Goal: Transaction & Acquisition: Purchase product/service

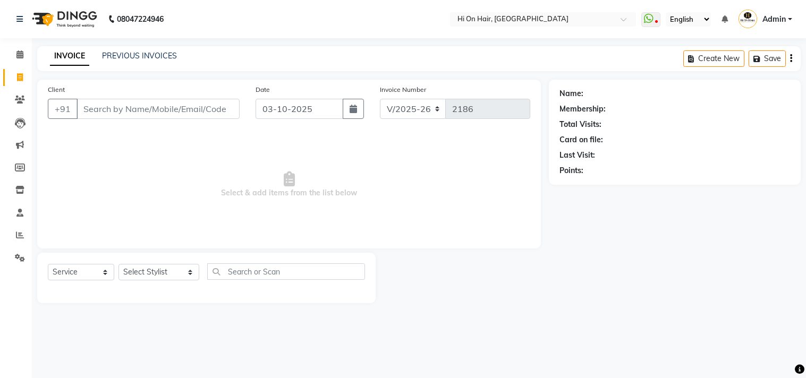
select select "535"
select select "service"
click at [268, 35] on nav "08047224946 Select Location × Hi On Hair, Palm Beach Galleria WhatsApp Status ✕…" at bounding box center [403, 19] width 806 height 38
click at [21, 100] on icon at bounding box center [20, 100] width 10 height 8
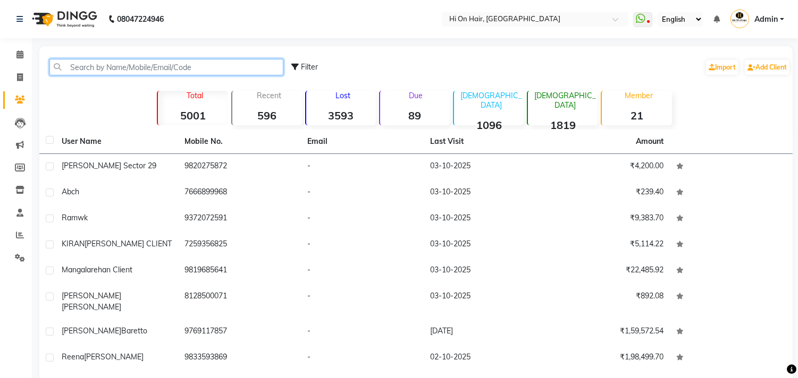
click at [107, 72] on input "text" at bounding box center [166, 67] width 234 height 16
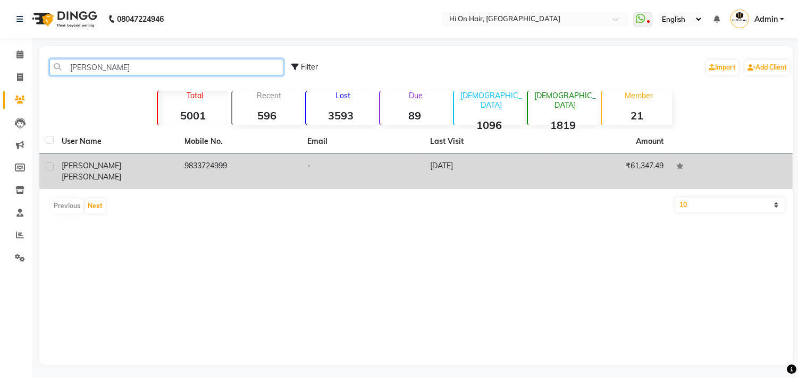
type input "rajee"
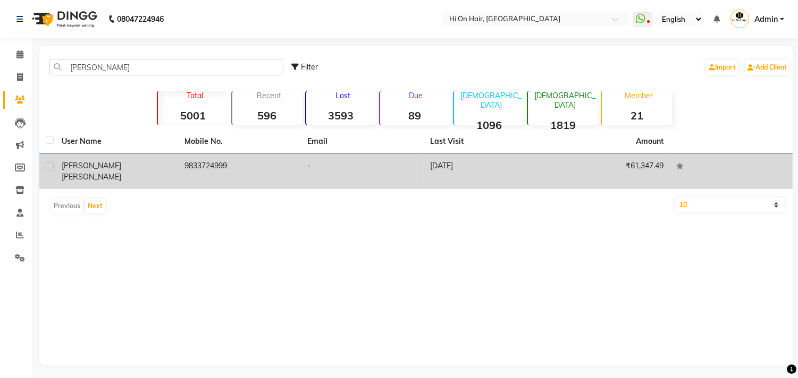
click at [217, 165] on td "9833724999" at bounding box center [239, 171] width 123 height 35
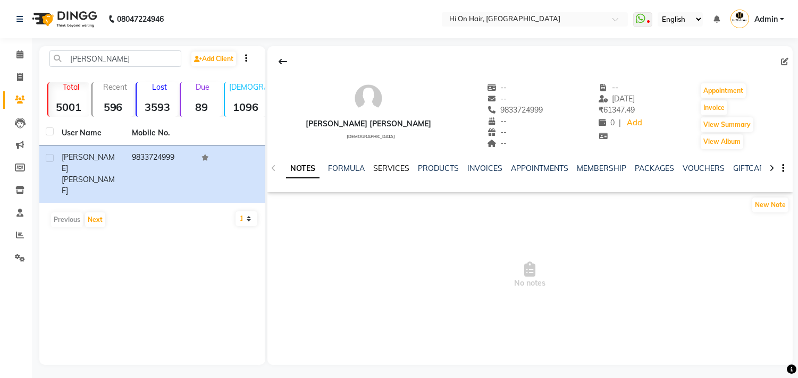
click at [379, 170] on link "SERVICES" at bounding box center [391, 169] width 36 height 10
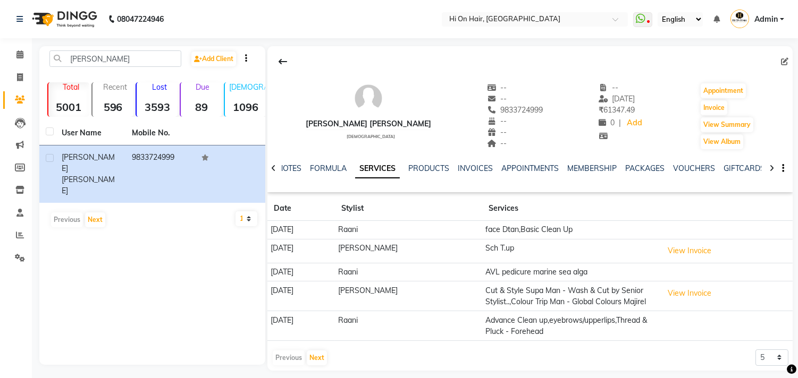
click at [323, 350] on div "Previous Next" at bounding box center [300, 358] width 56 height 17
click at [317, 359] on button "Next" at bounding box center [317, 358] width 20 height 15
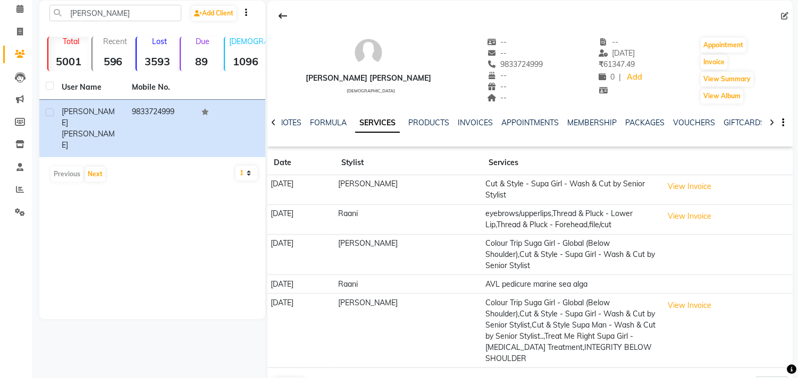
scroll to position [81, 0]
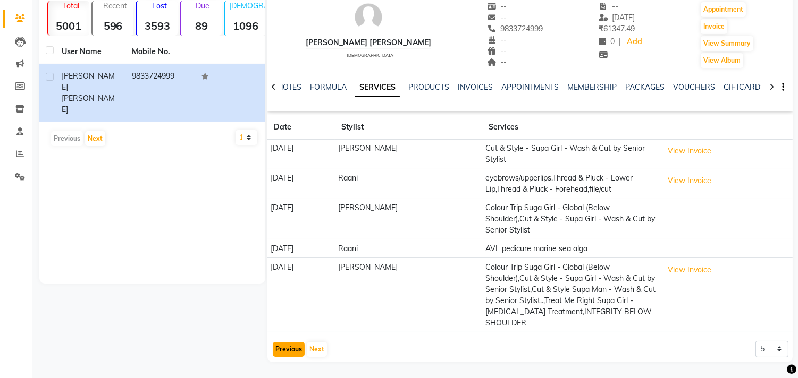
click at [286, 346] on button "Previous" at bounding box center [289, 349] width 32 height 15
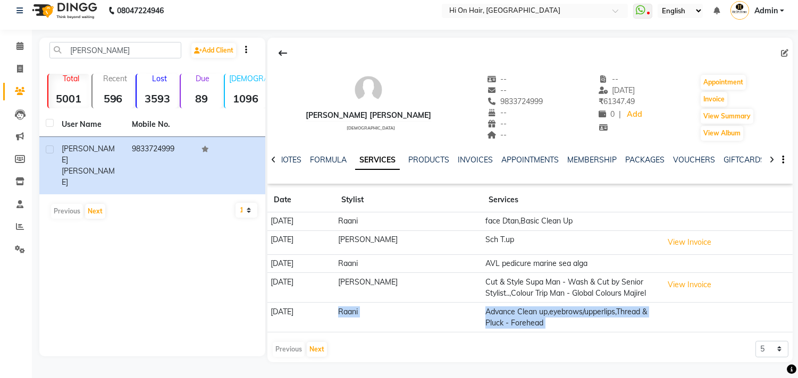
drag, startPoint x: 294, startPoint y: 311, endPoint x: 386, endPoint y: 401, distance: 128.5
click at [386, 370] on html "08047224946 Select Location × Hi On Hair, Palm Beach Galleria WhatsApp Status ✕…" at bounding box center [399, 180] width 798 height 378
click at [18, 231] on icon at bounding box center [20, 227] width 8 height 8
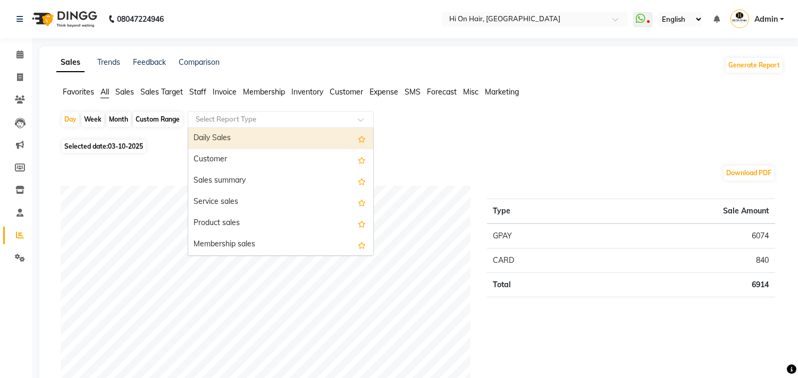
click at [229, 122] on input "text" at bounding box center [269, 119] width 153 height 11
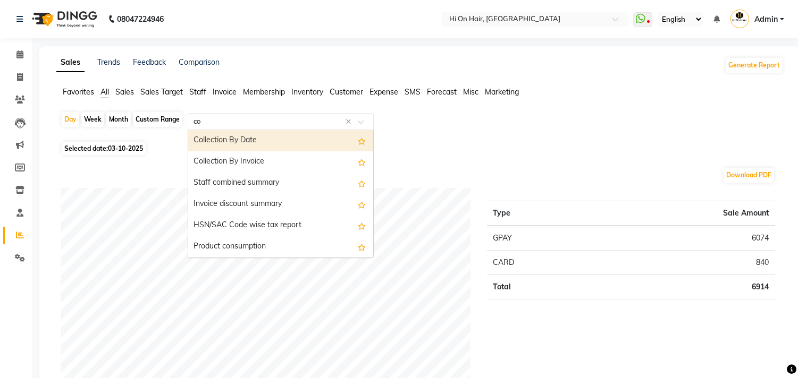
type input "com"
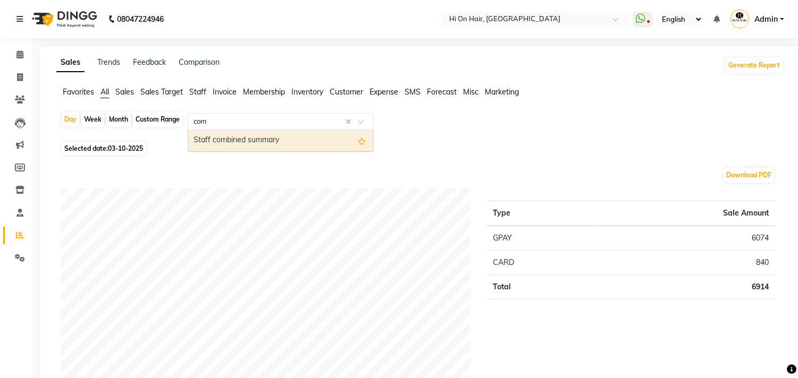
click at [208, 139] on div "Staff combined summary" at bounding box center [280, 140] width 185 height 21
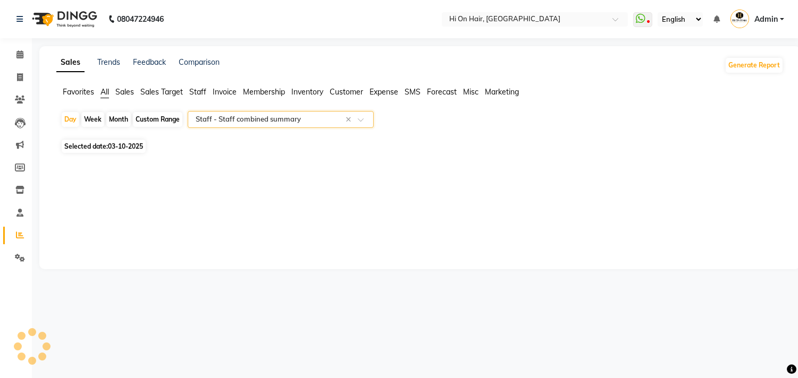
select select "full_report"
select select "csv"
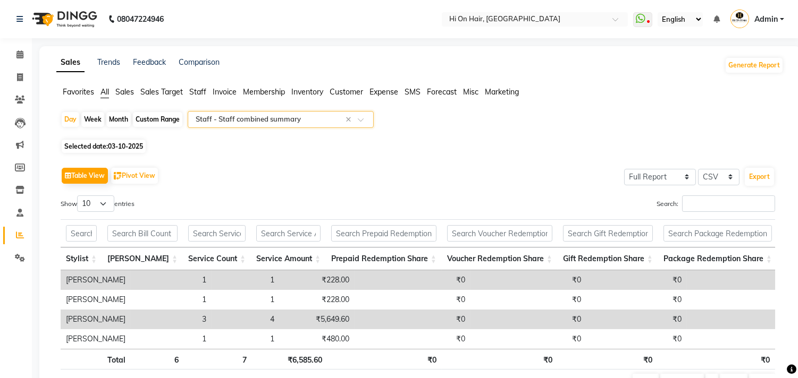
click at [119, 117] on div "Month" at bounding box center [118, 119] width 24 height 15
select select "10"
select select "2025"
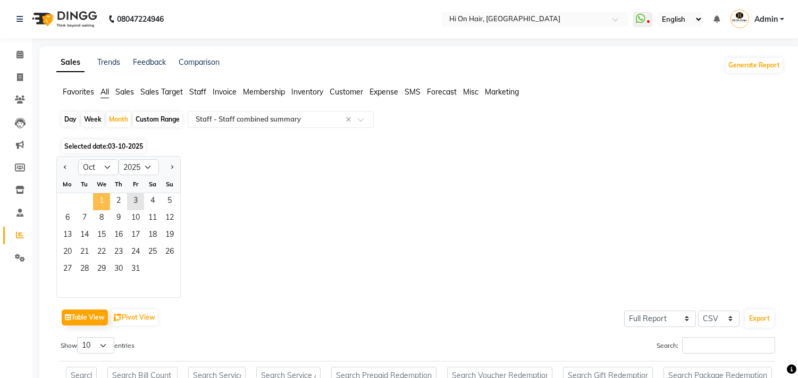
click at [106, 202] on span "1" at bounding box center [101, 201] width 17 height 17
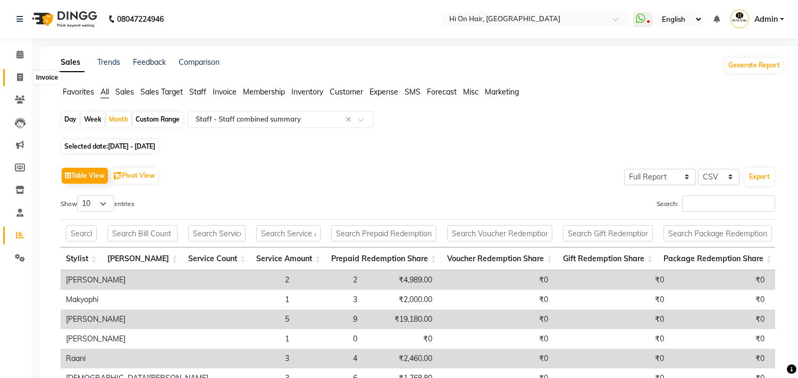
click at [19, 77] on icon at bounding box center [20, 77] width 6 height 8
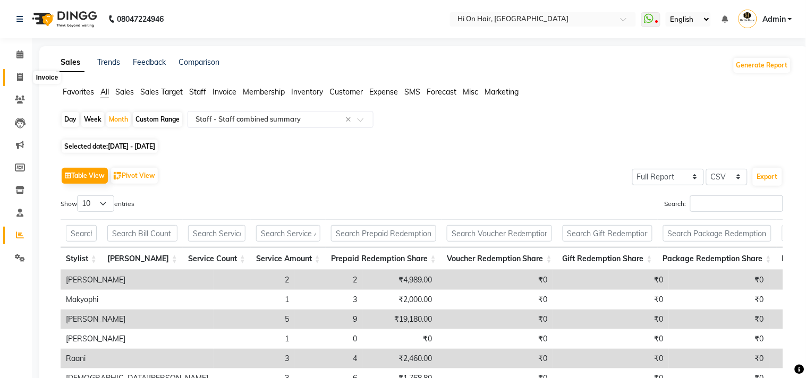
select select "service"
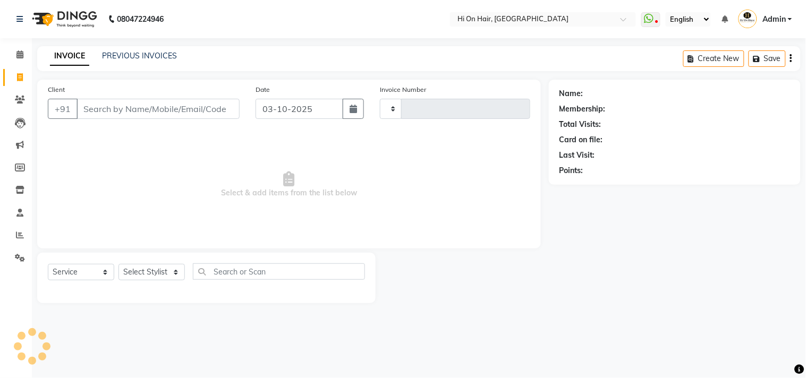
type input "2186"
select select "535"
click at [15, 93] on link "Clients" at bounding box center [16, 100] width 26 height 18
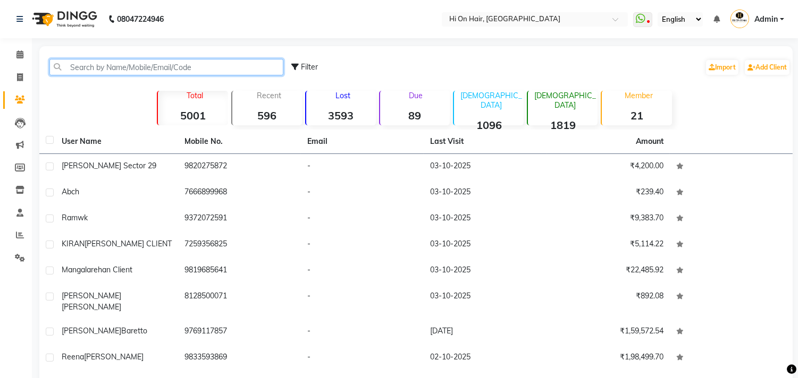
click at [81, 70] on input "text" at bounding box center [166, 67] width 234 height 16
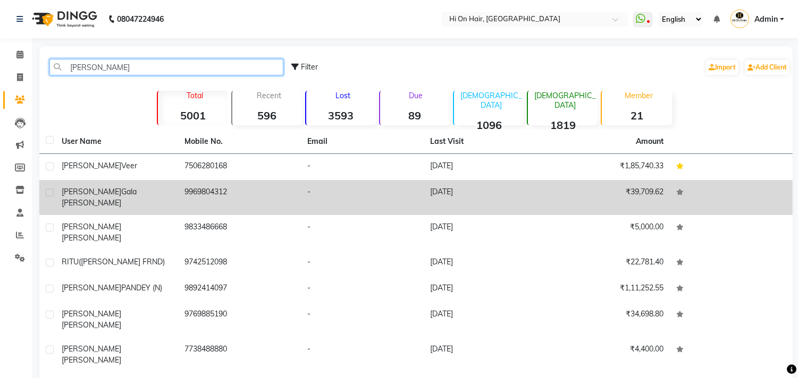
type input "sheel"
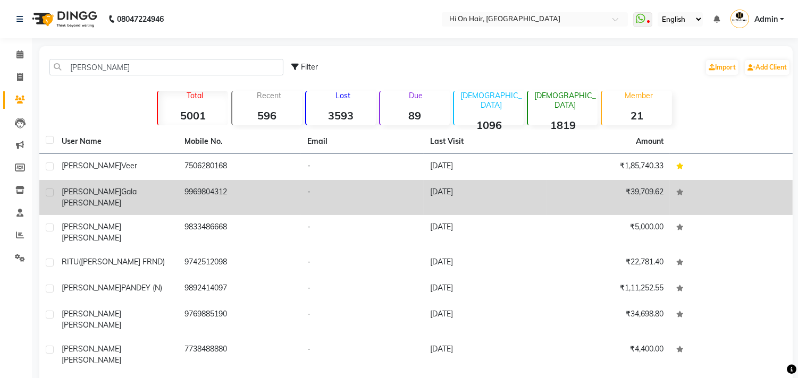
click at [222, 198] on td "9969804312" at bounding box center [239, 197] width 123 height 35
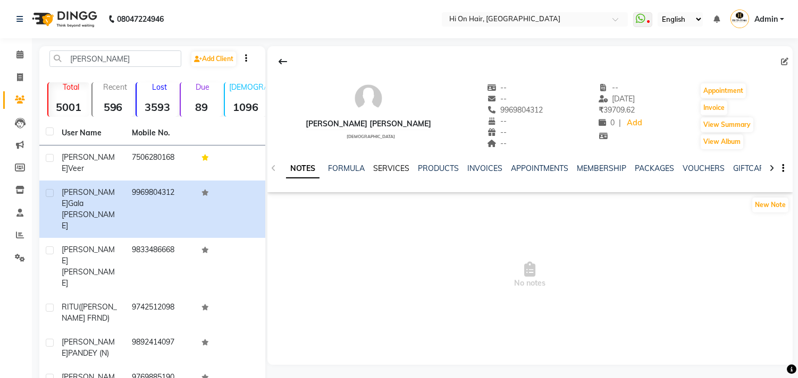
click at [394, 168] on link "SERVICES" at bounding box center [391, 169] width 36 height 10
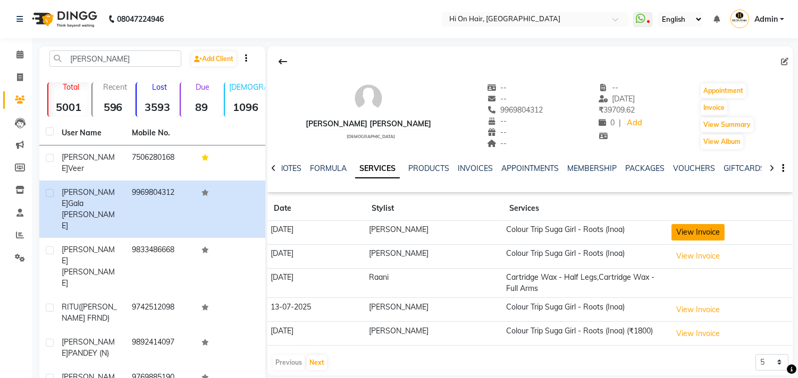
click at [683, 234] on button "View Invoice" at bounding box center [697, 232] width 53 height 16
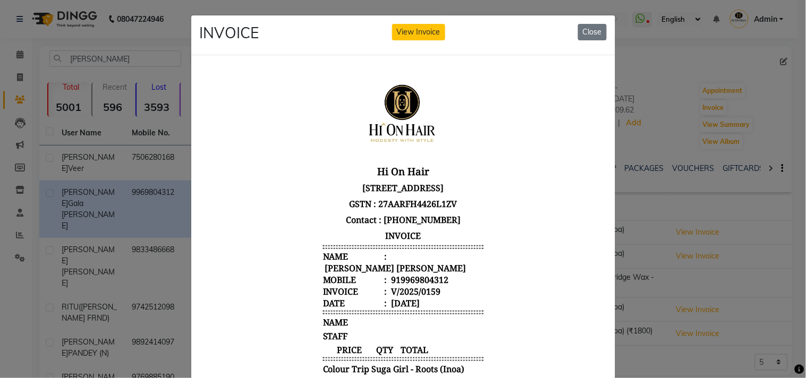
click at [681, 86] on ngb-modal-window "INVOICE View Invoice Close" at bounding box center [403, 189] width 806 height 378
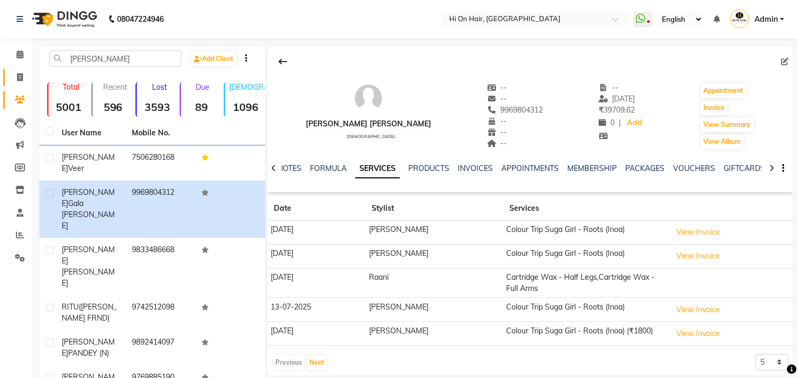
click at [9, 77] on link "Invoice" at bounding box center [16, 78] width 26 height 18
select select "service"
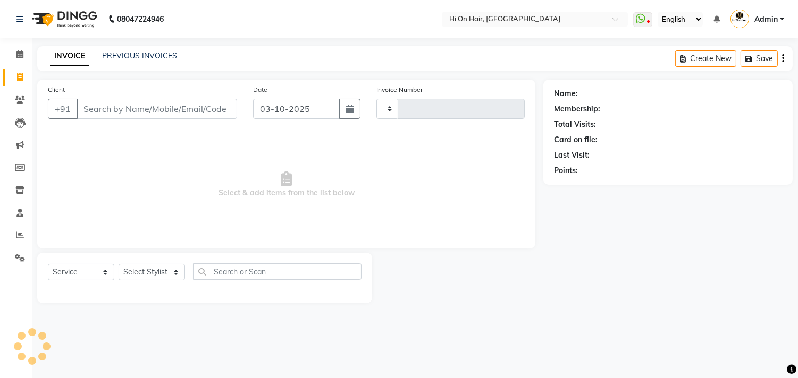
type input "2186"
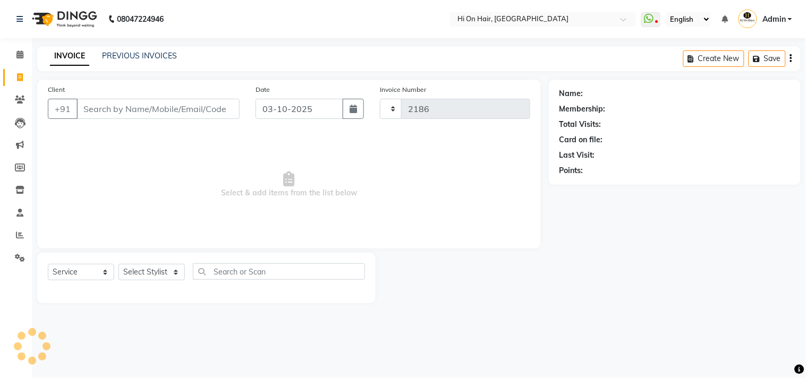
select select "535"
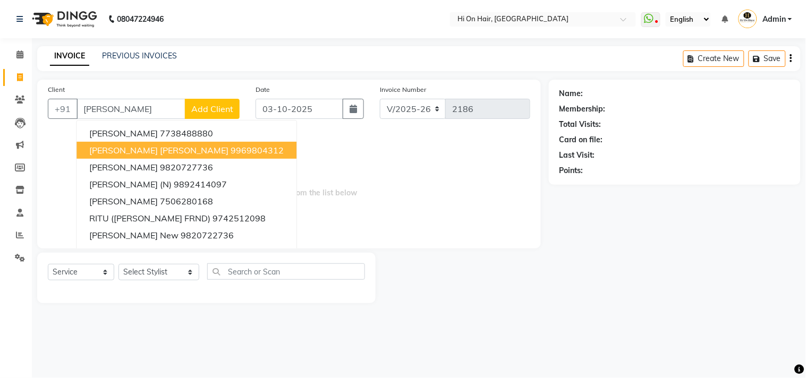
click at [173, 150] on span "Sheela gala rehan cl" at bounding box center [158, 150] width 139 height 11
type input "9969804312"
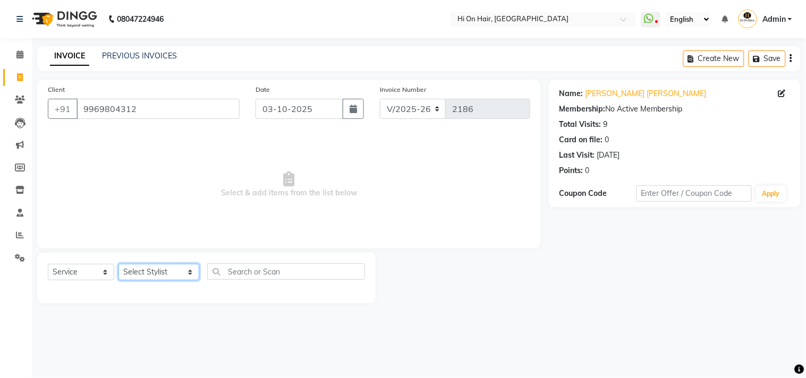
click at [154, 267] on select "Select Stylist [PERSON_NAME] [PERSON_NAME] Hi On Hair MAKYOPHI [PERSON_NAME] [P…" at bounding box center [159, 272] width 81 height 16
select select "29610"
click at [119, 265] on select "Select Stylist [PERSON_NAME] [PERSON_NAME] Hi On Hair MAKYOPHI [PERSON_NAME] [P…" at bounding box center [159, 272] width 81 height 16
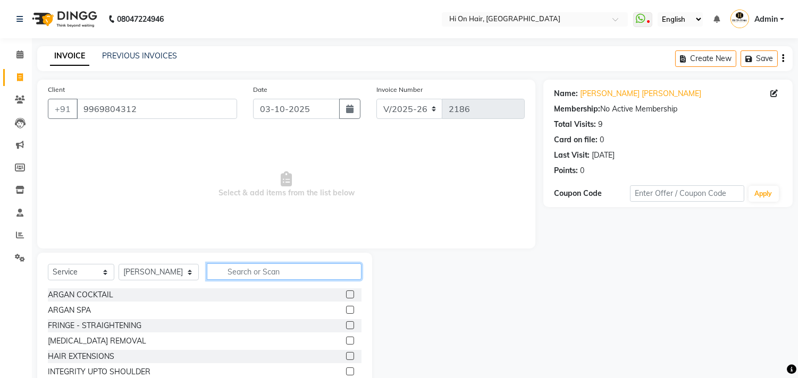
click at [224, 275] on input "text" at bounding box center [284, 272] width 155 height 16
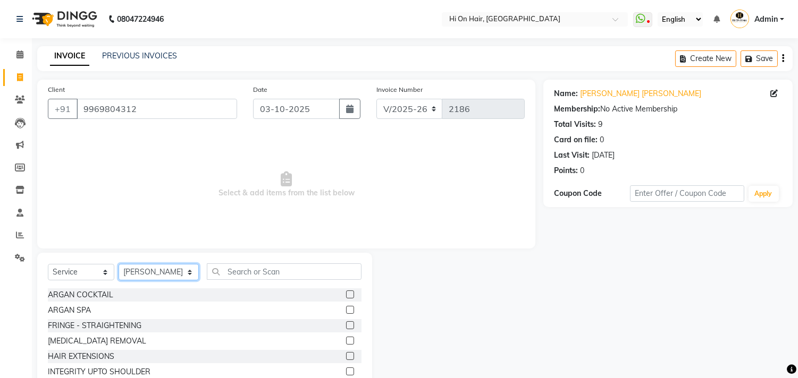
click at [163, 275] on select "Select Stylist [PERSON_NAME] [PERSON_NAME] Hi On Hair MAKYOPHI [PERSON_NAME] [P…" at bounding box center [159, 272] width 80 height 16
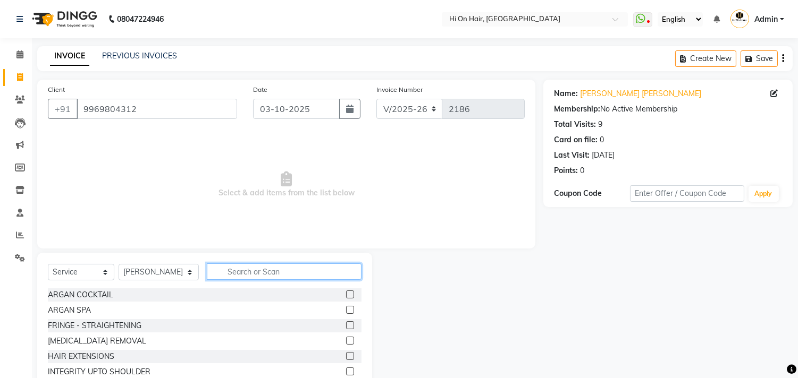
click at [207, 275] on input "text" at bounding box center [284, 272] width 155 height 16
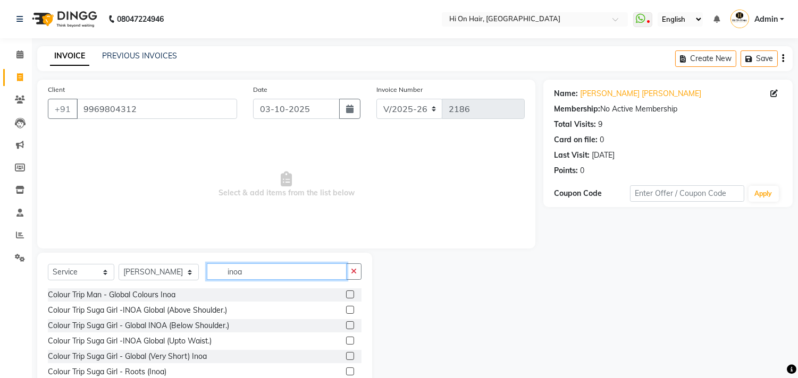
type input "inoa"
click at [348, 297] on label at bounding box center [350, 295] width 8 height 8
click at [348, 297] on input "checkbox" at bounding box center [349, 295] width 7 height 7
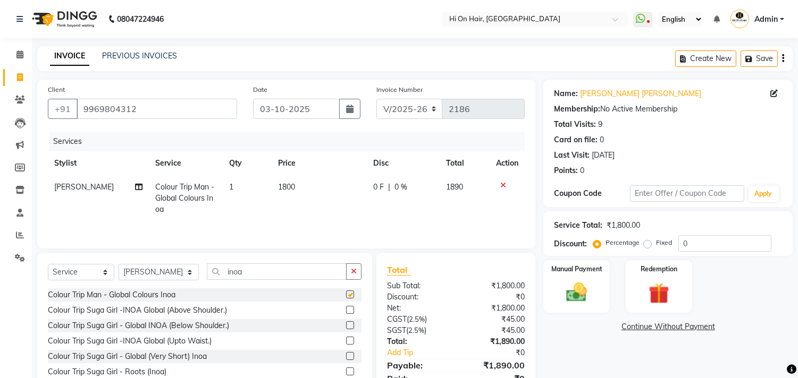
checkbox input "false"
click at [319, 202] on td "1800" at bounding box center [319, 198] width 95 height 46
select select "29610"
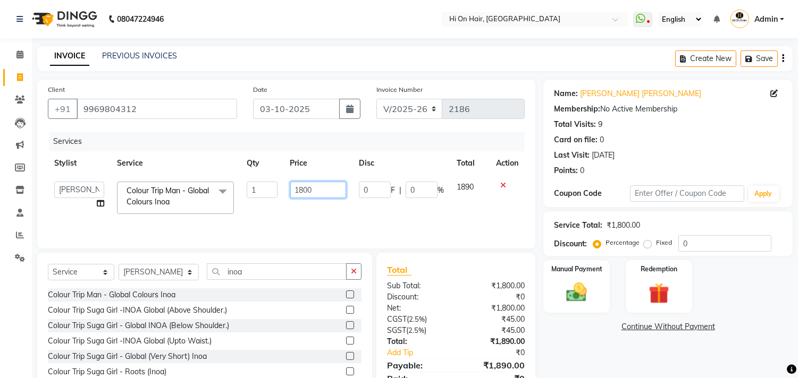
drag, startPoint x: 323, startPoint y: 193, endPoint x: 214, endPoint y: 193, distance: 109.0
click at [214, 193] on tr "Alim Kaldane Anwar Laskar Hi On Hair MAKYOPHI Pankaj Thakur Poonam Nalawade Raa…" at bounding box center [286, 197] width 477 height 45
click at [678, 242] on input "0" at bounding box center [724, 243] width 93 height 16
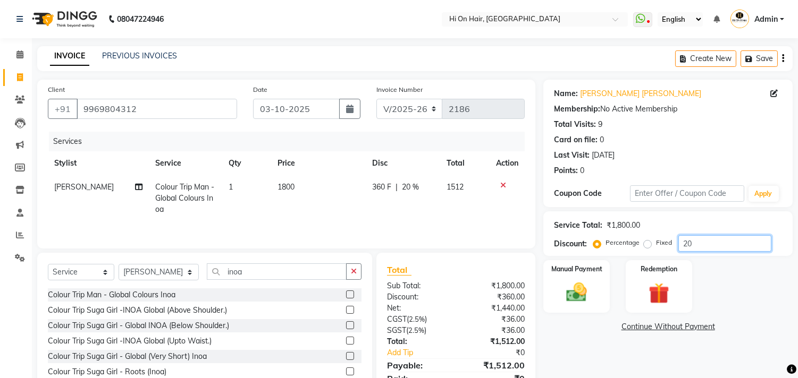
type input "20"
click at [301, 195] on td "1800" at bounding box center [318, 198] width 95 height 46
select select "29610"
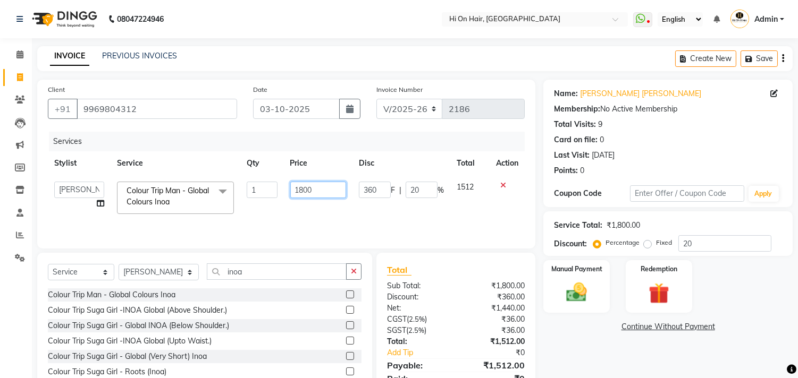
drag, startPoint x: 324, startPoint y: 190, endPoint x: 124, endPoint y: 184, distance: 200.5
click at [124, 184] on tr "Alim Kaldane Anwar Laskar Hi On Hair MAKYOPHI Pankaj Thakur Poonam Nalawade Raa…" at bounding box center [286, 197] width 477 height 45
type input "1700"
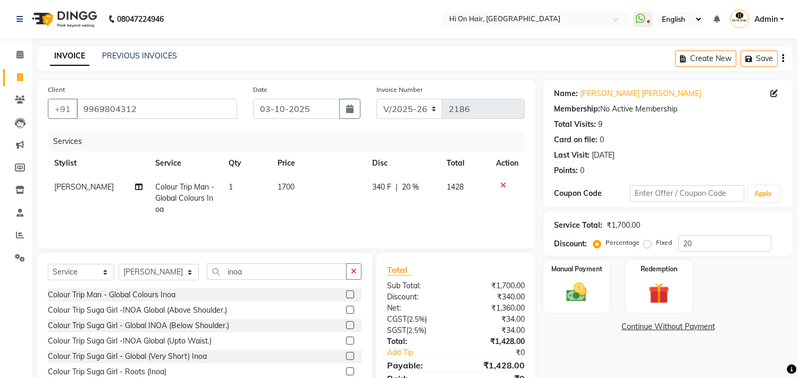
click at [398, 205] on td "340 F | 20 %" at bounding box center [403, 198] width 74 height 46
select select "29610"
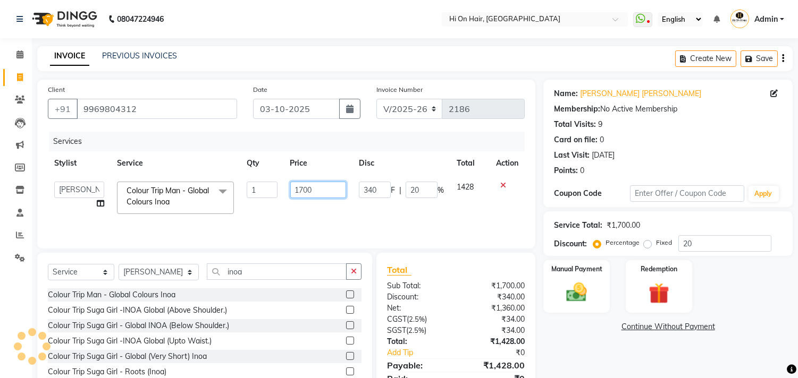
click at [328, 190] on input "1700" at bounding box center [318, 190] width 56 height 16
type input "1700"
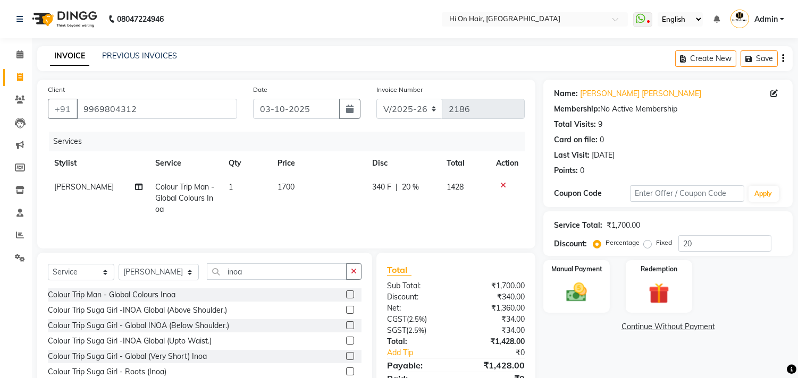
click at [347, 208] on td "1700" at bounding box center [318, 198] width 95 height 46
select select "29610"
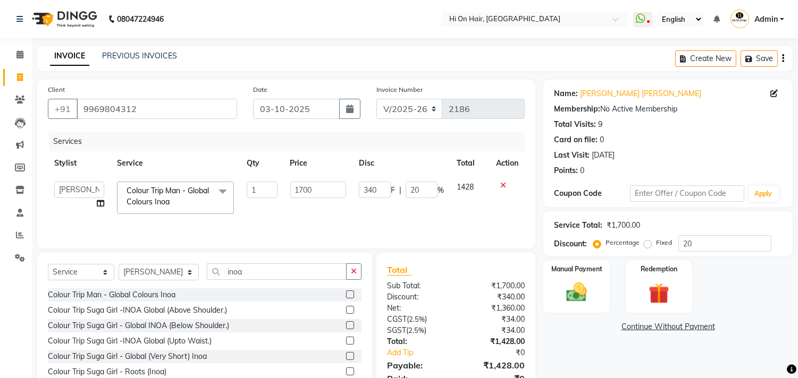
click at [303, 201] on td "1700" at bounding box center [318, 197] width 69 height 45
click at [324, 191] on input "1700" at bounding box center [318, 190] width 56 height 16
type input "1710"
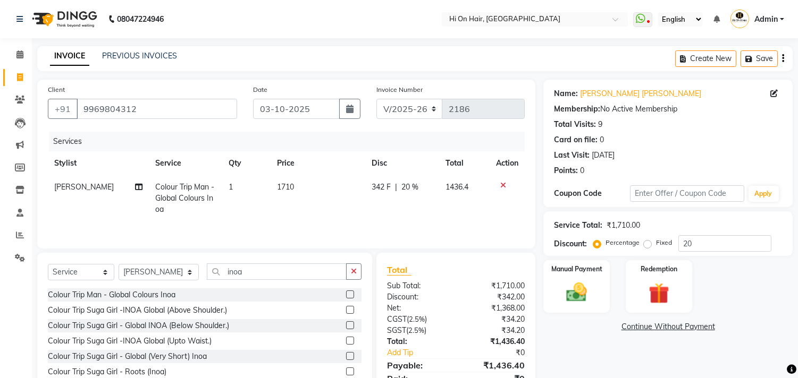
click at [394, 222] on div "Services Stylist Service Qty Price Disc Total Action Rehan Salmani Colour Trip …" at bounding box center [286, 185] width 477 height 106
click at [312, 199] on td "1710" at bounding box center [318, 198] width 94 height 46
select select "29610"
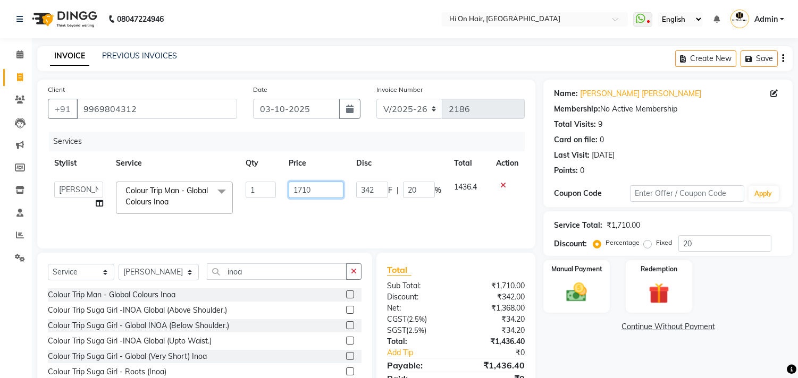
click at [326, 193] on input "1710" at bounding box center [316, 190] width 55 height 16
type input "1730"
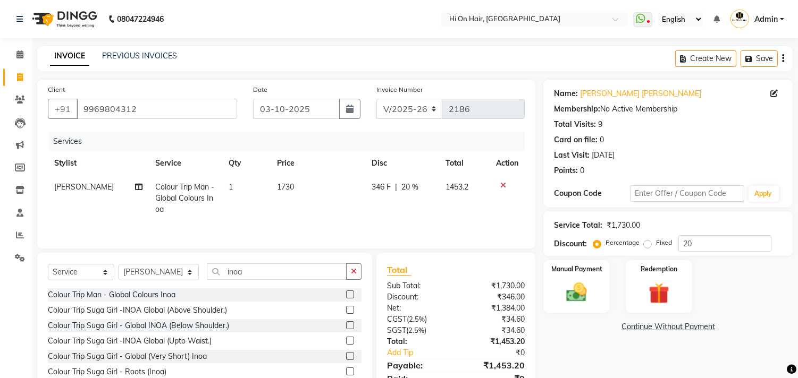
click at [322, 214] on td "1730" at bounding box center [318, 198] width 94 height 46
select select "29610"
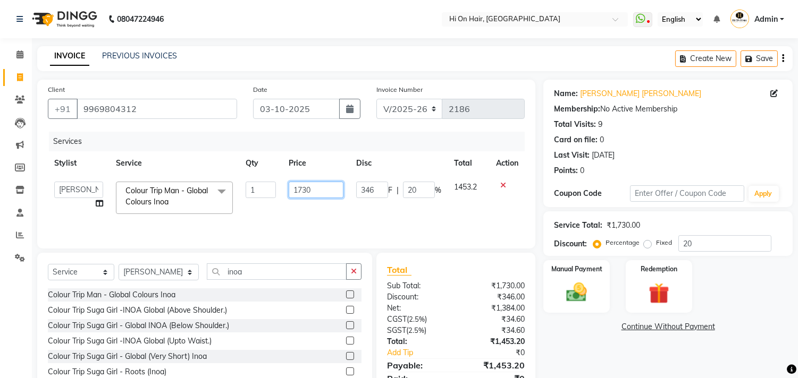
click at [331, 182] on input "1730" at bounding box center [316, 190] width 55 height 16
type input "1690"
click at [347, 213] on td "1690" at bounding box center [315, 197] width 67 height 45
select select "29610"
click at [318, 196] on input "1690" at bounding box center [316, 190] width 55 height 16
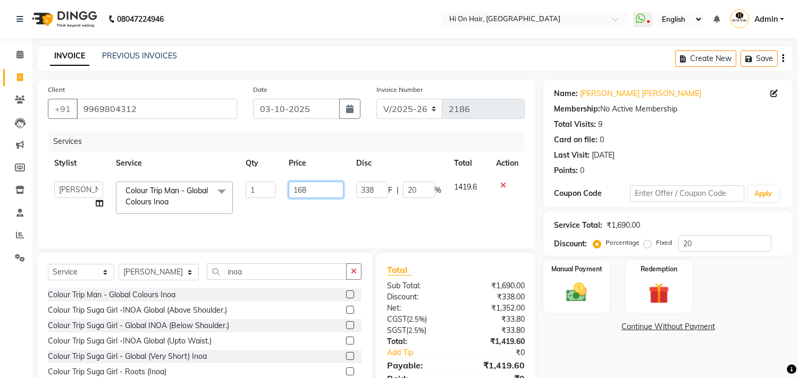
type input "1687"
click at [320, 206] on td "1687" at bounding box center [315, 197] width 67 height 45
select select "29610"
click at [330, 187] on input "1687" at bounding box center [314, 190] width 54 height 16
type input "1686"
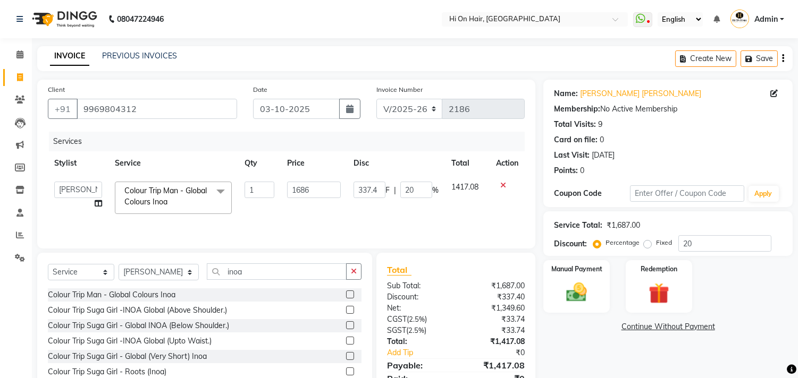
click at [325, 204] on td "1686" at bounding box center [314, 197] width 66 height 45
select select "29610"
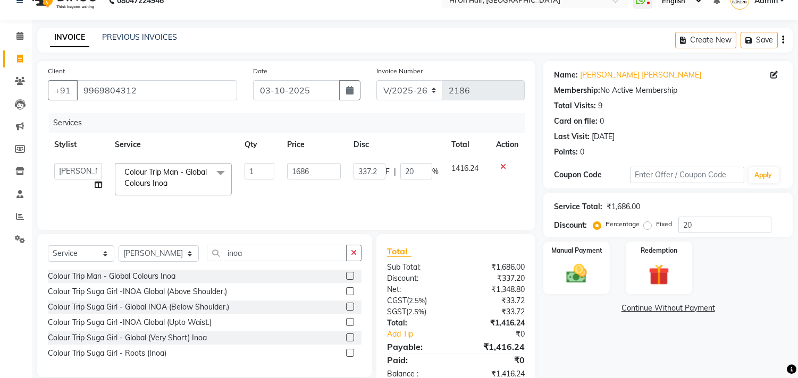
scroll to position [46, 0]
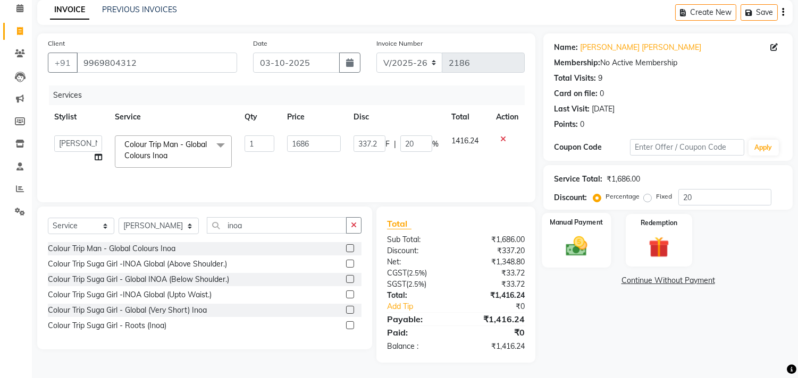
click at [576, 232] on div "Manual Payment" at bounding box center [576, 240] width 69 height 54
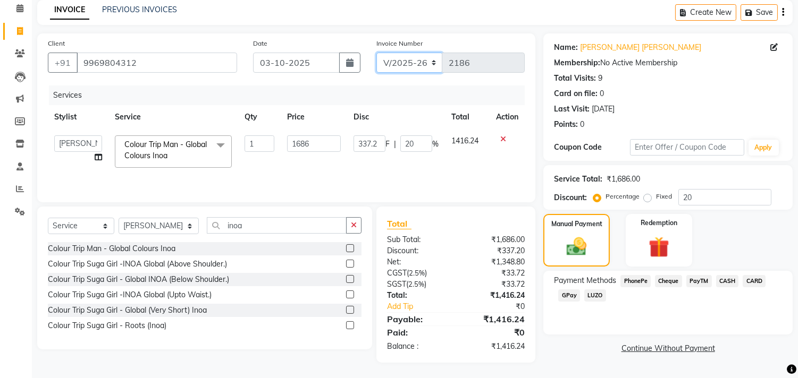
click at [422, 55] on select "V/2025 V/2025-26" at bounding box center [409, 63] width 66 height 20
select select "1463"
click at [376, 53] on select "V/2025 V/2025-26" at bounding box center [409, 63] width 66 height 20
type input "0189"
click at [716, 279] on span "CASH" at bounding box center [727, 281] width 23 height 12
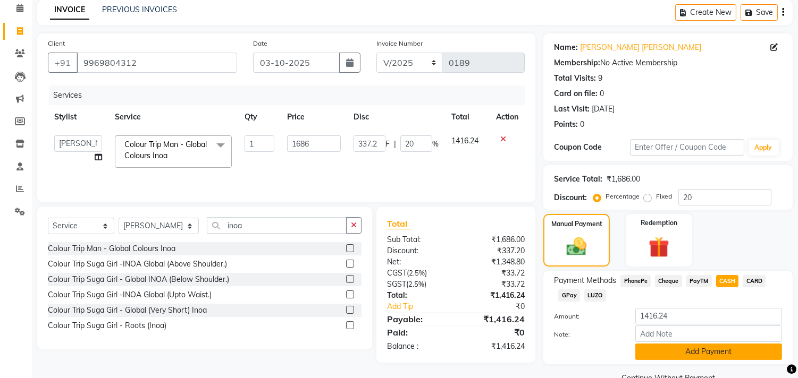
click at [690, 353] on button "Add Payment" at bounding box center [708, 352] width 147 height 16
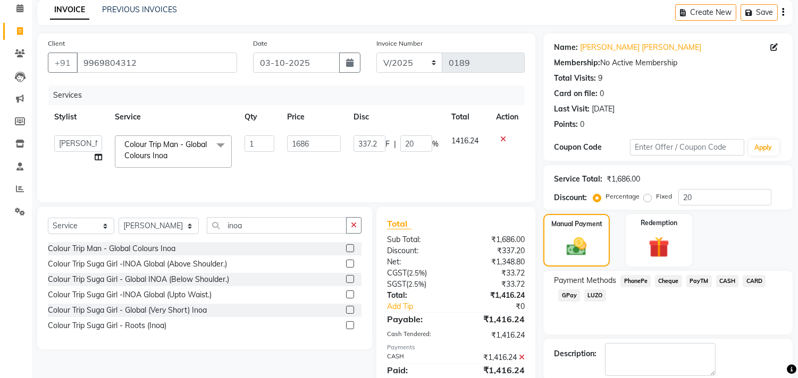
scroll to position [99, 0]
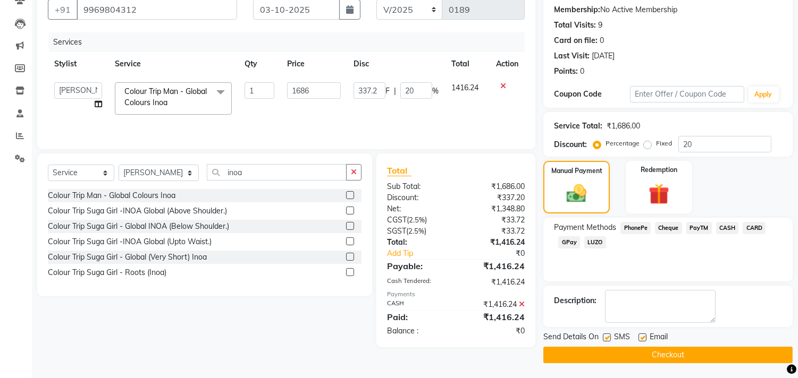
click at [639, 337] on label at bounding box center [642, 338] width 8 height 8
click at [639, 337] on input "checkbox" at bounding box center [641, 338] width 7 height 7
checkbox input "false"
click at [606, 336] on label at bounding box center [607, 338] width 8 height 8
click at [606, 336] on input "checkbox" at bounding box center [606, 338] width 7 height 7
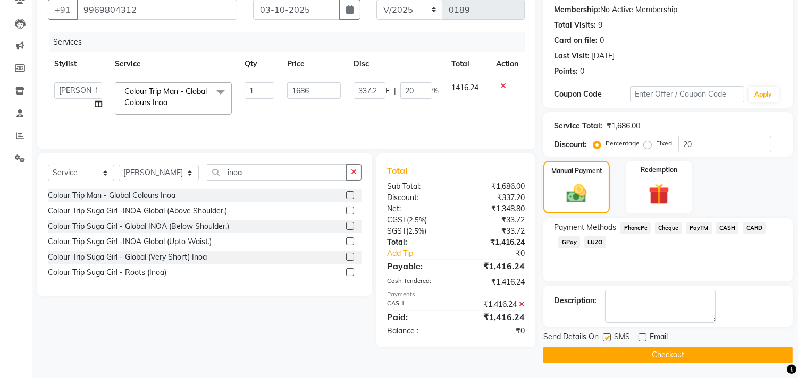
checkbox input "false"
click at [640, 358] on button "Checkout" at bounding box center [667, 355] width 249 height 16
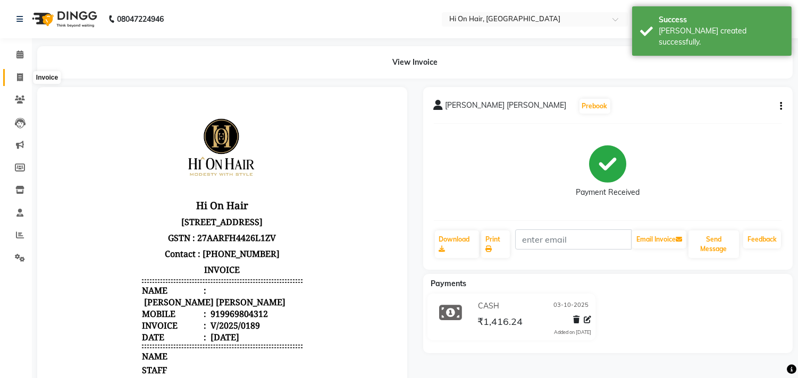
click at [18, 76] on icon at bounding box center [20, 77] width 6 height 8
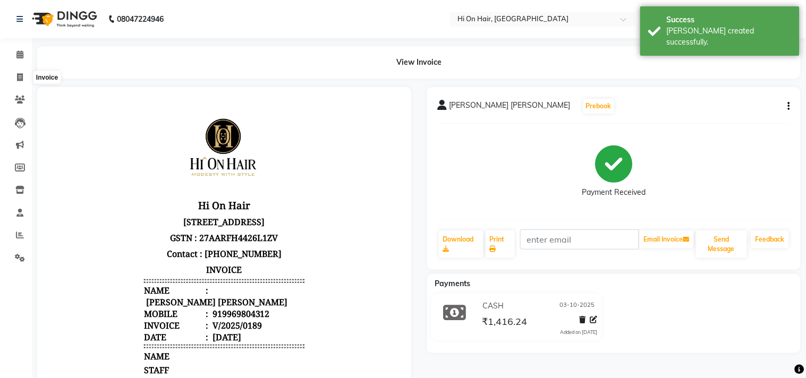
select select "535"
select select "service"
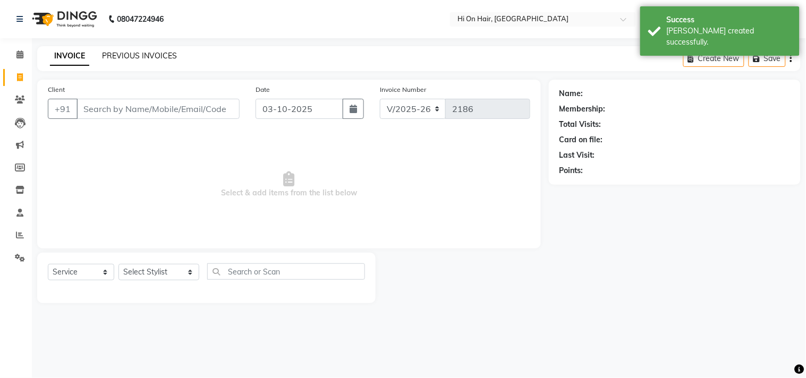
click at [142, 56] on link "PREVIOUS INVOICES" at bounding box center [139, 56] width 75 height 10
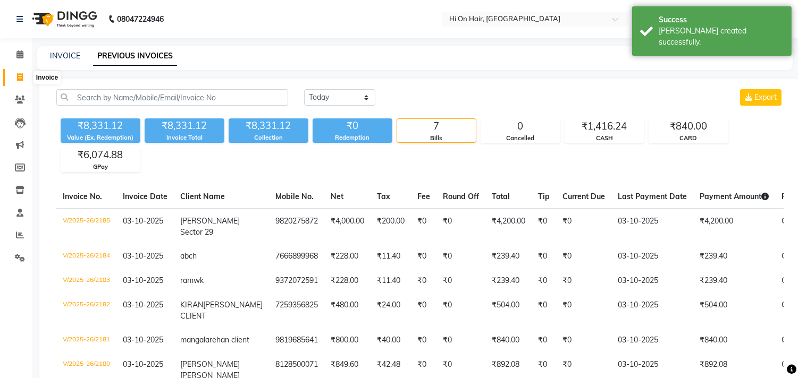
click at [17, 78] on icon at bounding box center [20, 77] width 6 height 8
select select "535"
select select "service"
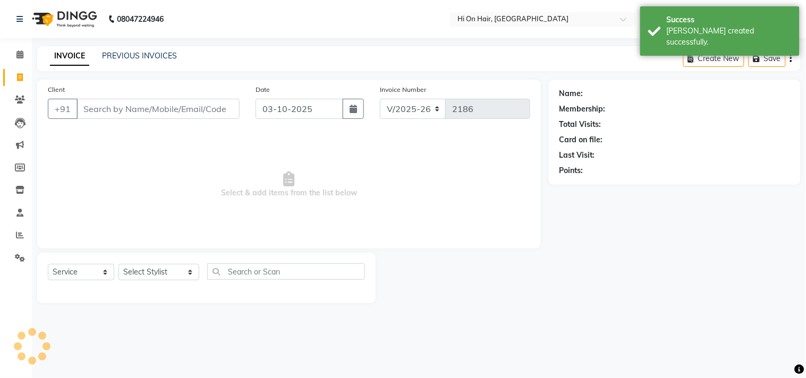
click at [112, 117] on input "Client" at bounding box center [158, 109] width 163 height 20
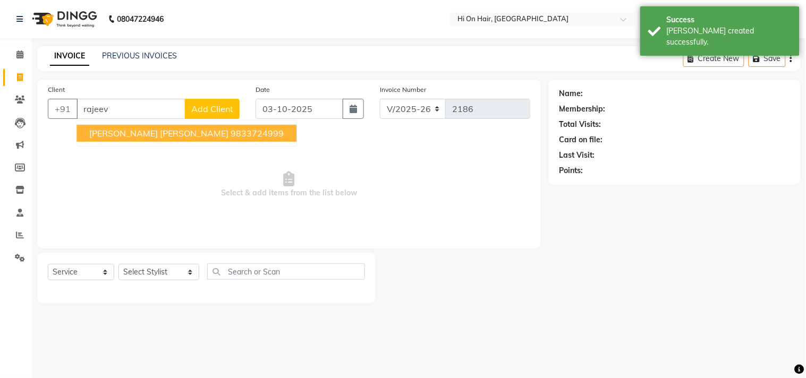
click at [123, 128] on span "[PERSON_NAME] [PERSON_NAME]" at bounding box center [158, 133] width 139 height 11
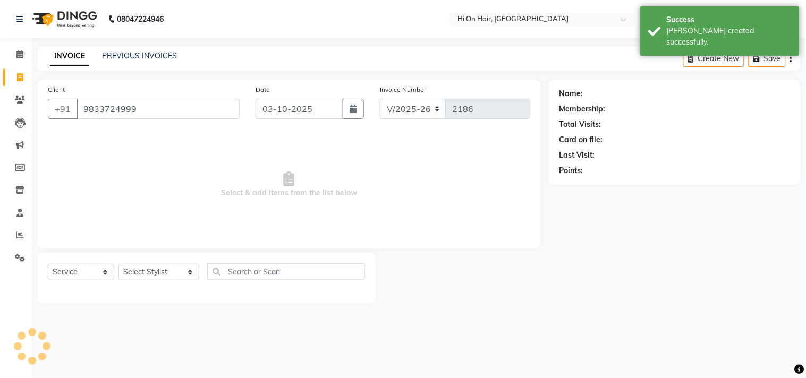
type input "9833724999"
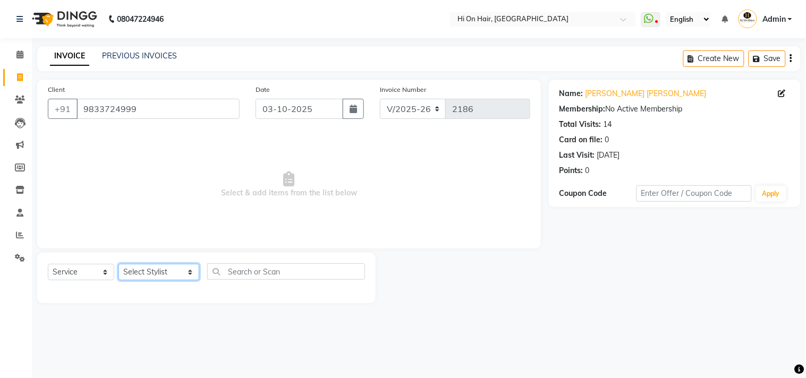
click at [164, 274] on select "Select Stylist [PERSON_NAME] [PERSON_NAME] Hi On Hair MAKYOPHI [PERSON_NAME] [P…" at bounding box center [159, 272] width 81 height 16
click at [166, 271] on select "Select Stylist [PERSON_NAME] [PERSON_NAME] Hi On Hair MAKYOPHI [PERSON_NAME] [P…" at bounding box center [159, 272] width 81 height 16
click at [119, 265] on select "Select Stylist [PERSON_NAME] [PERSON_NAME] Hi On Hair MAKYOPHI [PERSON_NAME] [P…" at bounding box center [159, 272] width 81 height 16
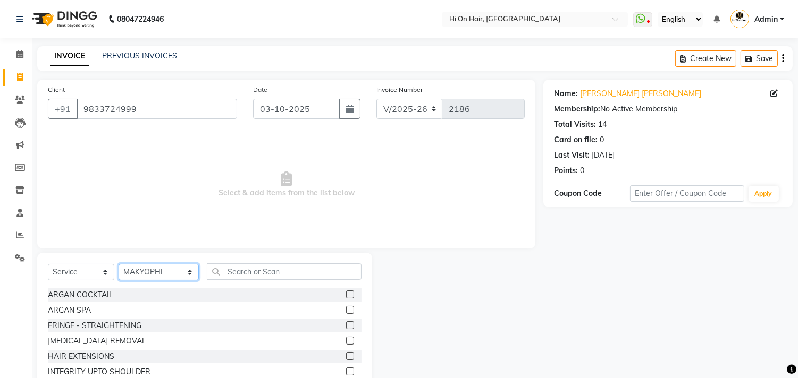
click at [156, 273] on select "Select Stylist [PERSON_NAME] [PERSON_NAME] Hi On Hair MAKYOPHI [PERSON_NAME] [P…" at bounding box center [159, 272] width 80 height 16
select select "48732"
click at [119, 265] on select "Select Stylist [PERSON_NAME] [PERSON_NAME] Hi On Hair MAKYOPHI [PERSON_NAME] [P…" at bounding box center [159, 272] width 80 height 16
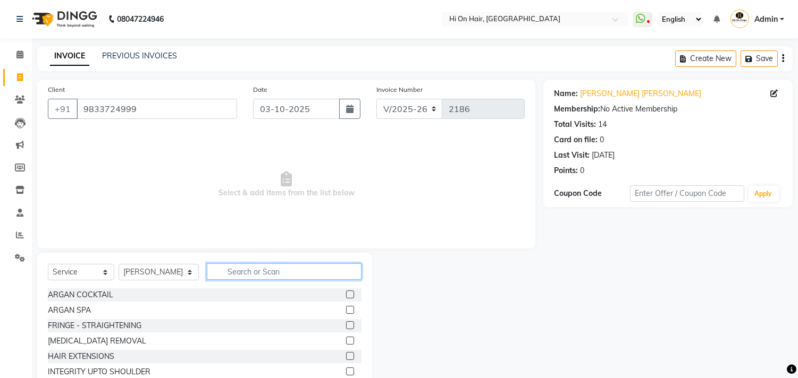
click at [280, 273] on input "text" at bounding box center [284, 272] width 155 height 16
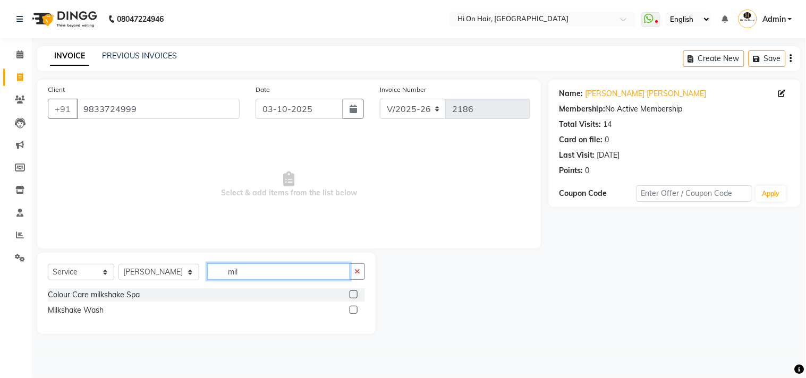
type input "mil"
click at [352, 310] on label at bounding box center [354, 310] width 8 height 8
click at [352, 310] on input "checkbox" at bounding box center [353, 310] width 7 height 7
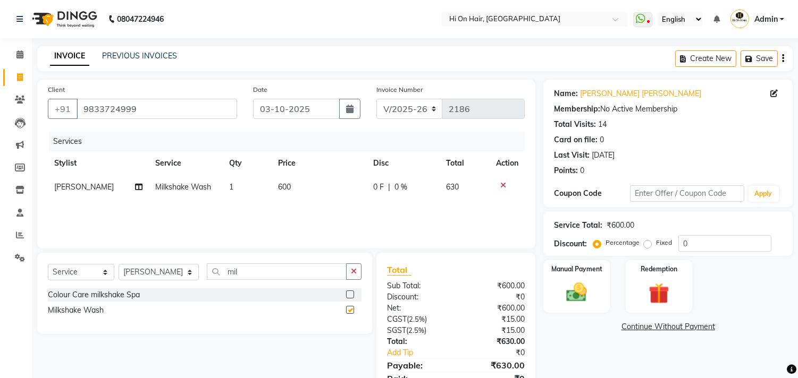
checkbox input "false"
click at [216, 277] on input "mil" at bounding box center [277, 272] width 140 height 16
click at [678, 249] on input "0" at bounding box center [724, 243] width 93 height 16
type input "20"
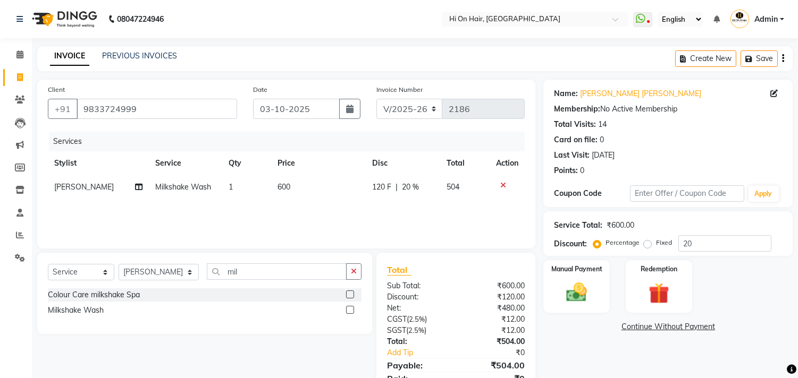
click at [316, 216] on div "Services Stylist Service Qty Price Disc Total Action Anwar Laskar Milkshake Was…" at bounding box center [286, 185] width 477 height 106
click at [305, 210] on div "Services Stylist Service Qty Price Disc Total Action Anwar Laskar Milkshake Was…" at bounding box center [286, 185] width 477 height 106
click at [133, 275] on select "Select Stylist [PERSON_NAME] [PERSON_NAME] Hi On Hair MAKYOPHI [PERSON_NAME] [P…" at bounding box center [159, 272] width 80 height 16
click at [222, 274] on input "mil" at bounding box center [277, 272] width 140 height 16
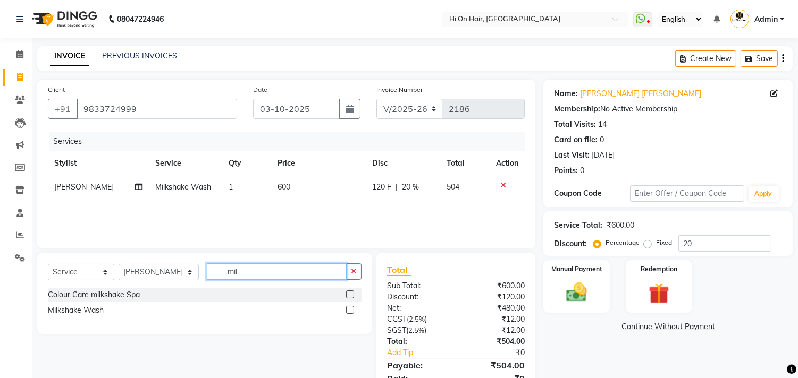
type input "a"
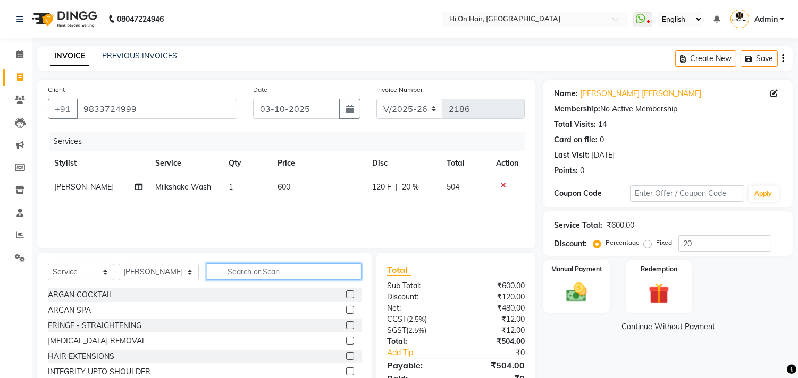
type input "c"
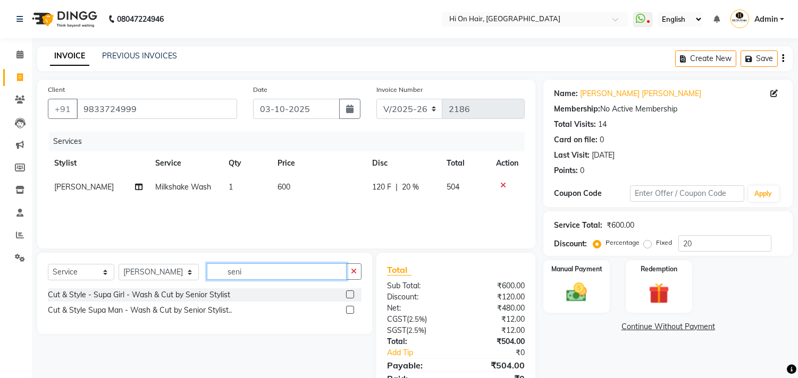
type input "seni"
click at [348, 309] on label at bounding box center [350, 310] width 8 height 8
click at [348, 309] on input "checkbox" at bounding box center [349, 310] width 7 height 7
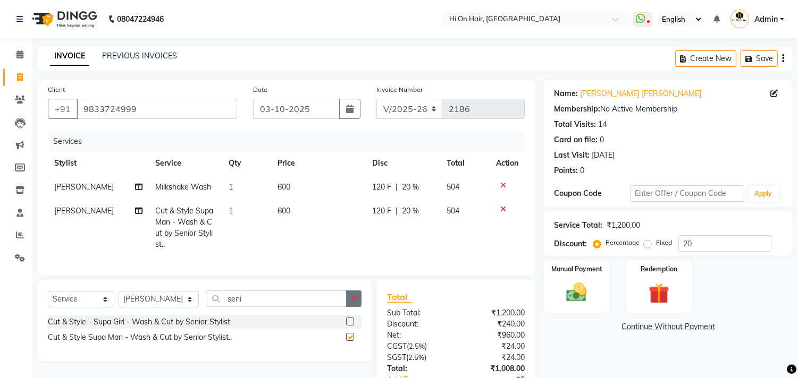
checkbox input "false"
click at [223, 307] on input "seni" at bounding box center [277, 299] width 140 height 16
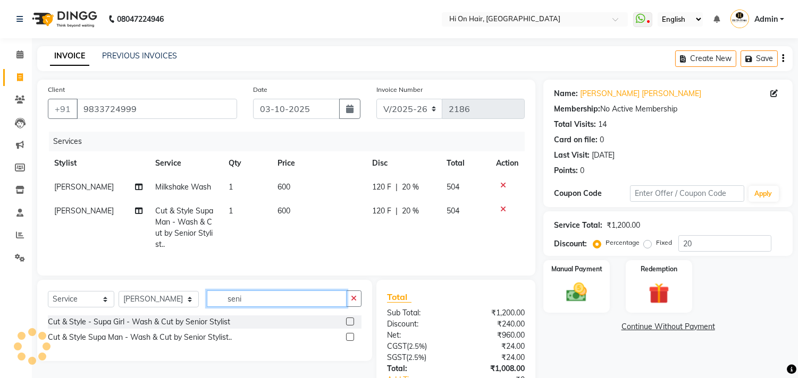
click at [223, 307] on input "seni" at bounding box center [277, 299] width 140 height 16
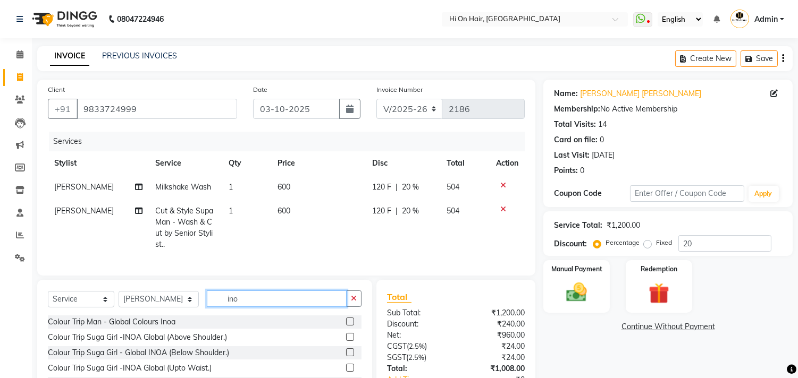
type input "ino"
click at [348, 326] on label at bounding box center [350, 322] width 8 height 8
click at [348, 326] on input "checkbox" at bounding box center [349, 322] width 7 height 7
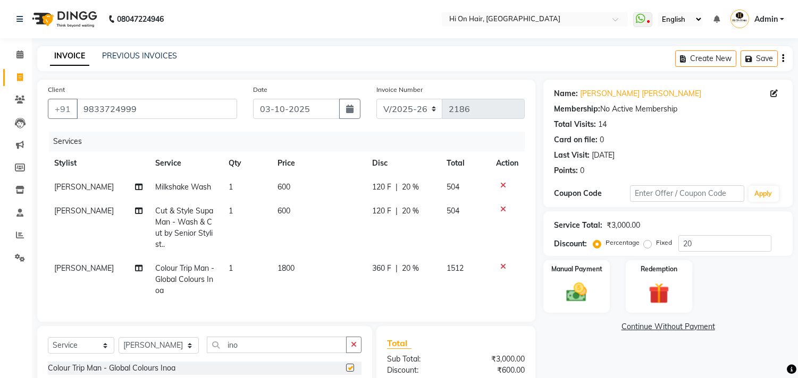
checkbox input "false"
click at [357, 290] on td "1800" at bounding box center [318, 280] width 95 height 46
select select "48732"
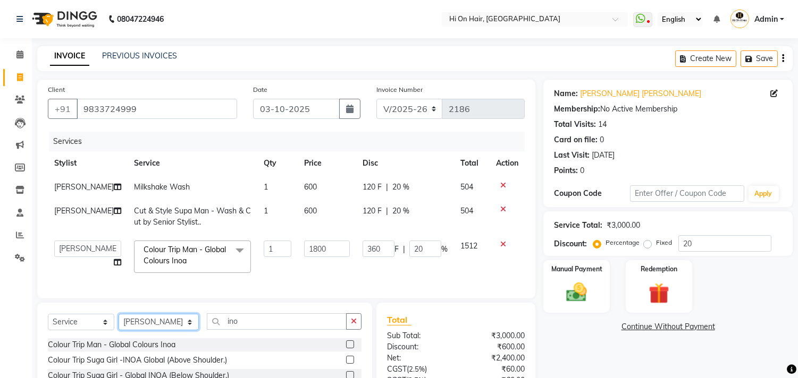
click at [180, 331] on select "Select Stylist [PERSON_NAME] [PERSON_NAME] Hi On Hair MAKYOPHI [PERSON_NAME] [P…" at bounding box center [159, 322] width 80 height 16
select select "43988"
click at [119, 331] on select "Select Stylist [PERSON_NAME] [PERSON_NAME] Hi On Hair MAKYOPHI [PERSON_NAME] [P…" at bounding box center [159, 322] width 80 height 16
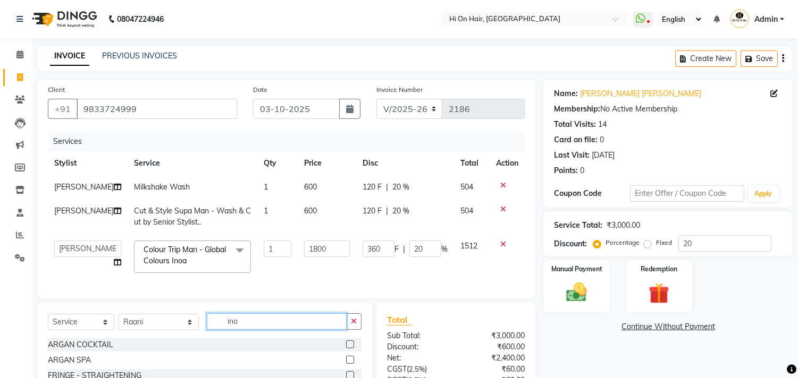
click at [221, 330] on input "ino" at bounding box center [277, 322] width 140 height 16
type input "bom"
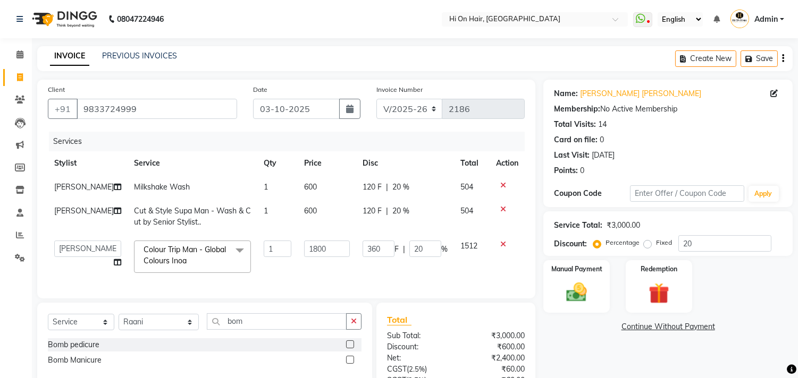
click at [349, 349] on label at bounding box center [350, 345] width 8 height 8
click at [349, 349] on input "checkbox" at bounding box center [349, 345] width 7 height 7
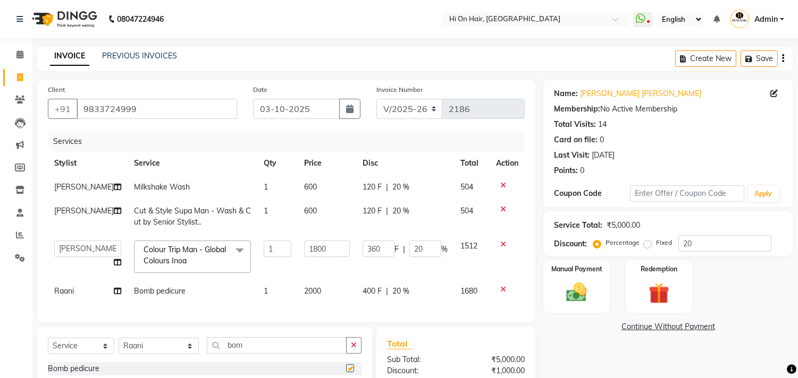
checkbox input "false"
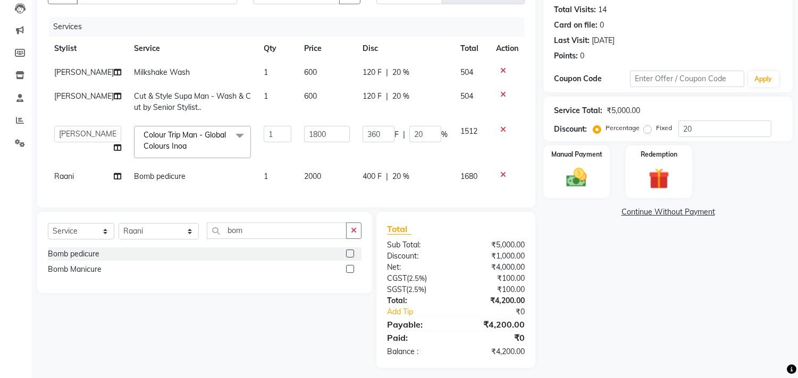
scroll to position [118, 0]
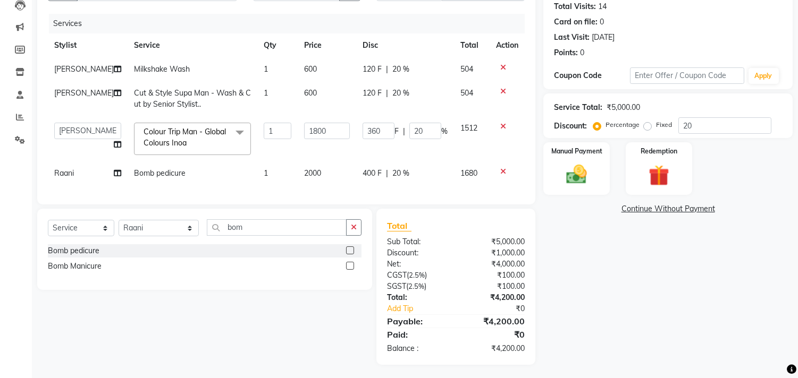
click at [226, 92] on td "Cut & Style Supa Man - Wash & Cut by Senior Stylist.." at bounding box center [193, 98] width 130 height 35
select select "48732"
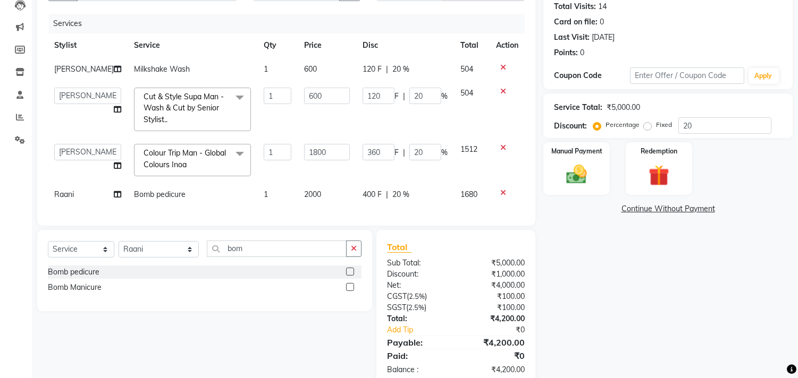
click at [332, 183] on td "1800" at bounding box center [327, 160] width 58 height 45
click at [298, 182] on td "1800" at bounding box center [327, 160] width 58 height 45
click at [319, 215] on div "Services Stylist Service Qty Price Disc Total Action Anwar Laskar Milkshake Was…" at bounding box center [286, 114] width 477 height 201
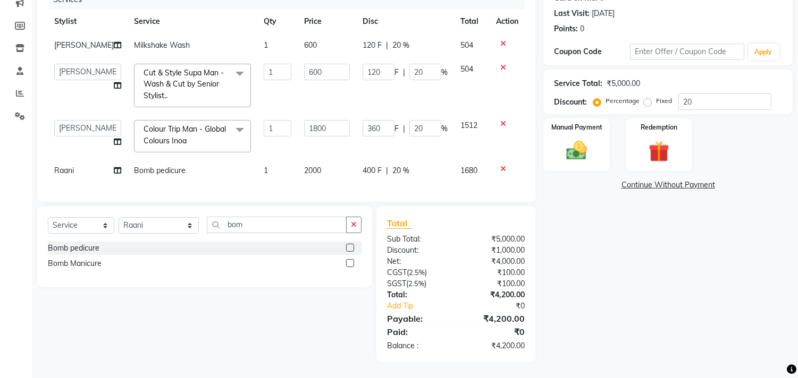
scroll to position [162, 0]
click at [134, 226] on select "Select Stylist [PERSON_NAME] [PERSON_NAME] Hi On Hair MAKYOPHI [PERSON_NAME] [P…" at bounding box center [159, 225] width 80 height 16
click at [119, 217] on select "Select Stylist [PERSON_NAME] [PERSON_NAME] Hi On Hair MAKYOPHI [PERSON_NAME] [P…" at bounding box center [159, 225] width 80 height 16
drag, startPoint x: 241, startPoint y: 224, endPoint x: 162, endPoint y: 235, distance: 80.5
click at [162, 235] on div "Select Service Product Membership Package Voucher Prepaid Gift Card Select Styl…" at bounding box center [205, 229] width 314 height 25
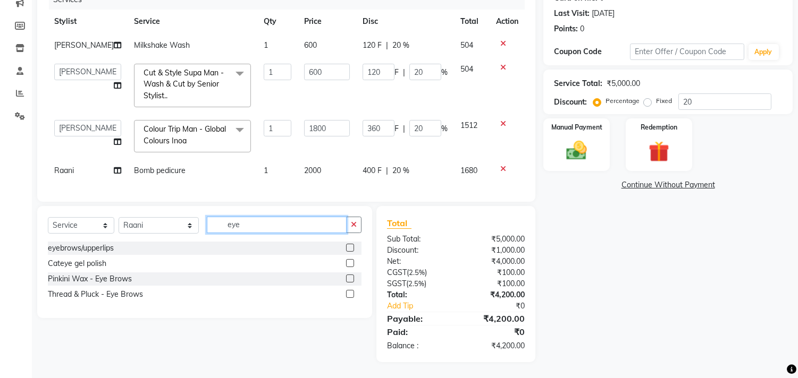
type input "eye"
click at [347, 246] on label at bounding box center [350, 248] width 8 height 8
click at [347, 246] on input "checkbox" at bounding box center [349, 248] width 7 height 7
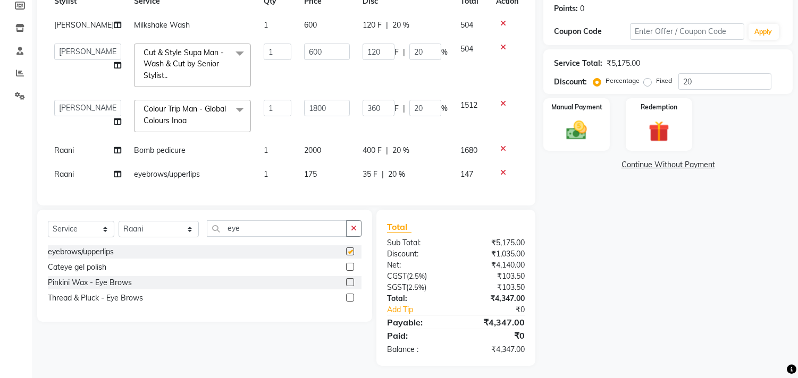
checkbox input "false"
drag, startPoint x: 248, startPoint y: 247, endPoint x: 190, endPoint y: 253, distance: 57.7
click at [190, 246] on div "Select Service Product Membership Package Voucher Prepaid Gift Card Select Styl…" at bounding box center [205, 233] width 314 height 25
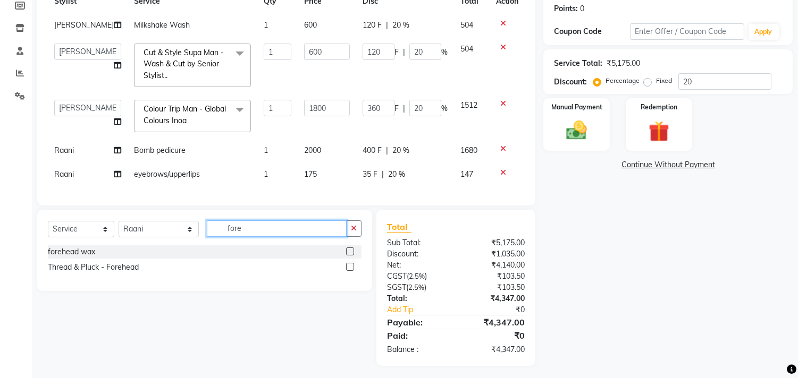
type input "fore"
click at [348, 271] on label at bounding box center [350, 267] width 8 height 8
click at [348, 271] on input "checkbox" at bounding box center [349, 267] width 7 height 7
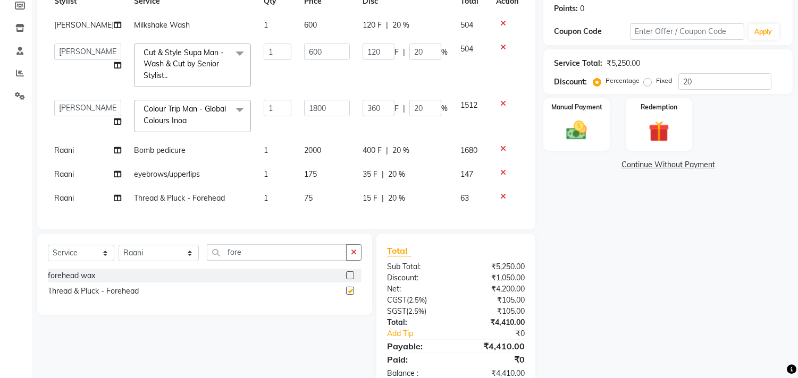
checkbox input "false"
drag, startPoint x: 301, startPoint y: 272, endPoint x: 156, endPoint y: 278, distance: 144.7
click at [156, 269] on div "Select Service Product Membership Package Voucher Prepaid Gift Card Select Styl…" at bounding box center [205, 256] width 314 height 25
type input "lower"
click at [348, 280] on label at bounding box center [350, 276] width 8 height 8
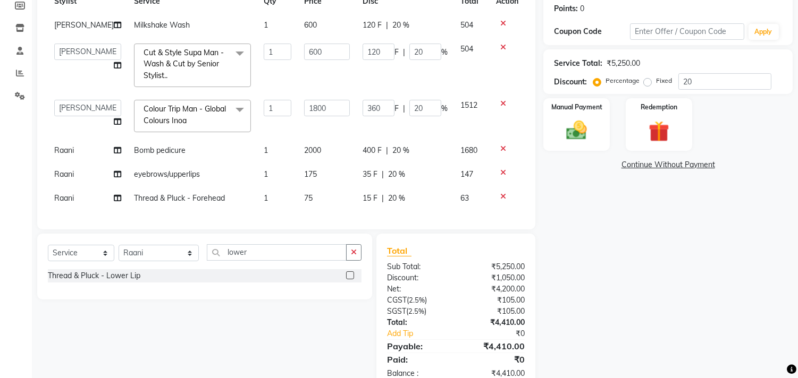
click at [348, 280] on input "checkbox" at bounding box center [349, 276] width 7 height 7
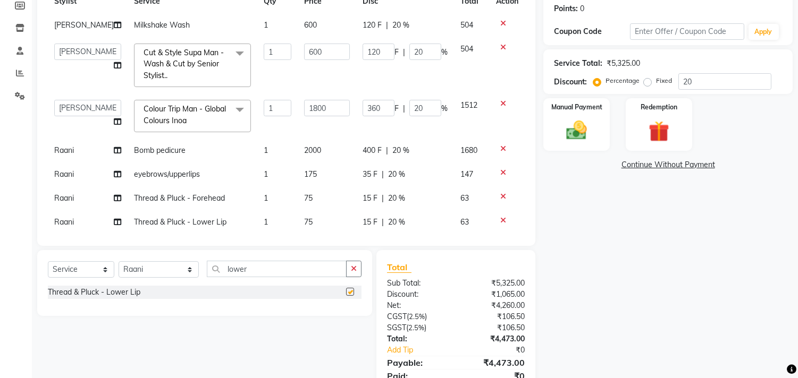
checkbox input "false"
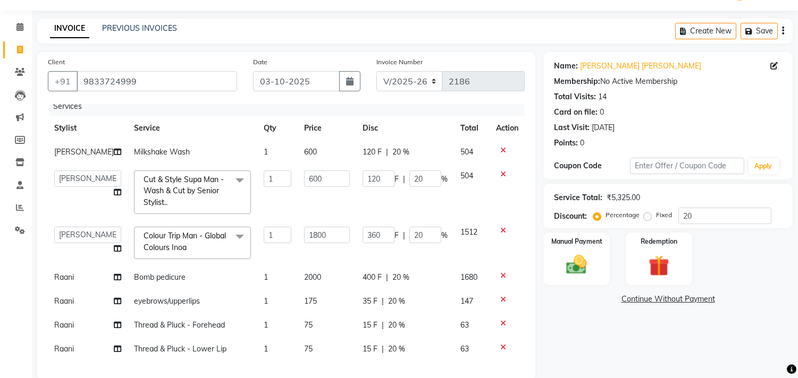
scroll to position [0, 0]
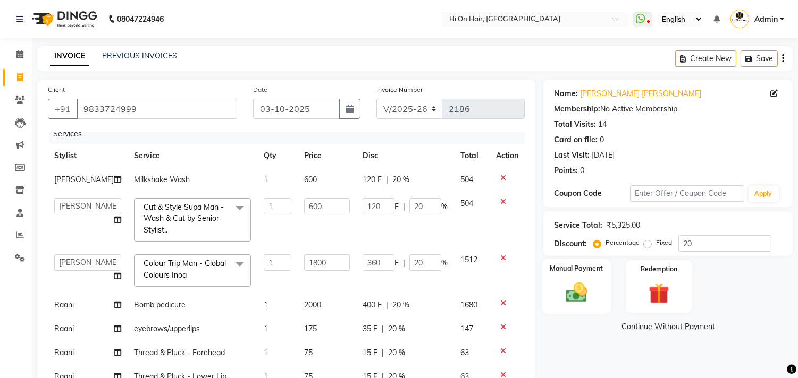
click at [573, 293] on img at bounding box center [576, 293] width 35 height 25
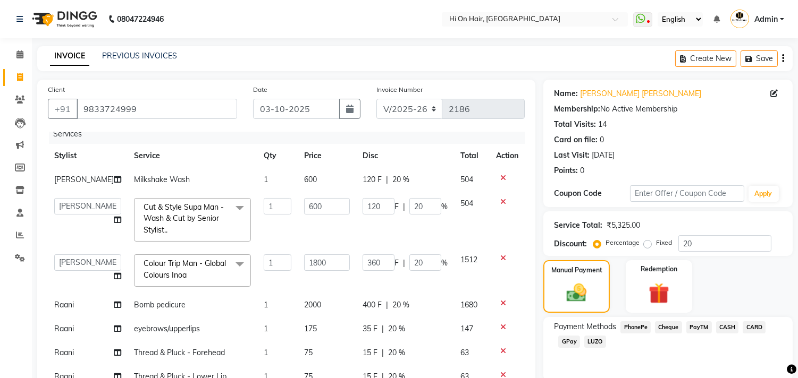
click at [756, 330] on span "CARD" at bounding box center [753, 328] width 23 height 12
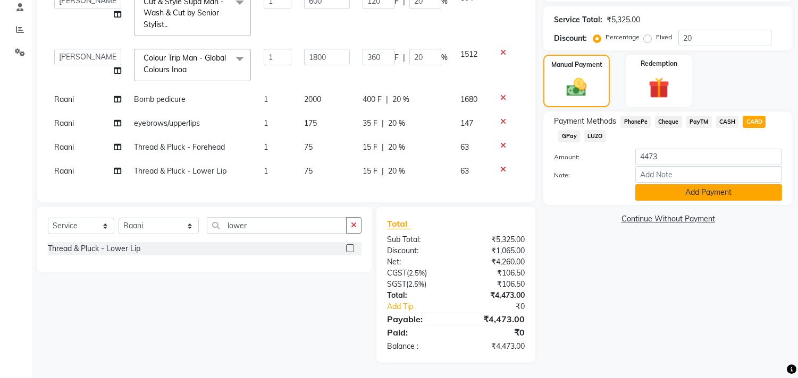
click at [726, 196] on button "Add Payment" at bounding box center [708, 192] width 147 height 16
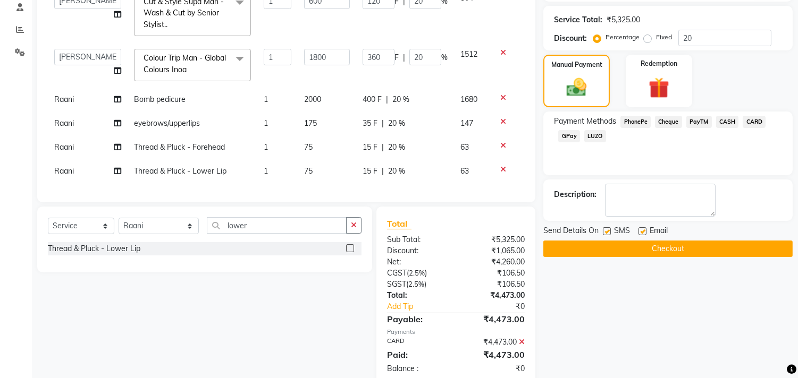
click at [641, 235] on div at bounding box center [641, 232] width 7 height 11
click at [636, 204] on textarea at bounding box center [660, 200] width 111 height 33
click at [641, 232] on label at bounding box center [642, 231] width 8 height 8
click at [641, 232] on input "checkbox" at bounding box center [641, 232] width 7 height 7
checkbox input "false"
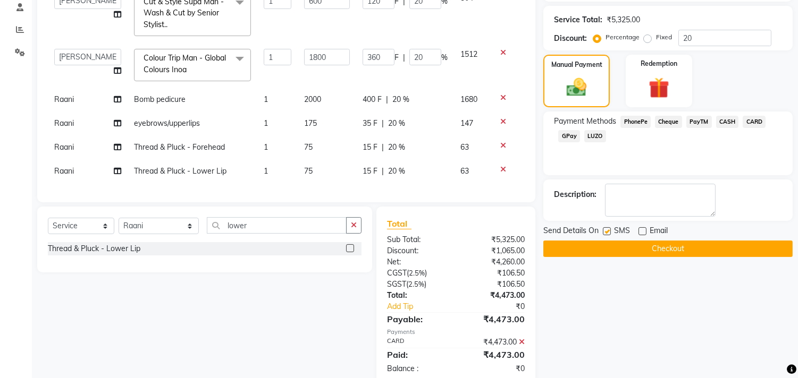
click at [651, 249] on button "Checkout" at bounding box center [667, 249] width 249 height 16
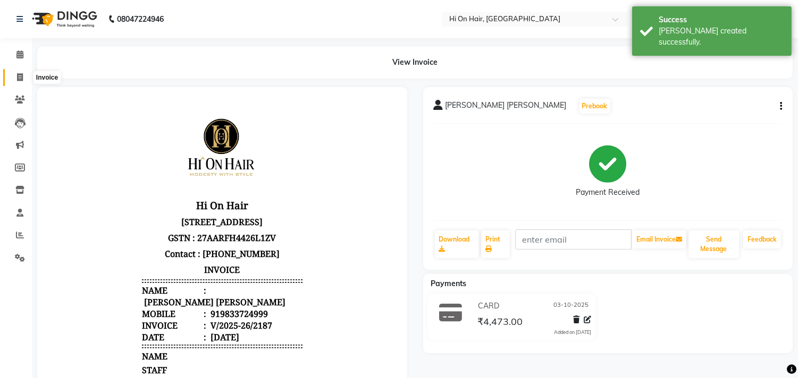
click at [22, 73] on icon at bounding box center [20, 77] width 6 height 8
select select "service"
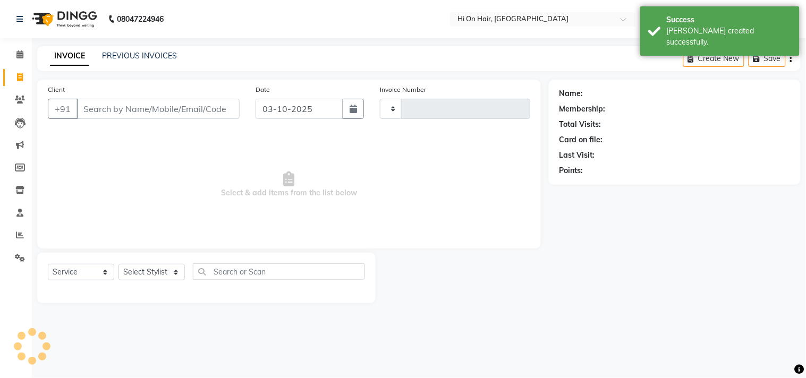
type input "2188"
select select "535"
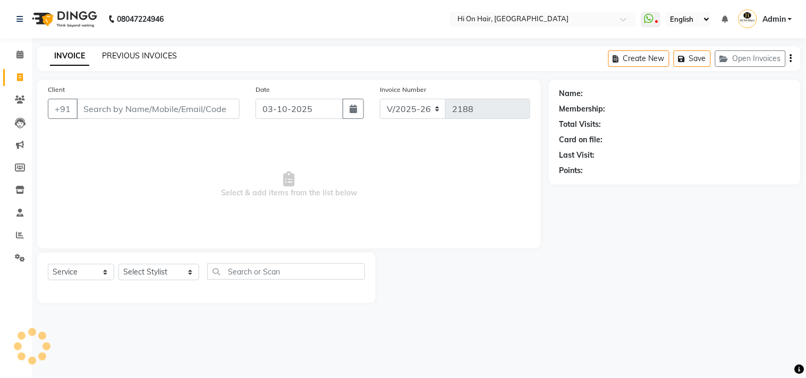
click at [126, 55] on link "PREVIOUS INVOICES" at bounding box center [139, 56] width 75 height 10
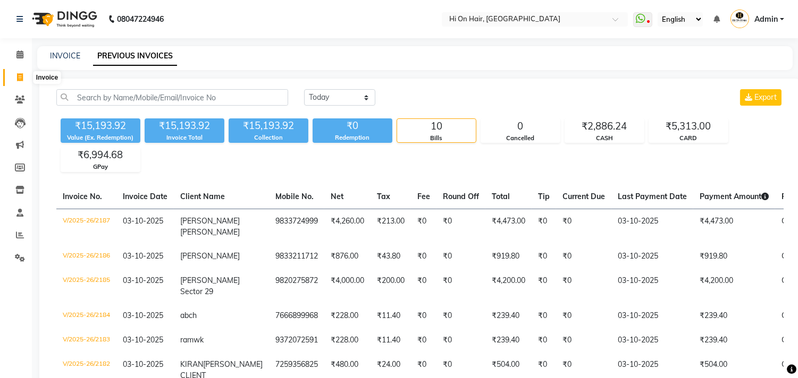
click at [17, 76] on icon at bounding box center [20, 77] width 6 height 8
select select "service"
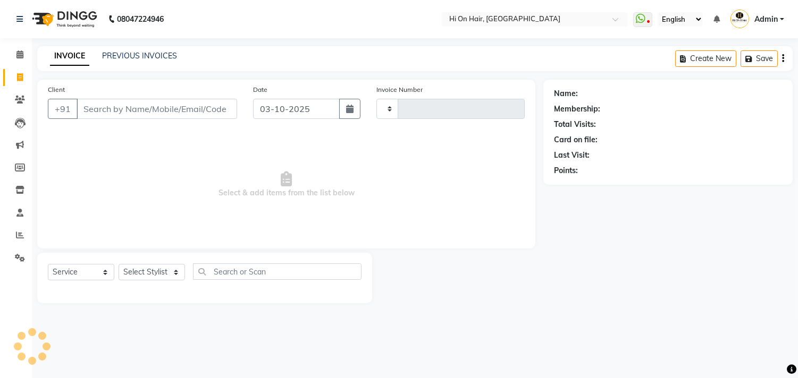
type input "2188"
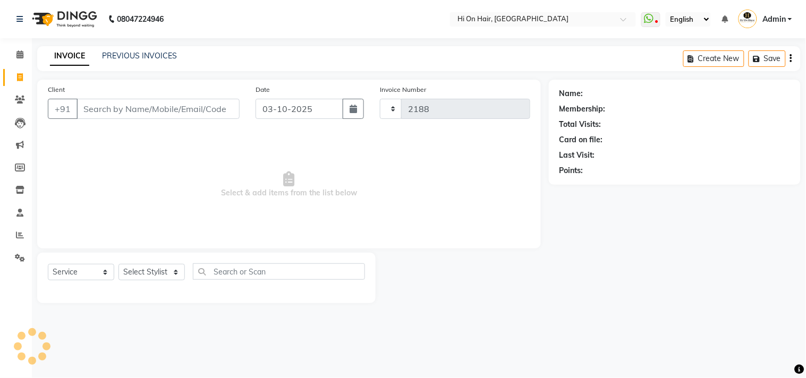
select select "535"
click at [141, 117] on input "Client" at bounding box center [158, 109] width 163 height 20
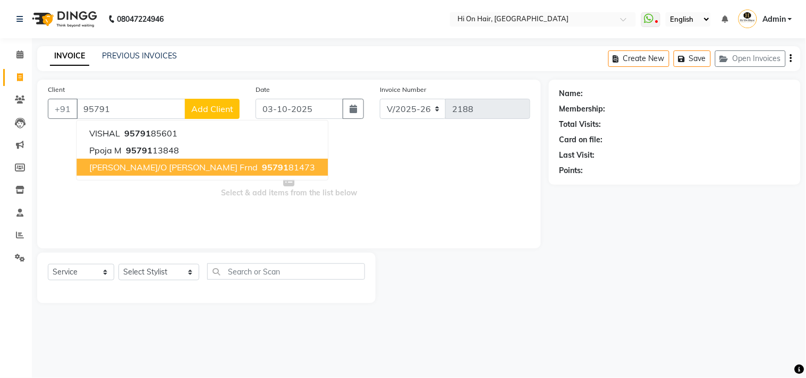
click at [174, 172] on button "tanya c/o payal frnd 95791 81473" at bounding box center [202, 167] width 251 height 17
type input "9579181473"
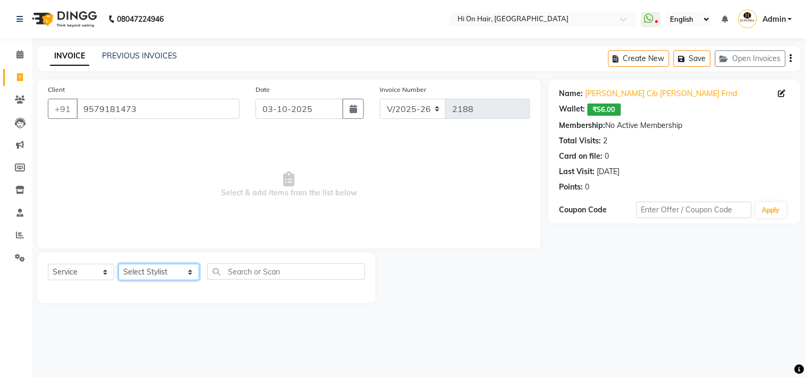
click at [142, 273] on select "Select Stylist [PERSON_NAME] [PERSON_NAME] Hi On Hair MAKYOPHI [PERSON_NAME] [P…" at bounding box center [159, 272] width 81 height 16
select select "20990"
click at [119, 265] on select "Select Stylist [PERSON_NAME] [PERSON_NAME] Hi On Hair MAKYOPHI [PERSON_NAME] [P…" at bounding box center [159, 272] width 81 height 16
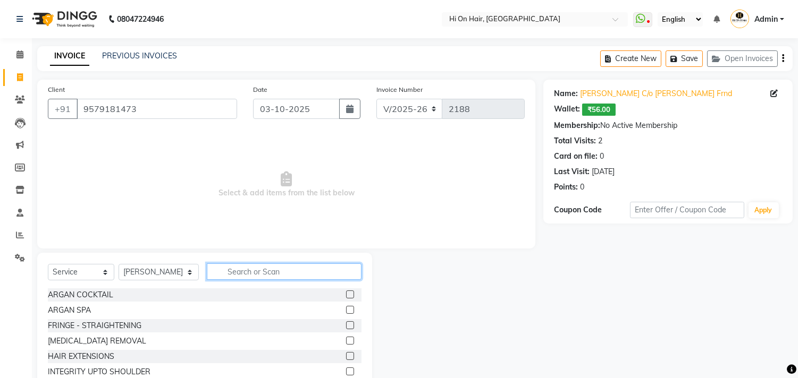
click at [241, 272] on input "text" at bounding box center [284, 272] width 155 height 16
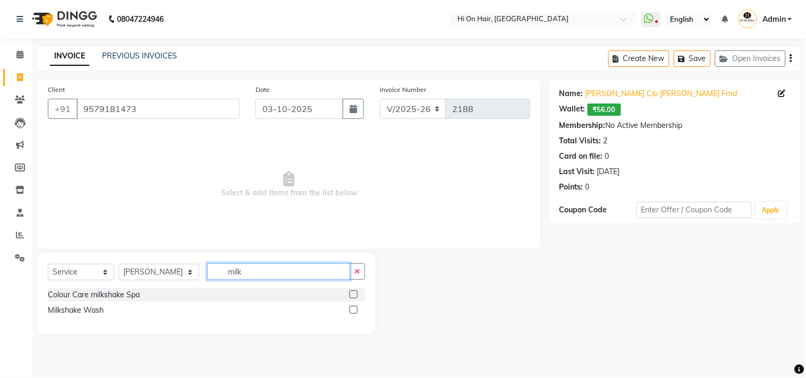
type input "milk"
click at [352, 311] on label at bounding box center [354, 310] width 8 height 8
click at [352, 311] on input "checkbox" at bounding box center [353, 310] width 7 height 7
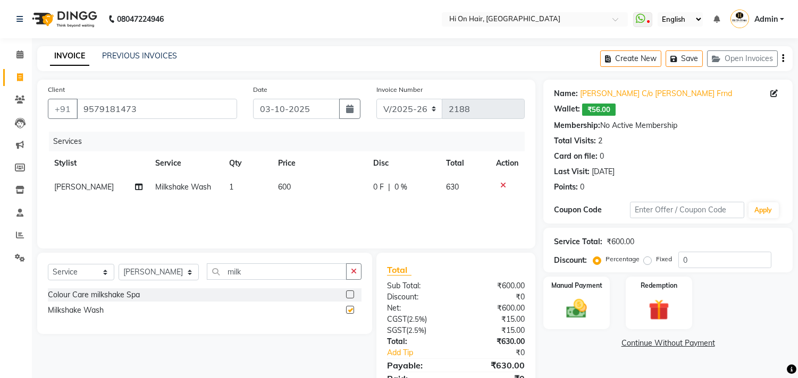
checkbox input "false"
click at [430, 107] on select "V/2025 V/2025-26" at bounding box center [409, 109] width 66 height 20
select select "1463"
click at [376, 99] on select "V/2025 V/2025-26" at bounding box center [409, 109] width 66 height 20
type input "0191"
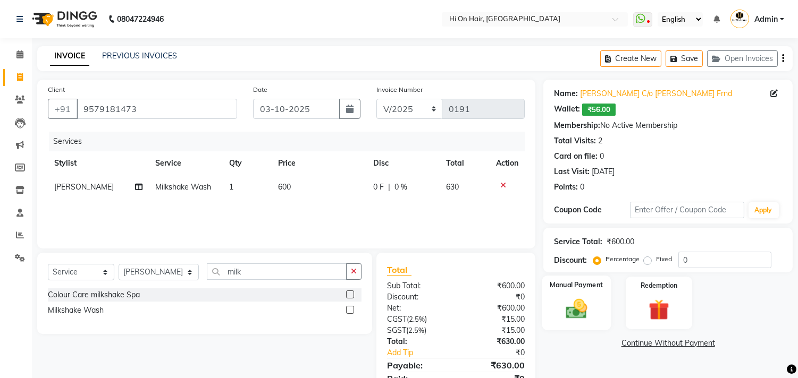
click at [576, 309] on img at bounding box center [576, 309] width 35 height 25
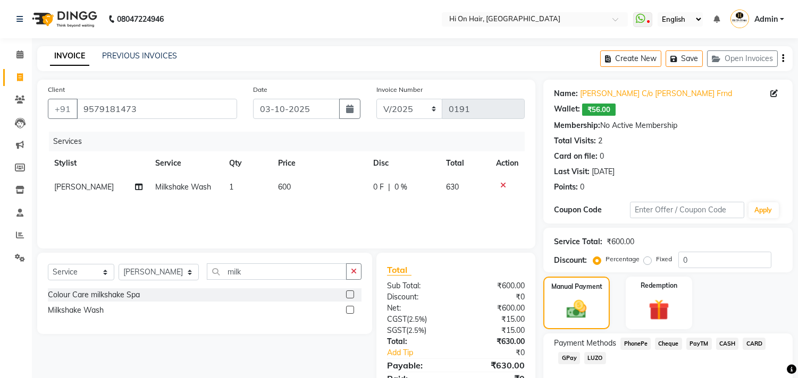
scroll to position [56, 0]
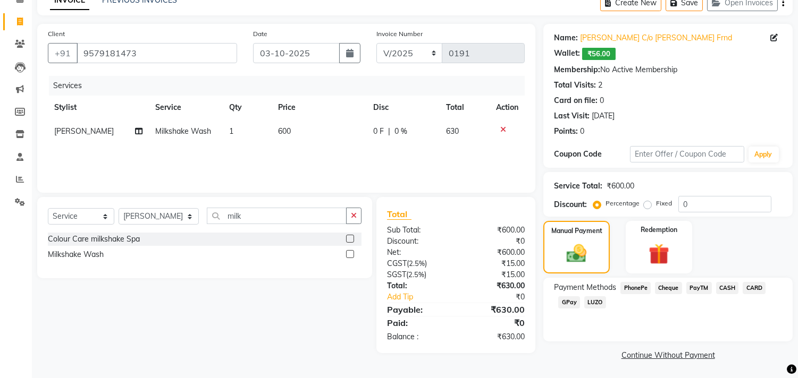
click at [727, 288] on span "CASH" at bounding box center [727, 288] width 23 height 12
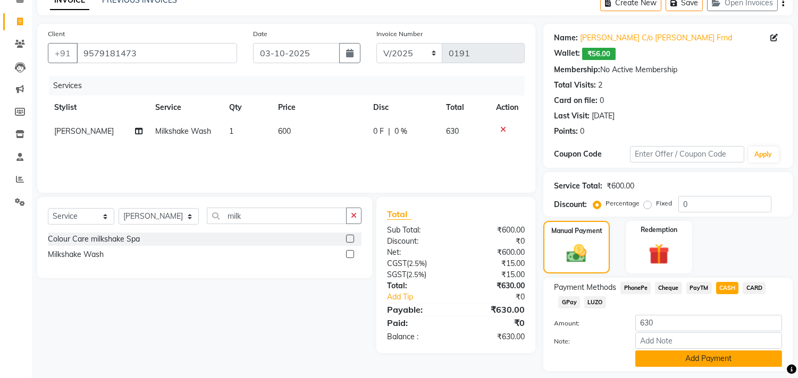
click at [687, 360] on button "Add Payment" at bounding box center [708, 359] width 147 height 16
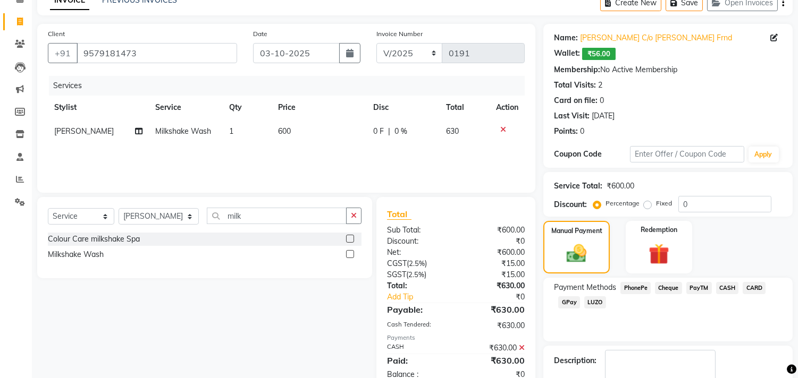
scroll to position [116, 0]
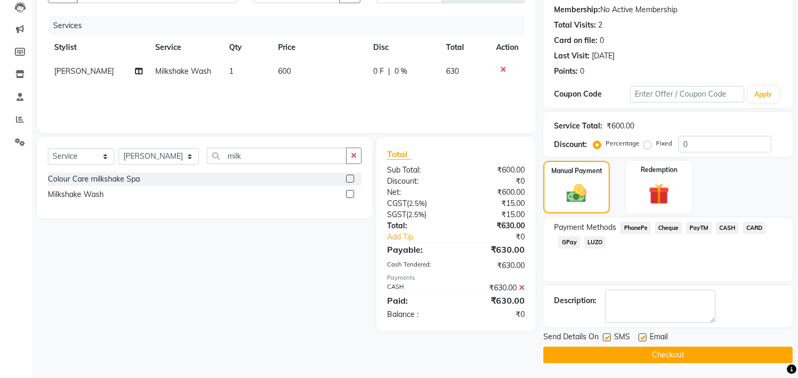
click at [641, 337] on label at bounding box center [642, 338] width 8 height 8
click at [641, 337] on input "checkbox" at bounding box center [641, 338] width 7 height 7
checkbox input "false"
click at [673, 362] on button "Checkout" at bounding box center [667, 355] width 249 height 16
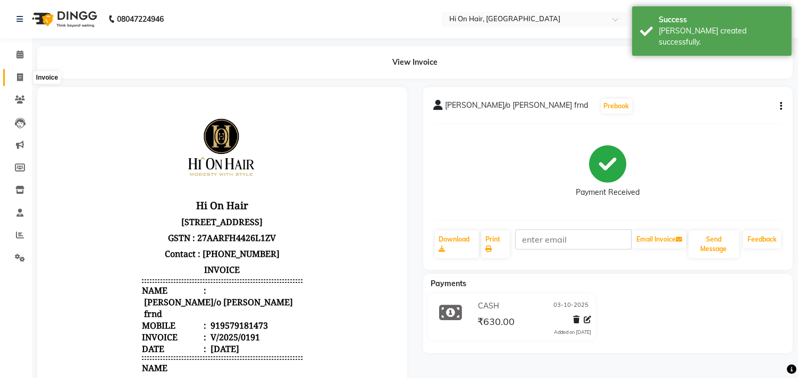
click at [21, 78] on icon at bounding box center [20, 77] width 6 height 8
select select "service"
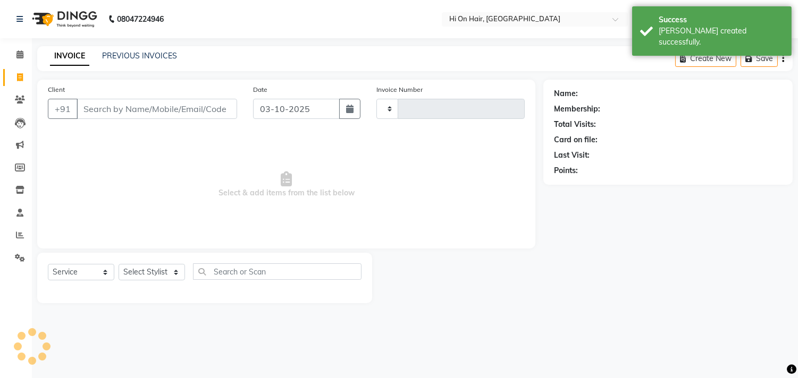
type input "2188"
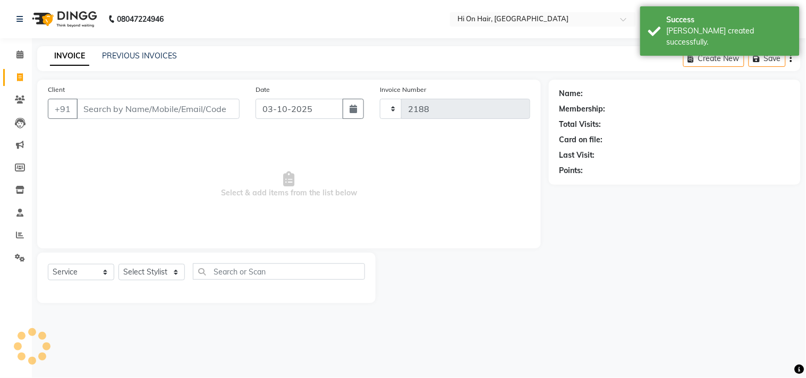
select select "535"
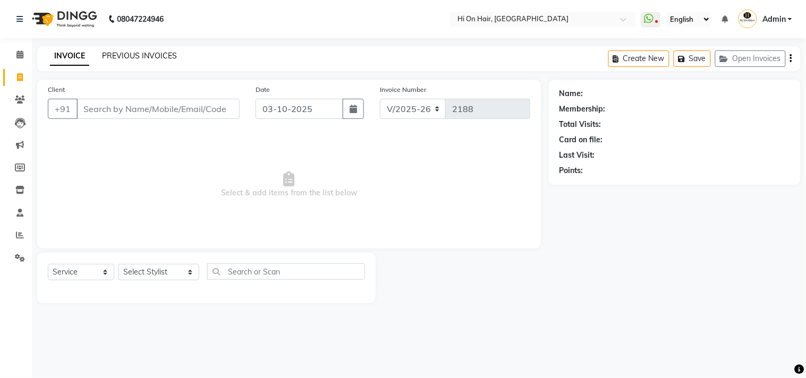
click at [143, 54] on link "PREVIOUS INVOICES" at bounding box center [139, 56] width 75 height 10
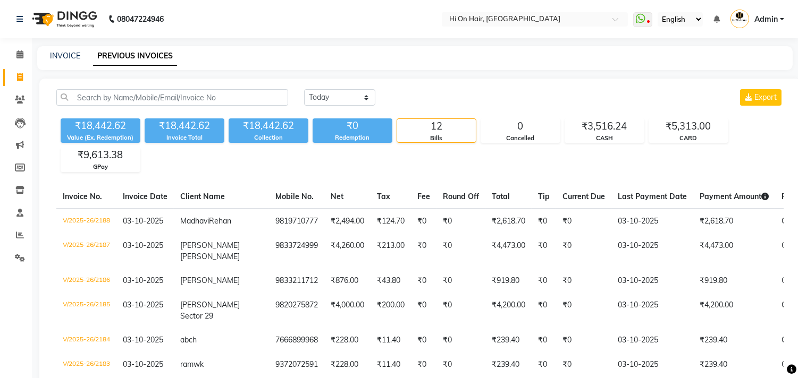
click at [94, 7] on img at bounding box center [63, 19] width 73 height 30
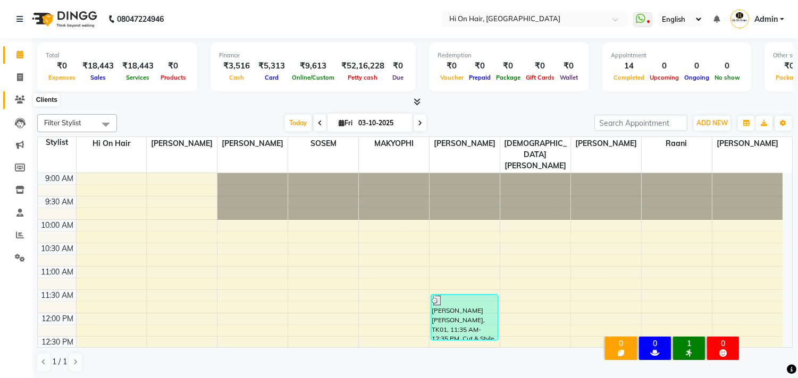
click at [18, 96] on icon at bounding box center [20, 100] width 10 height 8
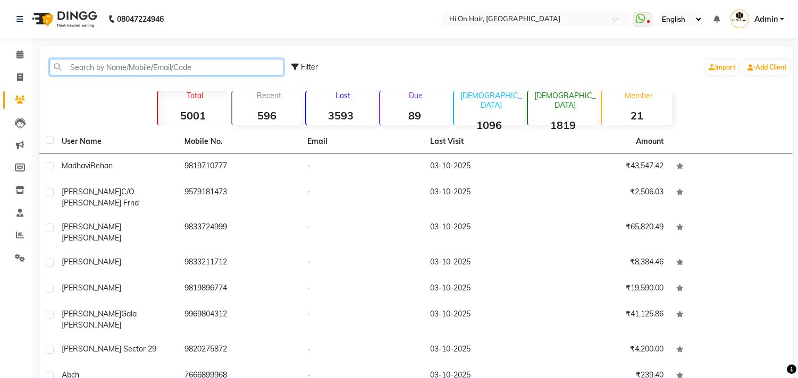
click at [130, 64] on input "text" at bounding box center [166, 67] width 234 height 16
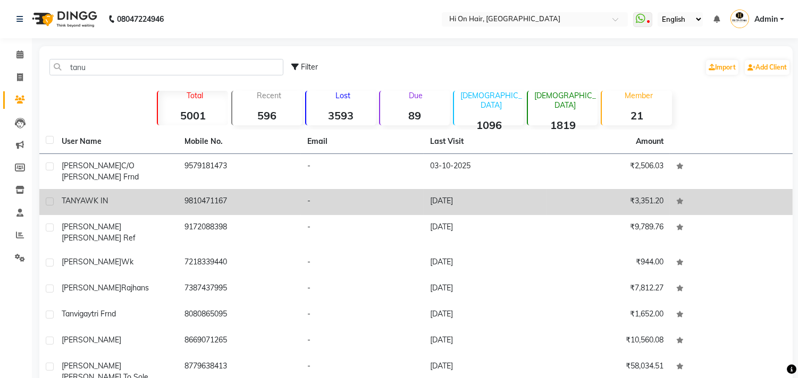
click at [206, 194] on td "9810471167" at bounding box center [239, 202] width 123 height 26
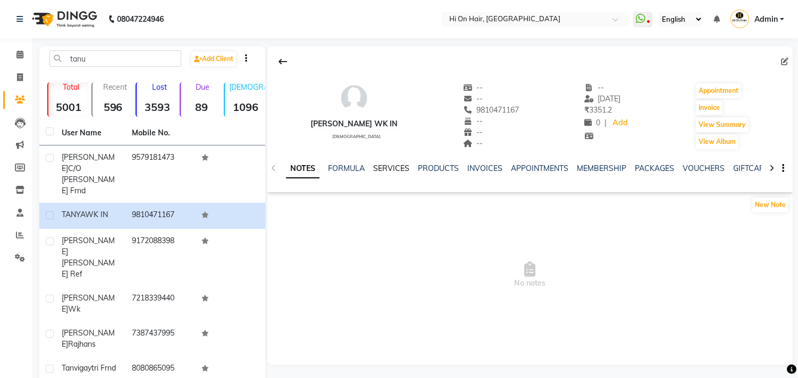
click at [398, 169] on link "SERVICES" at bounding box center [391, 169] width 36 height 10
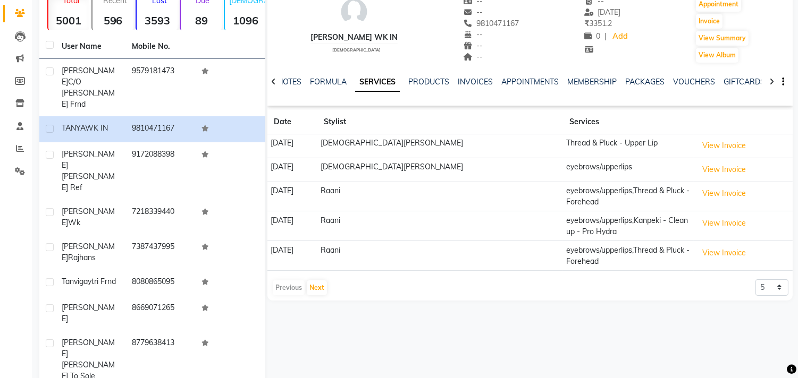
scroll to position [118, 0]
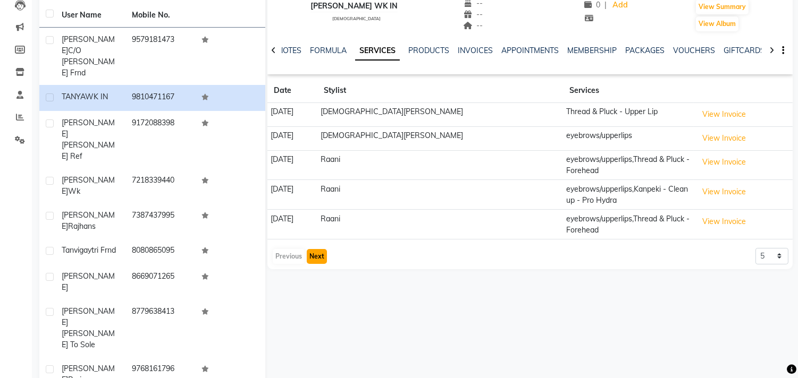
click at [314, 249] on button "Next" at bounding box center [317, 256] width 20 height 15
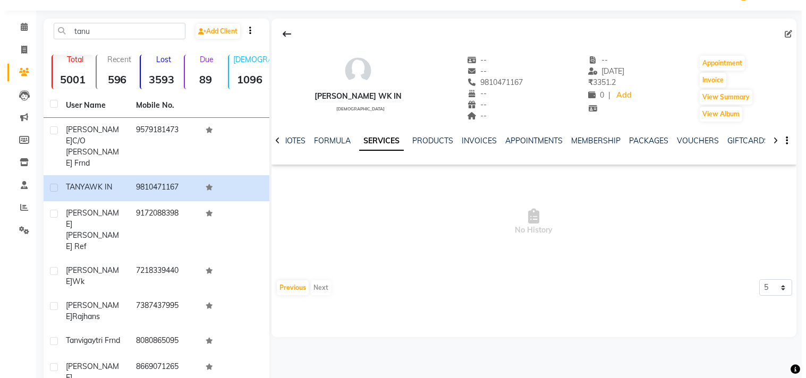
scroll to position [0, 0]
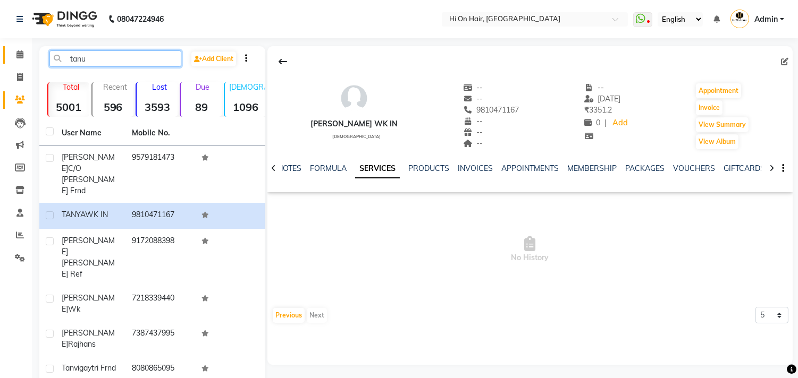
drag, startPoint x: 114, startPoint y: 56, endPoint x: 21, endPoint y: 50, distance: 92.6
click at [21, 50] on app-home "08047224946 Select Location × Hi On Hair, Palm Beach Galleria WhatsApp Status ✕…" at bounding box center [399, 285] width 798 height 570
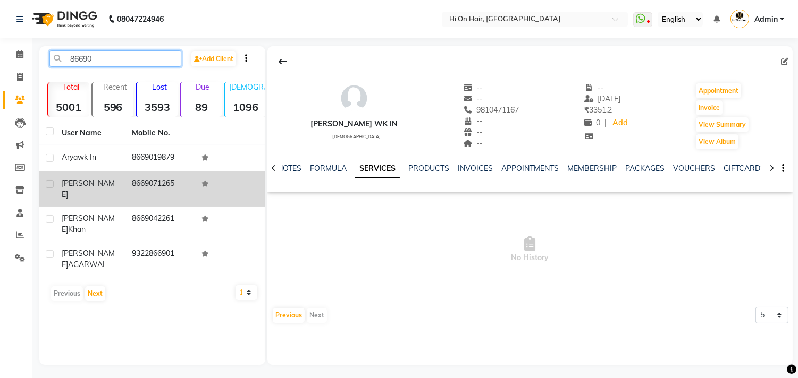
type input "86690"
click at [155, 181] on td "8669071265" at bounding box center [160, 189] width 70 height 35
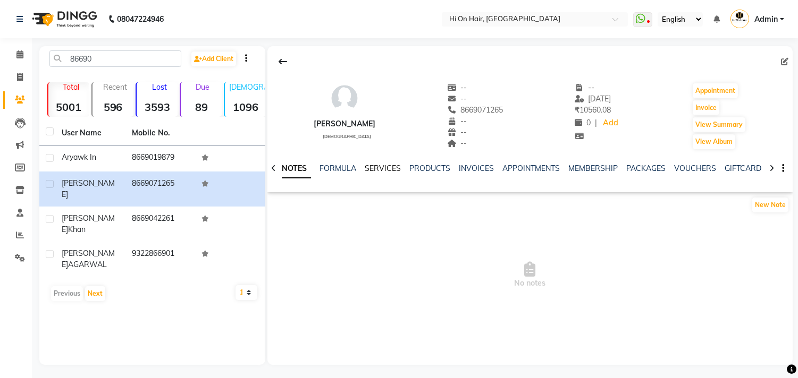
click at [394, 165] on link "SERVICES" at bounding box center [383, 169] width 36 height 10
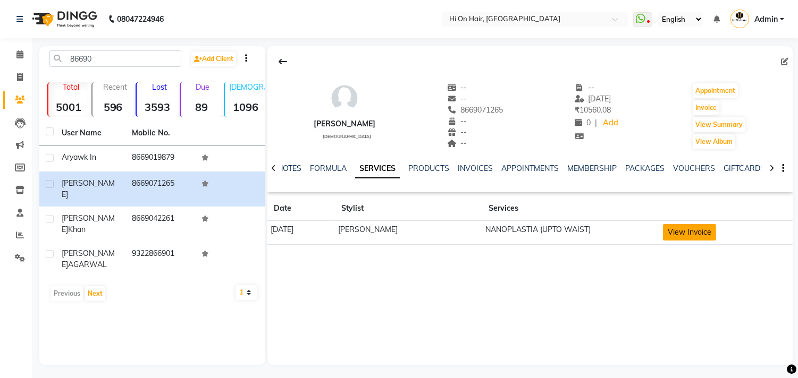
click at [694, 234] on button "View Invoice" at bounding box center [689, 232] width 53 height 16
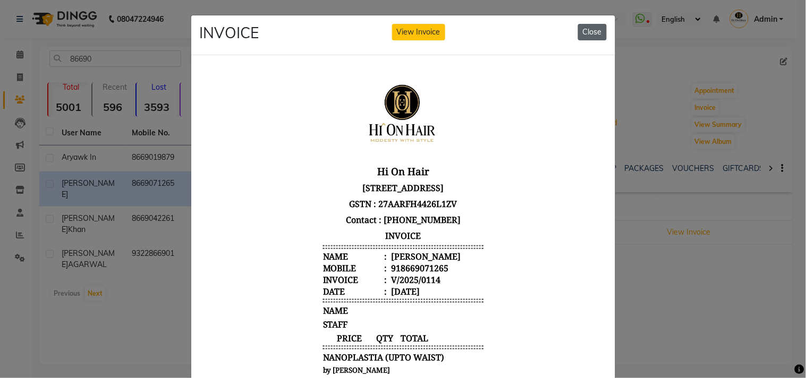
click at [582, 33] on button "Close" at bounding box center [592, 32] width 29 height 16
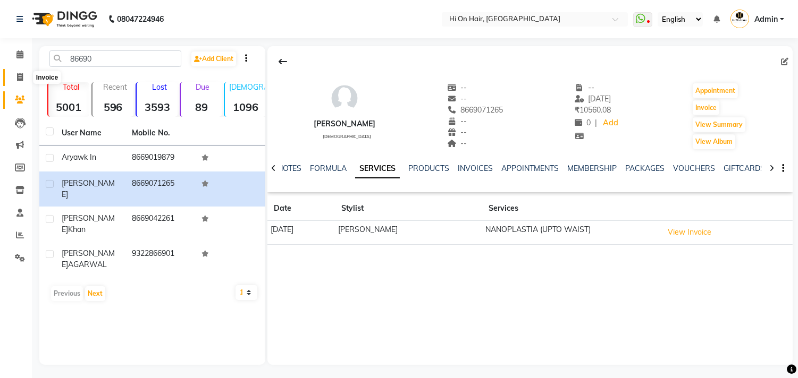
click at [17, 79] on icon at bounding box center [20, 77] width 6 height 8
select select "535"
select select "service"
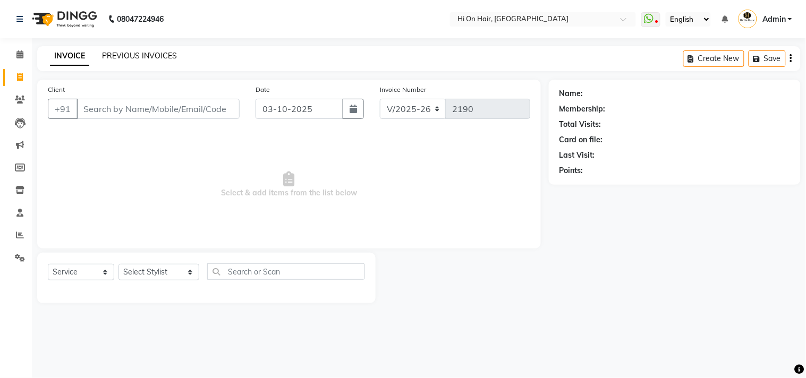
click at [121, 51] on link "PREVIOUS INVOICES" at bounding box center [139, 56] width 75 height 10
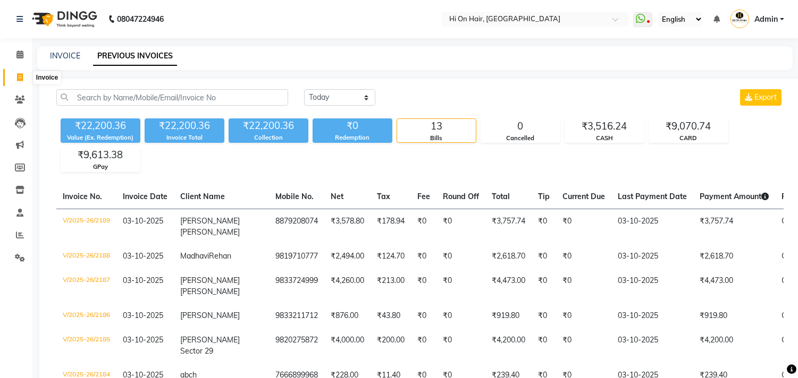
click at [22, 80] on icon at bounding box center [20, 77] width 6 height 8
select select "535"
select select "service"
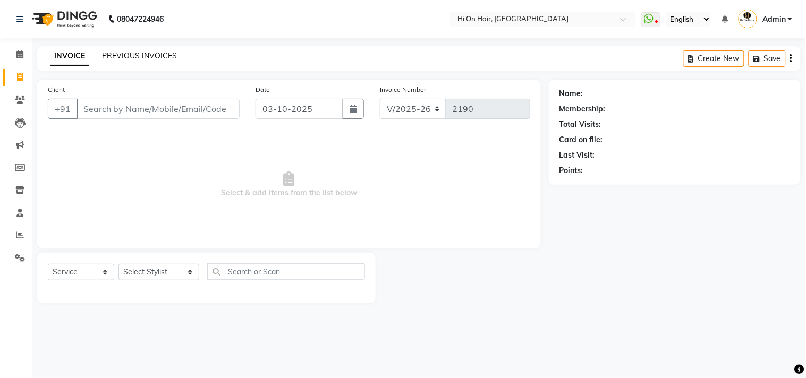
click at [155, 58] on link "PREVIOUS INVOICES" at bounding box center [139, 56] width 75 height 10
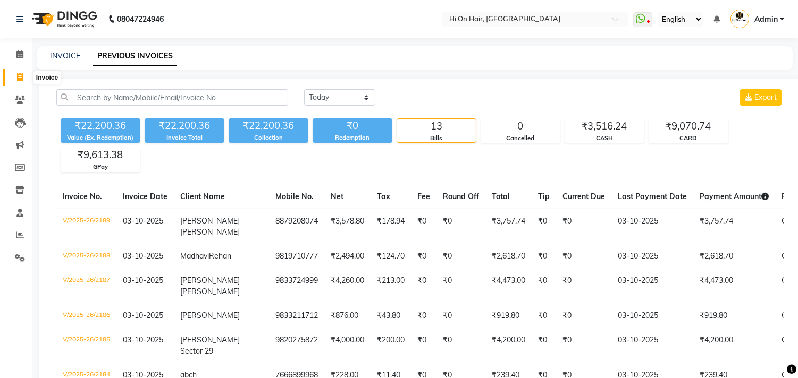
click at [15, 80] on span at bounding box center [20, 78] width 19 height 12
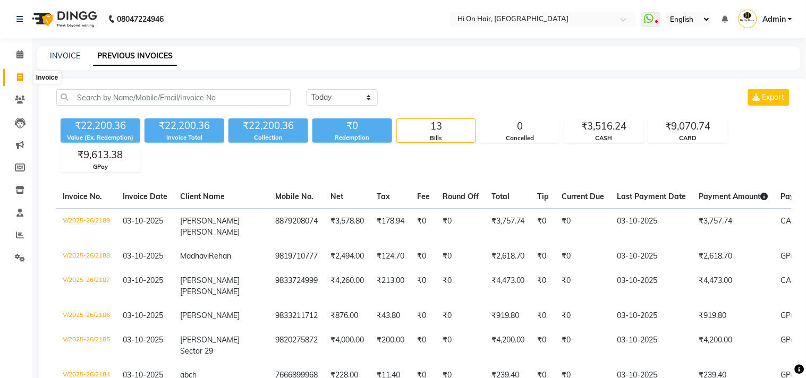
select select "535"
select select "service"
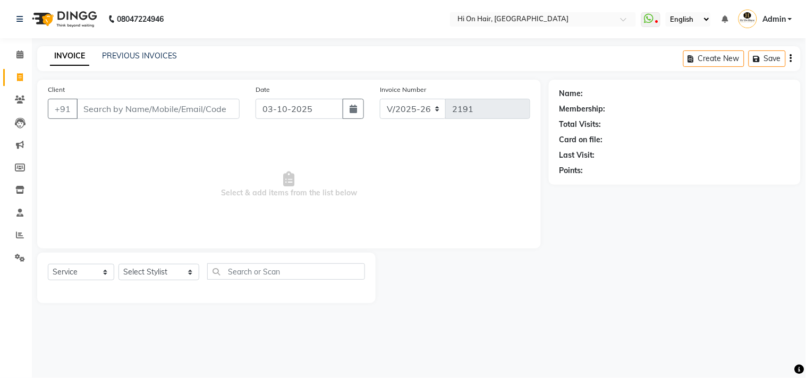
click at [178, 110] on input "Client" at bounding box center [158, 109] width 163 height 20
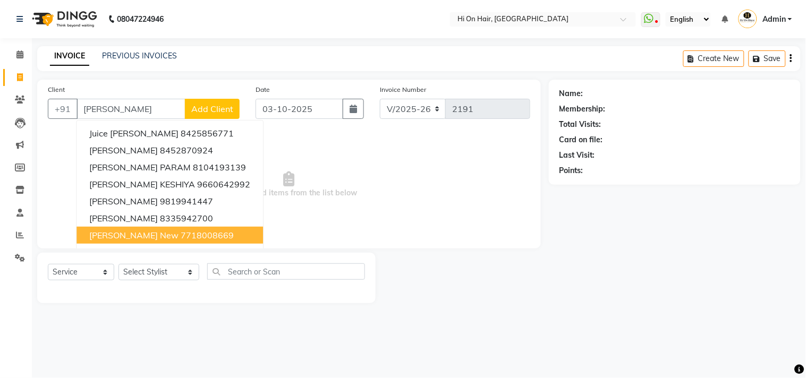
click at [181, 235] on ngb-highlight "7718008669" at bounding box center [207, 235] width 53 height 11
type input "7718008669"
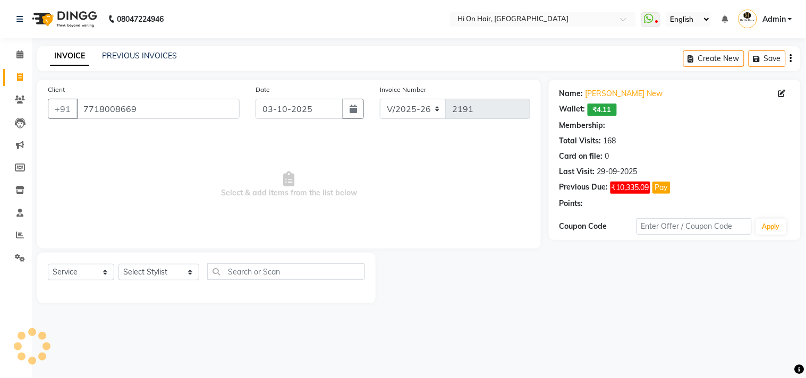
select select "1: Object"
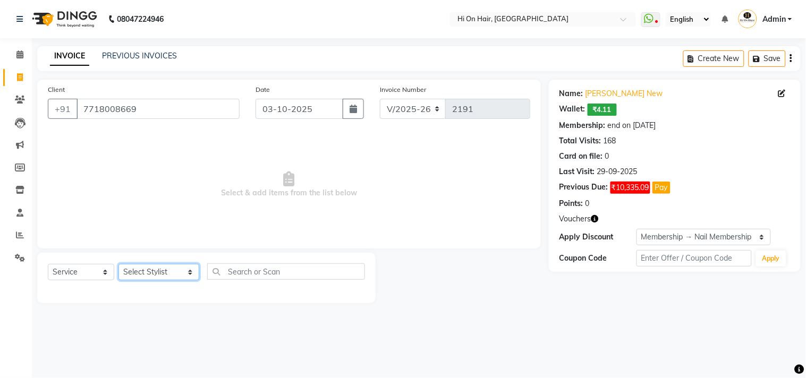
click at [159, 275] on select "Select Stylist [PERSON_NAME] [PERSON_NAME] Hi On Hair MAKYOPHI [PERSON_NAME] [P…" at bounding box center [159, 272] width 81 height 16
select select "48732"
click at [119, 265] on select "Select Stylist [PERSON_NAME] [PERSON_NAME] Hi On Hair MAKYOPHI [PERSON_NAME] [P…" at bounding box center [159, 272] width 81 height 16
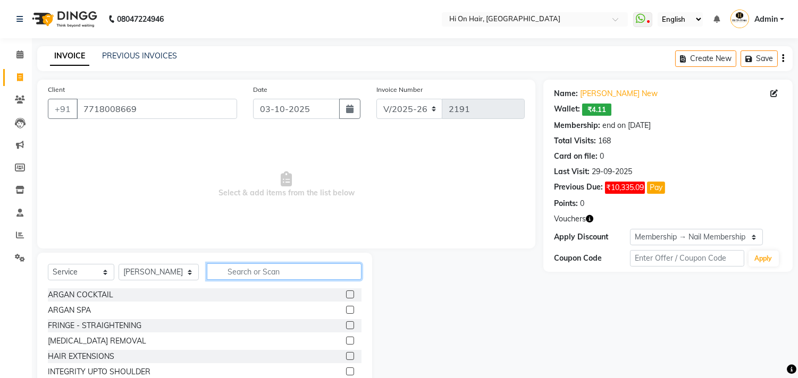
click at [272, 278] on input "text" at bounding box center [284, 272] width 155 height 16
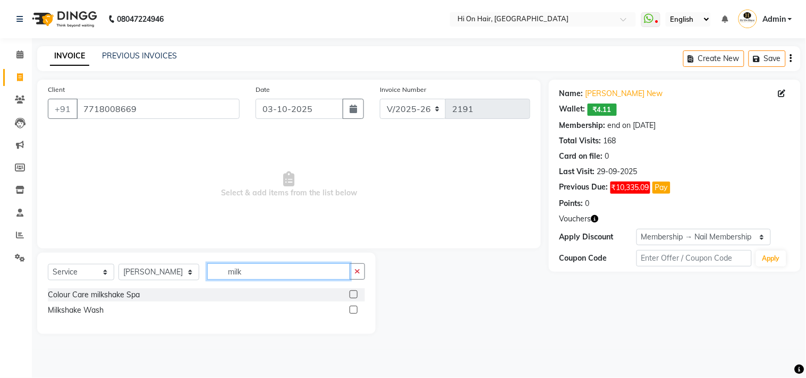
type input "milk"
click at [354, 309] on label at bounding box center [354, 310] width 8 height 8
click at [354, 309] on input "checkbox" at bounding box center [353, 310] width 7 height 7
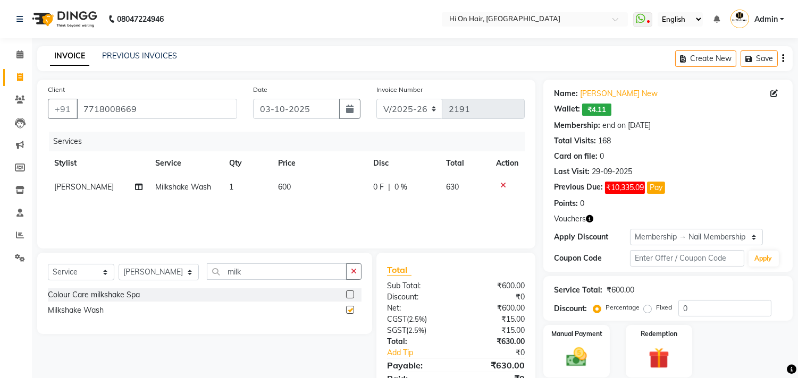
checkbox input "false"
click at [162, 275] on select "Select Stylist [PERSON_NAME] [PERSON_NAME] Hi On Hair MAKYOPHI [PERSON_NAME] [P…" at bounding box center [159, 272] width 80 height 16
select select "30126"
click at [119, 265] on select "Select Stylist [PERSON_NAME] [PERSON_NAME] Hi On Hair MAKYOPHI [PERSON_NAME] [P…" at bounding box center [159, 272] width 80 height 16
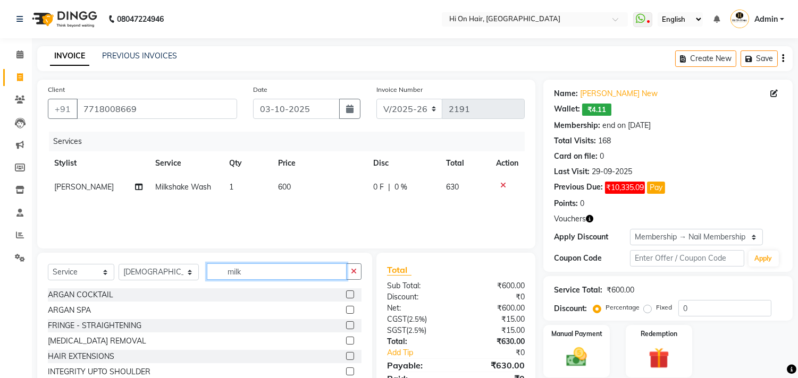
drag, startPoint x: 236, startPoint y: 273, endPoint x: 204, endPoint y: 278, distance: 32.9
click at [207, 278] on input "milk" at bounding box center [277, 272] width 140 height 16
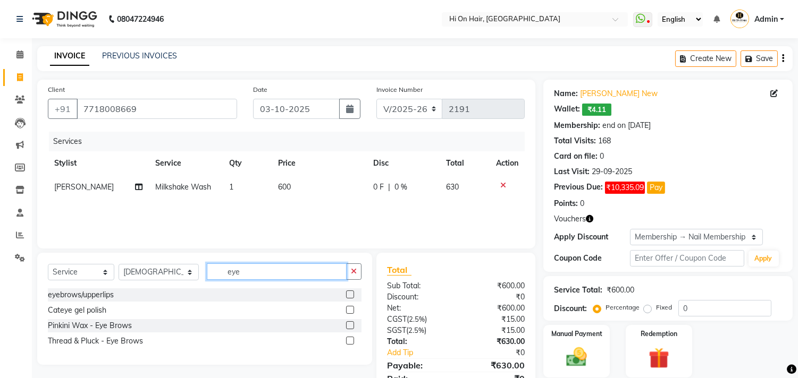
type input "eye"
click at [351, 295] on label at bounding box center [350, 295] width 8 height 8
click at [351, 295] on input "checkbox" at bounding box center [349, 295] width 7 height 7
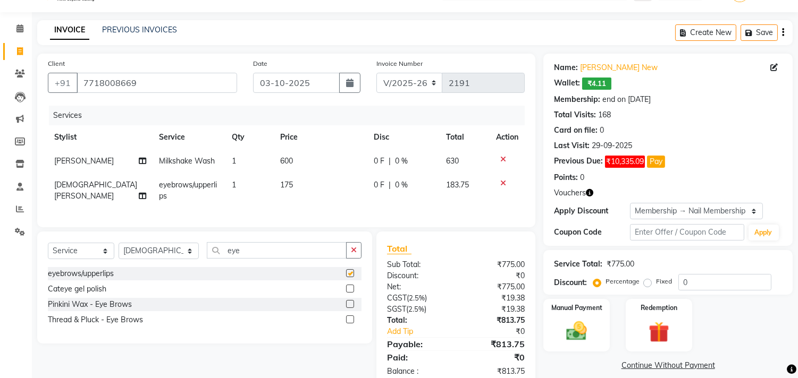
checkbox input "false"
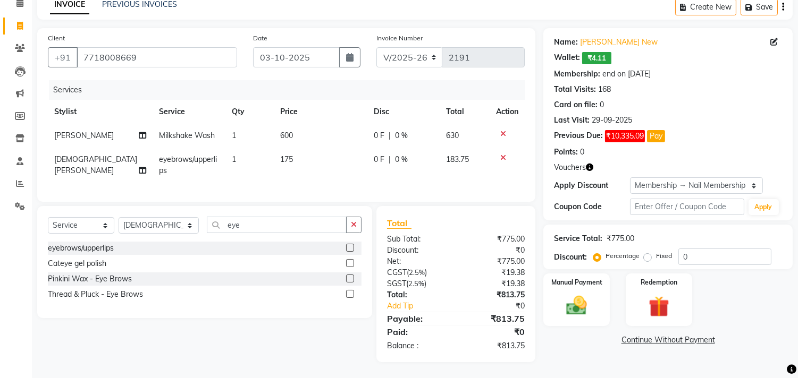
scroll to position [60, 0]
click at [348, 132] on td "600" at bounding box center [321, 136] width 94 height 24
select select "48732"
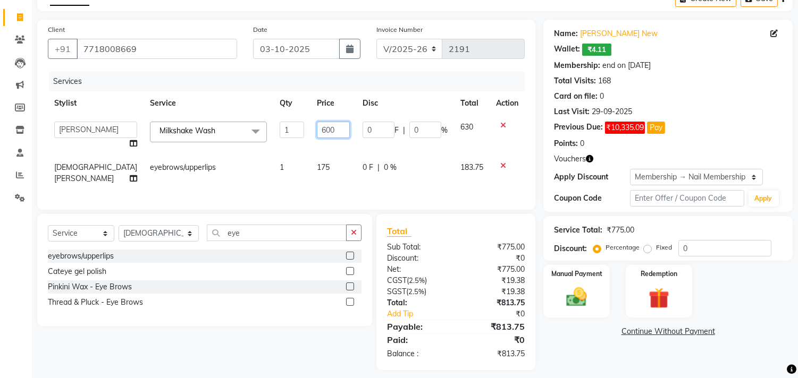
click at [317, 125] on input "600" at bounding box center [333, 130] width 33 height 16
type input "6"
type input "700"
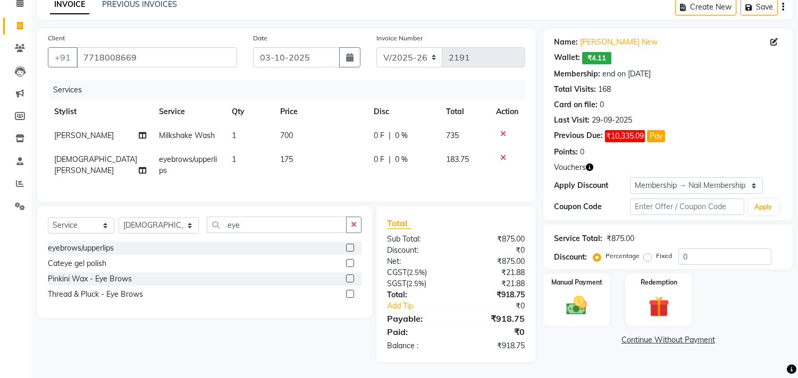
click at [316, 182] on div "Services Stylist Service Qty Price Disc Total Action Anwar Laskar Milkshake Was…" at bounding box center [286, 135] width 477 height 111
click at [681, 249] on input "0" at bounding box center [724, 257] width 93 height 16
type input "20"
click at [468, 163] on td "147" at bounding box center [464, 165] width 49 height 35
select select "30126"
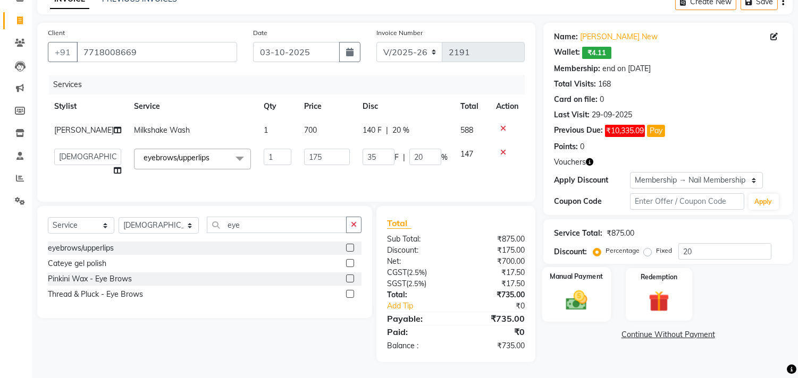
click at [573, 296] on img at bounding box center [576, 301] width 35 height 25
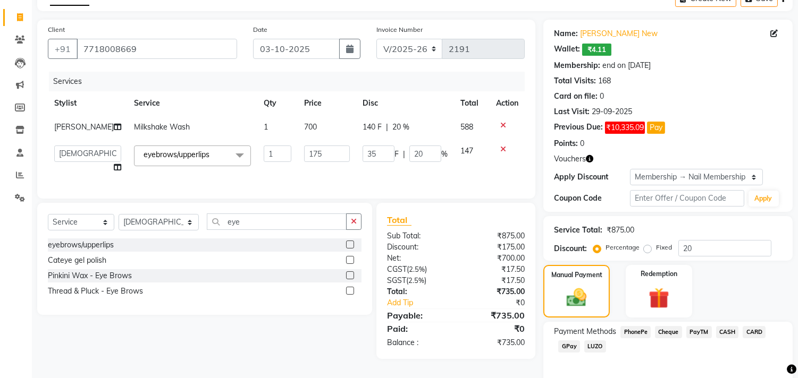
click at [576, 347] on span "GPay" at bounding box center [569, 347] width 22 height 12
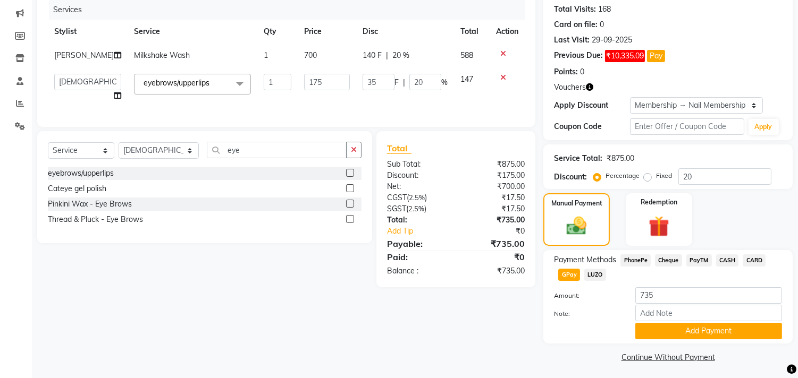
scroll to position [135, 0]
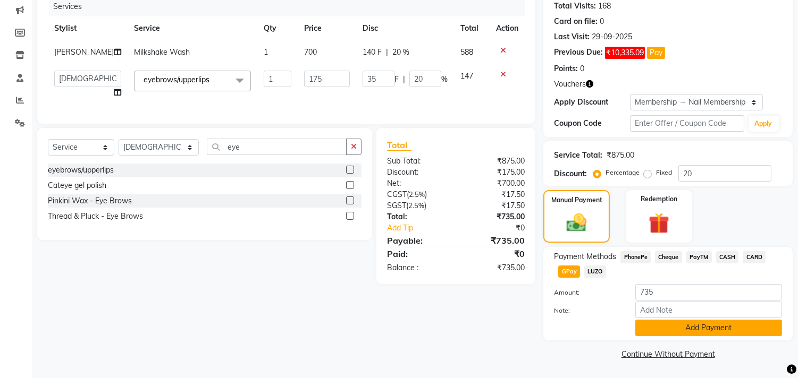
click at [706, 327] on button "Add Payment" at bounding box center [708, 328] width 147 height 16
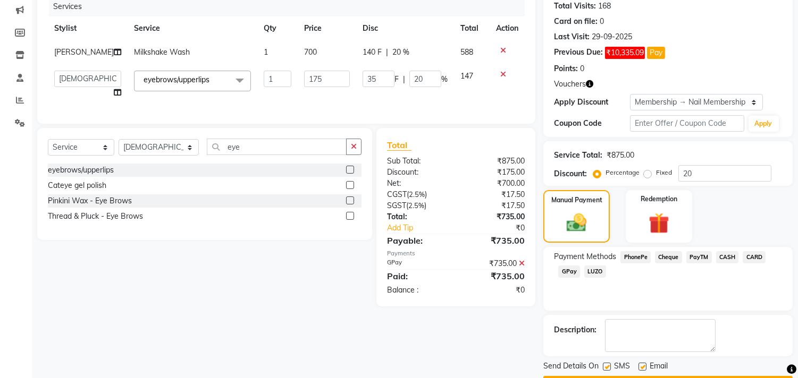
scroll to position [165, 0]
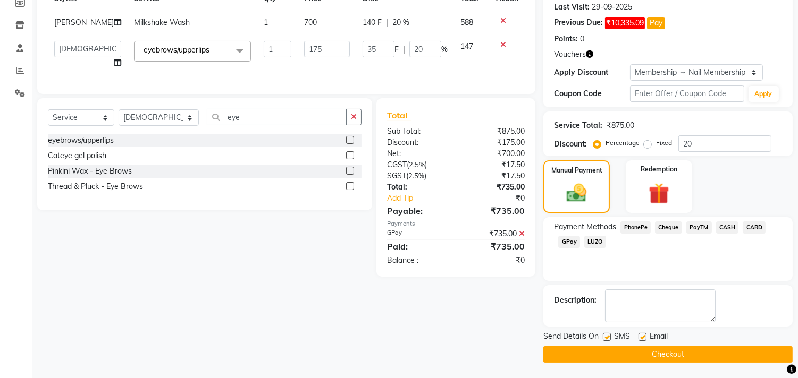
click at [640, 339] on label at bounding box center [642, 337] width 8 height 8
click at [640, 339] on input "checkbox" at bounding box center [641, 337] width 7 height 7
checkbox input "false"
click at [653, 349] on button "Checkout" at bounding box center [667, 355] width 249 height 16
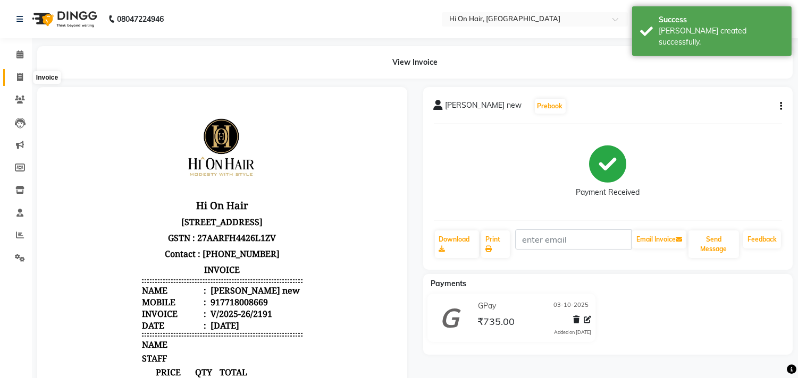
click at [17, 80] on icon at bounding box center [20, 77] width 6 height 8
select select "535"
select select "service"
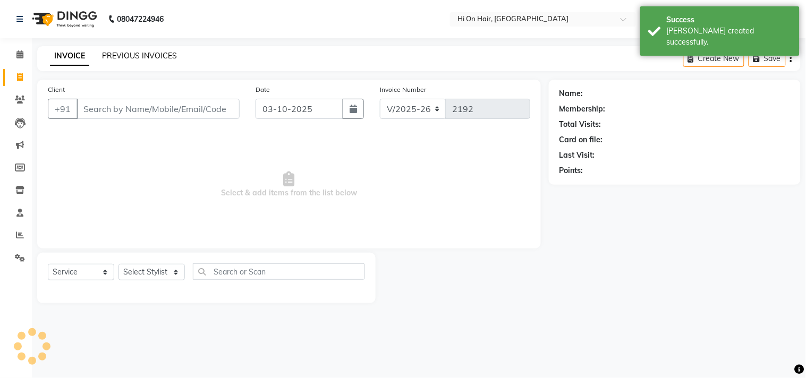
click at [129, 54] on link "PREVIOUS INVOICES" at bounding box center [139, 56] width 75 height 10
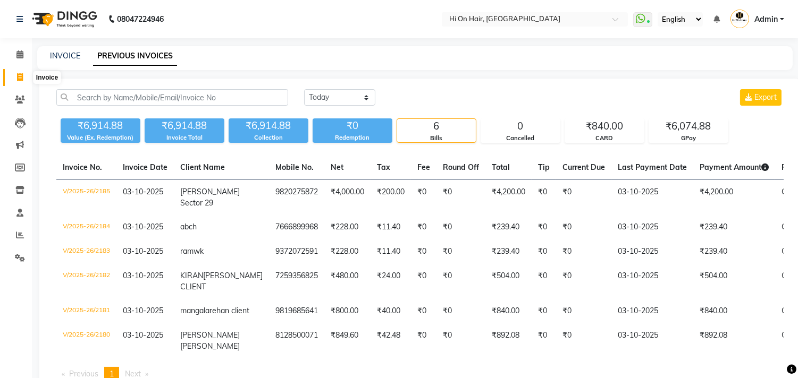
click at [22, 74] on icon at bounding box center [20, 77] width 6 height 8
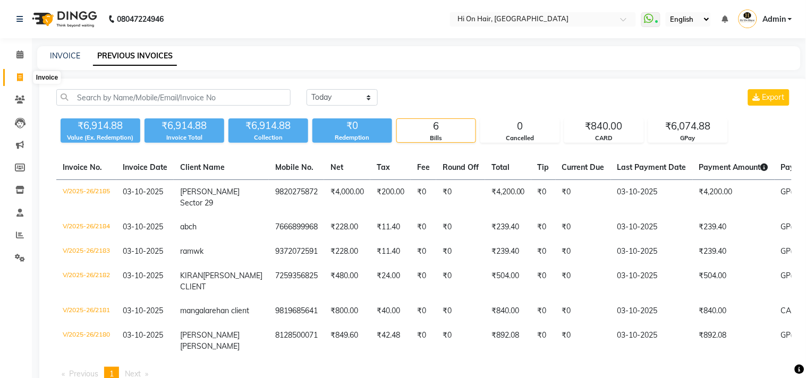
select select "service"
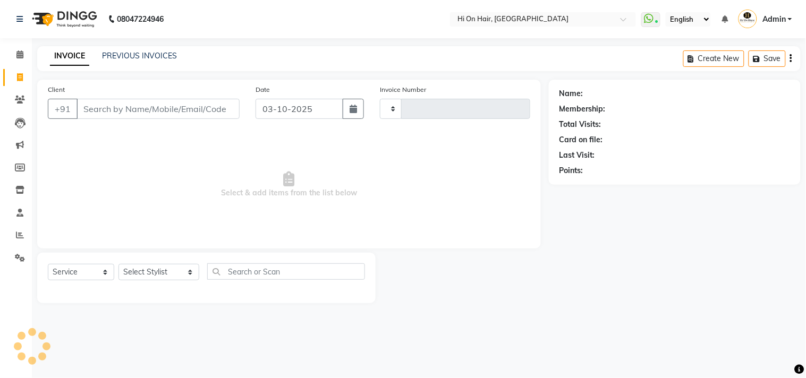
type input "2186"
select select "535"
click at [18, 94] on span at bounding box center [20, 100] width 19 height 12
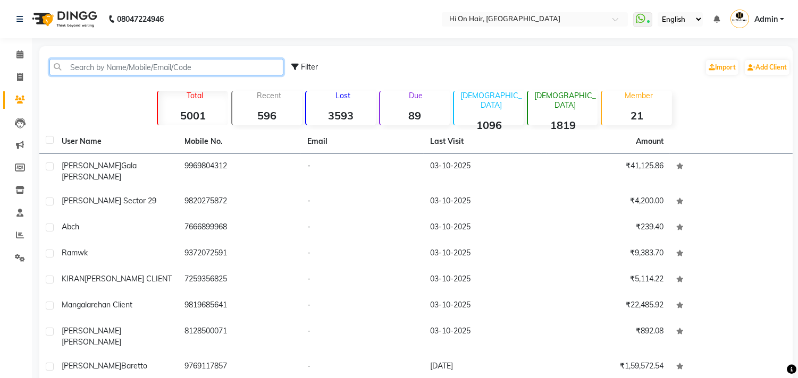
click at [87, 66] on input "text" at bounding box center [166, 67] width 234 height 16
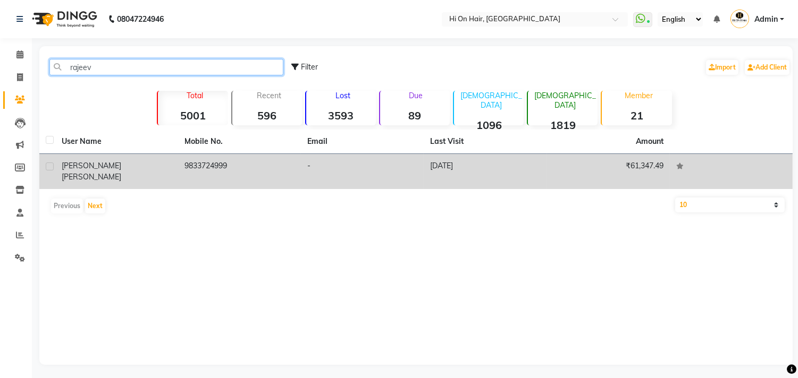
type input "rajeev"
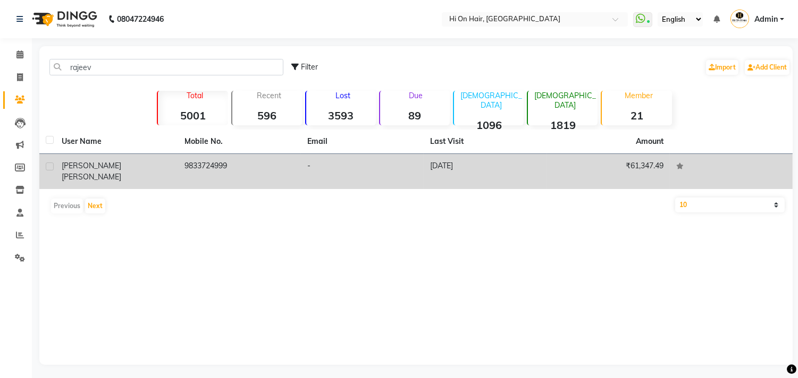
click at [110, 166] on span "[PERSON_NAME] [PERSON_NAME]" at bounding box center [92, 171] width 60 height 21
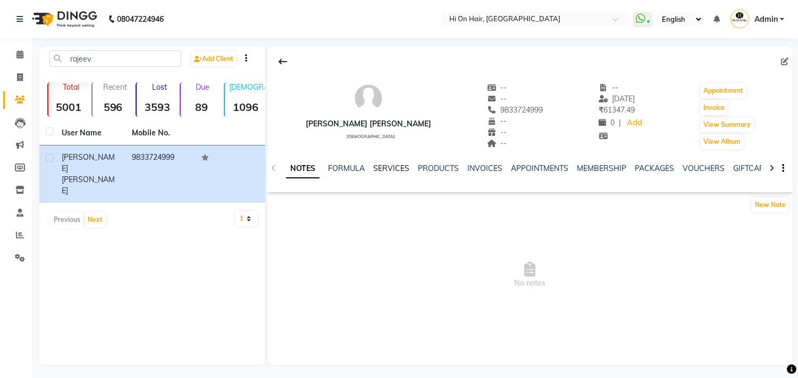
click at [396, 165] on link "SERVICES" at bounding box center [391, 169] width 36 height 10
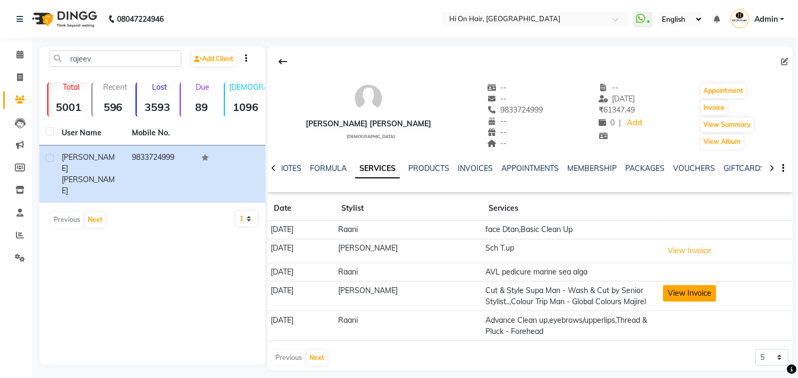
click at [688, 296] on button "View Invoice" at bounding box center [689, 293] width 53 height 16
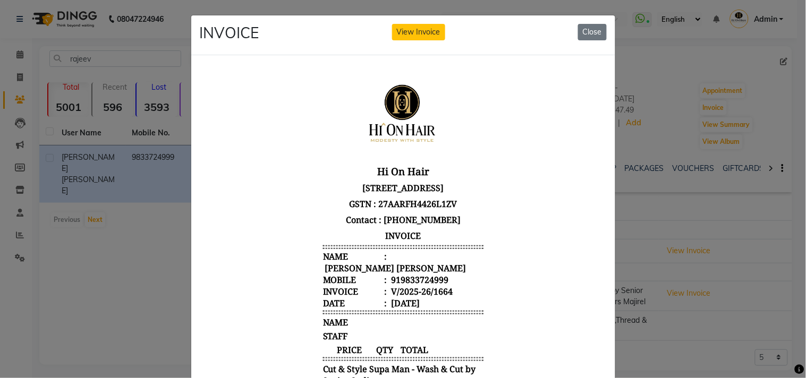
click at [49, 224] on ngb-modal-window "INVOICE View Invoice Close" at bounding box center [403, 189] width 806 height 378
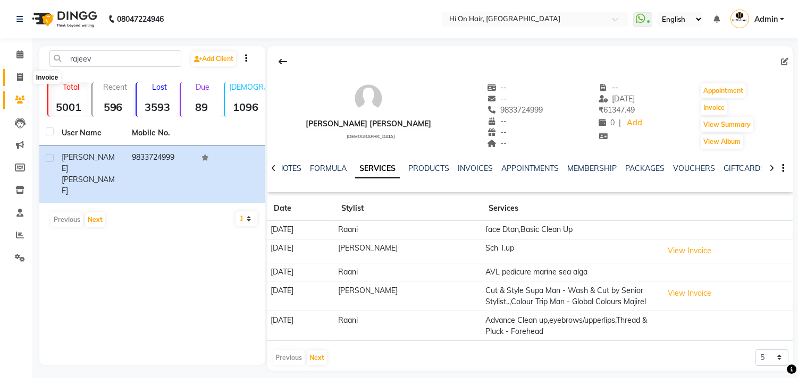
click at [15, 77] on span at bounding box center [20, 78] width 19 height 12
select select "service"
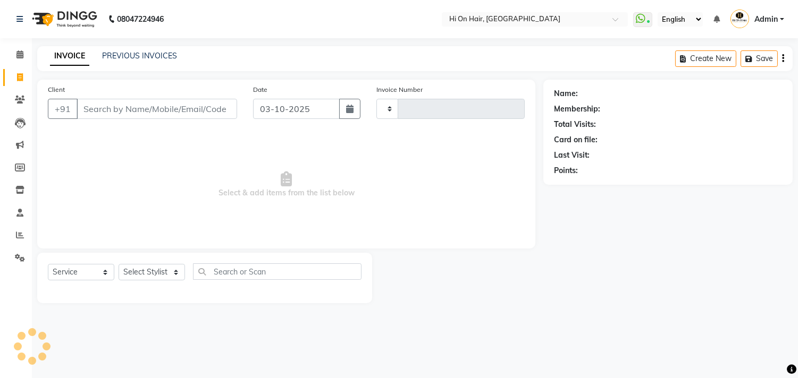
type input "2186"
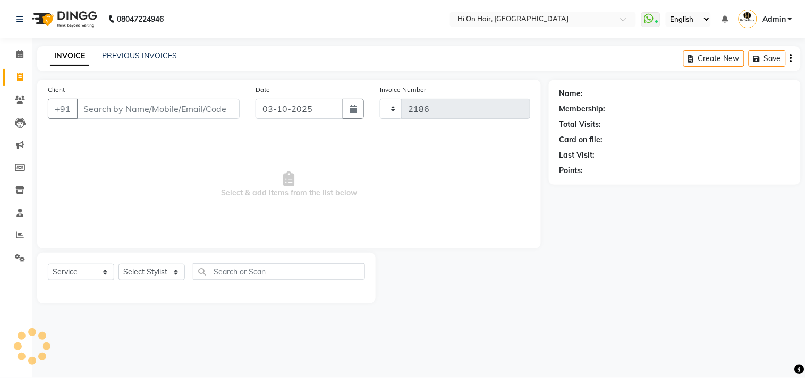
select select "535"
click at [133, 109] on input "Client" at bounding box center [158, 109] width 163 height 20
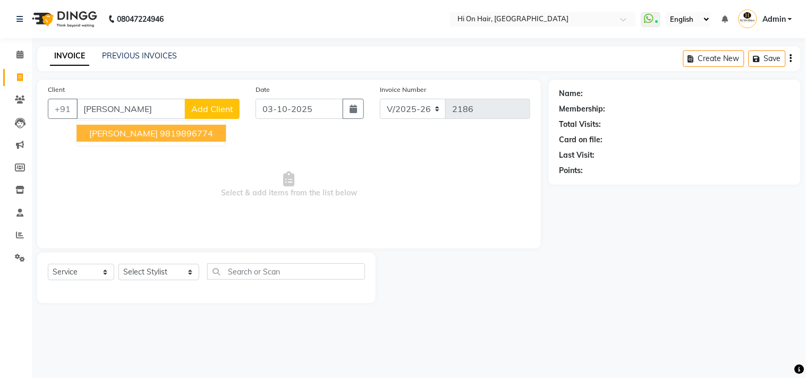
click at [113, 132] on span "[PERSON_NAME]" at bounding box center [123, 133] width 69 height 11
type input "9819896774"
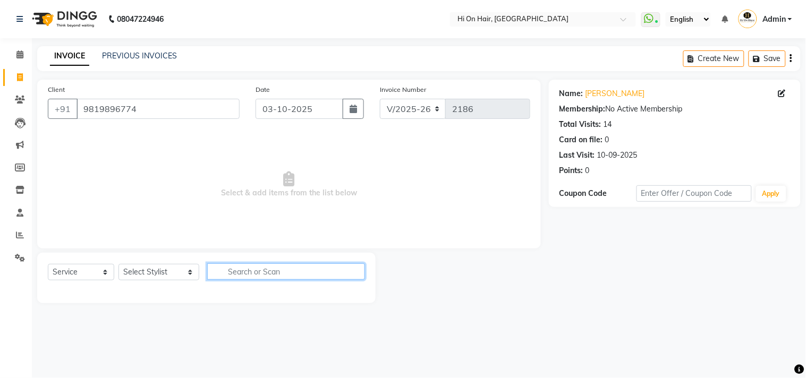
click at [279, 268] on input "text" at bounding box center [286, 272] width 158 height 16
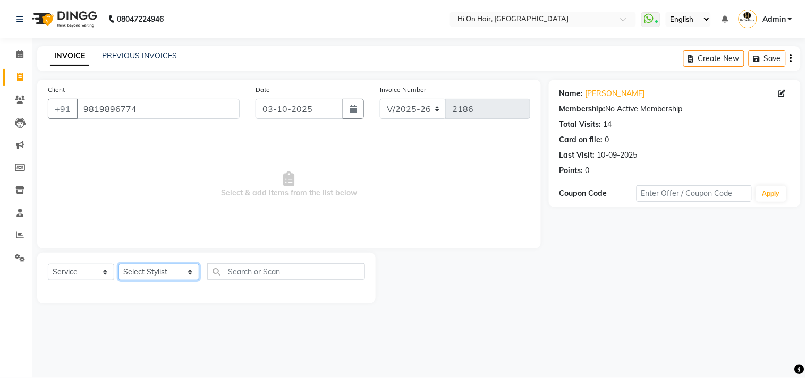
click at [153, 278] on select "Select Stylist [PERSON_NAME] [PERSON_NAME] Hi On Hair MAKYOPHI [PERSON_NAME] [P…" at bounding box center [159, 272] width 81 height 16
click at [299, 253] on div "Select Service Product Membership Package Voucher Prepaid Gift Card Select Styl…" at bounding box center [206, 278] width 339 height 50
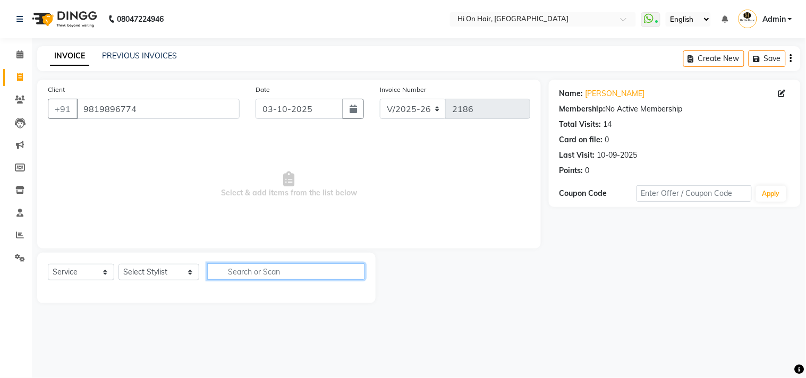
click at [229, 278] on input "text" at bounding box center [286, 272] width 158 height 16
type input "tip"
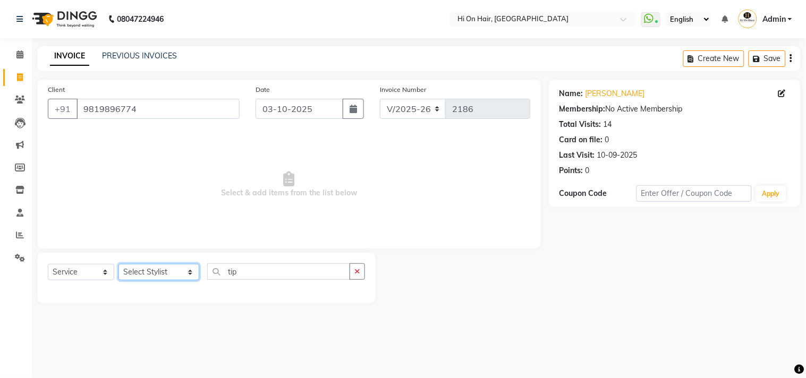
click at [157, 273] on select "Select Stylist [PERSON_NAME] [PERSON_NAME] Hi On Hair MAKYOPHI [PERSON_NAME] [P…" at bounding box center [159, 272] width 81 height 16
select select "26489"
click at [119, 265] on select "Select Stylist [PERSON_NAME] [PERSON_NAME] Hi On Hair MAKYOPHI [PERSON_NAME] [P…" at bounding box center [159, 272] width 81 height 16
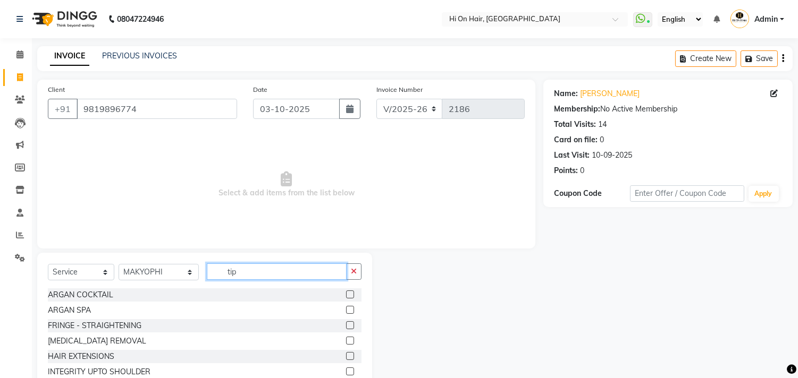
click at [249, 271] on input "tip" at bounding box center [277, 272] width 140 height 16
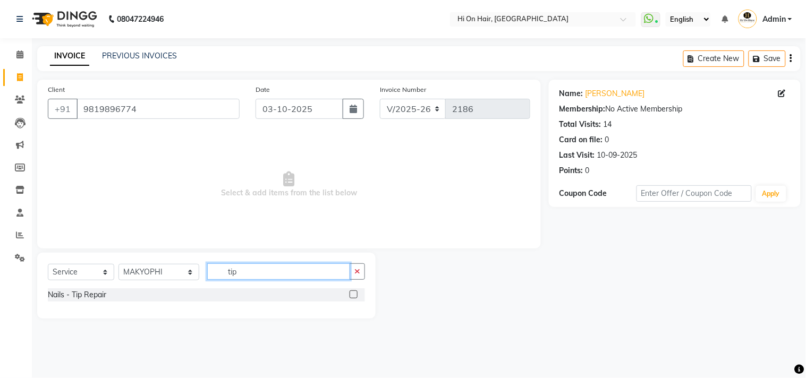
type input "tip"
click at [348, 294] on div "Nails - Tip Repair" at bounding box center [206, 295] width 317 height 13
click at [352, 293] on label at bounding box center [354, 295] width 8 height 8
click at [352, 293] on input "checkbox" at bounding box center [353, 295] width 7 height 7
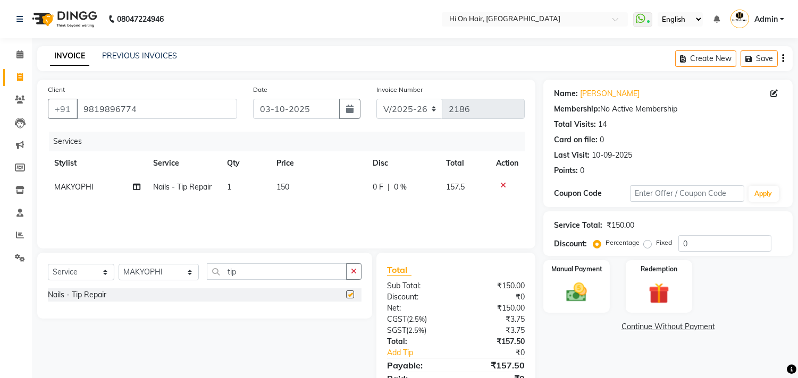
checkbox input "false"
click at [758, 66] on button "Save" at bounding box center [758, 58] width 37 height 16
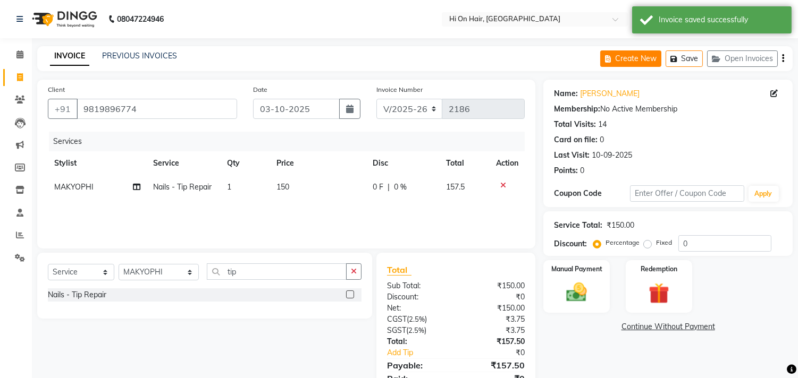
click at [638, 64] on button "Create New" at bounding box center [630, 58] width 61 height 16
select select "service"
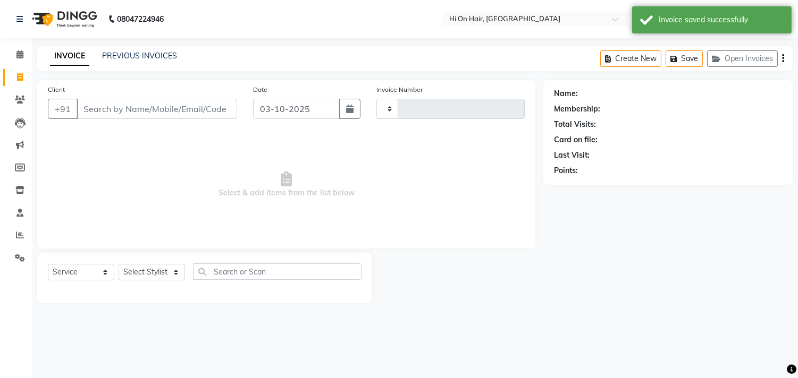
type input "2186"
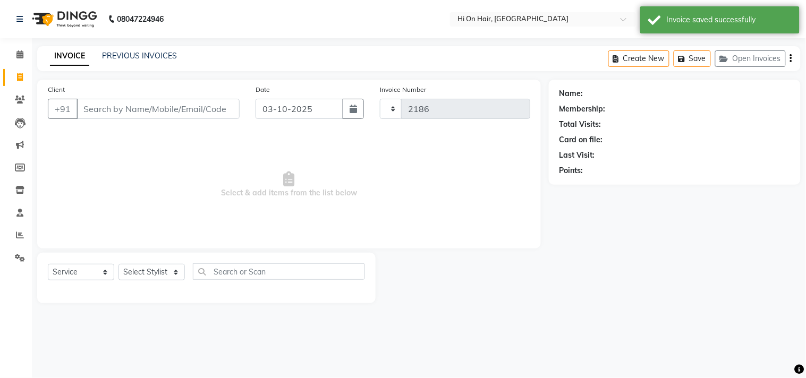
select select "535"
click at [24, 104] on span at bounding box center [20, 100] width 19 height 12
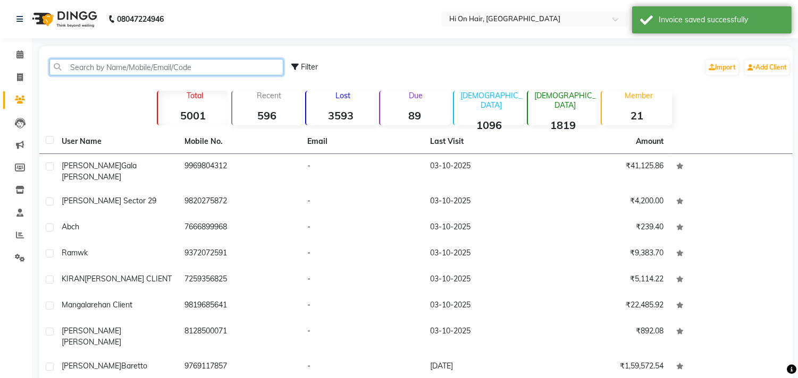
click at [106, 65] on input "text" at bounding box center [166, 67] width 234 height 16
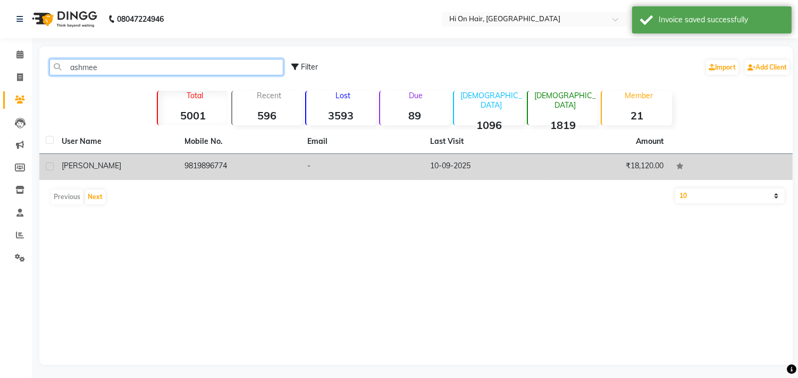
type input "ashmee"
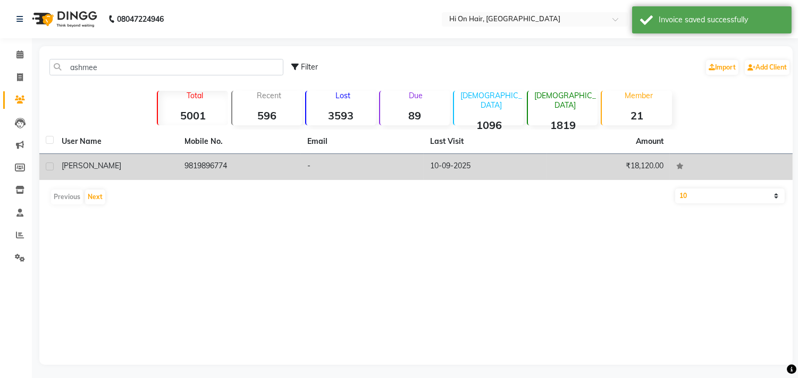
click at [195, 172] on td "9819896774" at bounding box center [239, 167] width 123 height 26
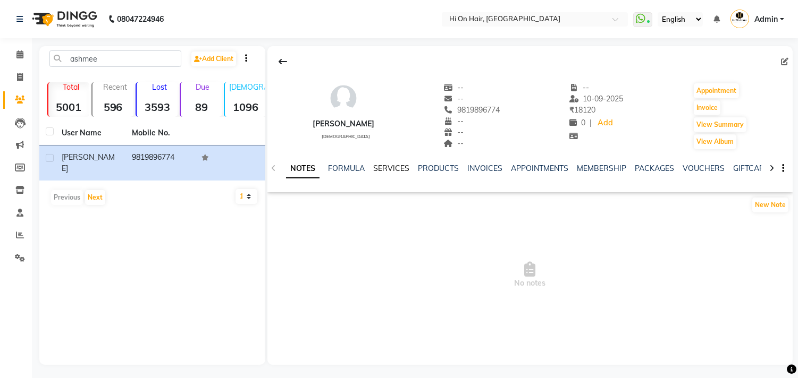
click at [385, 169] on link "SERVICES" at bounding box center [391, 169] width 36 height 10
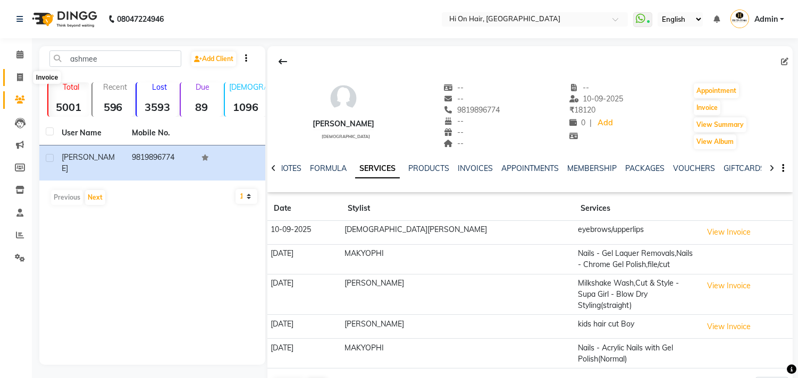
click at [25, 78] on span at bounding box center [20, 78] width 19 height 12
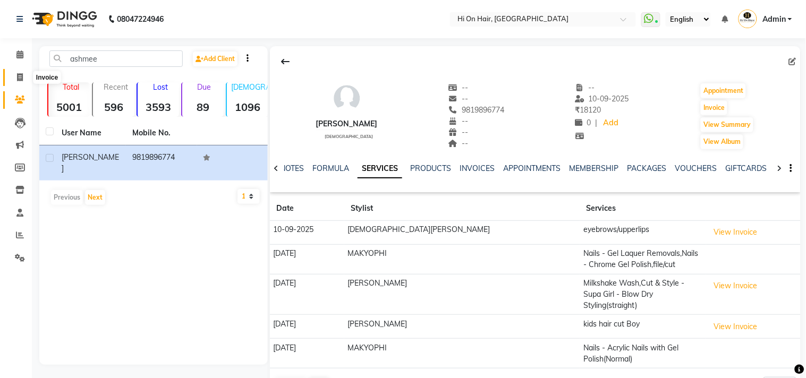
select select "535"
select select "service"
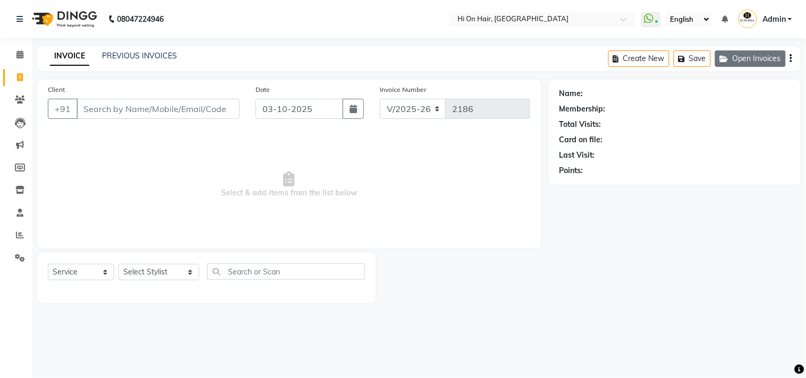
click at [742, 55] on button "Open Invoices" at bounding box center [750, 58] width 71 height 16
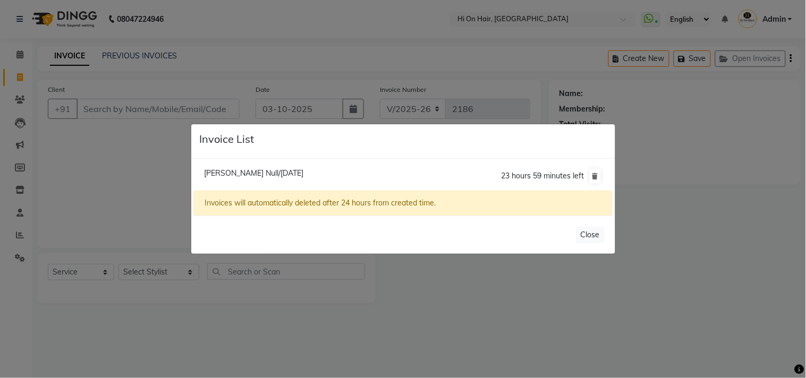
click at [274, 181] on li "Ashmeet Mak Null/03 October 2025 23 hours 59 minutes left" at bounding box center [402, 177] width 419 height 30
click at [281, 171] on span "Ashmeet Mak Null/03 October 2025" at bounding box center [253, 173] width 99 height 10
type input "9819896774"
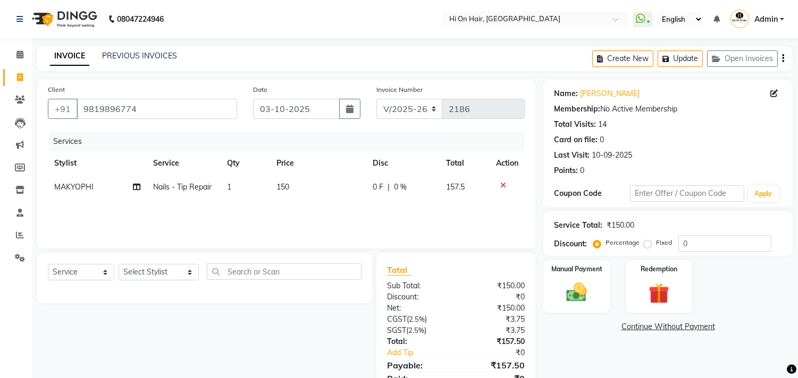
click at [158, 188] on span "Nails - Tip Repair" at bounding box center [182, 187] width 58 height 10
select select "26489"
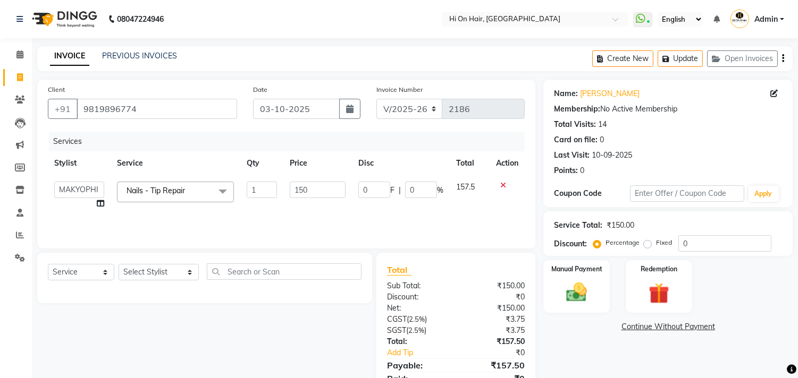
click at [166, 195] on span "Nails - Tip Repair" at bounding box center [155, 191] width 58 height 10
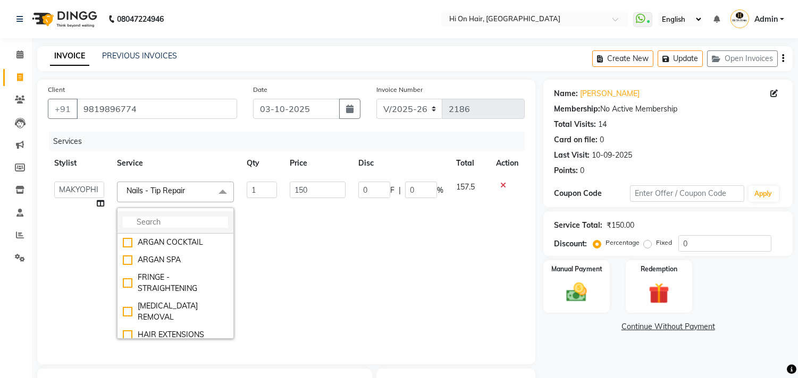
click at [164, 220] on input "multiselect-search" at bounding box center [175, 222] width 105 height 11
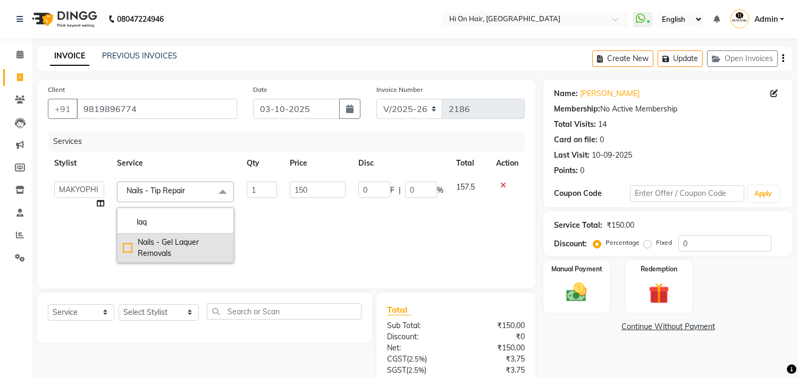
type input "laq"
click at [147, 256] on div "Nails - Gel Laquer Removals" at bounding box center [175, 248] width 105 height 22
checkbox input "true"
type input "400"
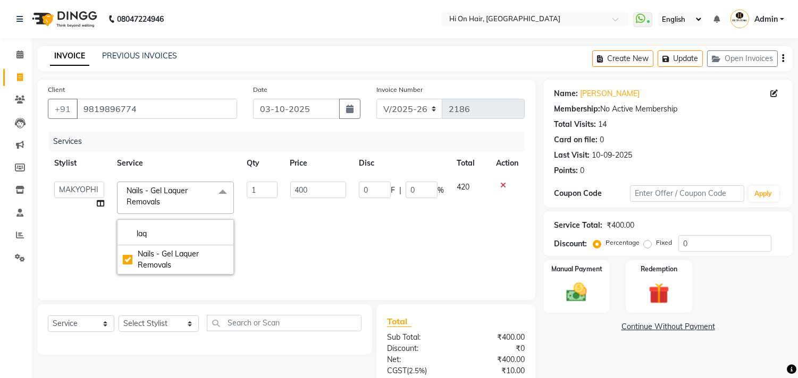
click at [325, 253] on td "400" at bounding box center [318, 228] width 69 height 106
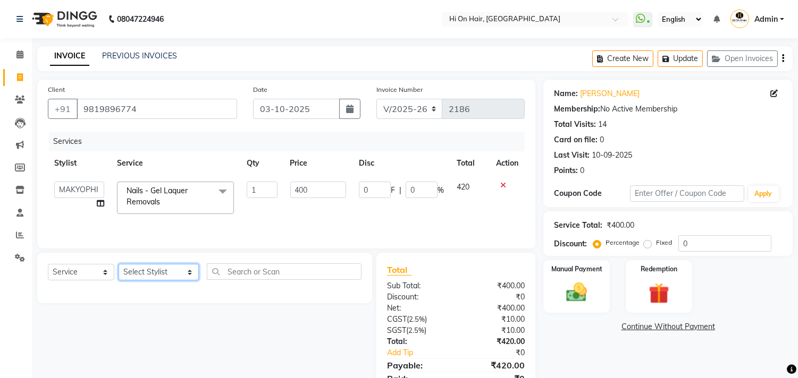
click at [166, 273] on select "Select Stylist [PERSON_NAME] [PERSON_NAME] Hi On Hair MAKYOPHI [PERSON_NAME] [P…" at bounding box center [159, 272] width 80 height 16
select select "26489"
click at [119, 265] on select "Select Stylist [PERSON_NAME] [PERSON_NAME] Hi On Hair MAKYOPHI [PERSON_NAME] [P…" at bounding box center [159, 272] width 80 height 16
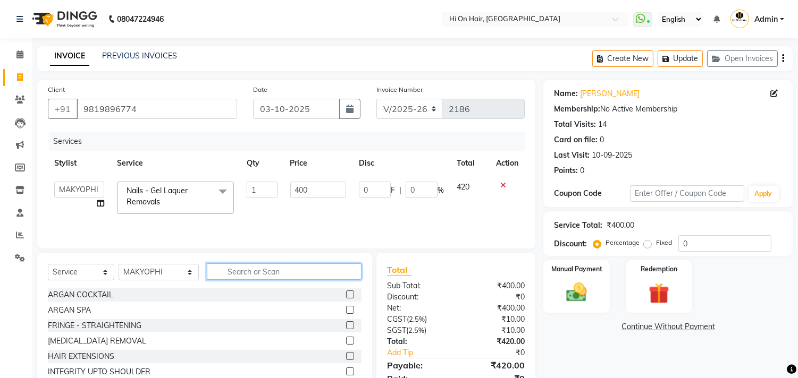
click at [208, 271] on input "text" at bounding box center [284, 272] width 155 height 16
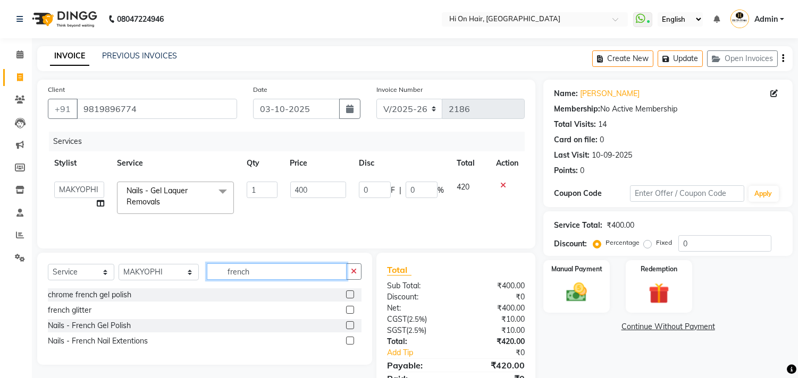
type input "french"
click at [349, 326] on label at bounding box center [350, 326] width 8 height 8
click at [349, 326] on input "checkbox" at bounding box center [349, 326] width 7 height 7
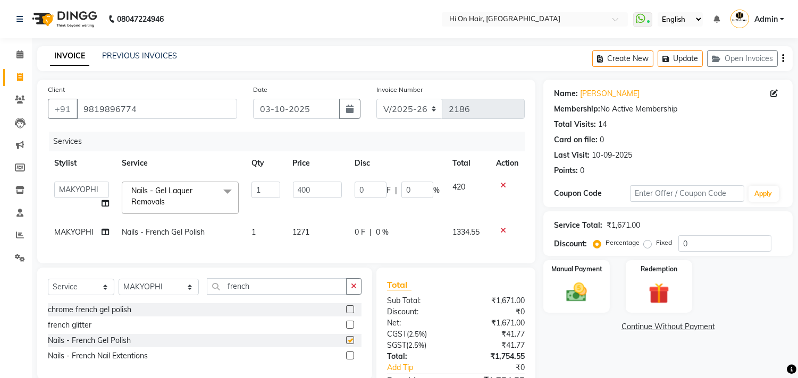
checkbox input "false"
drag, startPoint x: 240, startPoint y: 292, endPoint x: 114, endPoint y: 302, distance: 126.9
click at [114, 302] on div "Select Service Product Membership Package Voucher Prepaid Gift Card Select Styl…" at bounding box center [205, 290] width 314 height 25
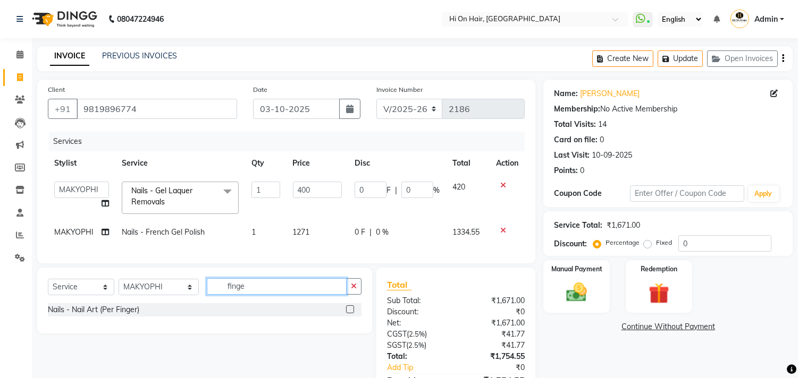
type input "finge"
click at [351, 314] on label at bounding box center [350, 310] width 8 height 8
click at [351, 314] on input "checkbox" at bounding box center [349, 310] width 7 height 7
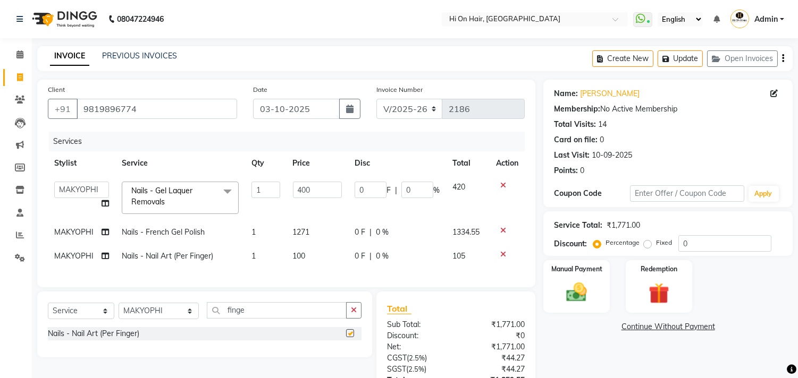
checkbox input "false"
click at [183, 258] on span "Nails - Nail Art (Per Finger)" at bounding box center [167, 256] width 91 height 10
select select "26489"
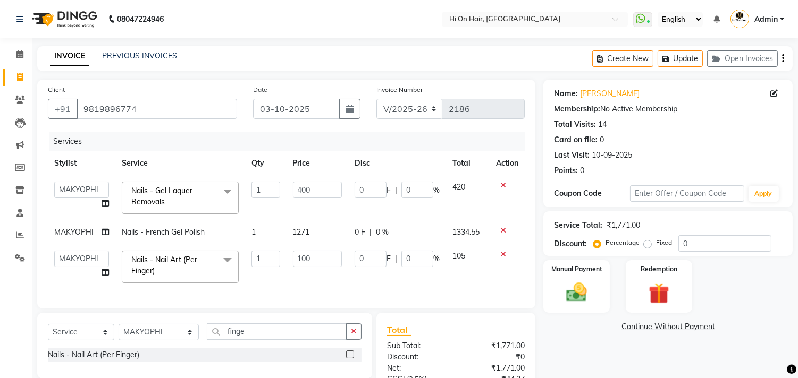
click at [183, 258] on span "Nails - Nail Art (Per Finger)" at bounding box center [164, 265] width 66 height 21
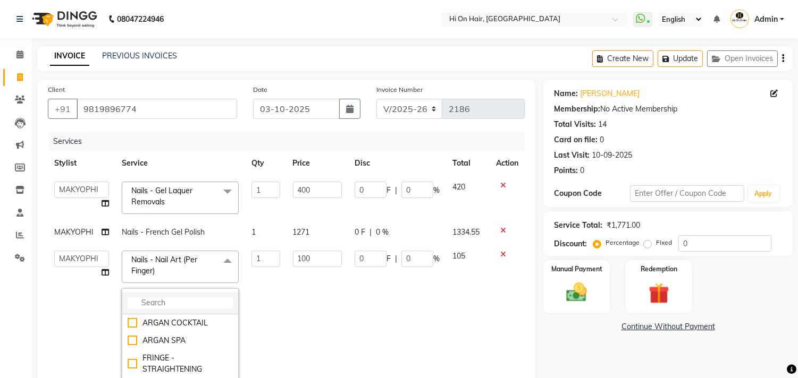
click at [180, 302] on input "multiselect-search" at bounding box center [180, 303] width 105 height 11
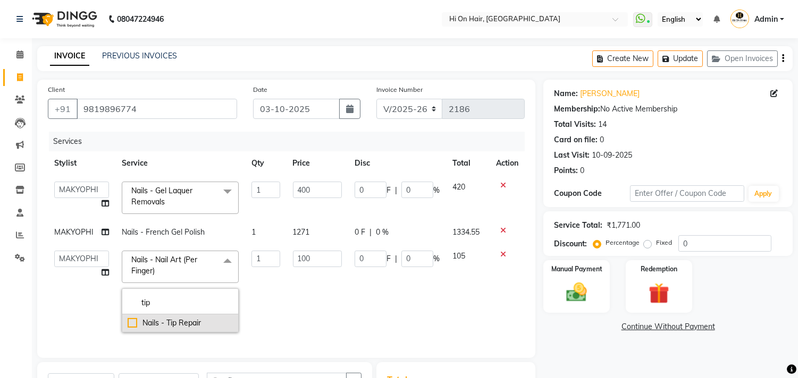
type input "tip"
click at [188, 324] on div "Nails - Tip Repair" at bounding box center [180, 323] width 105 height 11
checkbox input "true"
type input "150"
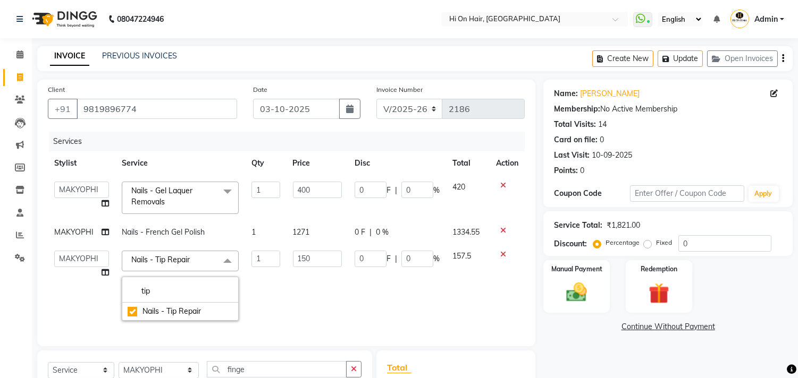
click at [294, 276] on td "150" at bounding box center [317, 285] width 62 height 83
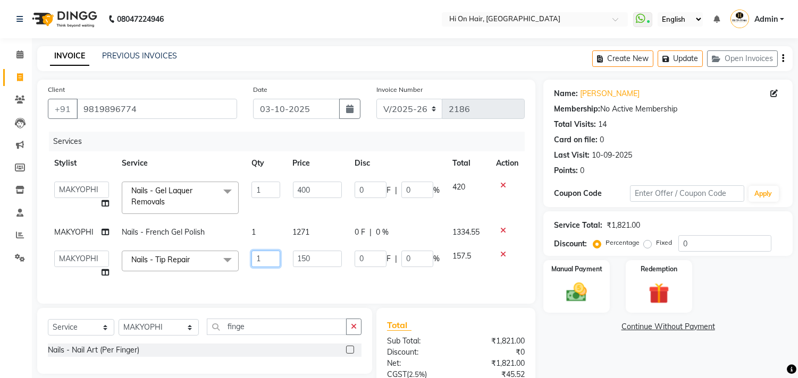
drag, startPoint x: 264, startPoint y: 264, endPoint x: 57, endPoint y: 225, distance: 210.4
click at [101, 246] on tr "Alim Kaldane Anwar Laskar Hi On Hair MAKYOPHI Pankaj Thakur Poonam Nalawade Raa…" at bounding box center [286, 264] width 477 height 40
type input "2"
click at [272, 284] on div "Services Stylist Service Qty Price Disc Total Action Alim Kaldane Anwar Laskar …" at bounding box center [286, 213] width 477 height 162
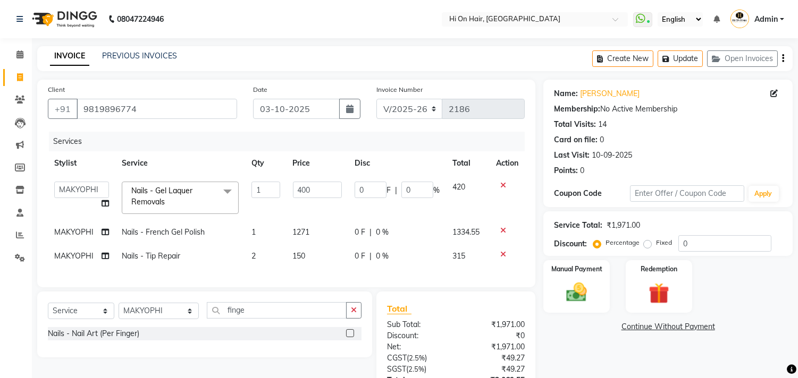
click at [273, 241] on td "1" at bounding box center [265, 233] width 41 height 24
select select "26489"
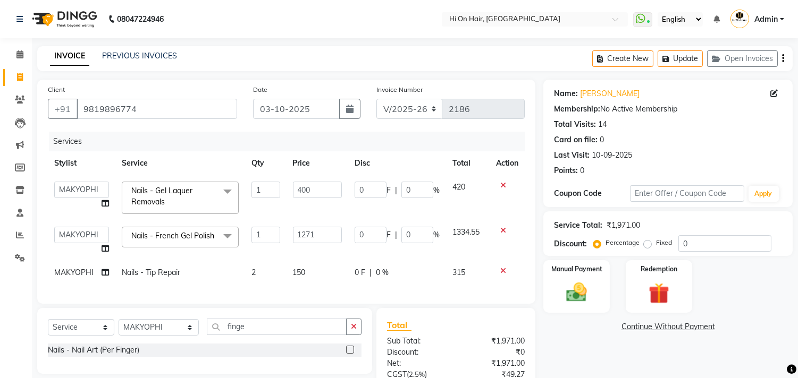
click at [315, 246] on td "1271" at bounding box center [317, 241] width 62 height 40
drag, startPoint x: 333, startPoint y: 231, endPoint x: 168, endPoint y: 220, distance: 165.6
click at [168, 221] on tr "Alim Kaldane Anwar Laskar Hi On Hair MAKYOPHI Pankaj Thakur Poonam Nalawade Raa…" at bounding box center [286, 241] width 477 height 40
type input "800"
click at [349, 255] on tbody "Alim Kaldane Anwar Laskar Hi On Hair MAKYOPHI Pankaj Thakur Poonam Nalawade Raa…" at bounding box center [286, 229] width 477 height 109
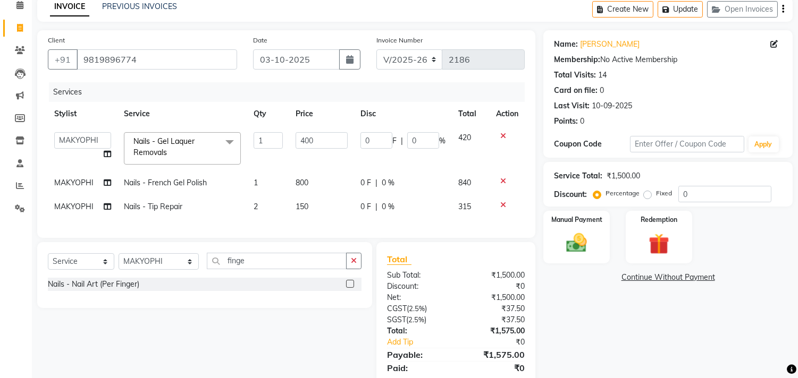
scroll to position [94, 0]
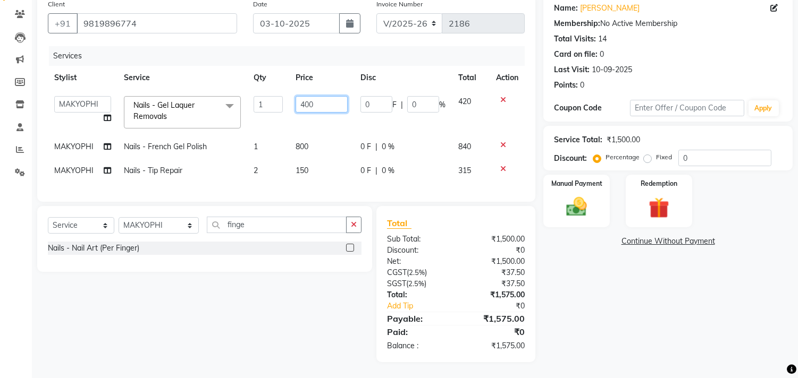
drag, startPoint x: 328, startPoint y: 89, endPoint x: 80, endPoint y: 61, distance: 249.3
click at [97, 72] on table "Stylist Service Qty Price Disc Total Action Alim Kaldane Anwar Laskar Hi On Hai…" at bounding box center [286, 124] width 477 height 117
type input "200"
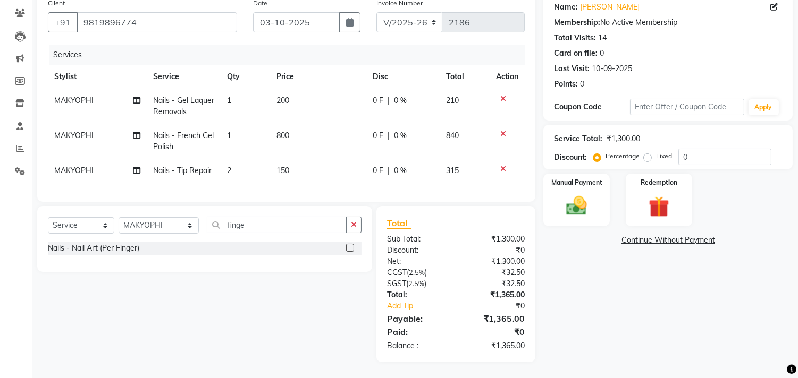
click at [285, 119] on tbody "MAKYOPHI Nails - Gel Laquer Removals 1 200 0 F | 0 % 210 MAKYOPHI Nails - Frenc…" at bounding box center [286, 136] width 477 height 94
drag, startPoint x: 248, startPoint y: 232, endPoint x: 99, endPoint y: 216, distance: 150.3
click at [99, 216] on div "Select Service Product Membership Package Voucher Prepaid Gift Card Select Styl…" at bounding box center [204, 239] width 335 height 66
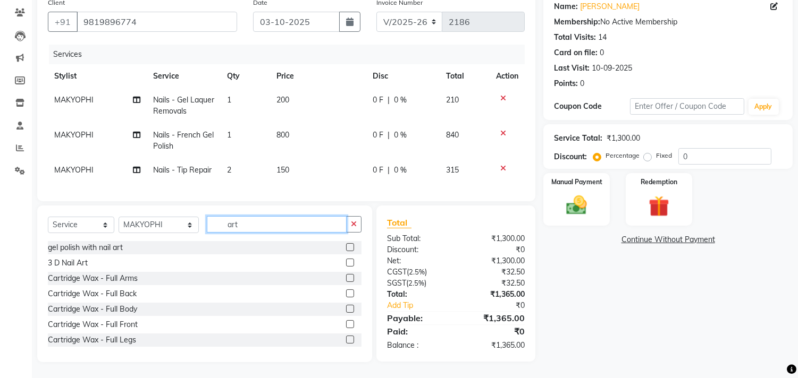
drag, startPoint x: 247, startPoint y: 225, endPoint x: 120, endPoint y: 227, distance: 127.6
click at [120, 227] on div "Select Service Product Membership Package Voucher Prepaid Gift Card Select Styl…" at bounding box center [205, 228] width 314 height 25
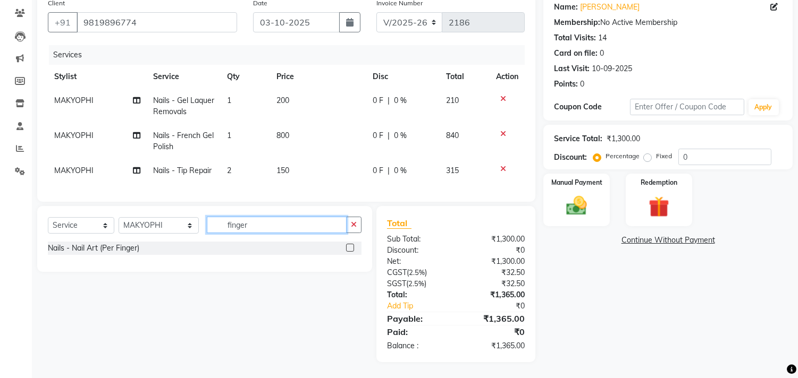
type input "finger"
click at [351, 243] on div at bounding box center [353, 248] width 15 height 13
click at [350, 251] on label at bounding box center [350, 248] width 8 height 8
click at [350, 251] on input "checkbox" at bounding box center [349, 248] width 7 height 7
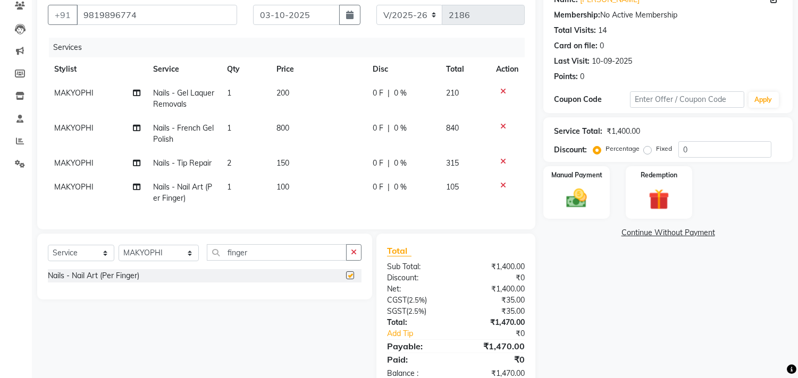
checkbox input "false"
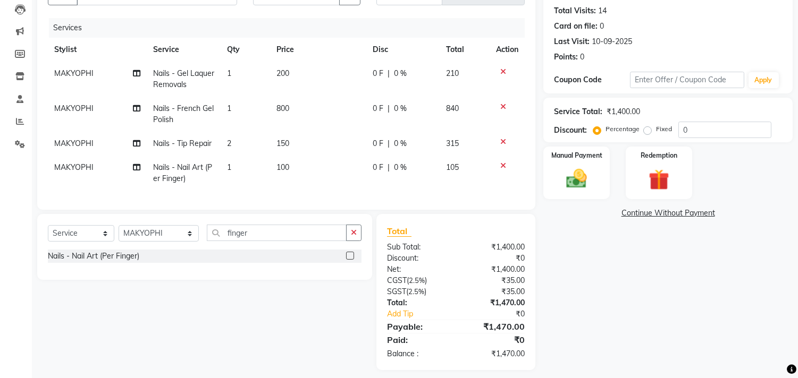
scroll to position [130, 0]
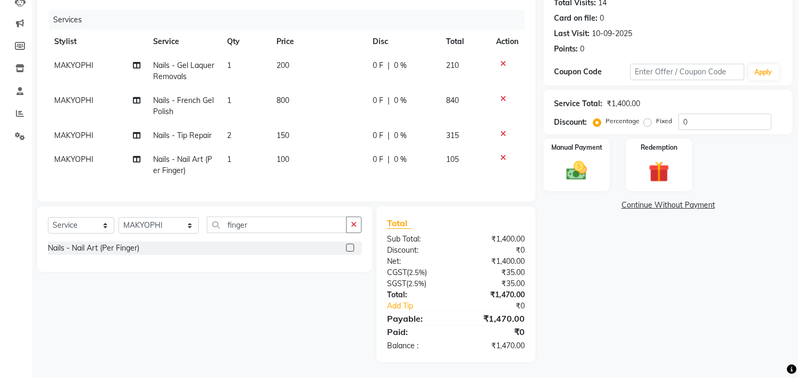
click at [277, 163] on td "100" at bounding box center [318, 165] width 96 height 35
select select "26489"
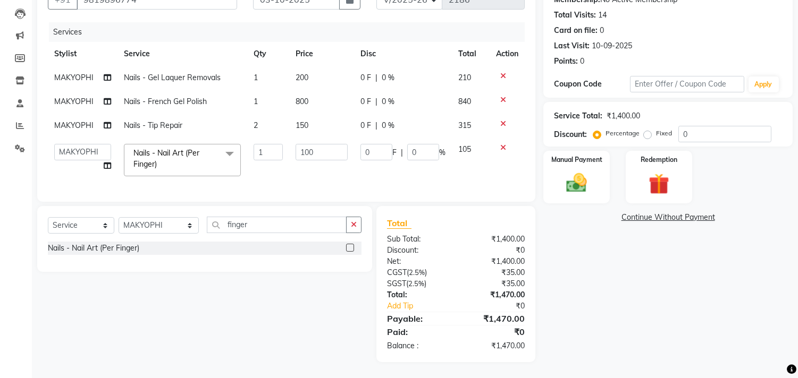
scroll to position [118, 0]
click at [461, 161] on td "105" at bounding box center [471, 160] width 38 height 45
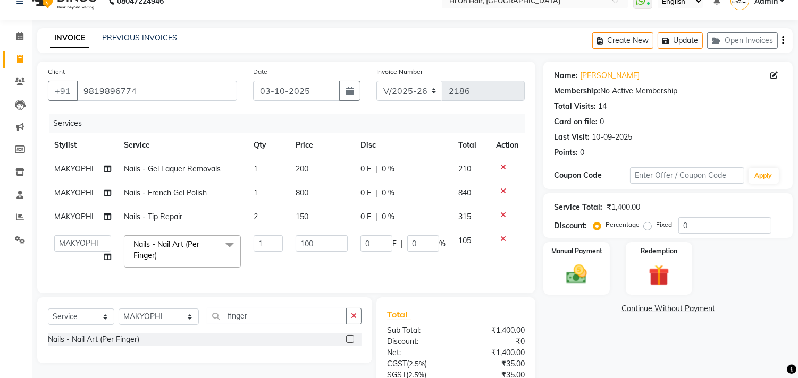
scroll to position [0, 0]
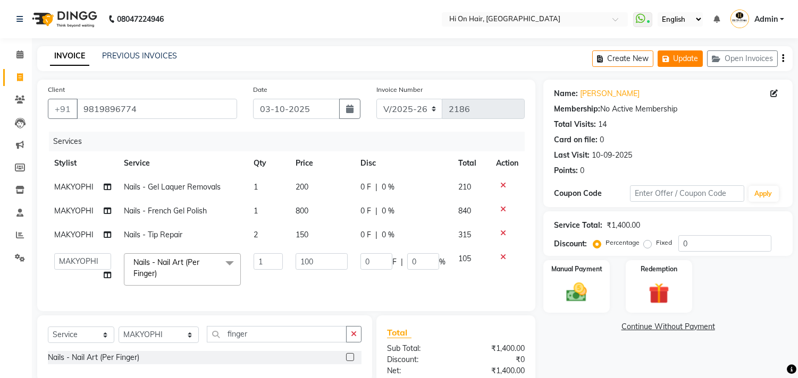
click at [690, 62] on button "Update" at bounding box center [679, 58] width 45 height 16
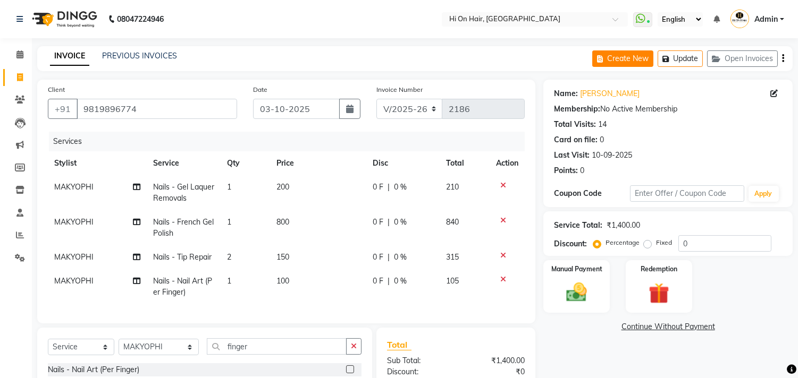
click at [634, 57] on button "Create New" at bounding box center [622, 58] width 61 height 16
select select "service"
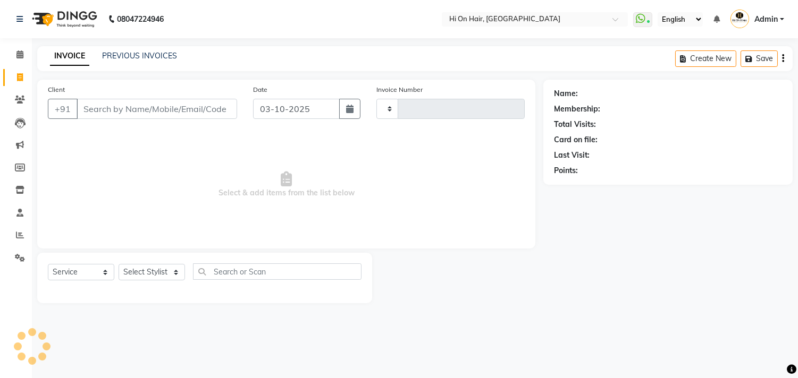
type input "2186"
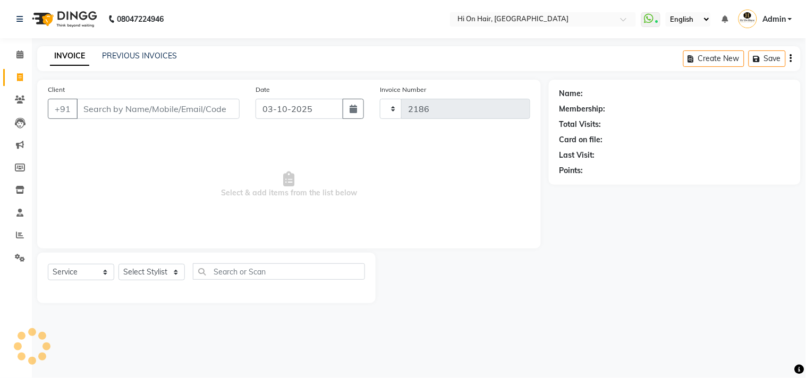
select select "535"
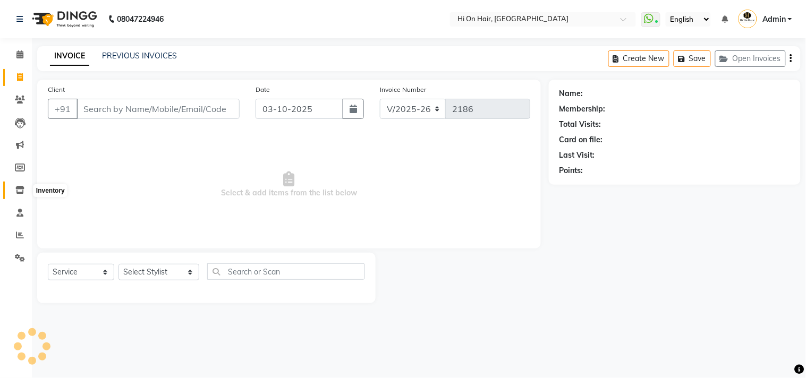
click at [23, 188] on icon at bounding box center [19, 190] width 9 height 8
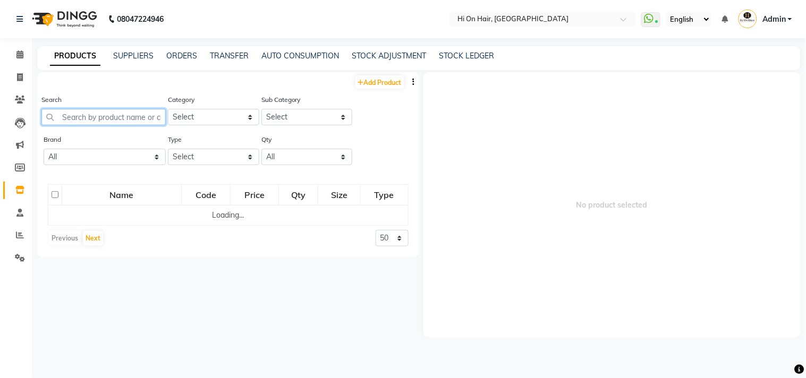
click at [129, 112] on input "text" at bounding box center [103, 117] width 124 height 16
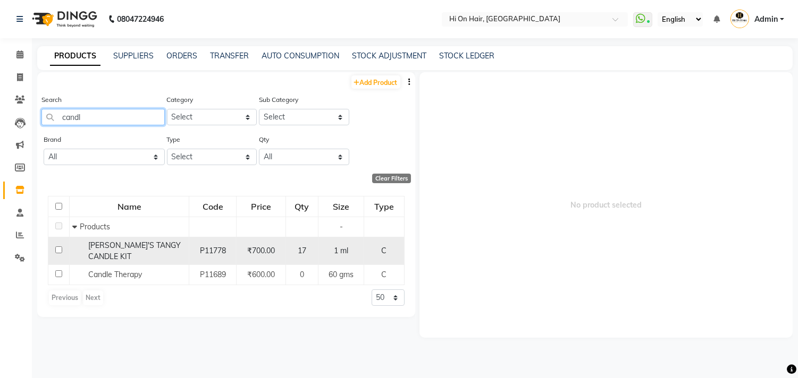
type input "candl"
click at [131, 244] on span "ANITA'S TANGY CANDLE KIT" at bounding box center [134, 251] width 92 height 21
select select
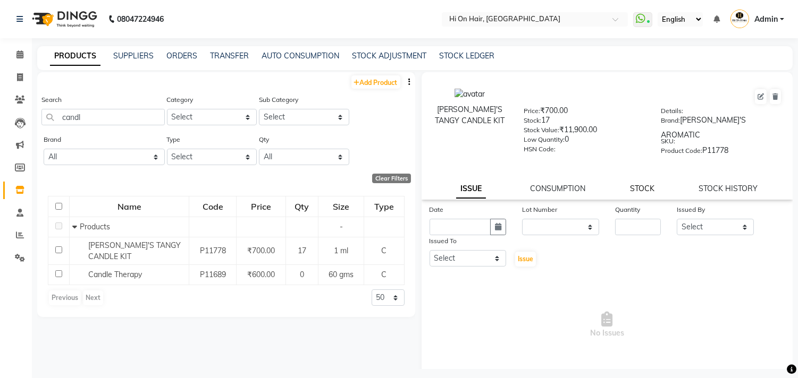
click at [643, 184] on link "STOCK" at bounding box center [642, 189] width 24 height 10
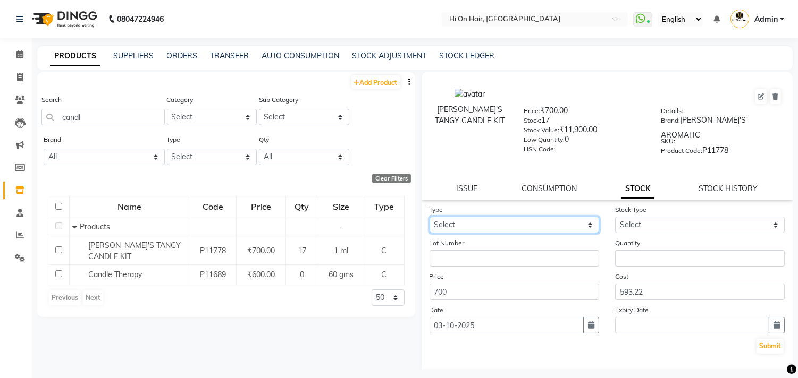
click at [562, 221] on select "Select In Out" at bounding box center [514, 225] width 170 height 16
select select "out"
click at [429, 217] on select "Select In Out" at bounding box center [514, 225] width 170 height 16
select select
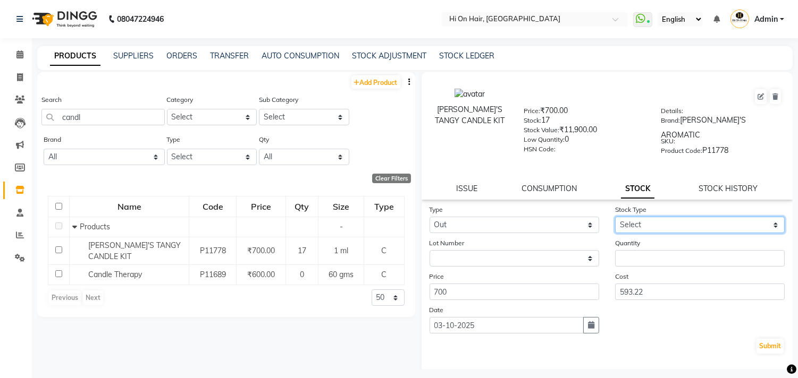
click at [646, 218] on select "Select Internal Use Damaged Expired Adjustment Return Other" at bounding box center [700, 225] width 170 height 16
select select "internal use"
click at [615, 217] on select "Select Internal Use Damaged Expired Adjustment Return Other" at bounding box center [700, 225] width 170 height 16
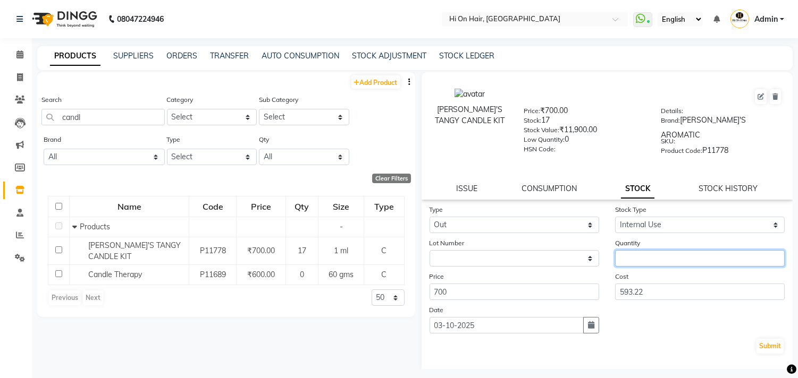
click at [641, 254] on input "number" at bounding box center [700, 258] width 170 height 16
type input "2"
click at [758, 339] on button "Submit" at bounding box center [769, 346] width 27 height 15
select select
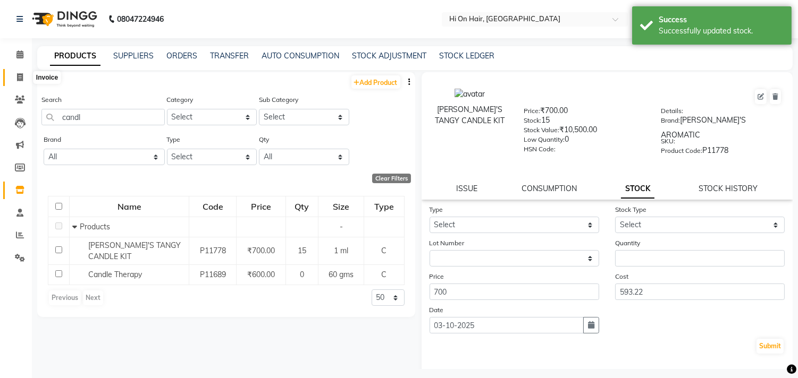
click at [15, 79] on span at bounding box center [20, 78] width 19 height 12
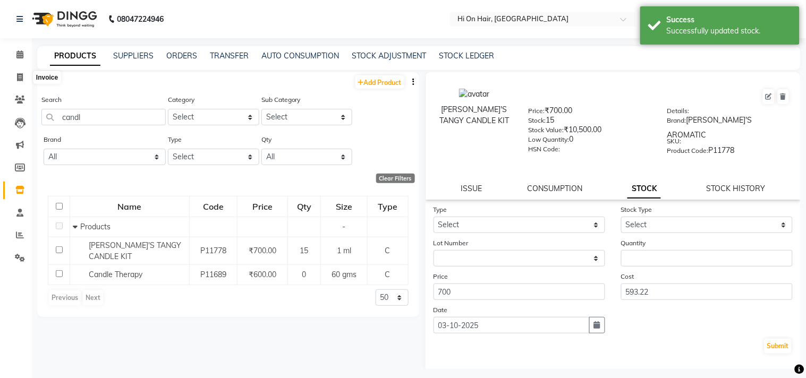
select select "535"
select select "service"
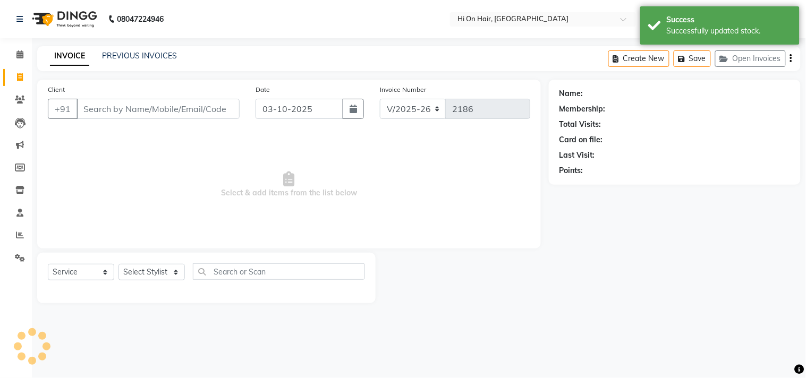
click at [125, 115] on input "Client" at bounding box center [158, 109] width 163 height 20
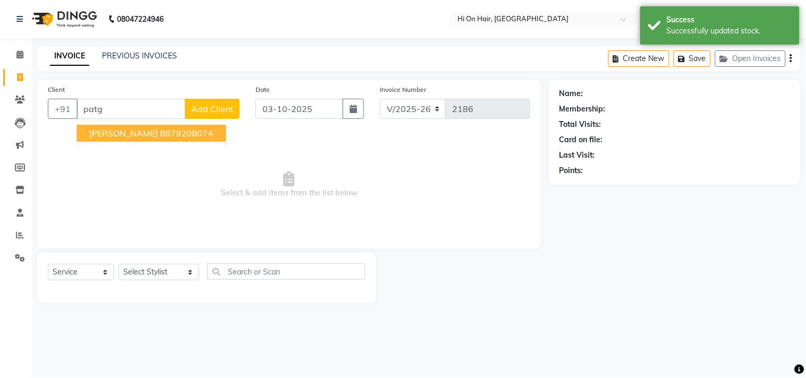
click at [122, 128] on span "[PERSON_NAME]" at bounding box center [123, 133] width 69 height 11
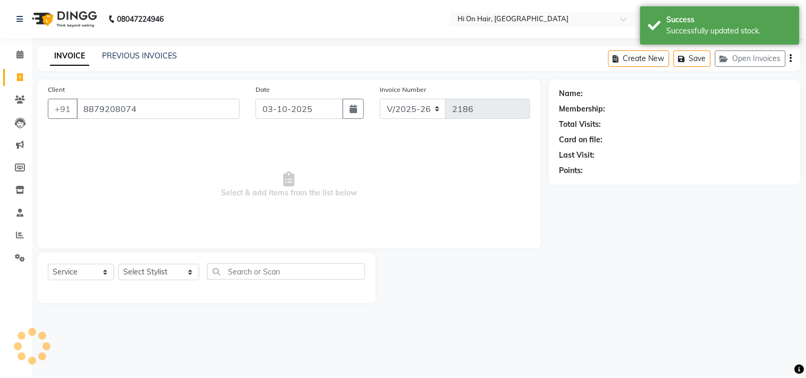
type input "8879208074"
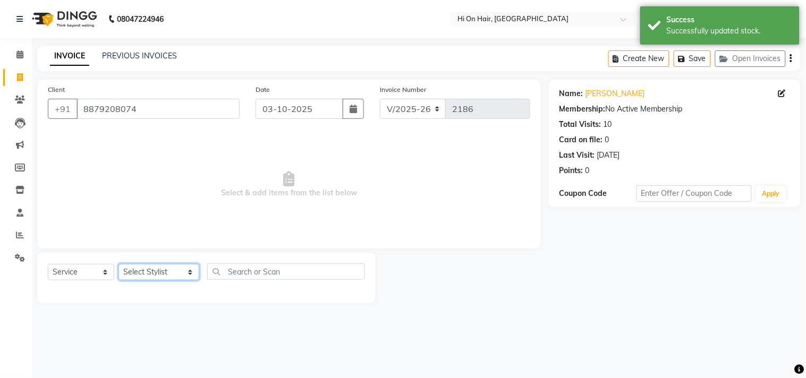
click at [148, 267] on select "Select Stylist [PERSON_NAME] [PERSON_NAME] Hi On Hair MAKYOPHI [PERSON_NAME] [P…" at bounding box center [159, 272] width 81 height 16
click at [119, 265] on select "Select Stylist [PERSON_NAME] [PERSON_NAME] Hi On Hair MAKYOPHI [PERSON_NAME] [P…" at bounding box center [159, 272] width 81 height 16
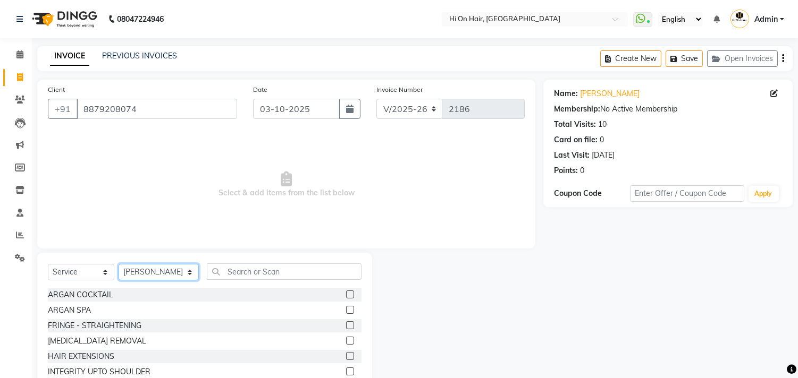
click at [162, 278] on select "Select Stylist [PERSON_NAME] [PERSON_NAME] Hi On Hair MAKYOPHI [PERSON_NAME] [P…" at bounding box center [159, 272] width 80 height 16
select select "30126"
click at [119, 265] on select "Select Stylist [PERSON_NAME] [PERSON_NAME] Hi On Hair MAKYOPHI [PERSON_NAME] [P…" at bounding box center [159, 272] width 80 height 16
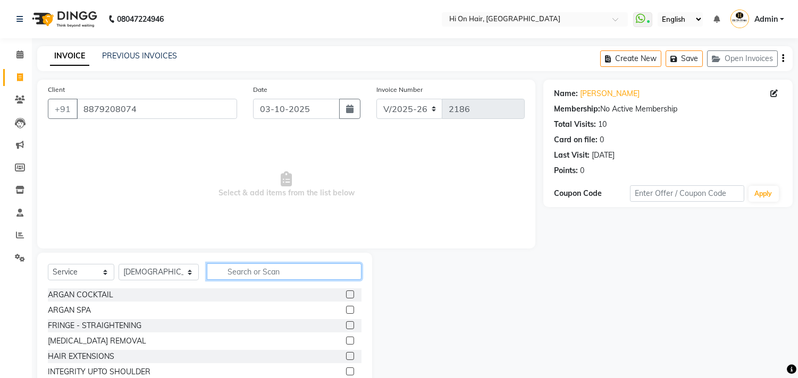
click at [215, 276] on input "text" at bounding box center [284, 272] width 155 height 16
type input "can"
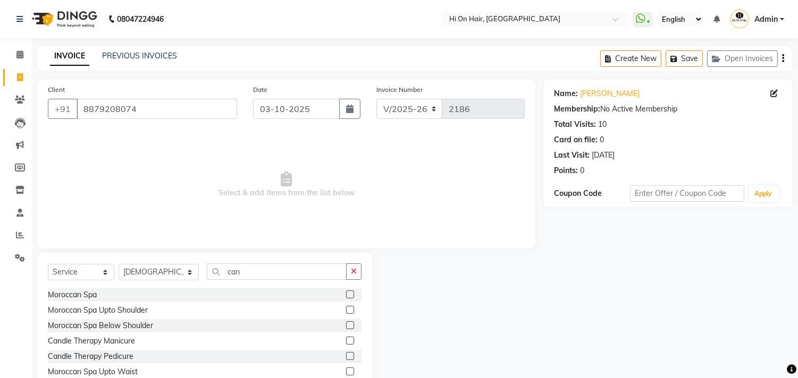
click at [346, 357] on label at bounding box center [350, 356] width 8 height 8
click at [346, 357] on input "checkbox" at bounding box center [349, 356] width 7 height 7
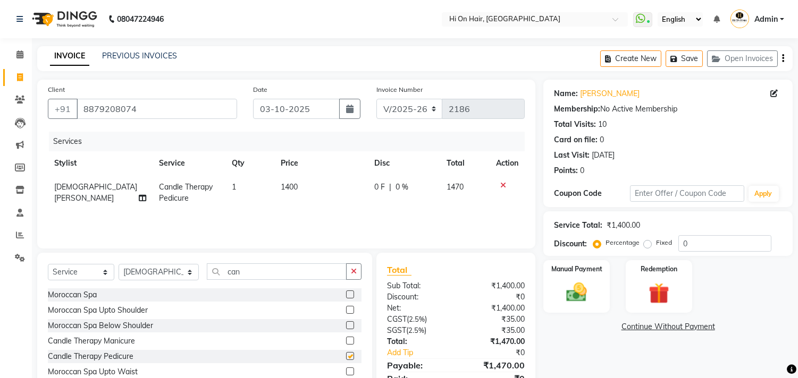
checkbox input "false"
click at [346, 341] on label at bounding box center [350, 341] width 8 height 8
click at [346, 341] on input "checkbox" at bounding box center [349, 341] width 7 height 7
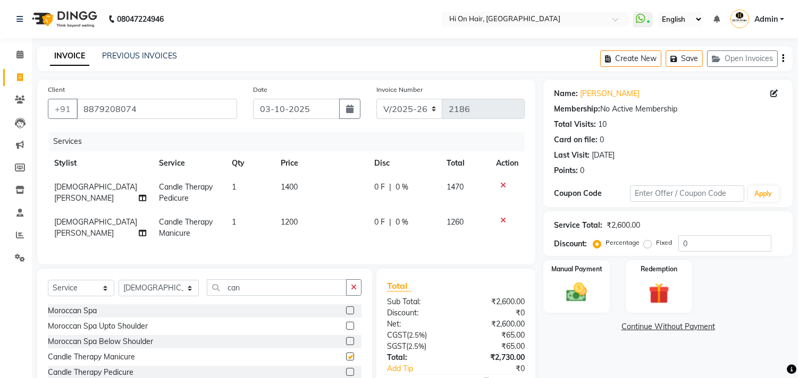
checkbox input "false"
click at [306, 214] on td "1200" at bounding box center [321, 227] width 94 height 35
select select "30126"
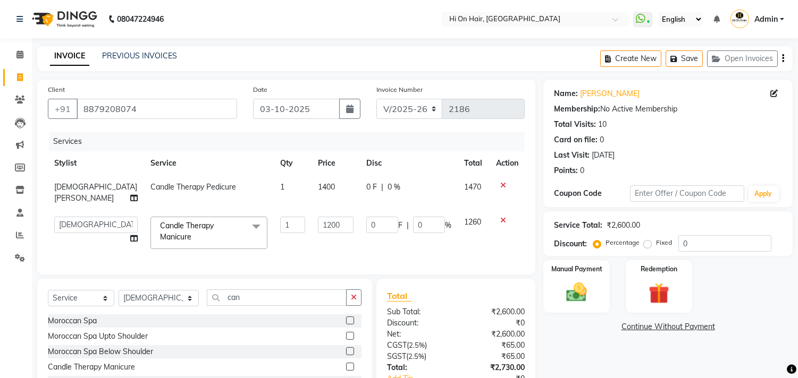
click at [333, 201] on td "1400" at bounding box center [335, 192] width 48 height 35
select select "30126"
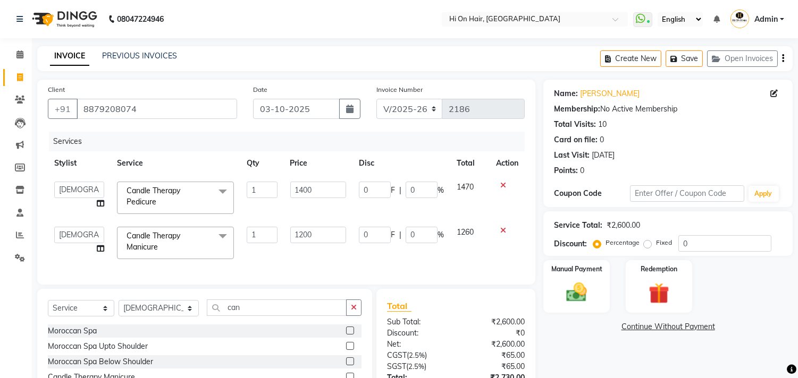
click at [309, 204] on td "1400" at bounding box center [318, 197] width 69 height 45
drag, startPoint x: 328, startPoint y: 190, endPoint x: 128, endPoint y: 166, distance: 201.7
click at [128, 166] on table "Stylist Service Qty Price Disc Total Action Alim Kaldane Anwar Laskar Hi On Hai…" at bounding box center [286, 208] width 477 height 114
type input "1200"
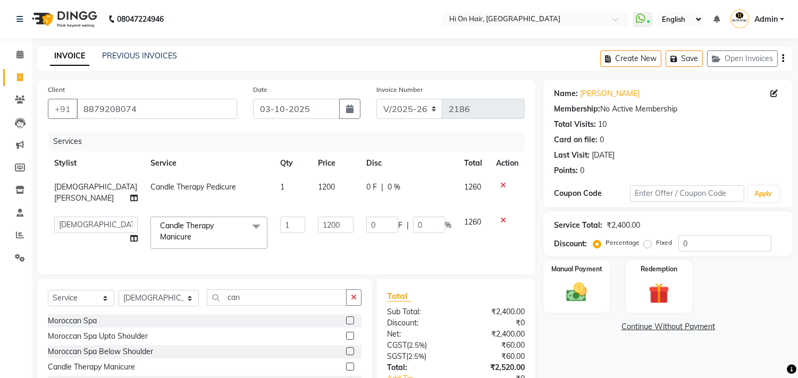
click at [316, 202] on td "1200" at bounding box center [335, 192] width 48 height 35
select select "30126"
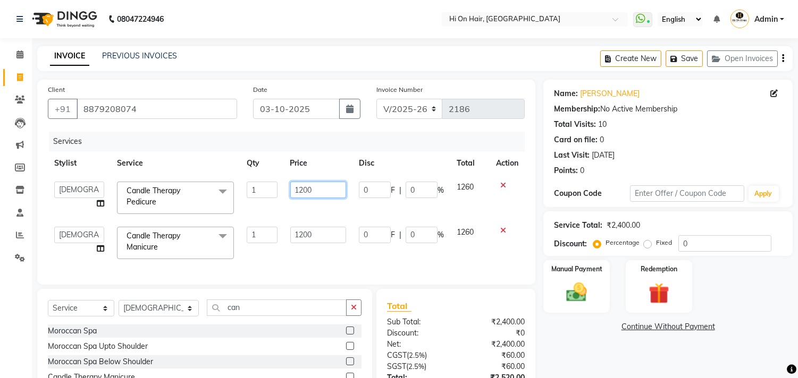
drag, startPoint x: 328, startPoint y: 189, endPoint x: 163, endPoint y: 184, distance: 165.9
click at [163, 184] on tr "Alim Kaldane Anwar Laskar Hi On Hair MAKYOPHI Pankaj Thakur Poonam Nalawade Raa…" at bounding box center [286, 197] width 477 height 45
type input "1275"
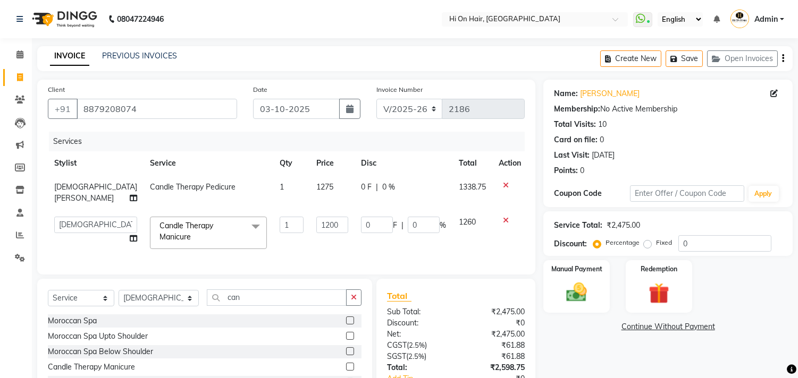
click at [319, 216] on tbody "Rasika Shelar Candle Therapy Pedicure 1 1275 0 F | 0 % 1338.75 Alim Kaldane Anw…" at bounding box center [287, 215] width 479 height 80
click at [321, 195] on td "1275" at bounding box center [332, 192] width 45 height 35
select select "30126"
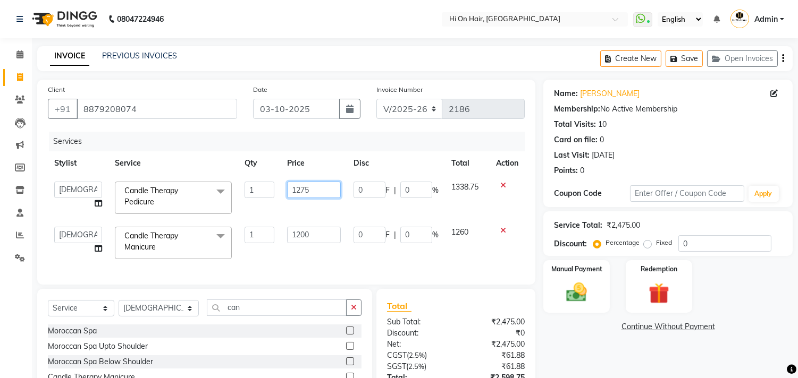
click at [321, 195] on input "1275" at bounding box center [314, 190] width 54 height 16
drag, startPoint x: 312, startPoint y: 189, endPoint x: 252, endPoint y: 189, distance: 60.1
click at [252, 189] on tr "Alim Kaldane Anwar Laskar Hi On Hair MAKYOPHI Pankaj Thakur Poonam Nalawade Raa…" at bounding box center [286, 197] width 477 height 45
type input "1416"
click at [327, 210] on tbody "Alim Kaldane Anwar Laskar Hi On Hair MAKYOPHI Pankaj Thakur Poonam Nalawade Raa…" at bounding box center [286, 220] width 477 height 90
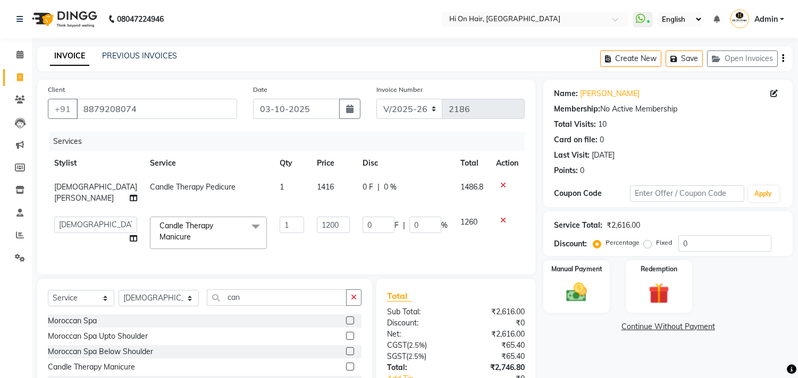
click at [672, 241] on div "Percentage Fixed" at bounding box center [636, 244] width 83 height 14
click at [680, 243] on input "0" at bounding box center [724, 243] width 93 height 16
type input "20"
type input "240"
type input "20"
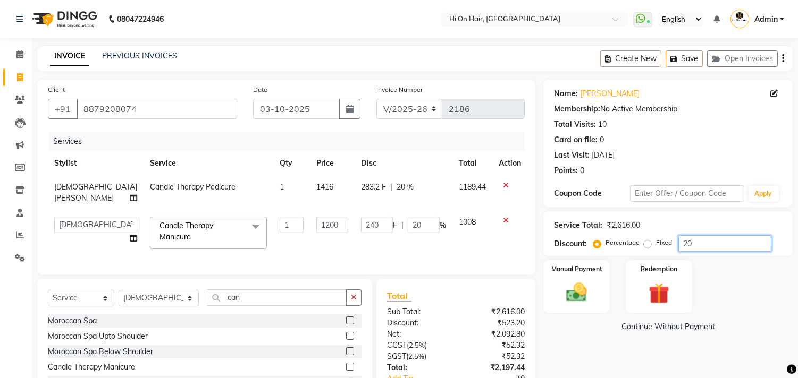
type input "20"
click at [401, 189] on span "20 %" at bounding box center [404, 187] width 17 height 11
select select "30126"
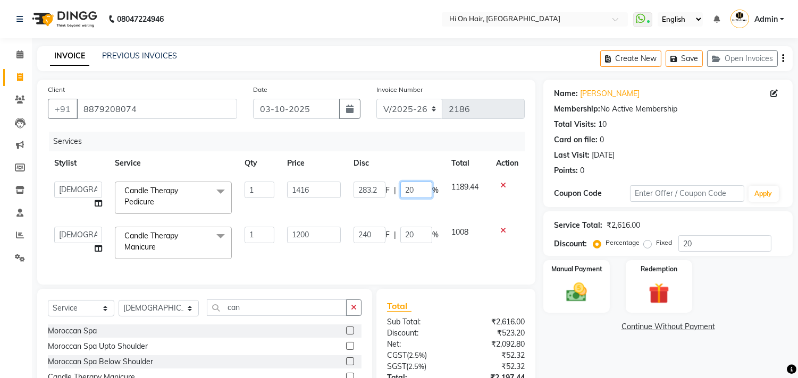
drag, startPoint x: 423, startPoint y: 190, endPoint x: 323, endPoint y: 185, distance: 99.5
click at [323, 185] on tr "Alim Kaldane Anwar Laskar Hi On Hair MAKYOPHI Pankaj Thakur Poonam Nalawade Raa…" at bounding box center [286, 197] width 477 height 45
type input "0"
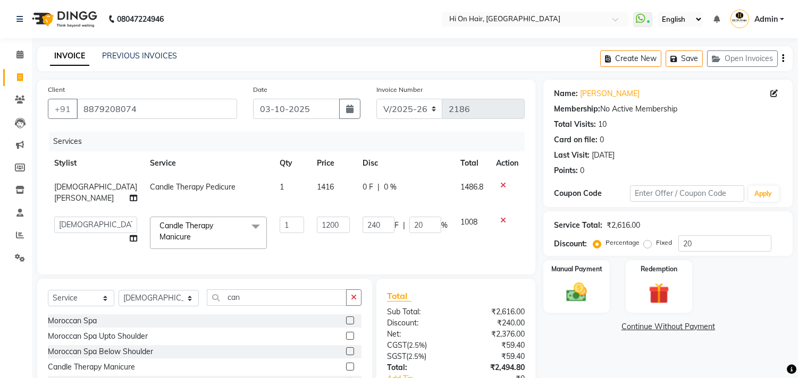
click at [313, 204] on td "1416" at bounding box center [333, 192] width 46 height 35
select select "30126"
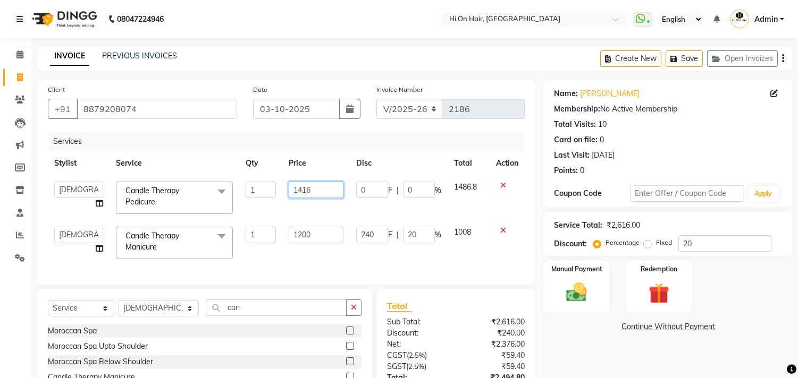
drag, startPoint x: 326, startPoint y: 196, endPoint x: 109, endPoint y: 193, distance: 216.3
click at [117, 194] on tr "Alim Kaldane Anwar Laskar Hi On Hair MAKYOPHI Pankaj Thakur Poonam Nalawade Raa…" at bounding box center [286, 197] width 477 height 45
type input "1400"
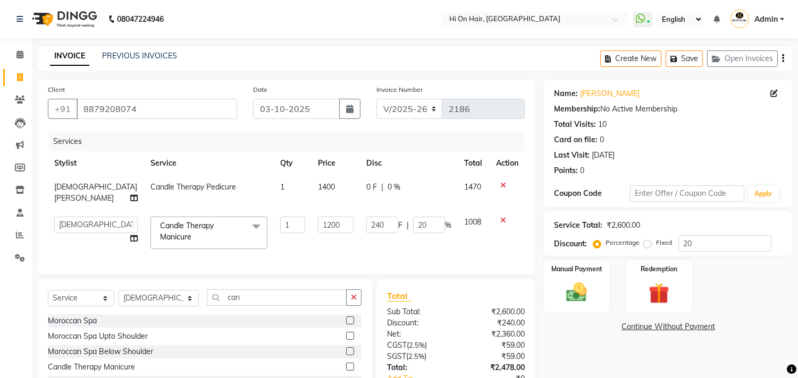
click at [363, 223] on td "240 F | 20 %" at bounding box center [409, 232] width 98 height 45
drag, startPoint x: 427, startPoint y: 224, endPoint x: 237, endPoint y: 218, distance: 189.8
click at [237, 218] on tr "Alim Kaldane Anwar Laskar Hi On Hair MAKYOPHI Pankaj Thakur Poonam Nalawade Raa…" at bounding box center [286, 232] width 477 height 45
type input "0"
click at [479, 255] on div "Services Stylist Service Qty Price Disc Total Action Rasika Shelar Candle Thera…" at bounding box center [286, 198] width 477 height 132
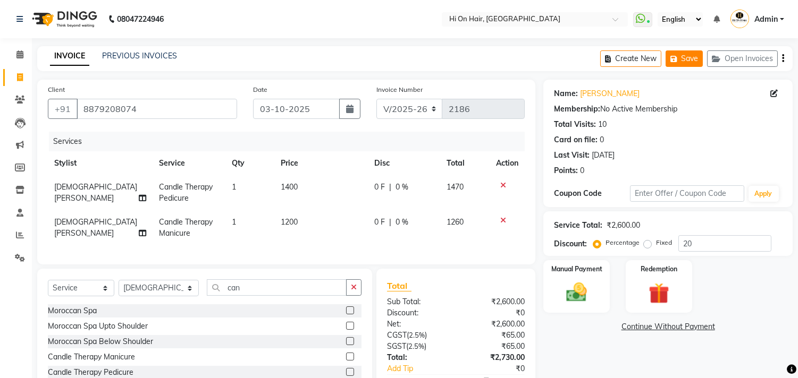
click at [678, 60] on icon "button" at bounding box center [675, 58] width 11 height 7
click at [17, 76] on icon at bounding box center [20, 77] width 6 height 8
select select "535"
select select "service"
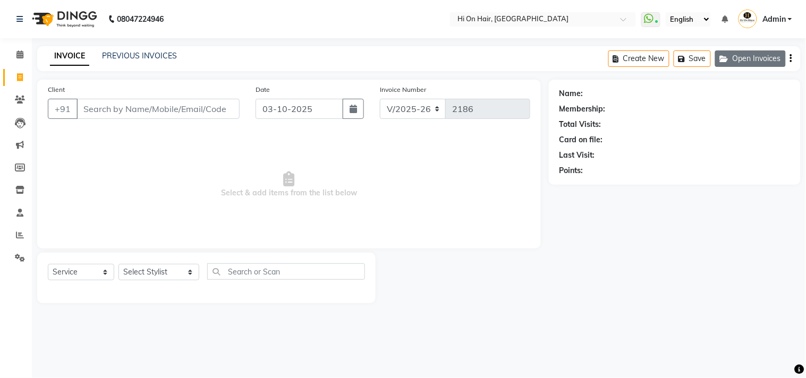
click at [753, 55] on button "Open Invoices" at bounding box center [750, 58] width 71 height 16
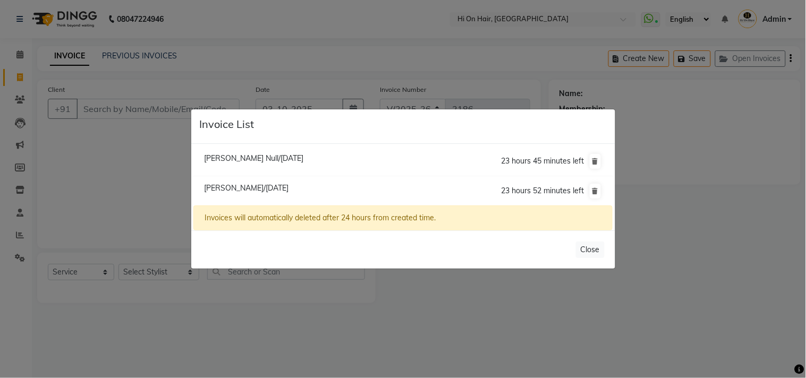
click at [285, 193] on li "Sayali Patgaonkar/03 October 2025 23 hours 52 minutes left" at bounding box center [402, 191] width 419 height 30
click at [289, 187] on span "[PERSON_NAME]/[DATE]" at bounding box center [246, 188] width 85 height 10
type input "8879208074"
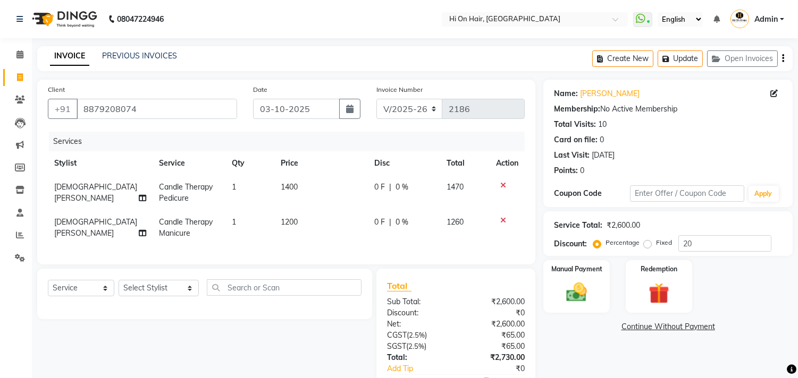
click at [81, 186] on span "[DEMOGRAPHIC_DATA][PERSON_NAME]" at bounding box center [95, 192] width 83 height 21
select select "30126"
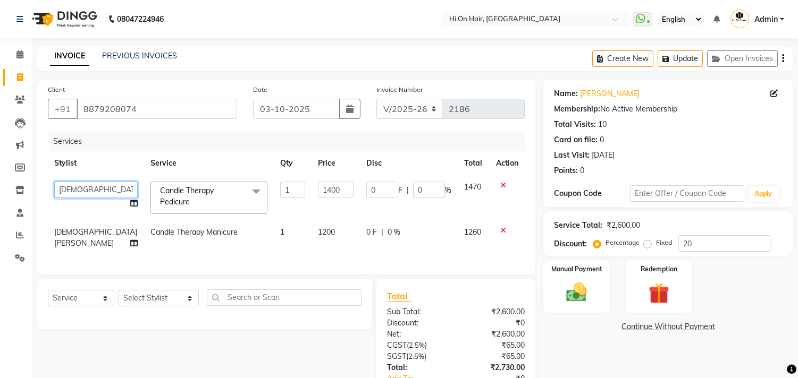
click at [81, 186] on select "Alim Kaldane Anwar Laskar Hi On Hair MAKYOPHI Pankaj Thakur Poonam Nalawade Raa…" at bounding box center [95, 190] width 83 height 16
select select "26438"
click at [79, 193] on select "Alim Kaldane Anwar Laskar Hi On Hair MAKYOPHI Pankaj Thakur Poonam Nalawade Raa…" at bounding box center [95, 190] width 83 height 16
select select "30126"
click at [174, 193] on span "Candle Therapy Pedicure" at bounding box center [187, 196] width 54 height 21
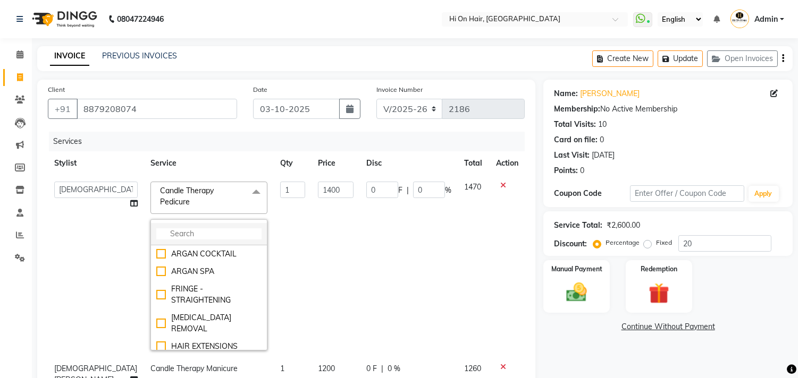
click at [168, 237] on input "multiselect-search" at bounding box center [208, 234] width 105 height 11
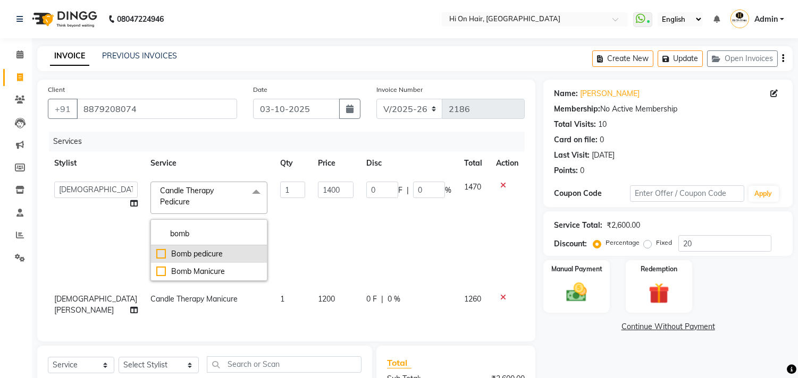
type input "bomb"
click at [166, 251] on div "Bomb pedicure" at bounding box center [208, 254] width 105 height 11
checkbox input "true"
type input "2000"
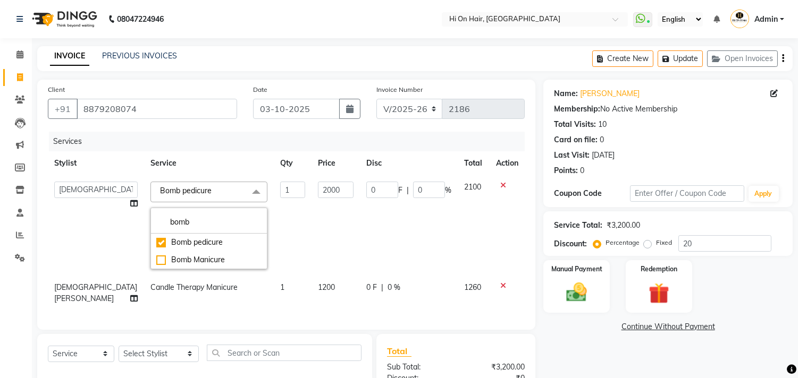
click at [321, 216] on td "2000" at bounding box center [335, 225] width 48 height 100
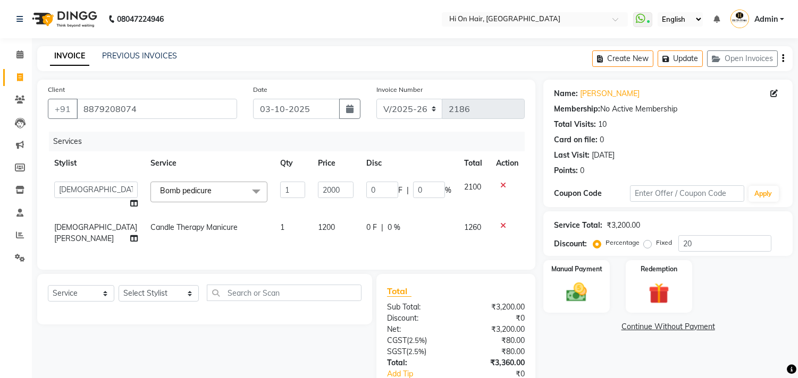
click at [153, 230] on span "Candle Therapy Manicure" at bounding box center [193, 228] width 87 height 10
select select "30126"
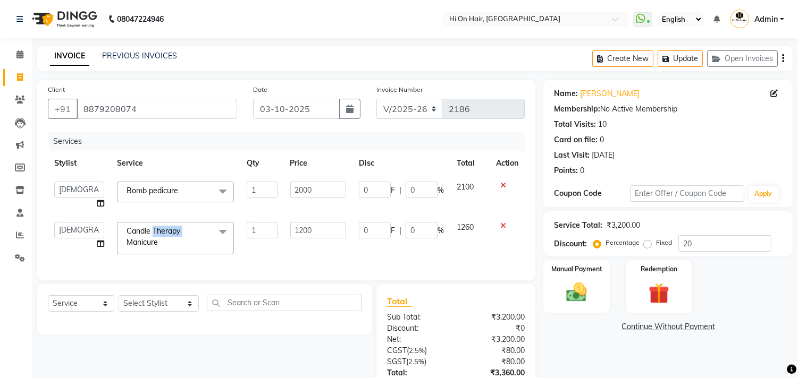
click at [153, 230] on span "Candle Therapy Manicure" at bounding box center [153, 236] width 54 height 21
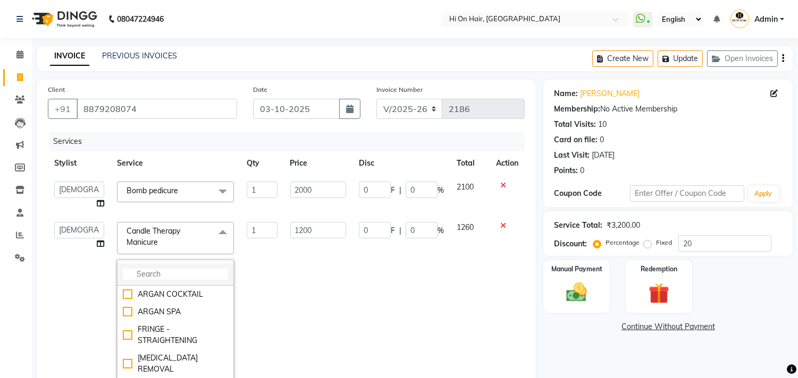
click at [146, 273] on input "multiselect-search" at bounding box center [175, 274] width 105 height 11
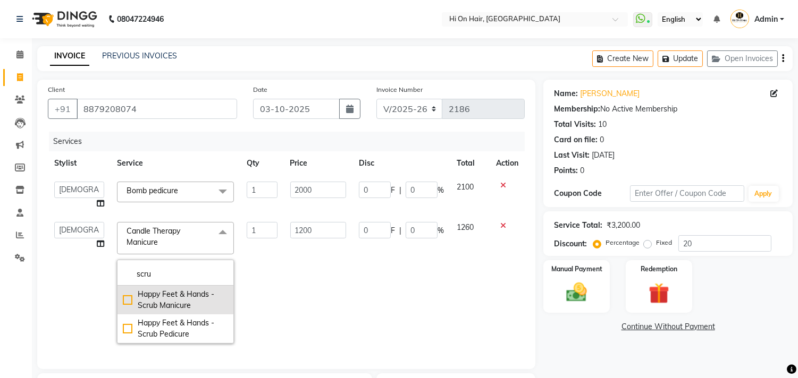
type input "scru"
click at [124, 302] on div "Happy Feet & Hands - Scrub Manicure" at bounding box center [175, 300] width 105 height 22
checkbox input "true"
type input "700"
click at [404, 279] on td "0 F | 0 %" at bounding box center [401, 283] width 98 height 134
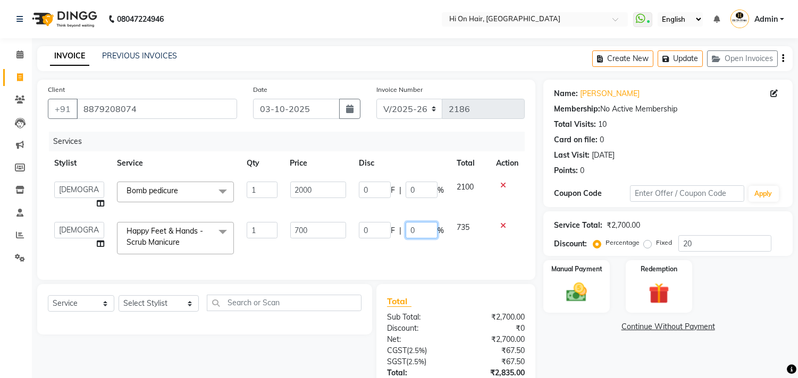
click at [409, 232] on input "0" at bounding box center [422, 230] width 32 height 16
type input "10"
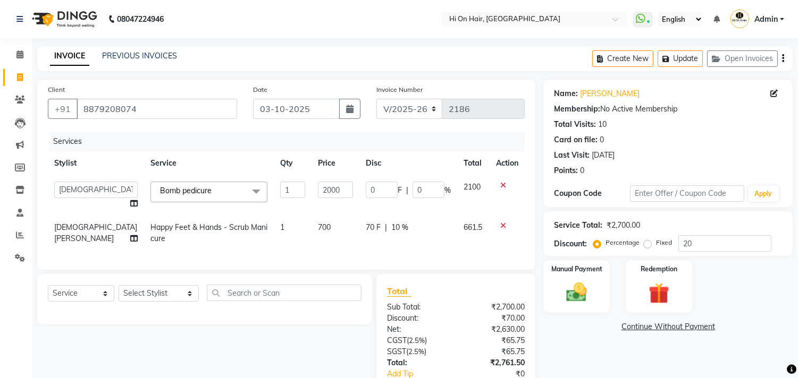
click at [457, 250] on td "661.5" at bounding box center [473, 233] width 32 height 35
select select "30126"
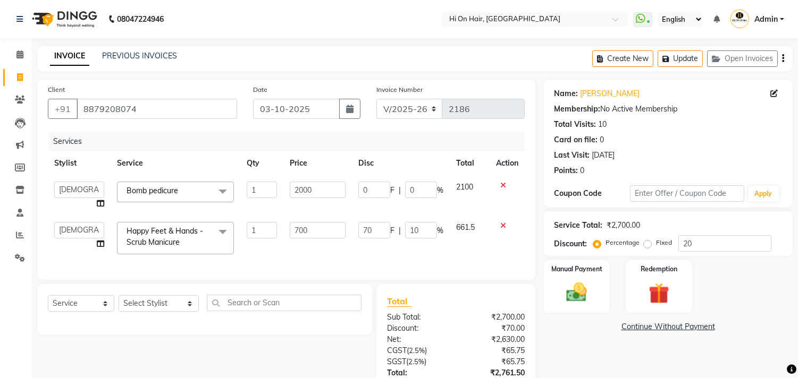
click at [444, 252] on td "70 F | 10 %" at bounding box center [401, 238] width 98 height 45
click at [408, 190] on input "0" at bounding box center [421, 190] width 32 height 16
type input "20"
click at [456, 210] on tbody "Alim Kaldane Anwar Laskar Hi On Hair MAKYOPHI Pankaj Thakur Poonam Nalawade Raa…" at bounding box center [286, 218] width 477 height 86
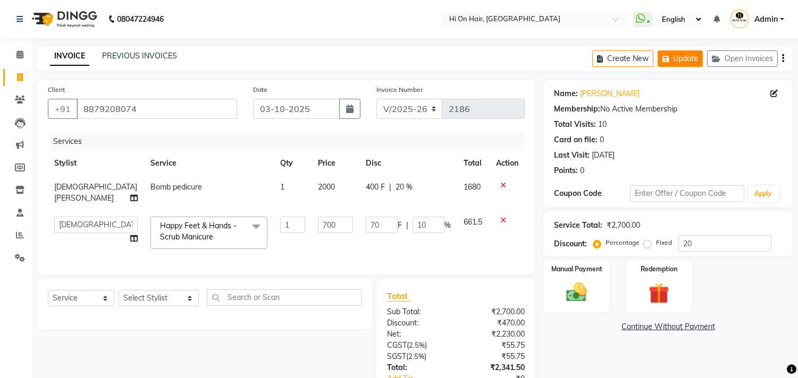
click at [671, 66] on button "Update" at bounding box center [679, 58] width 45 height 16
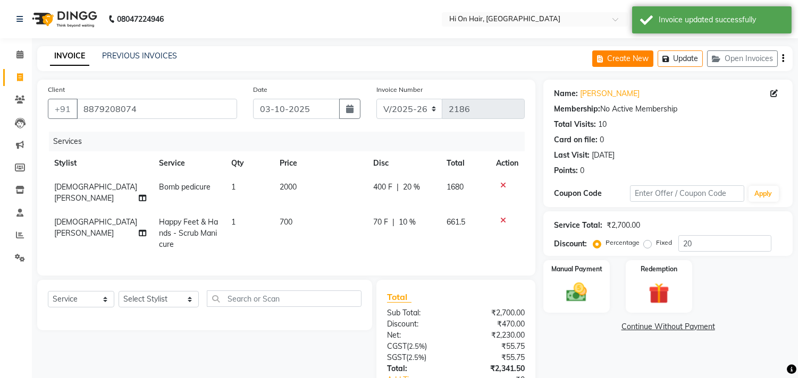
click at [631, 59] on button "Create New" at bounding box center [622, 58] width 61 height 16
select select "service"
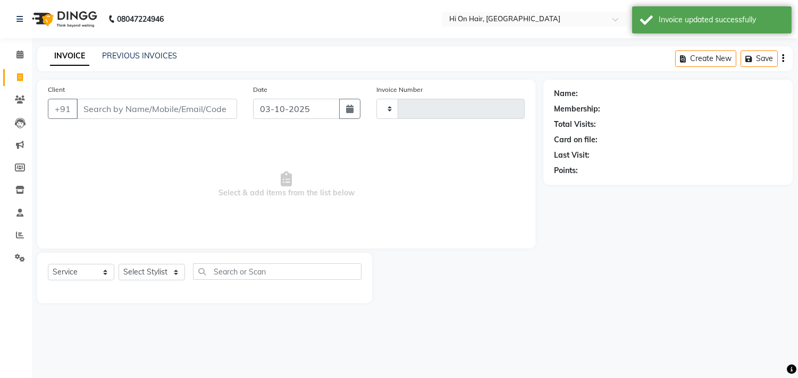
type input "2186"
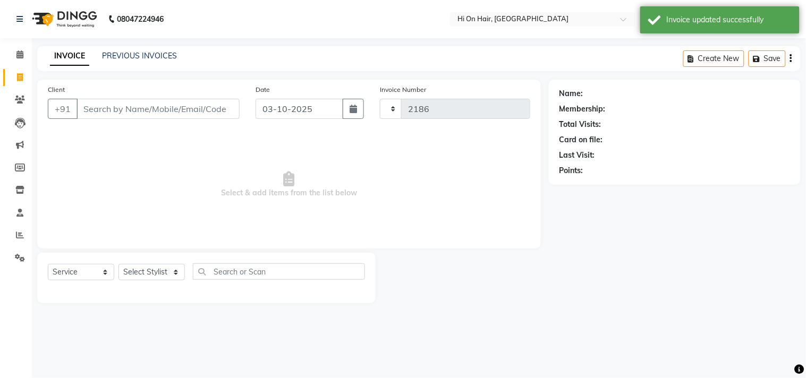
select select "535"
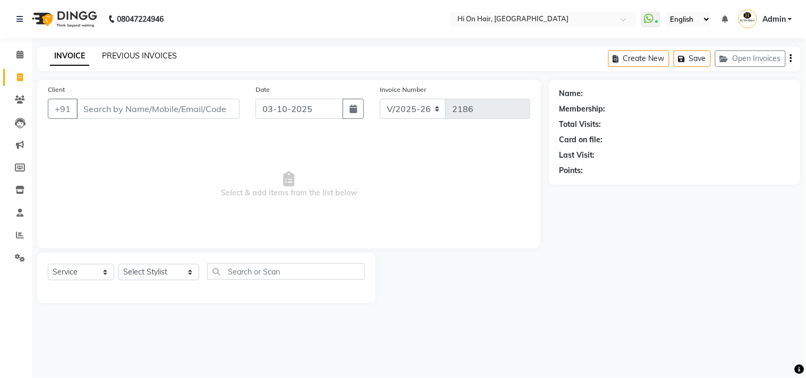
click at [149, 60] on link "PREVIOUS INVOICES" at bounding box center [139, 56] width 75 height 10
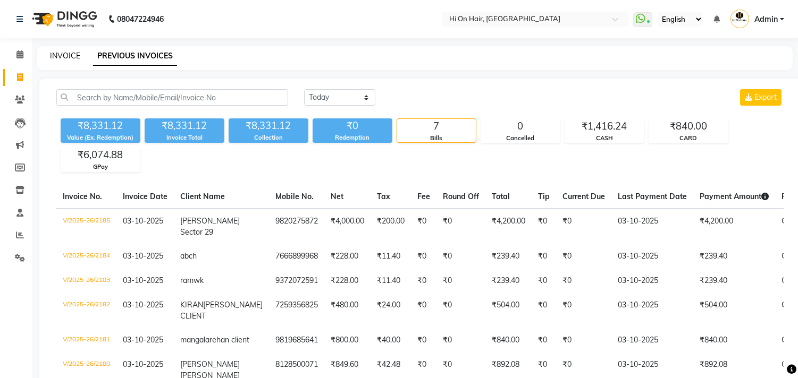
click at [56, 52] on link "INVOICE" at bounding box center [65, 56] width 30 height 10
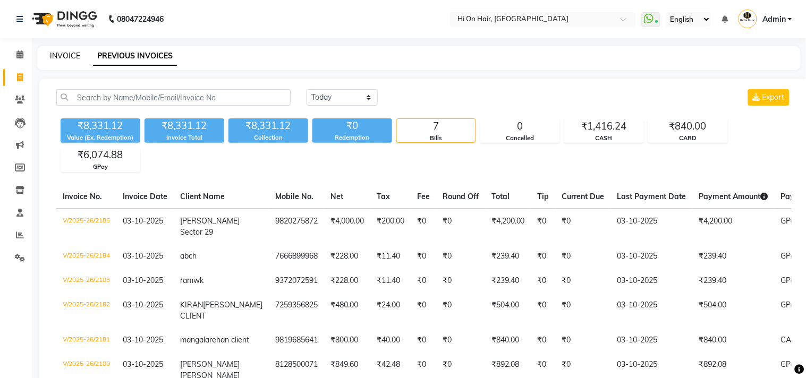
select select "535"
select select "service"
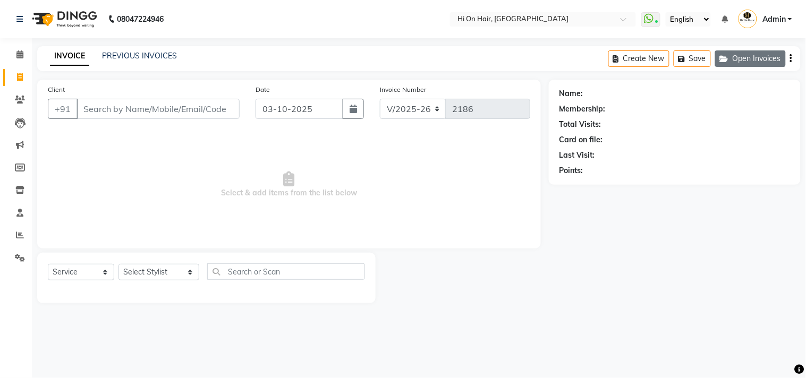
click at [729, 61] on icon "button" at bounding box center [726, 58] width 13 height 7
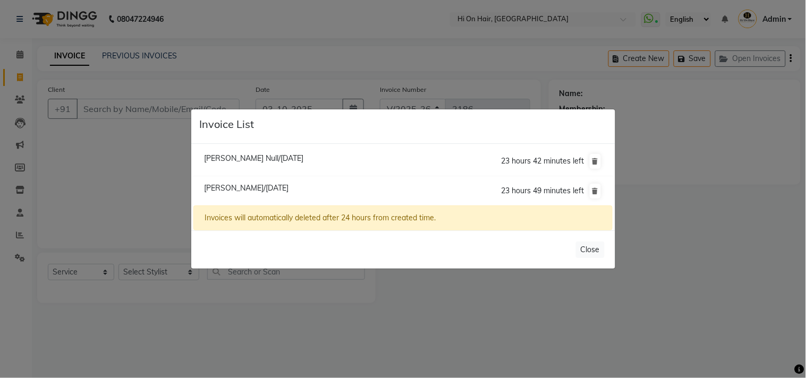
click at [275, 157] on span "Ashmeet Mak Null/03 October 2025" at bounding box center [253, 159] width 99 height 10
type input "9819896774"
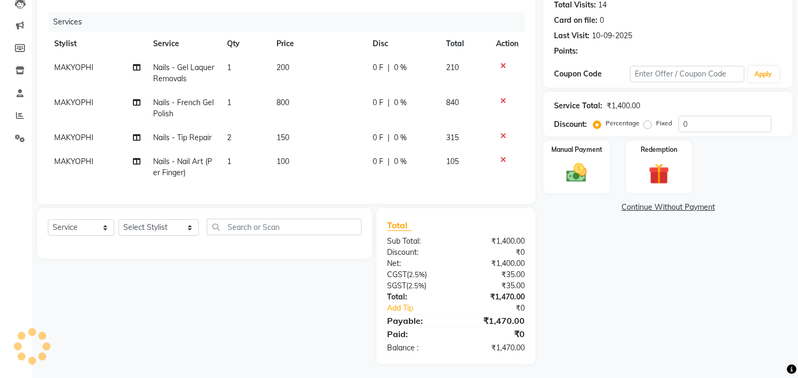
scroll to position [130, 0]
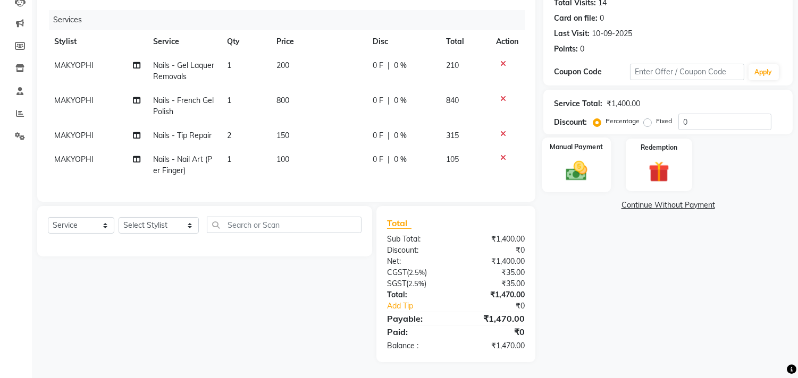
click at [565, 161] on img at bounding box center [576, 171] width 35 height 25
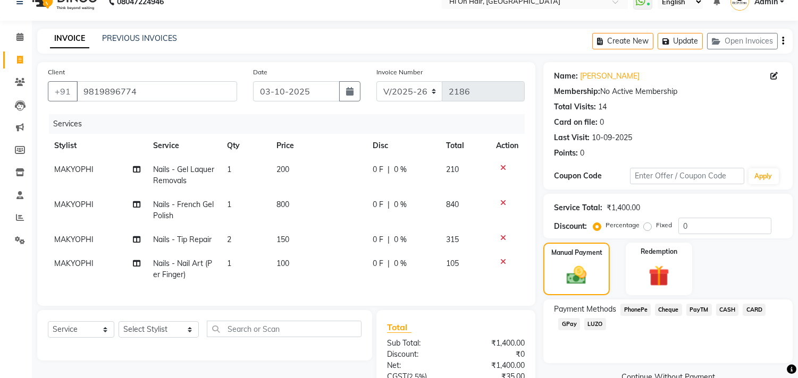
scroll to position [0, 0]
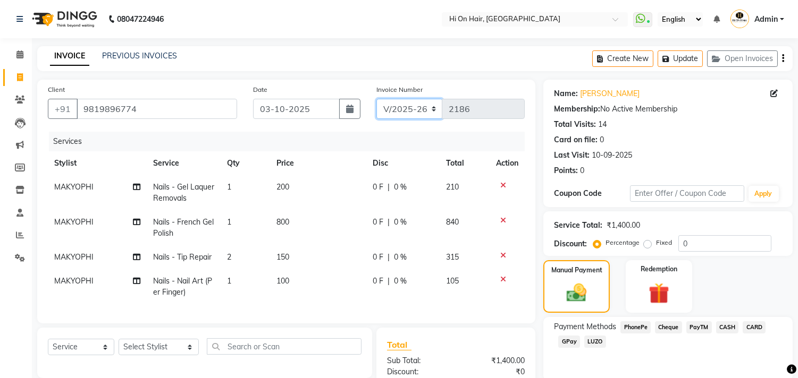
click at [417, 109] on select "V/2025 V/2025-26" at bounding box center [409, 109] width 66 height 20
select select "1463"
click at [376, 99] on select "V/2025 V/2025-26" at bounding box center [409, 109] width 66 height 20
type input "0190"
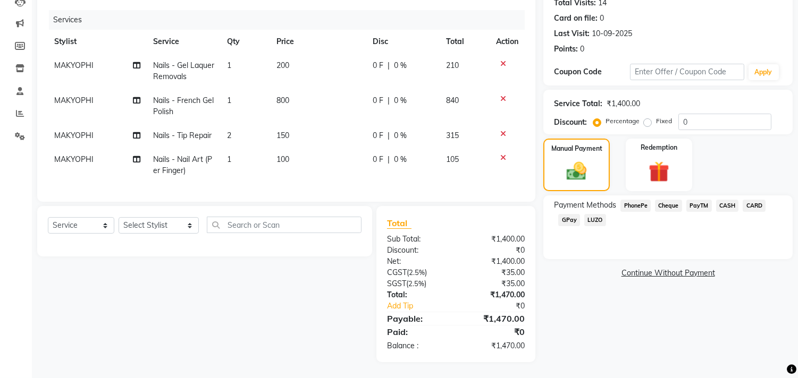
scroll to position [130, 0]
click at [731, 200] on span "CASH" at bounding box center [727, 206] width 23 height 12
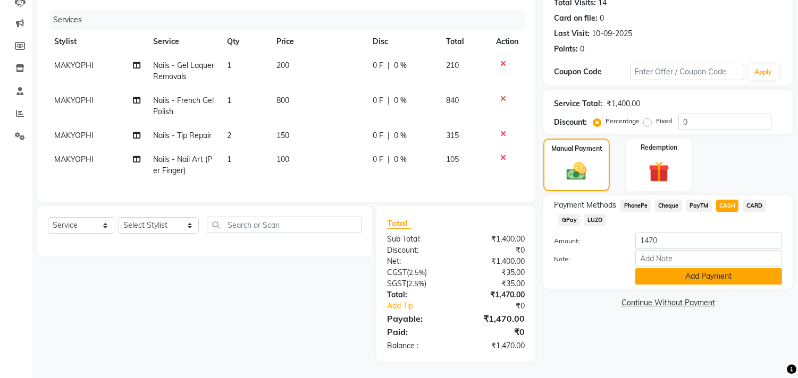
click at [687, 268] on button "Add Payment" at bounding box center [708, 276] width 147 height 16
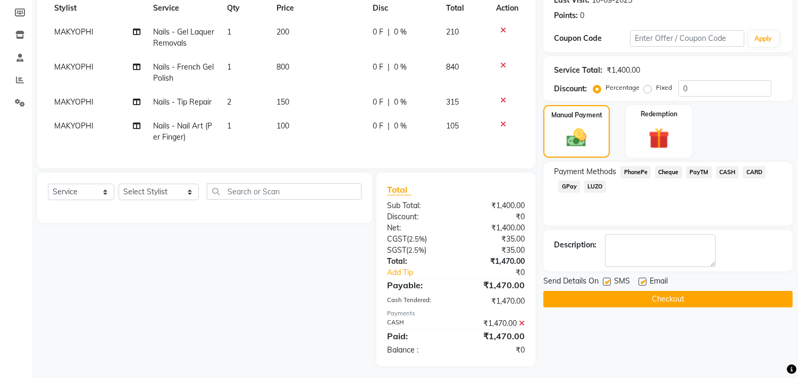
scroll to position [168, 0]
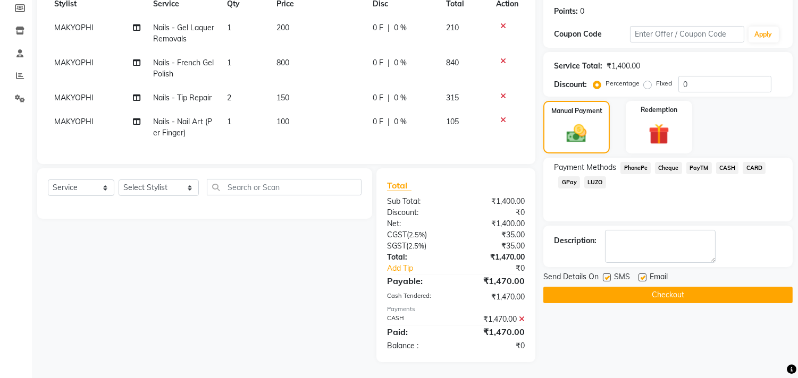
click at [644, 274] on label at bounding box center [642, 278] width 8 height 8
click at [644, 275] on input "checkbox" at bounding box center [641, 278] width 7 height 7
checkbox input "false"
click at [605, 274] on label at bounding box center [607, 278] width 8 height 8
click at [605, 275] on input "checkbox" at bounding box center [606, 278] width 7 height 7
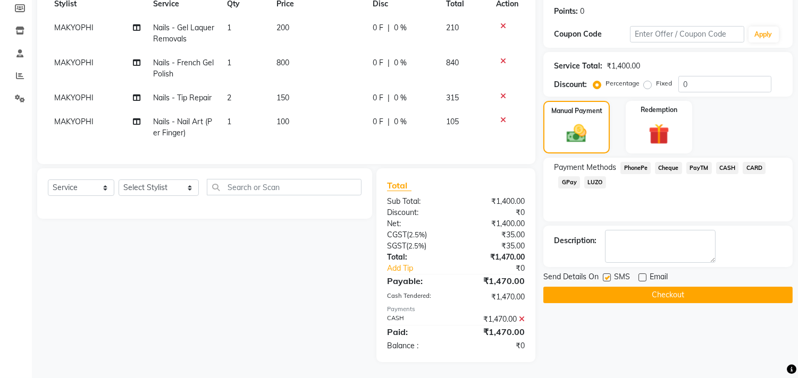
checkbox input "false"
click at [614, 287] on button "Checkout" at bounding box center [667, 295] width 249 height 16
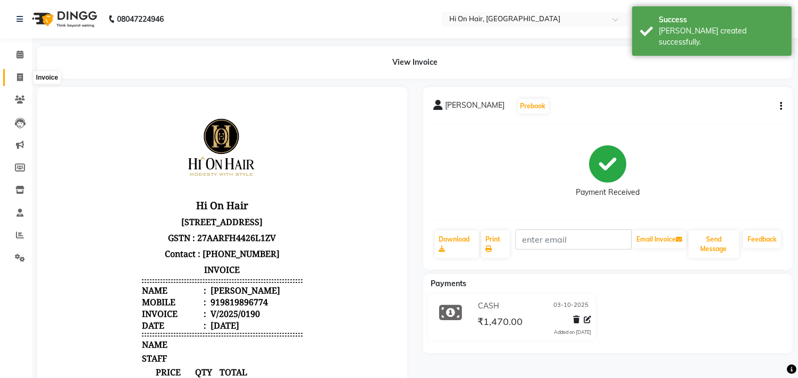
click at [20, 78] on icon at bounding box center [20, 77] width 6 height 8
select select "service"
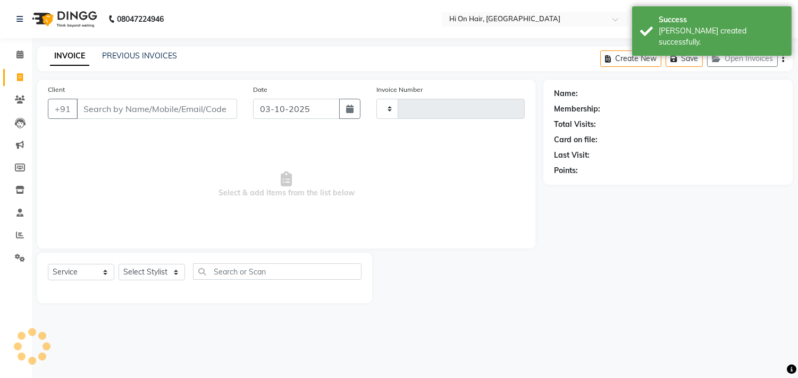
type input "2186"
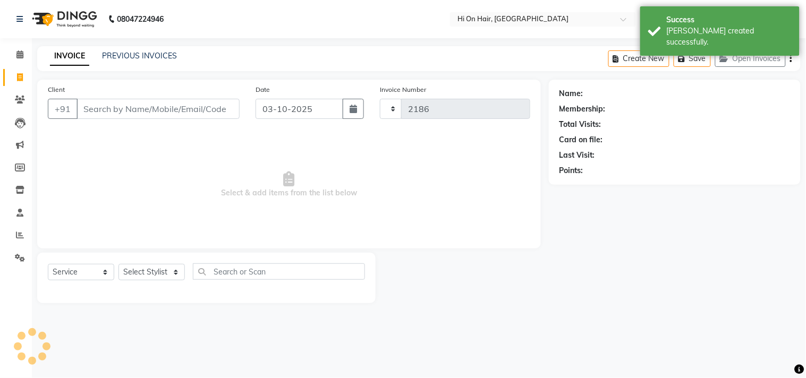
select select "535"
click at [157, 56] on link "PREVIOUS INVOICES" at bounding box center [139, 56] width 75 height 10
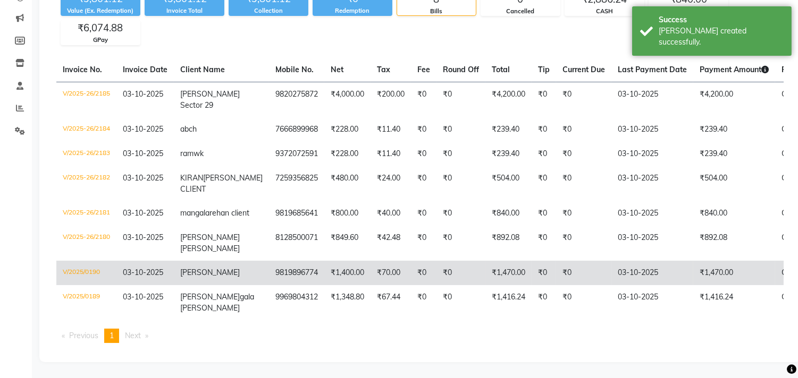
scroll to position [167, 0]
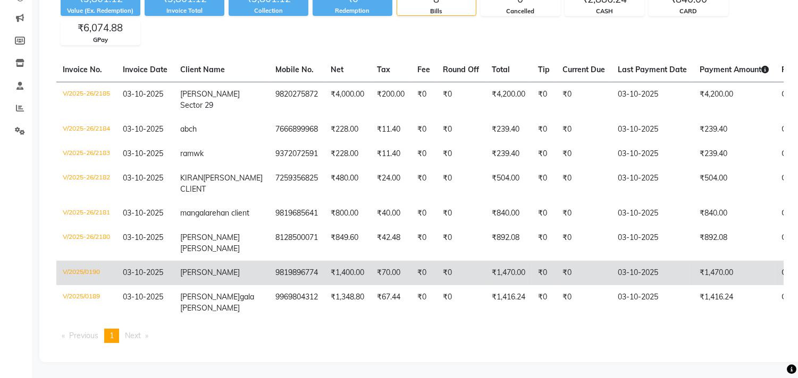
click at [165, 263] on td "03-10-2025" at bounding box center [144, 273] width 57 height 24
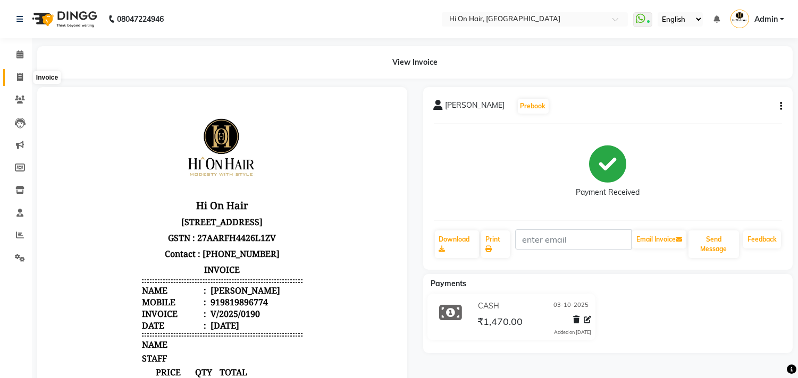
click at [18, 72] on span at bounding box center [20, 78] width 19 height 12
select select "535"
select select "service"
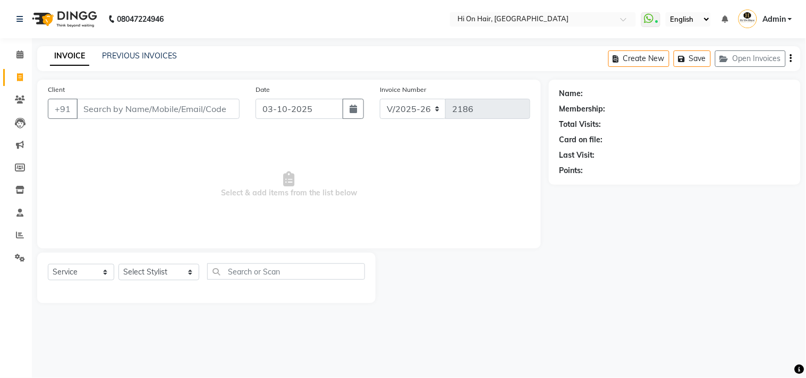
click at [105, 114] on input "Client" at bounding box center [158, 109] width 163 height 20
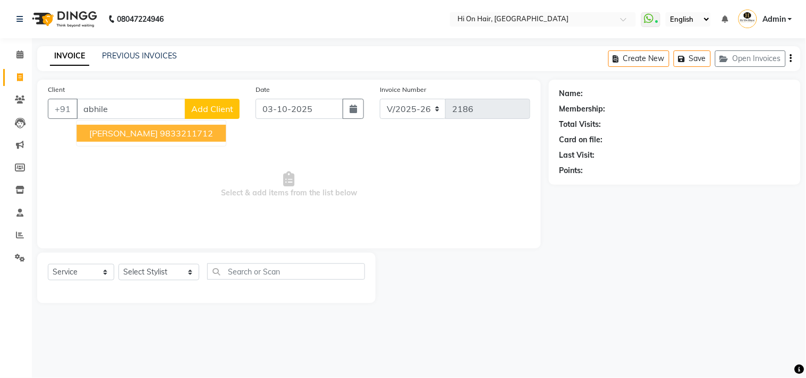
click at [96, 133] on span "[PERSON_NAME]" at bounding box center [123, 133] width 69 height 11
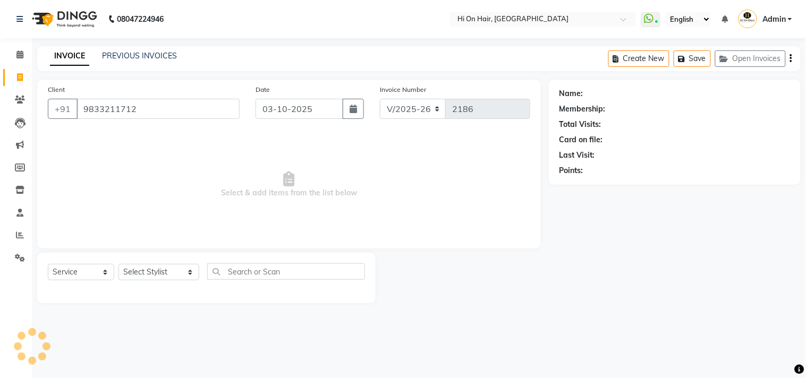
type input "9833211712"
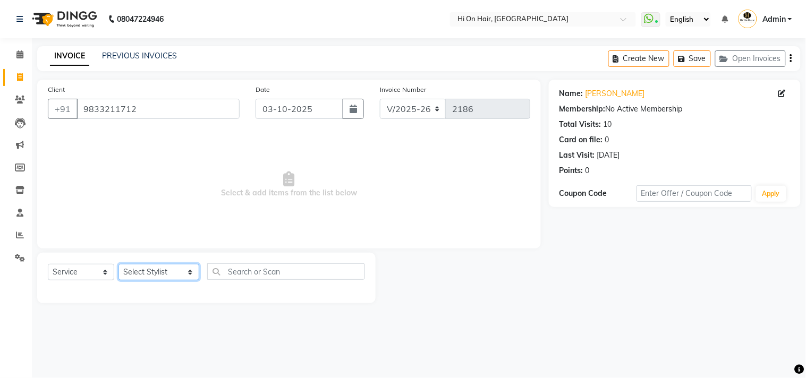
click at [155, 278] on select "Select Stylist [PERSON_NAME] [PERSON_NAME] Hi On Hair MAKYOPHI [PERSON_NAME] [P…" at bounding box center [159, 272] width 81 height 16
select select "20990"
click at [119, 265] on select "Select Stylist [PERSON_NAME] [PERSON_NAME] Hi On Hair MAKYOPHI [PERSON_NAME] [P…" at bounding box center [159, 272] width 81 height 16
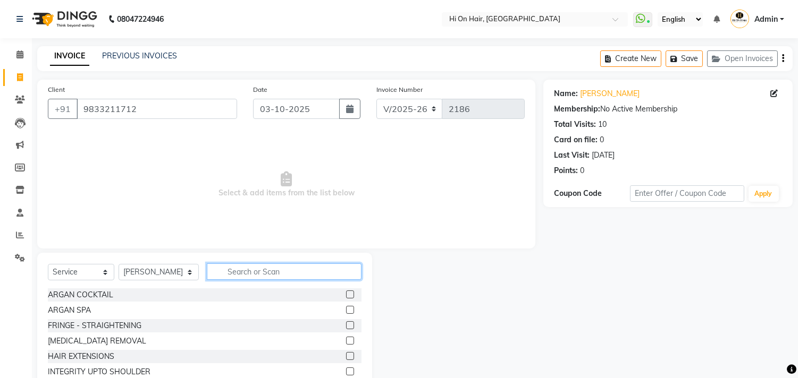
click at [234, 271] on input "text" at bounding box center [284, 272] width 155 height 16
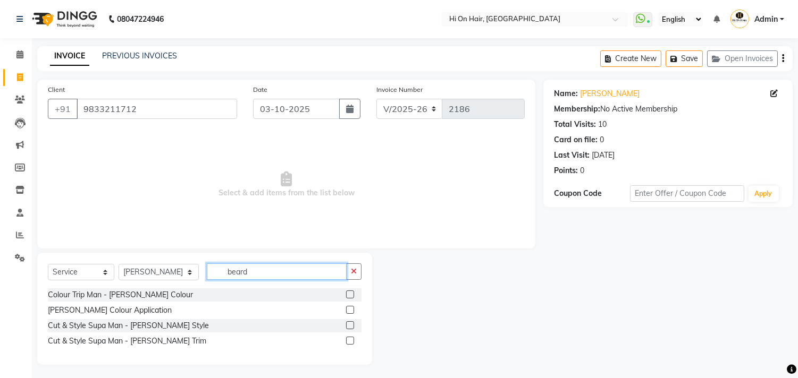
type input "beard"
click at [347, 323] on label at bounding box center [350, 326] width 8 height 8
click at [347, 323] on input "checkbox" at bounding box center [349, 326] width 7 height 7
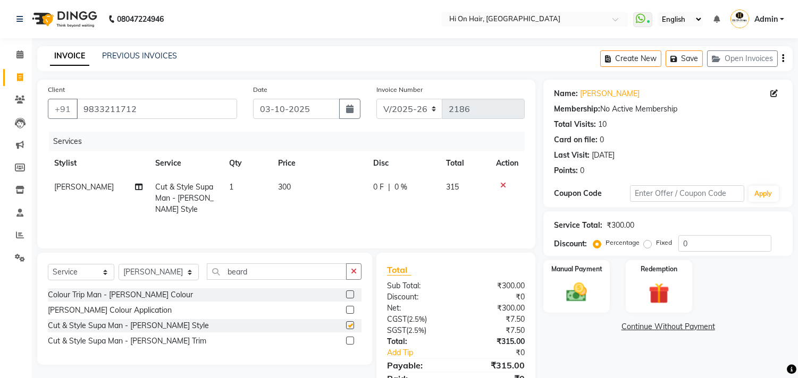
checkbox input "false"
click at [362, 206] on td "300" at bounding box center [319, 198] width 95 height 46
select select "20990"
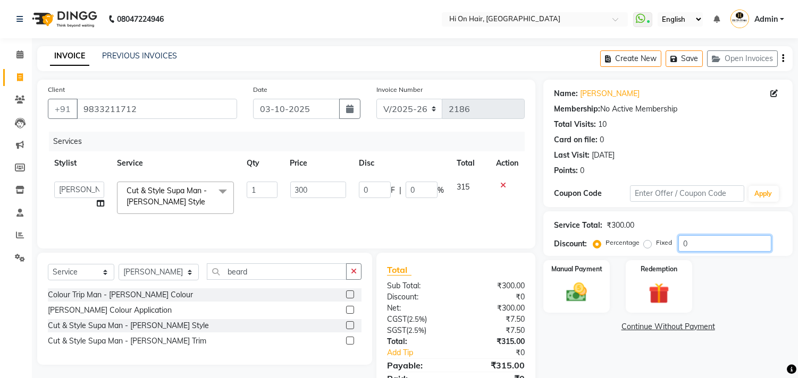
click at [681, 251] on input "0" at bounding box center [724, 243] width 93 height 16
type input "20"
type input "60"
type input "20"
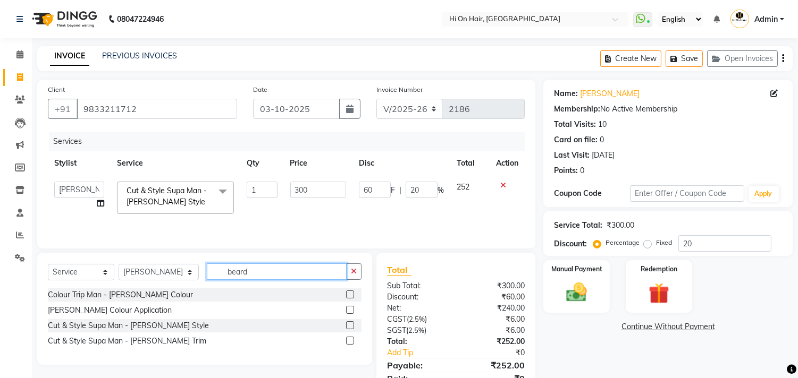
click at [216, 274] on input "beard" at bounding box center [277, 272] width 140 height 16
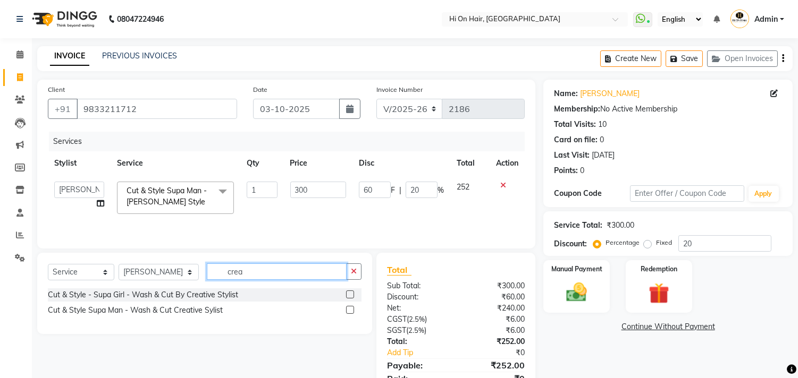
type input "crea"
click at [349, 310] on label at bounding box center [350, 310] width 8 height 8
click at [349, 310] on input "checkbox" at bounding box center [349, 310] width 7 height 7
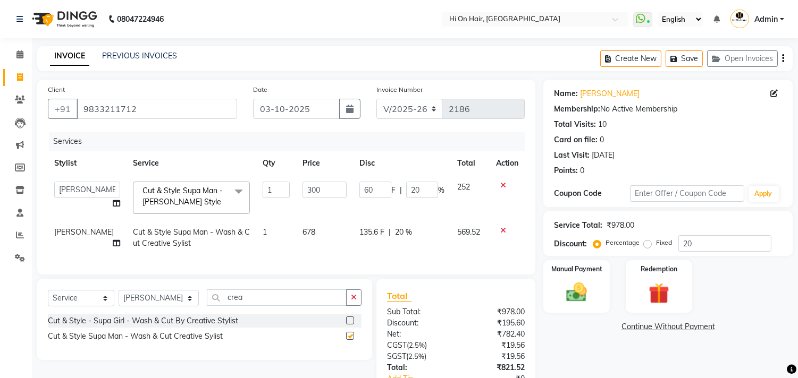
checkbox input "false"
click at [459, 253] on td "569.52" at bounding box center [470, 238] width 39 height 35
select select "20990"
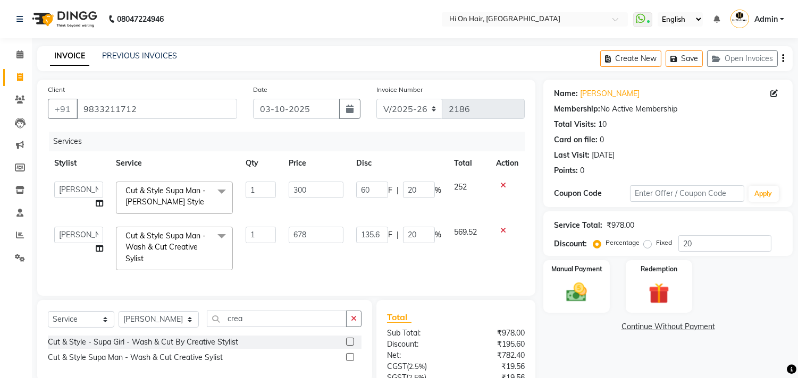
click at [378, 202] on td "60 F | 20 %" at bounding box center [399, 197] width 98 height 45
drag, startPoint x: 422, startPoint y: 193, endPoint x: 378, endPoint y: 183, distance: 44.7
click at [378, 183] on div "60 F | 20 %" at bounding box center [398, 190] width 85 height 16
click at [333, 210] on tbody "[PERSON_NAME] [PERSON_NAME] Hi On Hair MAKYOPHI [PERSON_NAME] [PERSON_NAME] Raa…" at bounding box center [286, 226] width 477 height 102
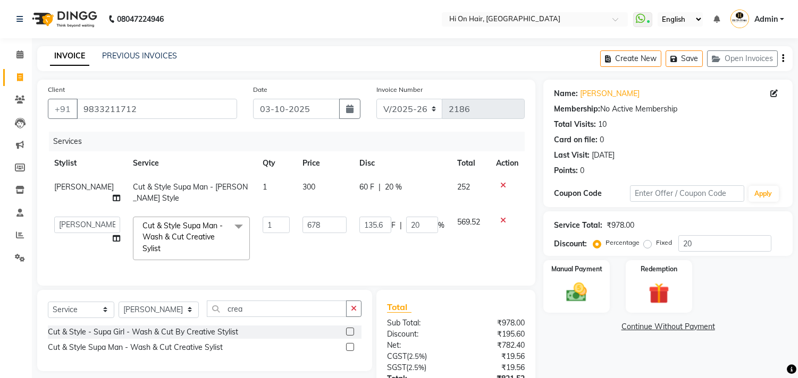
click at [314, 193] on td "300" at bounding box center [324, 192] width 57 height 35
select select "20990"
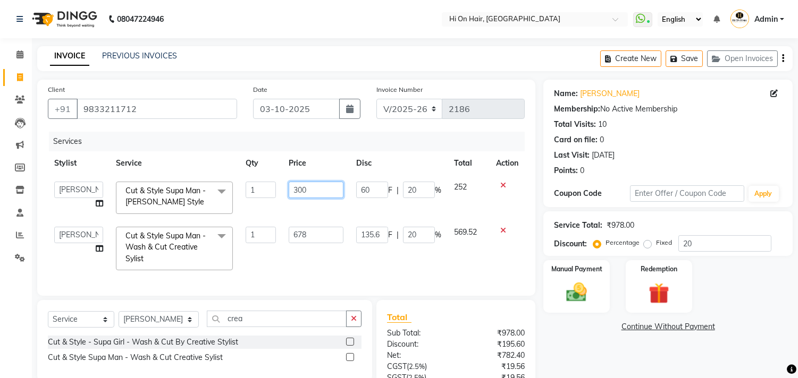
drag, startPoint x: 318, startPoint y: 193, endPoint x: 238, endPoint y: 172, distance: 83.0
click at [238, 172] on table "Stylist Service Qty Price Disc Total Action [PERSON_NAME] [PERSON_NAME] Hi On H…" at bounding box center [286, 213] width 477 height 125
type input "354"
click at [285, 211] on tbody "[PERSON_NAME] [PERSON_NAME] Hi On Hair MAKYOPHI [PERSON_NAME] [PERSON_NAME] Raa…" at bounding box center [286, 226] width 477 height 102
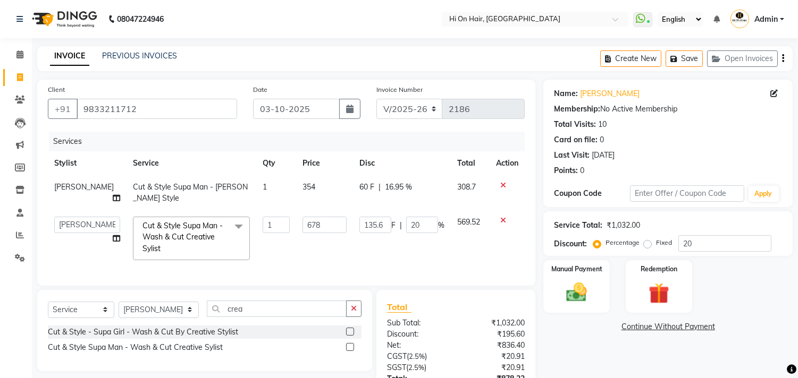
click at [306, 198] on td "354" at bounding box center [324, 192] width 57 height 35
select select "20990"
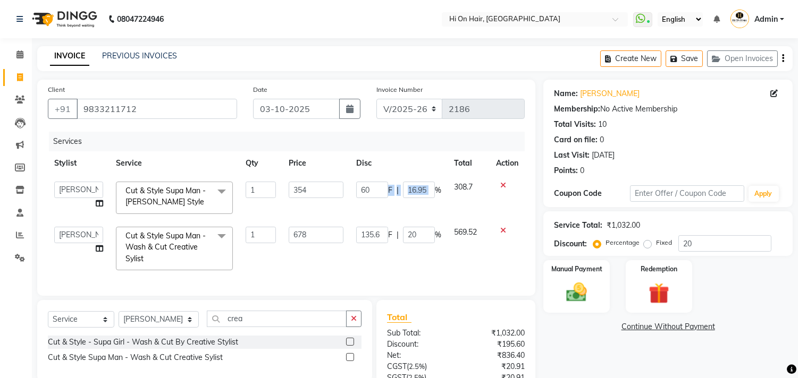
drag, startPoint x: 433, startPoint y: 191, endPoint x: 386, endPoint y: 195, distance: 46.9
click at [386, 195] on div "60 F | 16.95 %" at bounding box center [398, 190] width 85 height 16
drag, startPoint x: 735, startPoint y: 239, endPoint x: 657, endPoint y: 258, distance: 79.8
click at [657, 258] on div "Name: [PERSON_NAME] Membership: No Active Membership Total Visits: 10 Card on f…" at bounding box center [671, 268] width 257 height 377
type input "2"
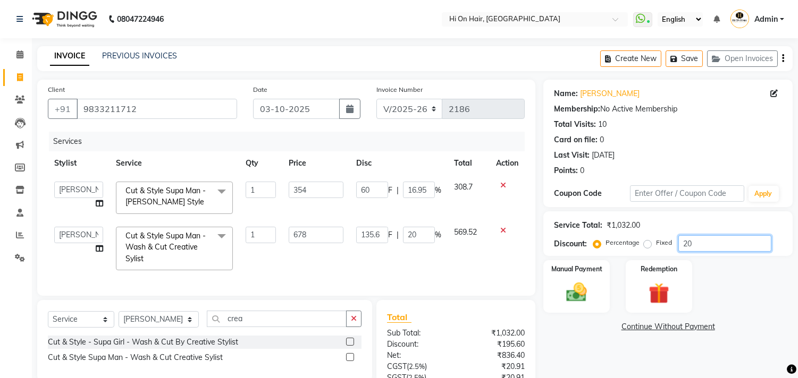
type input "13.56"
type input "2"
type input "7.08"
type input "2"
type input "20"
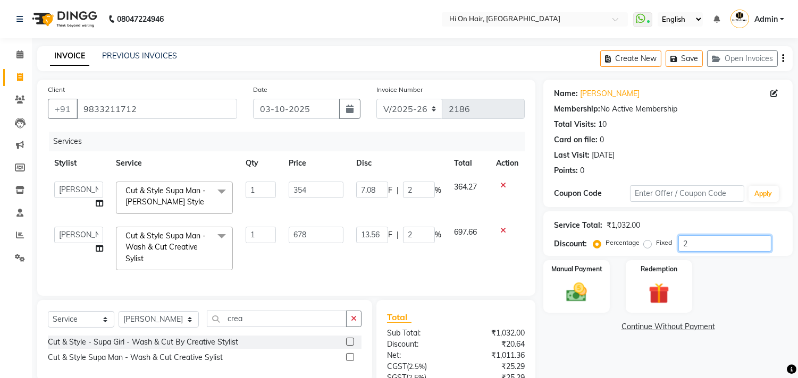
type input "135.6"
type input "20"
type input "70.8"
type input "20"
click at [356, 211] on td "70.8 F | 20 %" at bounding box center [399, 197] width 98 height 45
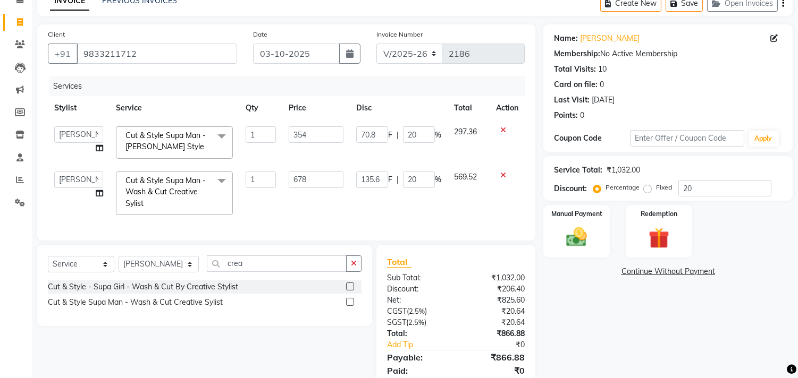
scroll to position [103, 0]
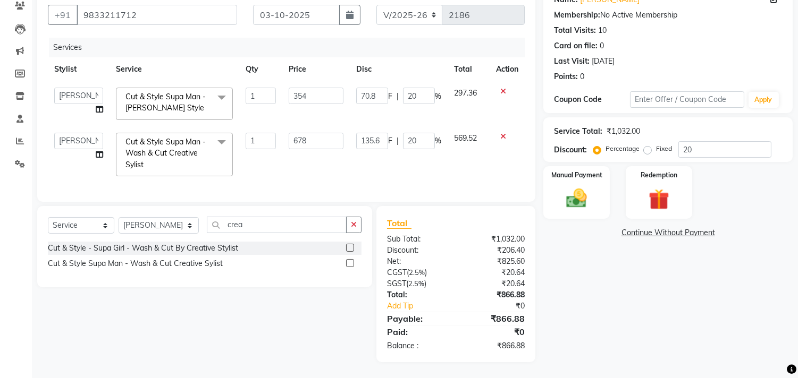
click at [326, 114] on td "354" at bounding box center [315, 103] width 67 height 45
click at [365, 149] on td "135.6 F | 20 %" at bounding box center [399, 154] width 98 height 56
drag, startPoint x: 707, startPoint y: 150, endPoint x: 707, endPoint y: 137, distance: 13.3
click at [707, 137] on div "Service Total: ₹1,032.00 Discount: Percentage Fixed 20" at bounding box center [667, 139] width 249 height 45
drag, startPoint x: 707, startPoint y: 137, endPoint x: 593, endPoint y: 147, distance: 114.7
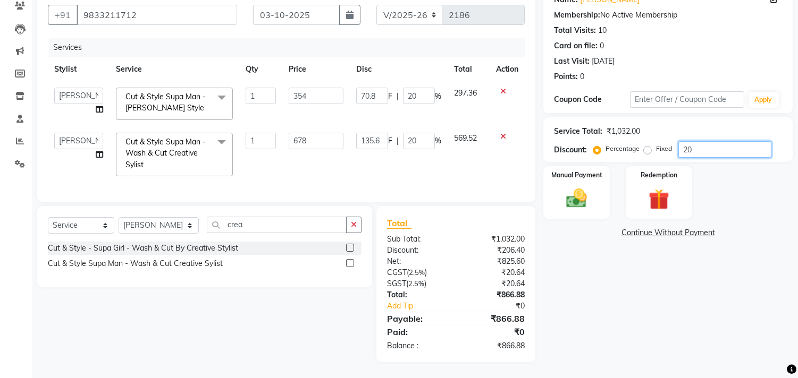
click at [593, 147] on div "Discount: Percentage Fixed 20" at bounding box center [668, 149] width 228 height 16
type input "0"
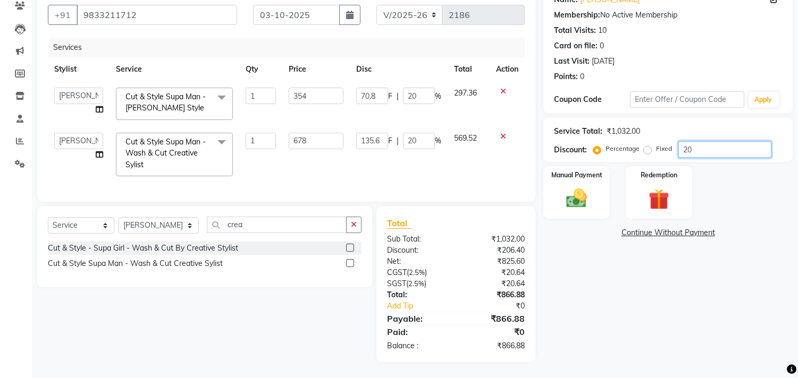
type input "0"
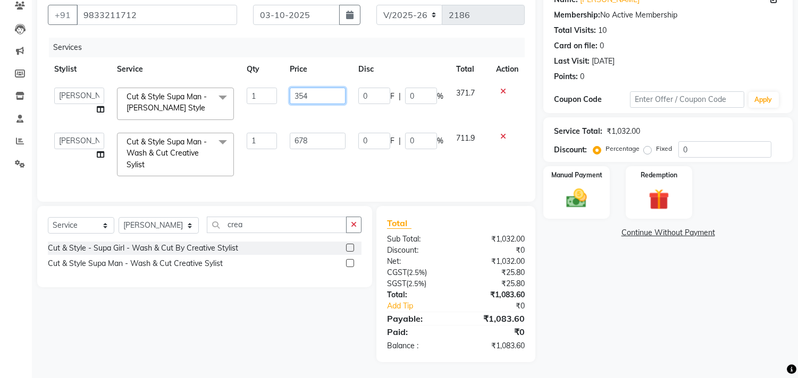
click at [322, 88] on input "354" at bounding box center [318, 96] width 56 height 16
type input "355"
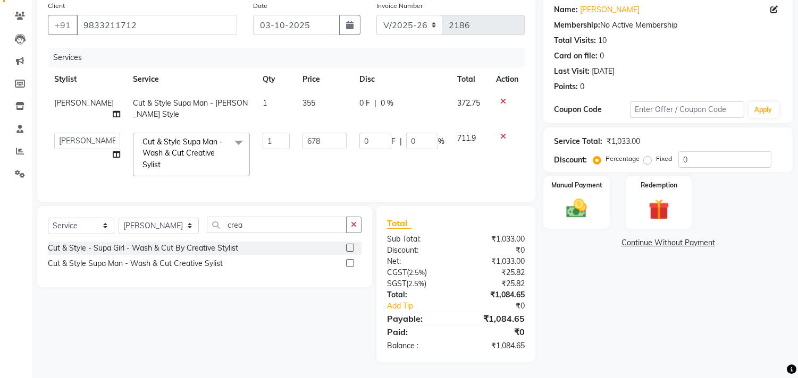
click at [310, 100] on td "355" at bounding box center [324, 108] width 57 height 35
select select "20990"
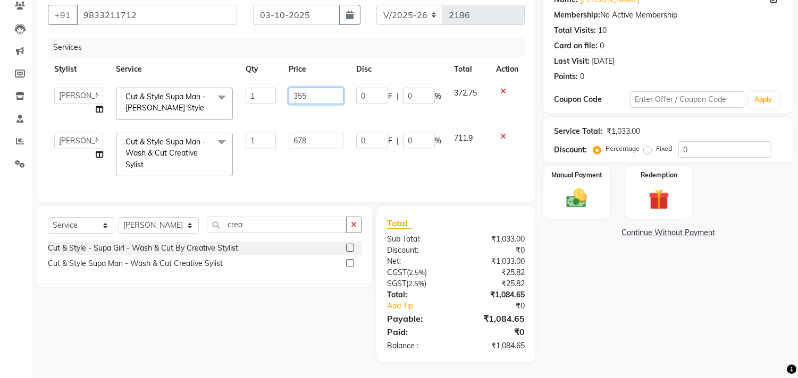
click at [324, 88] on input "355" at bounding box center [316, 96] width 55 height 16
type input "3"
type input "300"
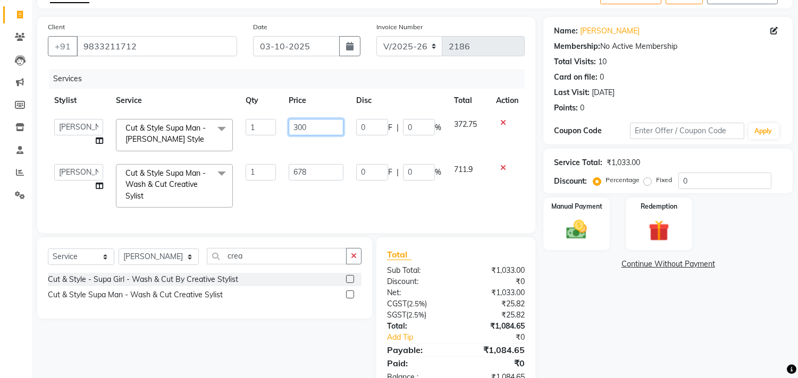
scroll to position [0, 0]
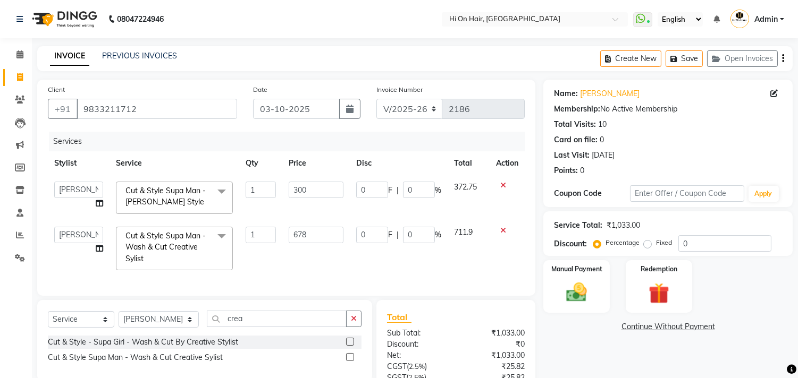
click at [386, 204] on td "0 F | 0 %" at bounding box center [399, 197] width 98 height 45
select select "20990"
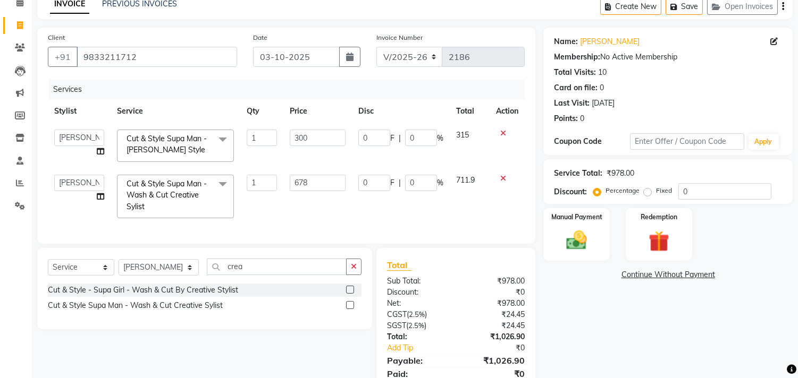
scroll to position [103, 0]
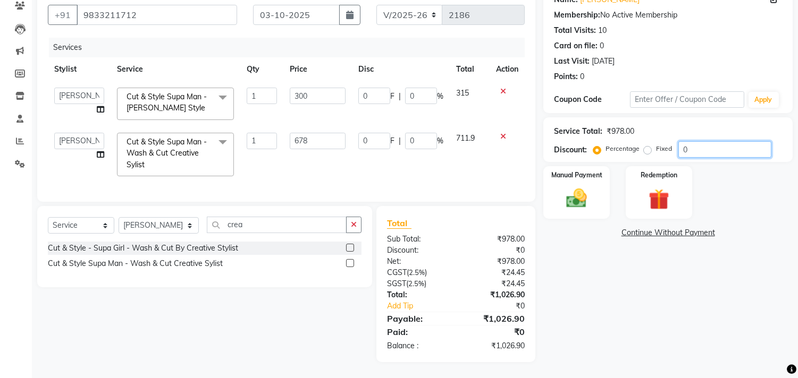
click at [682, 141] on input "0" at bounding box center [724, 149] width 93 height 16
drag, startPoint x: 320, startPoint y: 139, endPoint x: 234, endPoint y: 121, distance: 87.5
click at [234, 126] on tr "[PERSON_NAME] [PERSON_NAME] Hi On Hair MAKYOPHI [PERSON_NAME] [PERSON_NAME] Raa…" at bounding box center [286, 154] width 477 height 56
type input "800"
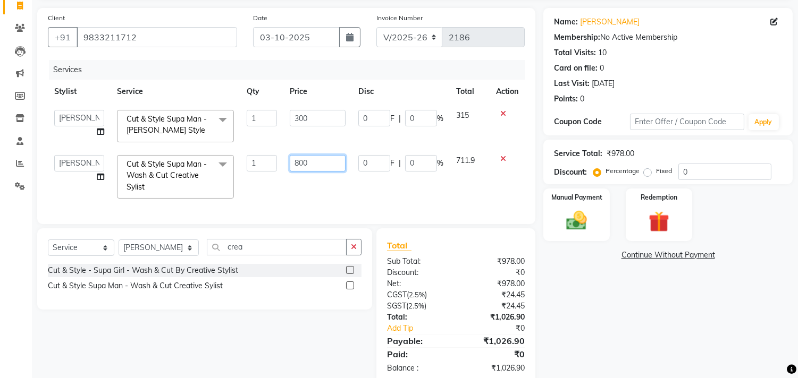
scroll to position [44, 0]
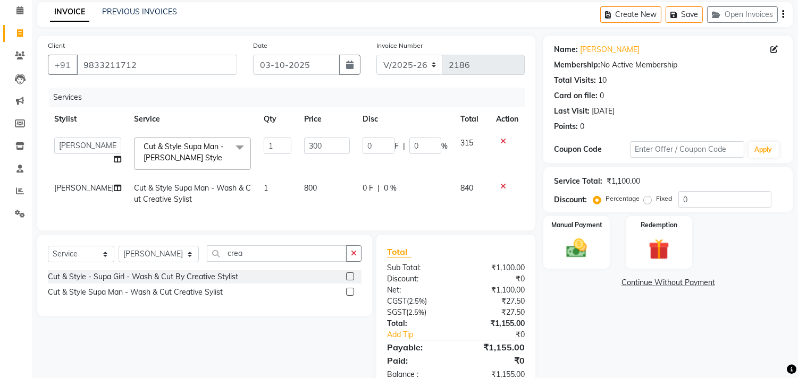
click at [375, 215] on div "Services Stylist Service Qty Price Disc Total Action [PERSON_NAME] [PERSON_NAME…" at bounding box center [286, 154] width 477 height 132
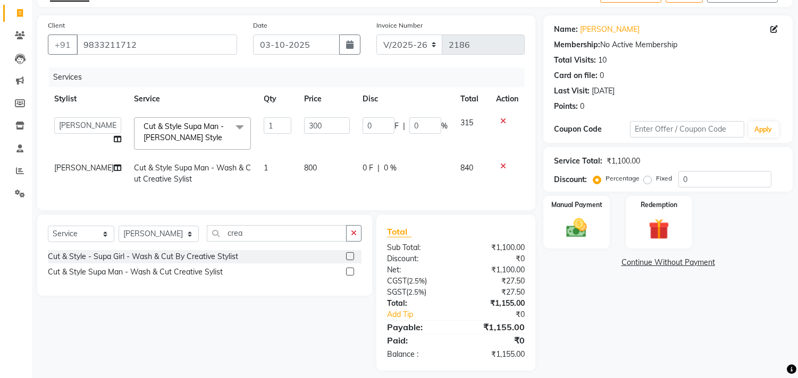
scroll to position [81, 0]
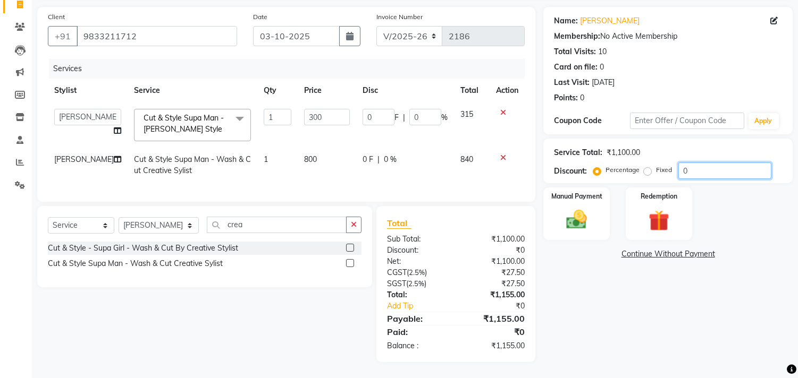
click at [679, 164] on input "0" at bounding box center [724, 171] width 93 height 16
type input "20"
type input "60"
type input "20"
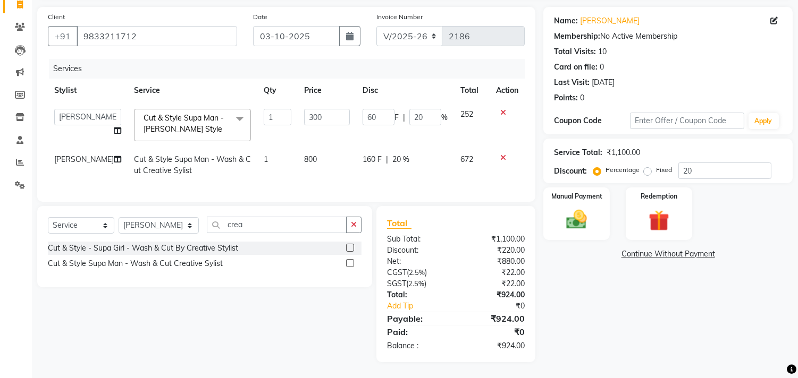
click at [597, 297] on div "Name: [PERSON_NAME] Membership: No Active Membership Total Visits: 10 Card on f…" at bounding box center [671, 185] width 257 height 356
click at [586, 215] on img at bounding box center [576, 220] width 35 height 25
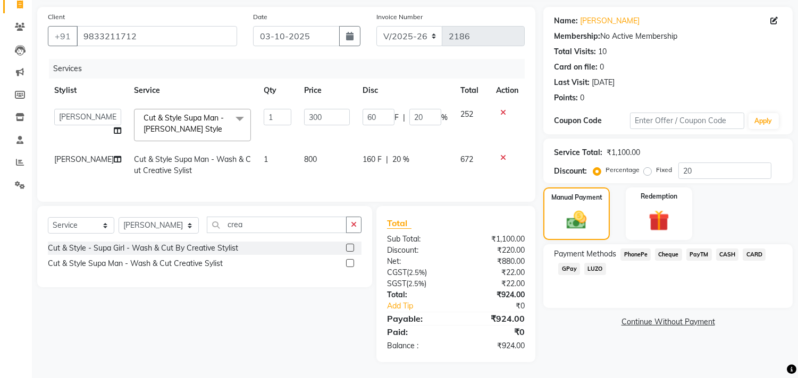
click at [569, 263] on span "GPay" at bounding box center [569, 269] width 22 height 12
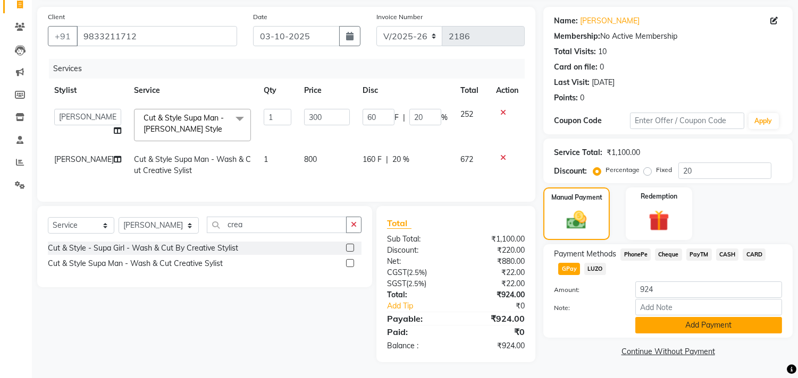
click at [647, 317] on button "Add Payment" at bounding box center [708, 325] width 147 height 16
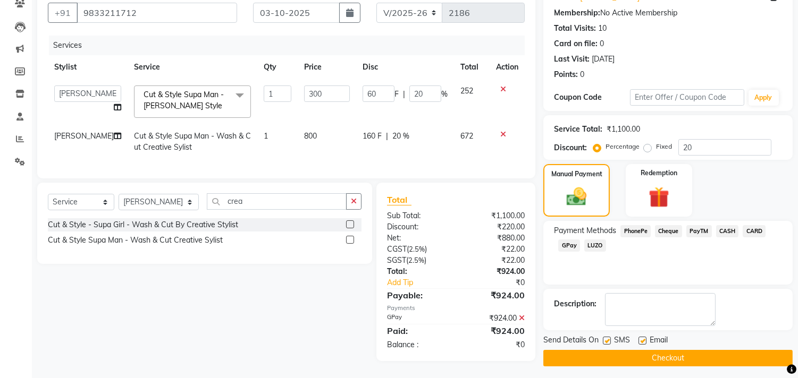
scroll to position [104, 0]
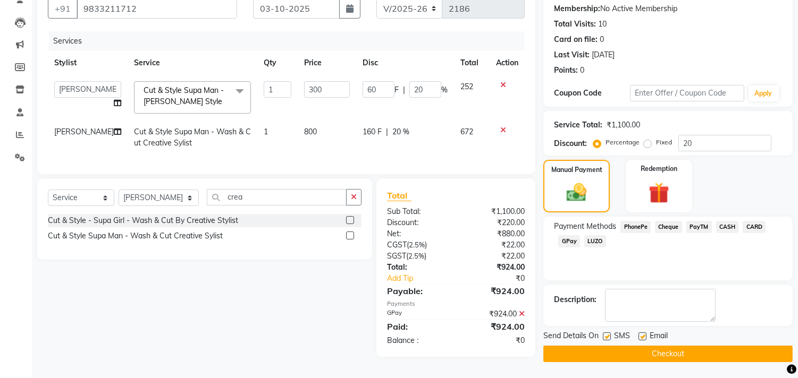
click at [641, 333] on label at bounding box center [642, 337] width 8 height 8
click at [641, 334] on input "checkbox" at bounding box center [641, 337] width 7 height 7
checkbox input "false"
click at [358, 105] on td "60 F | 20 %" at bounding box center [405, 97] width 98 height 45
drag, startPoint x: 319, startPoint y: 88, endPoint x: 187, endPoint y: 85, distance: 132.4
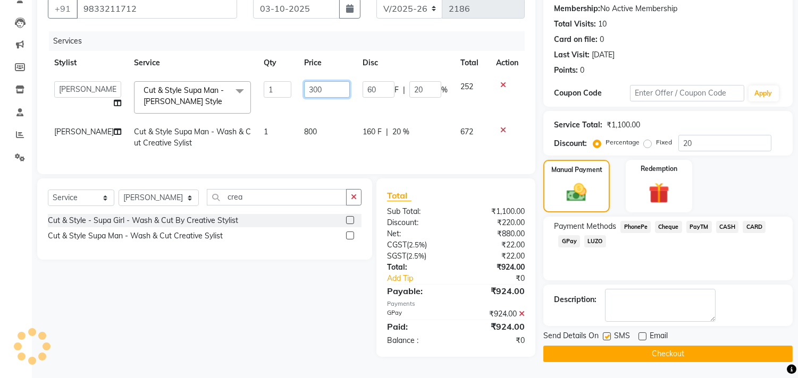
click at [187, 85] on tr "[PERSON_NAME] [PERSON_NAME] Hi On Hair MAKYOPHI [PERSON_NAME] [PERSON_NAME] Raa…" at bounding box center [286, 97] width 477 height 45
type input "280"
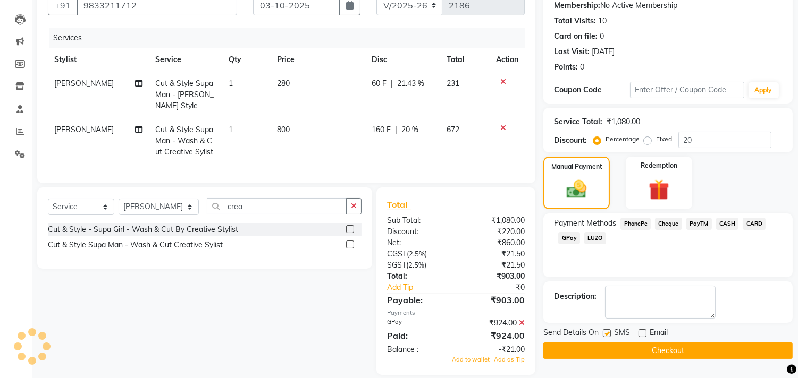
click at [294, 136] on td "800" at bounding box center [318, 141] width 94 height 46
select select "20990"
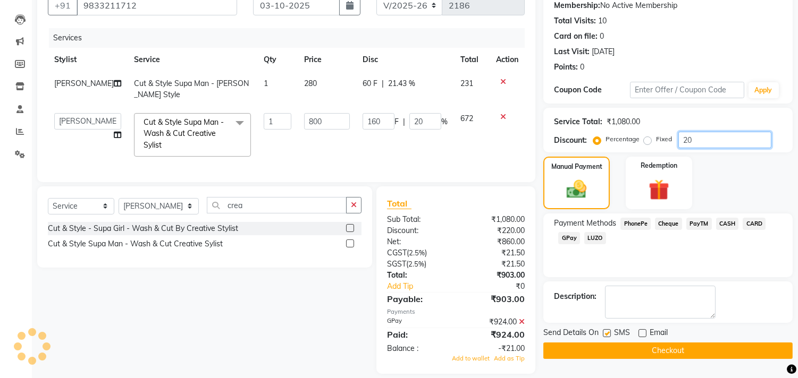
drag, startPoint x: 705, startPoint y: 140, endPoint x: 593, endPoint y: 124, distance: 113.9
click at [593, 124] on div "Service Total: ₹1,080.00 Discount: Percentage Fixed 20" at bounding box center [668, 130] width 228 height 36
type input "0"
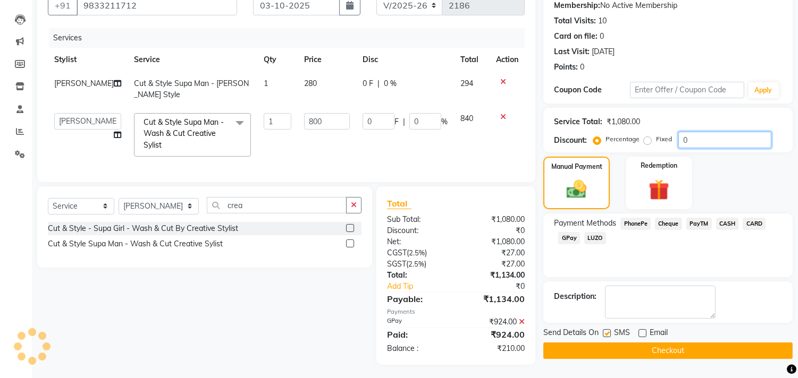
type input "20"
type input "160"
type input "20"
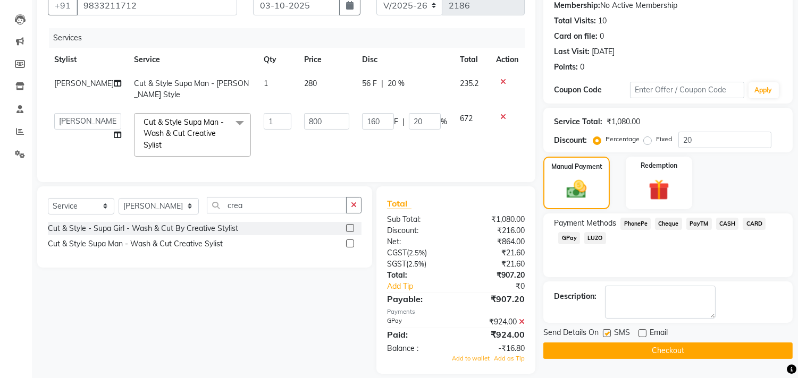
click at [521, 326] on icon at bounding box center [522, 321] width 6 height 7
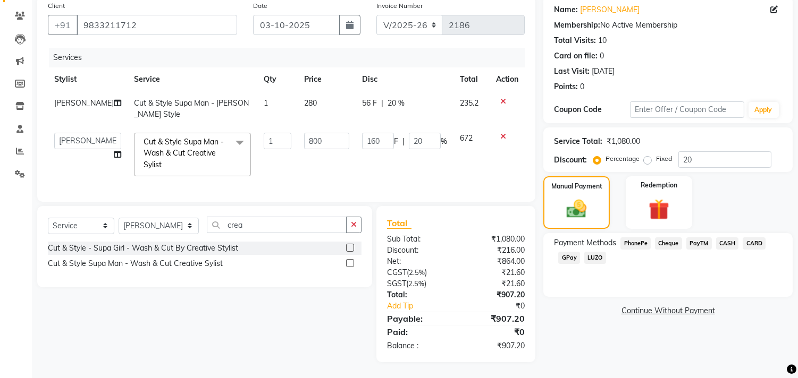
click at [335, 105] on td "280" at bounding box center [327, 108] width 58 height 35
select select "20990"
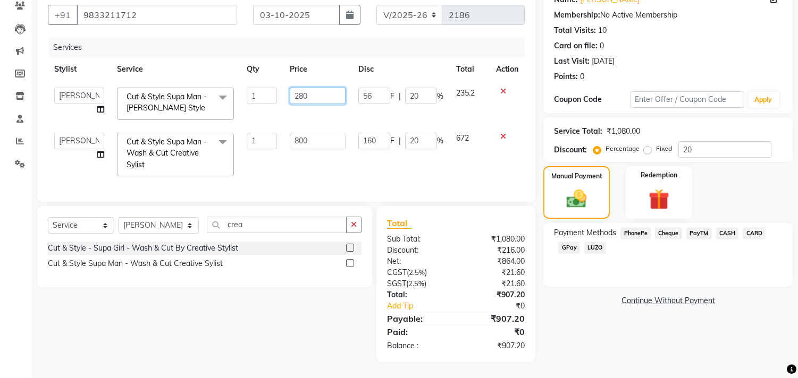
drag, startPoint x: 339, startPoint y: 86, endPoint x: 234, endPoint y: 78, distance: 105.0
click at [234, 81] on tr "[PERSON_NAME] [PERSON_NAME] Hi On Hair MAKYOPHI [PERSON_NAME] [PERSON_NAME] Raa…" at bounding box center [286, 103] width 477 height 45
type input "298"
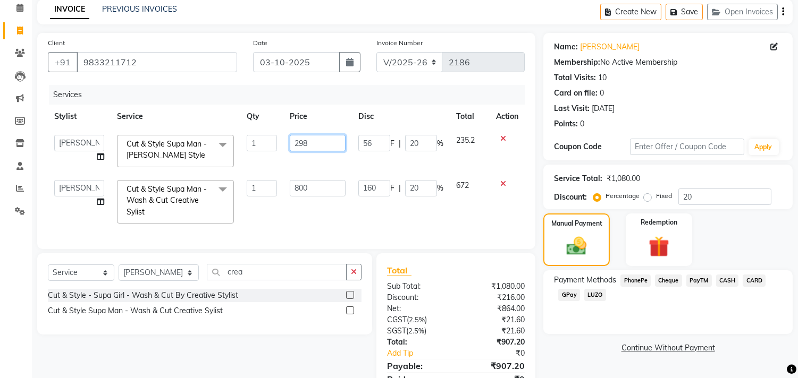
scroll to position [44, 0]
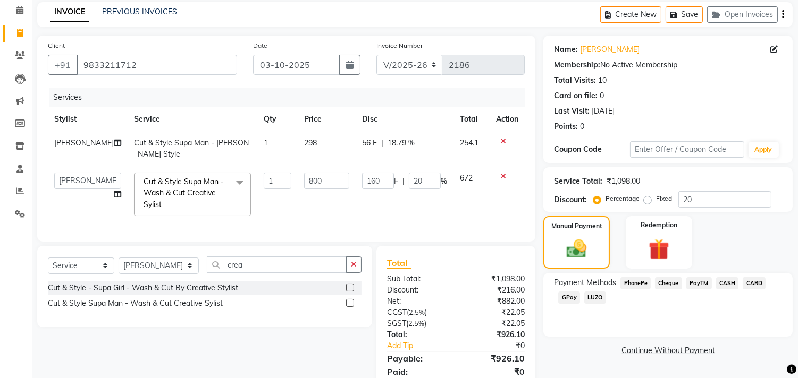
click at [354, 166] on tbody "[PERSON_NAME] Cut & Style Supa Man - [PERSON_NAME] Style 1 298 56 F | 18.79 % 2…" at bounding box center [286, 176] width 477 height 91
click at [423, 149] on td "56 F | 18.79 %" at bounding box center [405, 148] width 98 height 35
select select "20990"
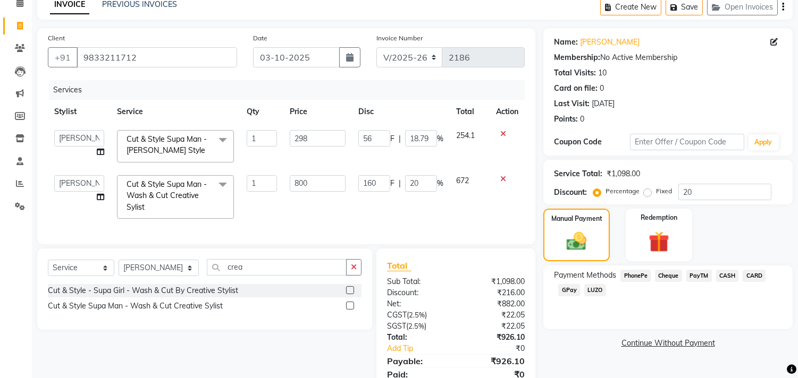
scroll to position [103, 0]
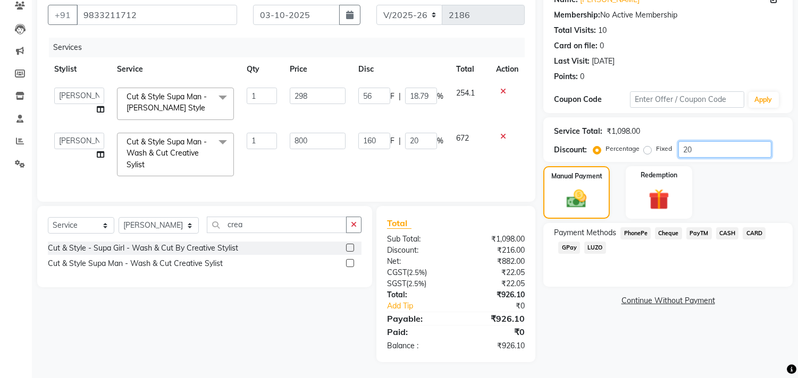
drag, startPoint x: 712, startPoint y: 138, endPoint x: 573, endPoint y: 150, distance: 139.8
click at [573, 150] on div "Service Total: ₹1,098.00 Discount: Percentage Fixed 20" at bounding box center [667, 139] width 249 height 45
type input "2"
type input "16"
type input "2"
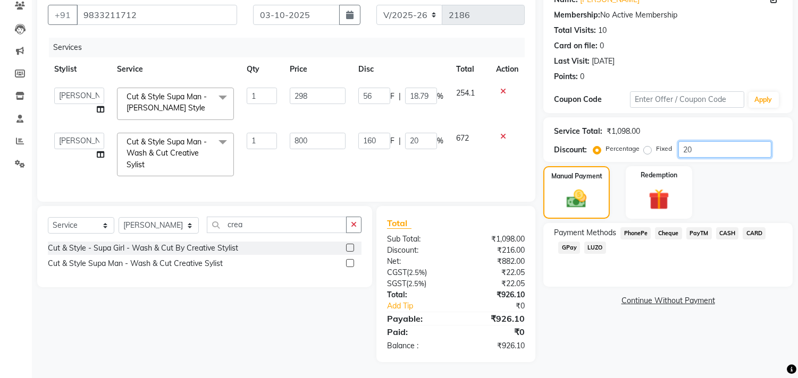
type input "5.96"
type input "2"
type input "20"
type input "160"
type input "20"
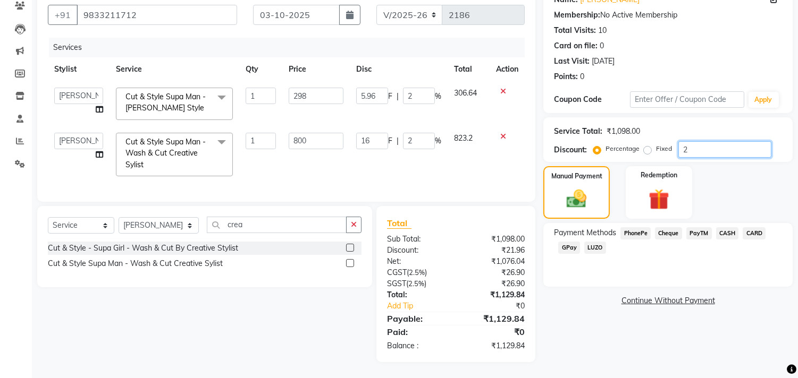
type input "59.6"
type input "20"
click at [443, 152] on td "160 F | 20 %" at bounding box center [399, 154] width 98 height 56
drag, startPoint x: 319, startPoint y: 83, endPoint x: 242, endPoint y: 96, distance: 78.2
click at [242, 96] on tr "[PERSON_NAME] [PERSON_NAME] Hi On Hair MAKYOPHI [PERSON_NAME] [PERSON_NAME] Raa…" at bounding box center [286, 103] width 477 height 45
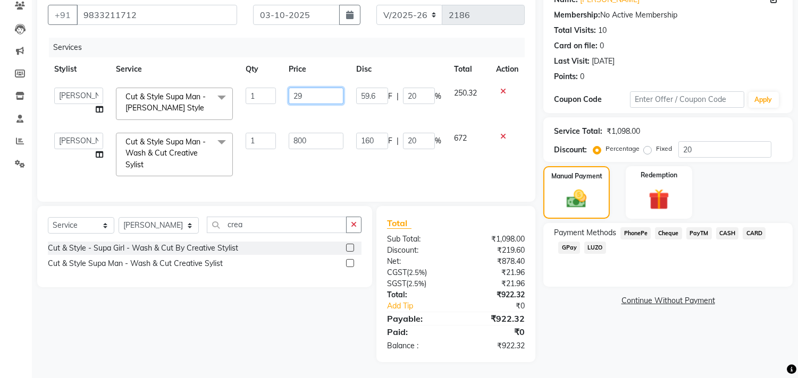
type input "295"
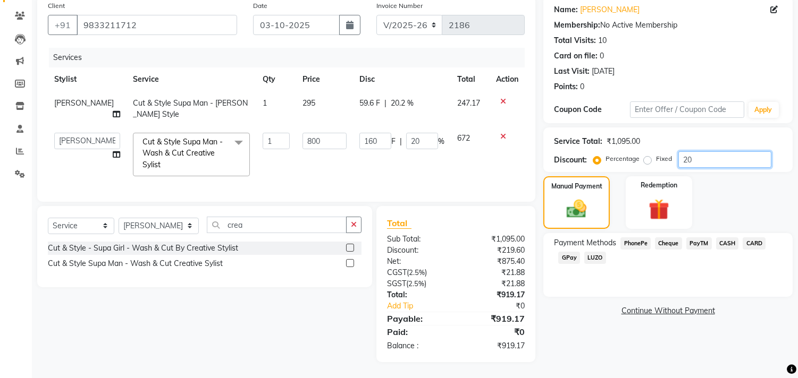
drag, startPoint x: 733, startPoint y: 139, endPoint x: 589, endPoint y: 162, distance: 146.4
click at [589, 162] on div "Service Total: ₹1,095.00 Discount: Percentage Fixed 20" at bounding box center [667, 150] width 249 height 45
type input "2"
type input "16"
type input "2"
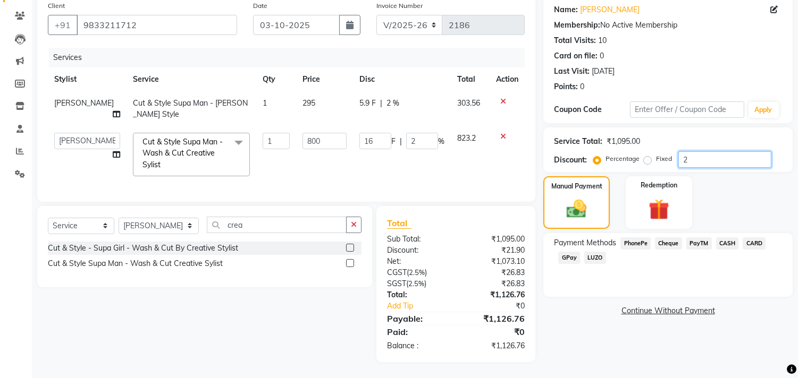
type input "20"
type input "160"
type input "20"
click at [562, 252] on span "GPay" at bounding box center [569, 258] width 22 height 12
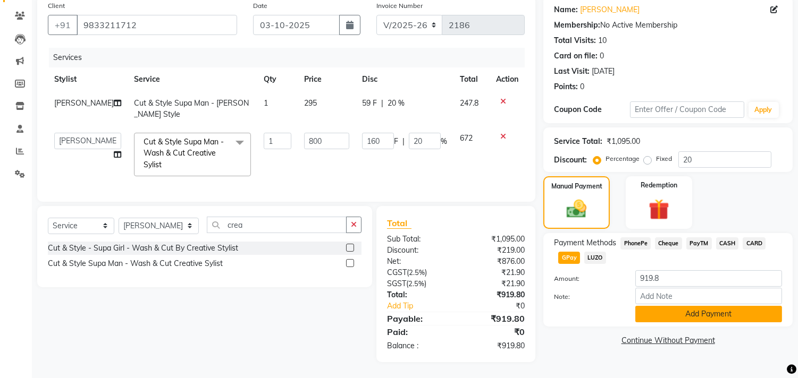
click at [667, 306] on button "Add Payment" at bounding box center [708, 314] width 147 height 16
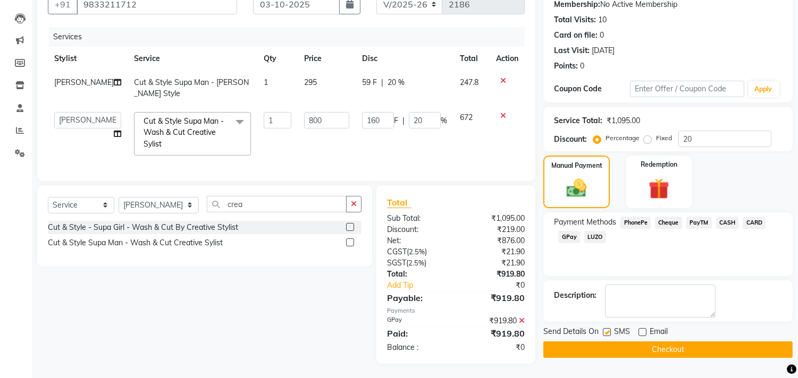
scroll to position [115, 0]
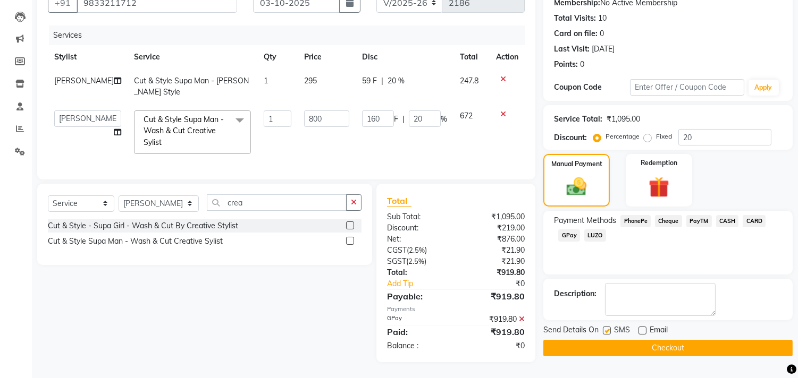
click at [615, 340] on button "Checkout" at bounding box center [667, 348] width 249 height 16
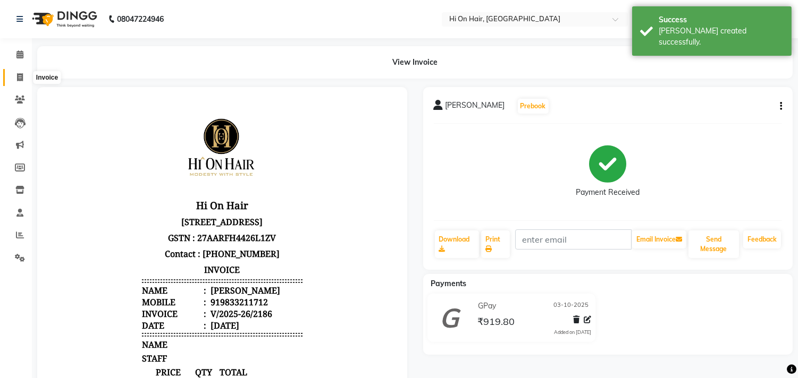
click at [20, 81] on icon at bounding box center [20, 77] width 6 height 8
select select "535"
select select "service"
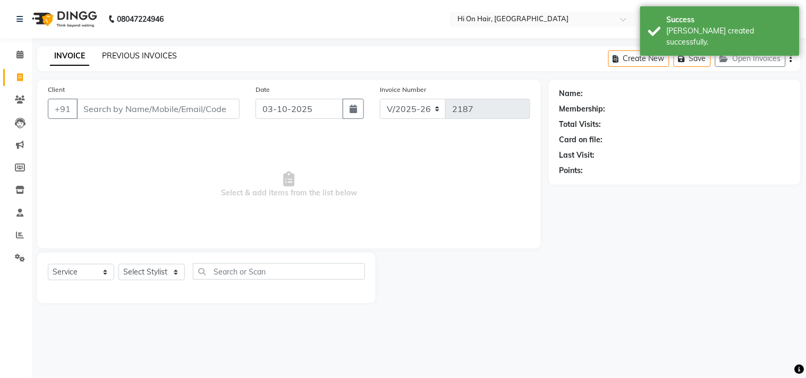
click at [157, 56] on link "PREVIOUS INVOICES" at bounding box center [139, 56] width 75 height 10
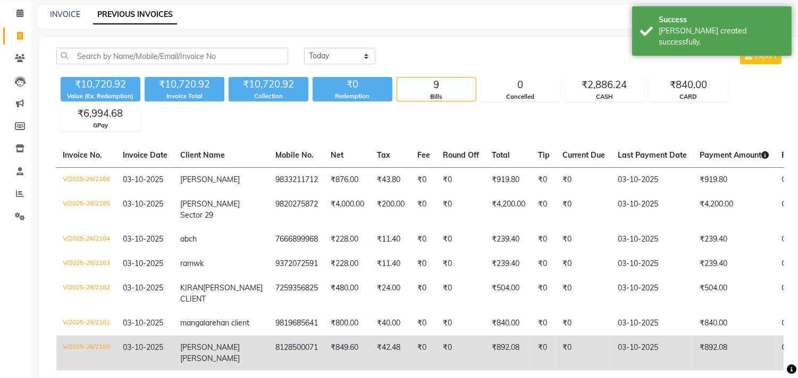
scroll to position [26, 0]
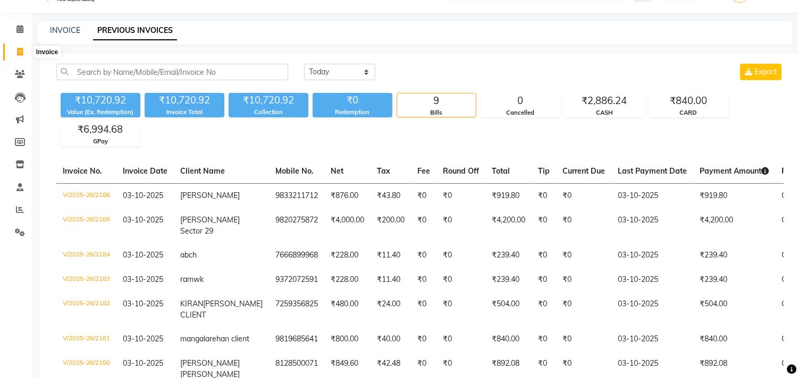
click at [20, 49] on icon at bounding box center [20, 52] width 6 height 8
select select "service"
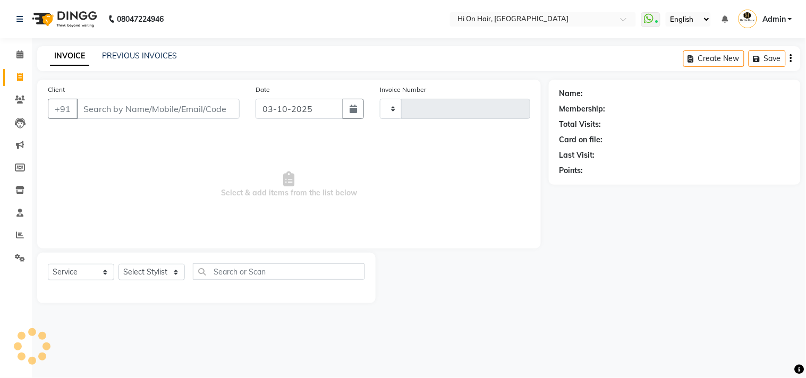
click at [132, 104] on input "Client" at bounding box center [158, 109] width 163 height 20
type input "2187"
select select "535"
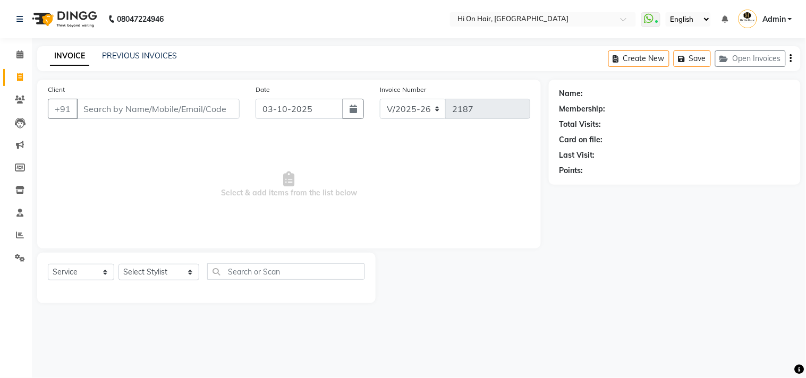
click at [157, 61] on div "PREVIOUS INVOICES" at bounding box center [139, 55] width 75 height 11
click at [767, 63] on button "Open Invoices" at bounding box center [750, 58] width 71 height 16
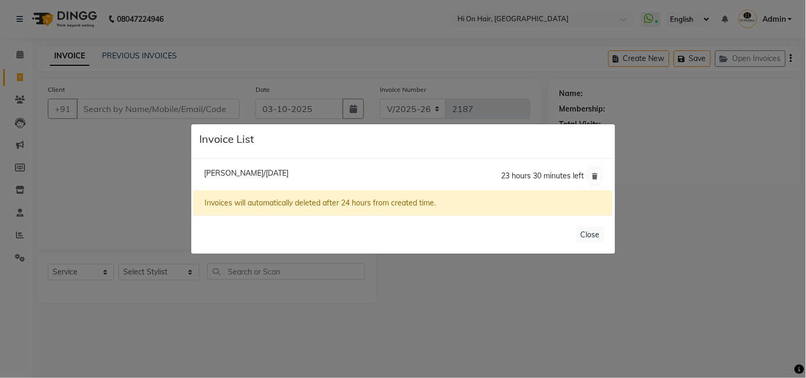
click at [284, 165] on li "[PERSON_NAME]/[DATE] 23 hours 30 minutes left" at bounding box center [402, 177] width 419 height 30
click at [282, 171] on span "[PERSON_NAME]/[DATE]" at bounding box center [246, 173] width 85 height 10
type input "8879208074"
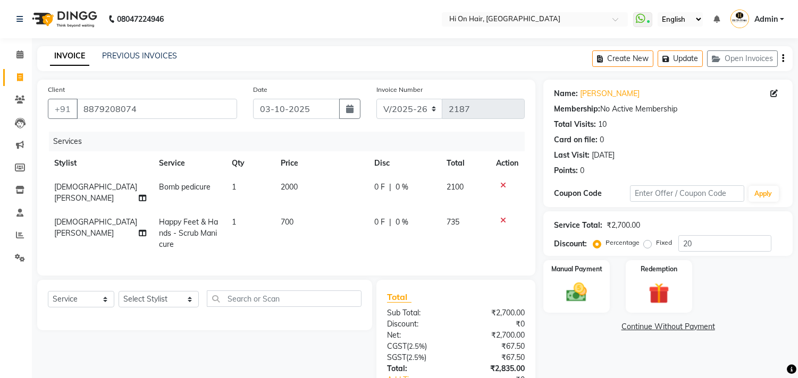
click at [350, 235] on td "700" at bounding box center [321, 233] width 94 height 46
select select "30126"
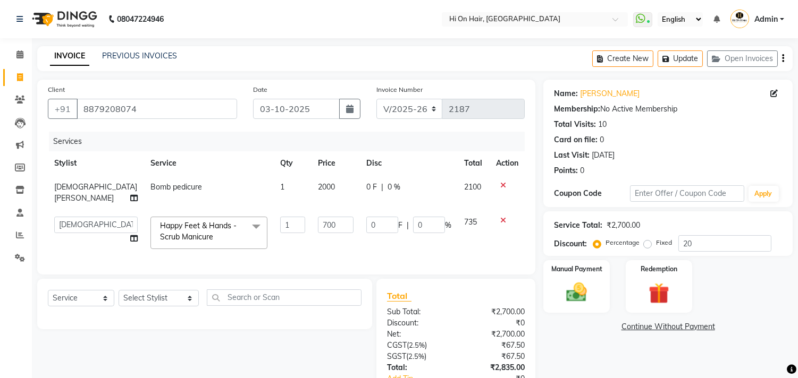
click at [406, 199] on td "0 F | 0 %" at bounding box center [409, 192] width 98 height 35
select select "30126"
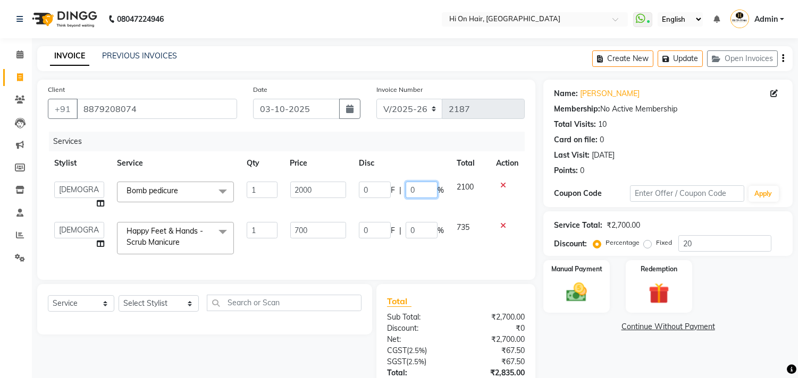
click at [407, 192] on input "0" at bounding box center [422, 190] width 32 height 16
type input "20"
click at [410, 231] on input "0" at bounding box center [422, 230] width 32 height 16
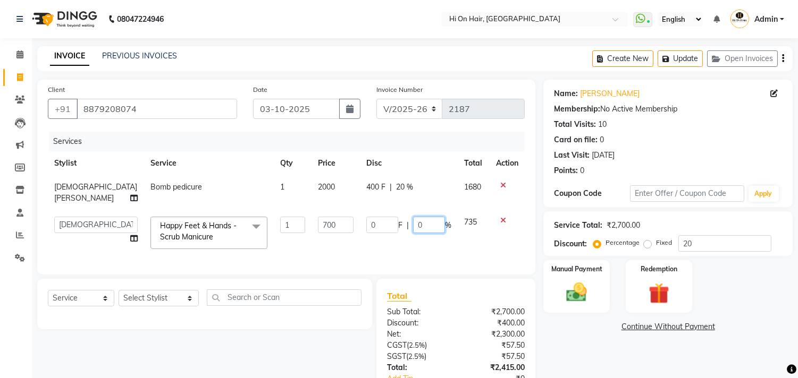
type input "10"
click at [398, 245] on td "0 F | 10 %" at bounding box center [409, 232] width 98 height 45
select select "30126"
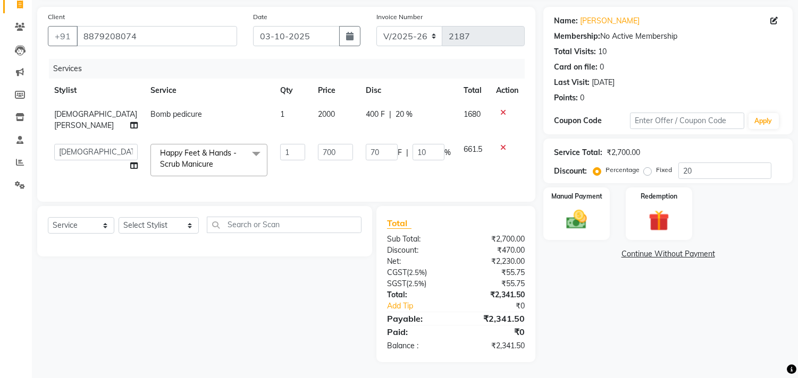
click at [274, 124] on td "1" at bounding box center [293, 120] width 38 height 35
select select "30126"
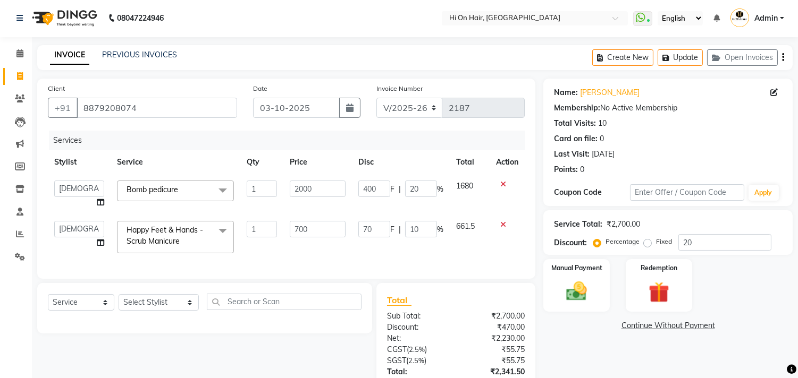
scroll to position [0, 0]
click at [684, 60] on button "Update" at bounding box center [679, 58] width 45 height 16
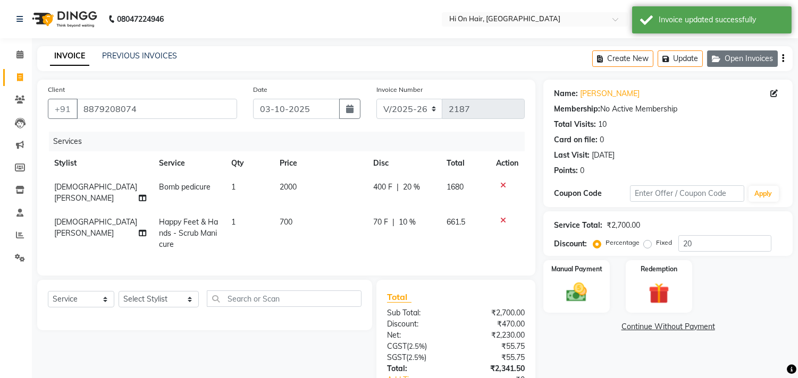
click at [742, 63] on button "Open Invoices" at bounding box center [742, 58] width 71 height 16
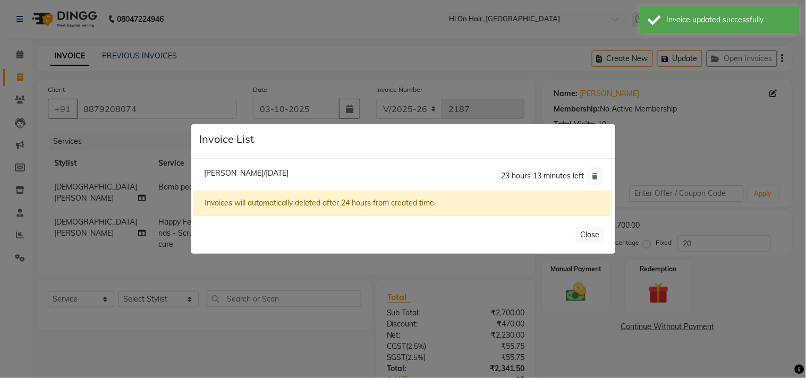
click at [226, 30] on ngb-modal-window "Invoice List [PERSON_NAME]/[DATE] 23 hours 13 minutes left Invoices will automa…" at bounding box center [403, 189] width 806 height 378
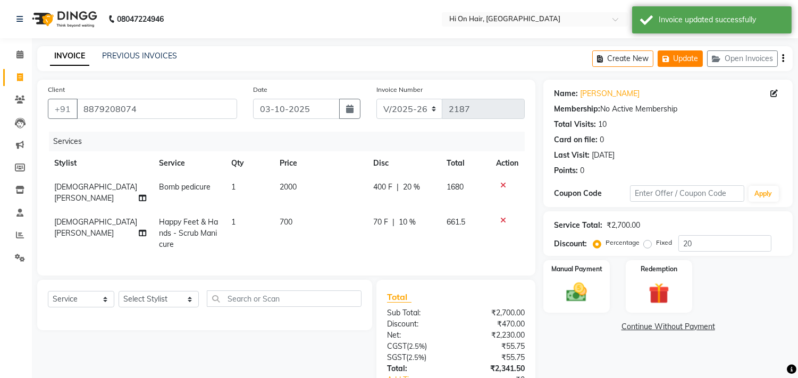
click at [693, 52] on button "Update" at bounding box center [679, 58] width 45 height 16
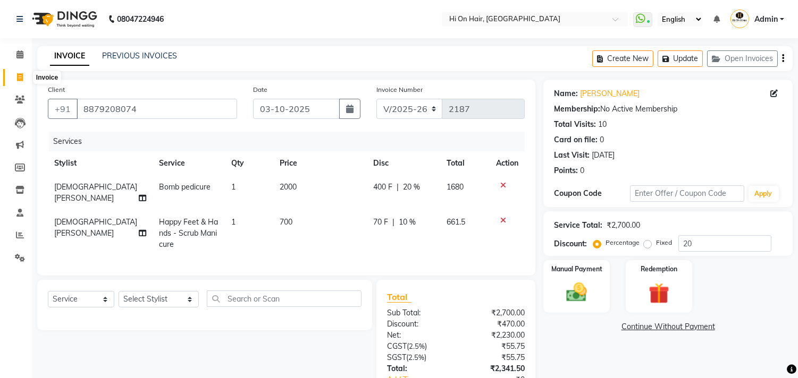
click at [15, 79] on span at bounding box center [20, 78] width 19 height 12
select select "535"
select select "service"
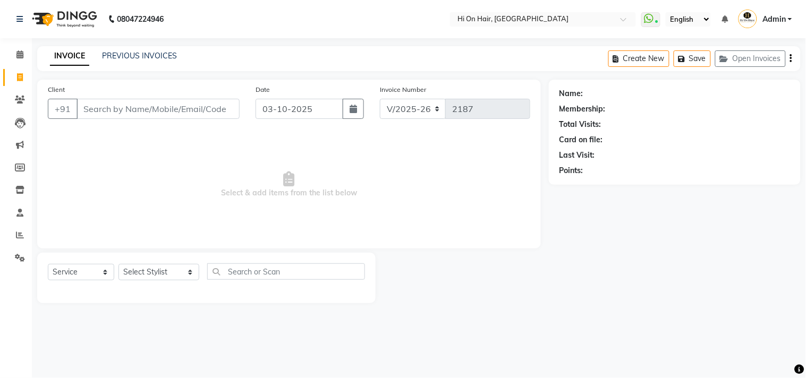
click at [166, 105] on input "Client" at bounding box center [158, 109] width 163 height 20
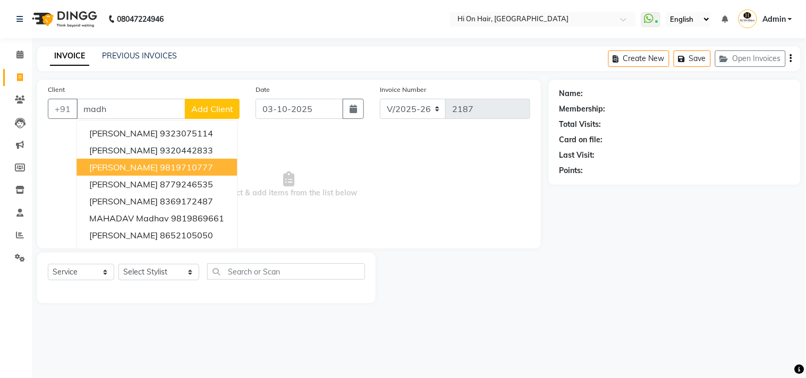
click at [161, 168] on ngb-highlight "9819710777" at bounding box center [186, 167] width 53 height 11
type input "9819710777"
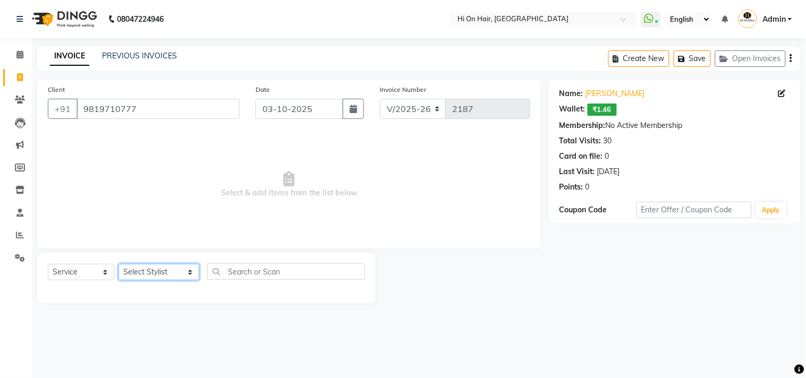
click at [166, 272] on select "Select Stylist [PERSON_NAME] [PERSON_NAME] Hi On Hair MAKYOPHI [PERSON_NAME] [P…" at bounding box center [159, 272] width 81 height 16
select select "29610"
click at [119, 265] on select "Select Stylist [PERSON_NAME] [PERSON_NAME] Hi On Hair MAKYOPHI [PERSON_NAME] [P…" at bounding box center [159, 272] width 81 height 16
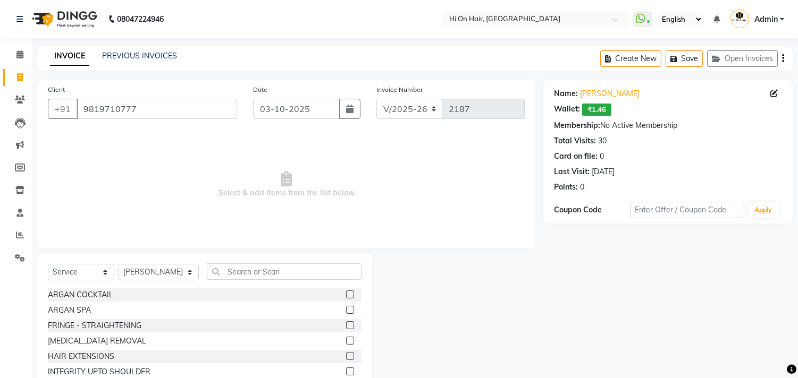
drag, startPoint x: 265, startPoint y: 263, endPoint x: 267, endPoint y: 269, distance: 6.9
click at [266, 264] on div "Select Service Product Membership Package Voucher Prepaid Gift Card Select Styl…" at bounding box center [204, 331] width 335 height 157
click at [267, 269] on input "text" at bounding box center [284, 272] width 155 height 16
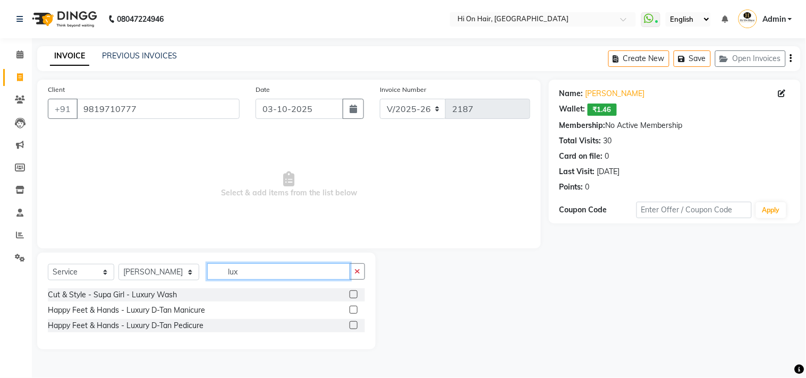
type input "lux"
click at [352, 296] on label at bounding box center [354, 295] width 8 height 8
click at [352, 296] on input "checkbox" at bounding box center [353, 295] width 7 height 7
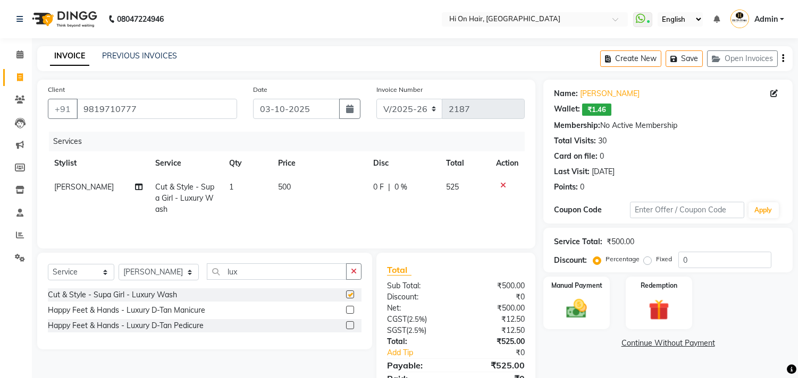
checkbox input "false"
click at [268, 275] on input "lux" at bounding box center [277, 272] width 140 height 16
drag, startPoint x: 268, startPoint y: 275, endPoint x: 201, endPoint y: 274, distance: 67.5
click at [207, 274] on input "lux" at bounding box center [277, 272] width 140 height 16
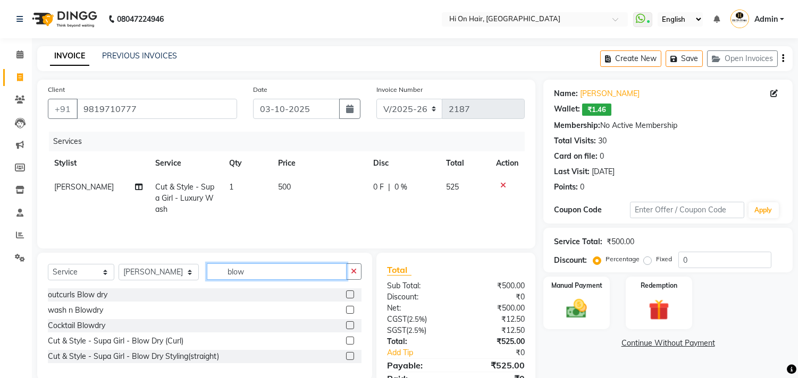
type input "blow"
click at [349, 355] on label at bounding box center [350, 356] width 8 height 8
click at [349, 355] on input "checkbox" at bounding box center [349, 356] width 7 height 7
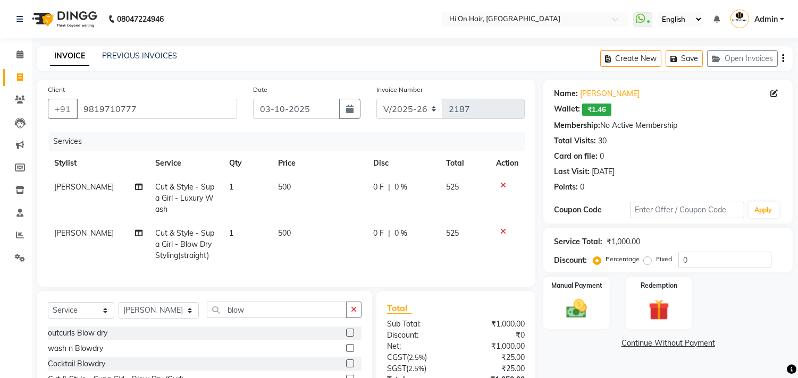
checkbox input "false"
click at [324, 240] on td "500" at bounding box center [319, 245] width 95 height 46
select select "29610"
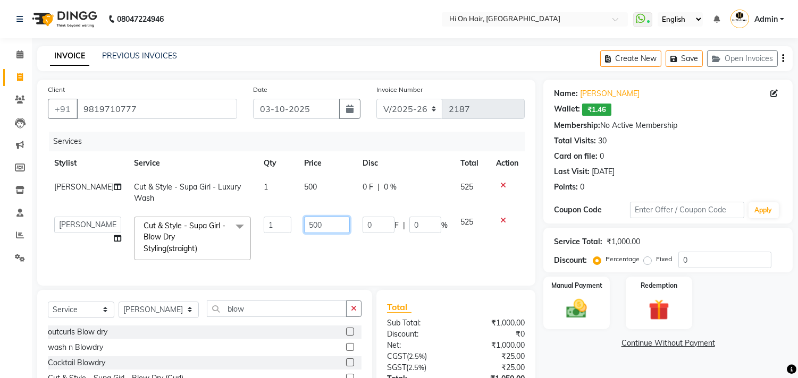
click at [317, 219] on input "500" at bounding box center [327, 225] width 46 height 16
type input "555"
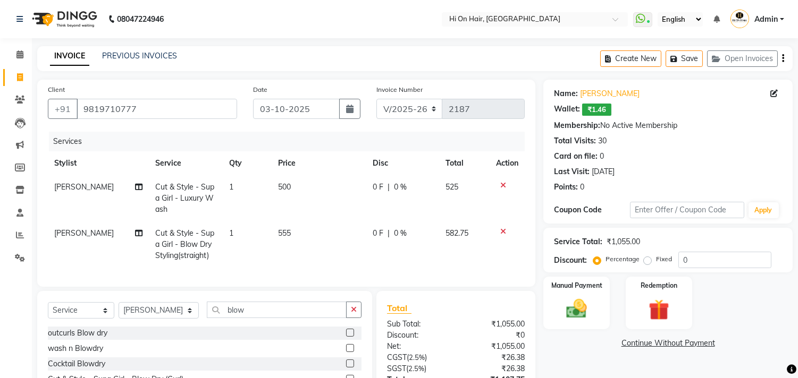
click at [341, 239] on td "555" at bounding box center [319, 245] width 95 height 46
select select "29610"
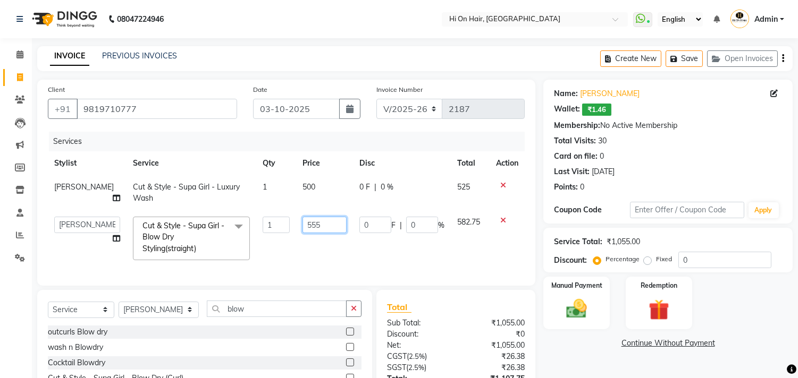
drag, startPoint x: 337, startPoint y: 225, endPoint x: 330, endPoint y: 224, distance: 7.5
click at [336, 225] on input "555" at bounding box center [324, 225] width 44 height 16
type input "580"
click at [330, 254] on td "580" at bounding box center [324, 238] width 57 height 56
select select "29610"
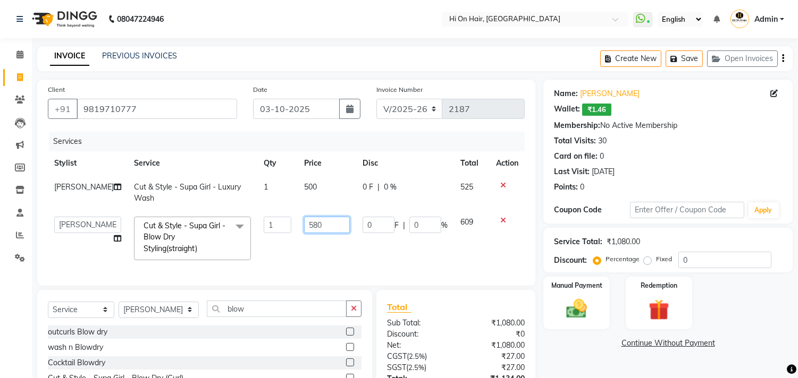
click at [330, 222] on input "580" at bounding box center [327, 225] width 46 height 16
type input "578"
click at [339, 250] on td "578" at bounding box center [327, 238] width 58 height 56
select select "29610"
click at [323, 229] on input "578" at bounding box center [326, 225] width 45 height 16
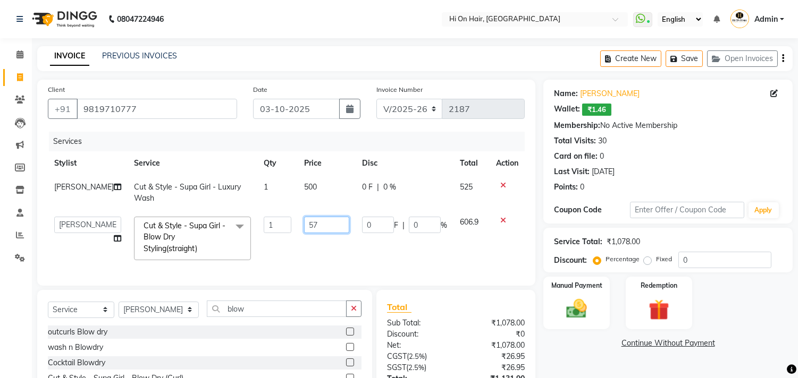
type input "575"
click at [325, 247] on td "575" at bounding box center [327, 238] width 58 height 56
select select "29610"
click at [320, 226] on input "575" at bounding box center [324, 225] width 44 height 16
type input "572"
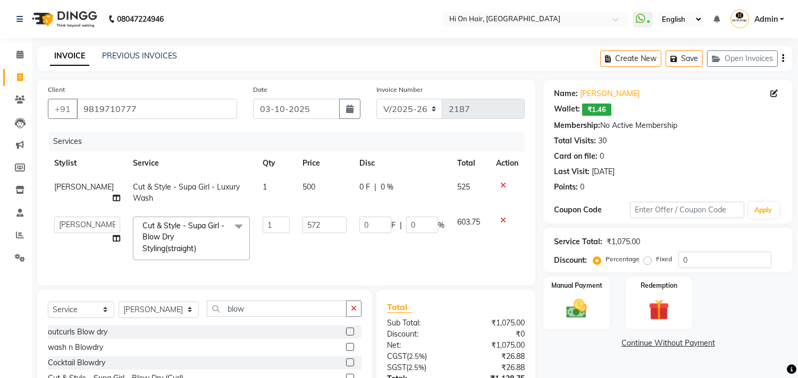
click at [327, 248] on td "572" at bounding box center [324, 238] width 57 height 56
select select "29610"
click at [316, 174] on th "Price" at bounding box center [327, 163] width 58 height 24
click at [320, 187] on td "500" at bounding box center [327, 192] width 58 height 35
select select "29610"
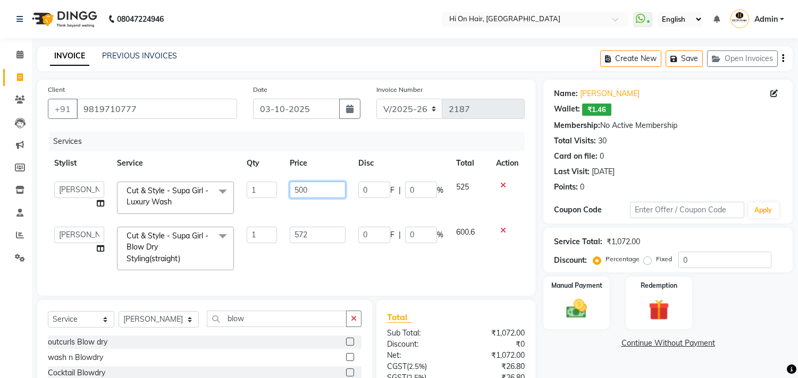
click at [320, 187] on input "500" at bounding box center [318, 190] width 56 height 16
type input "550"
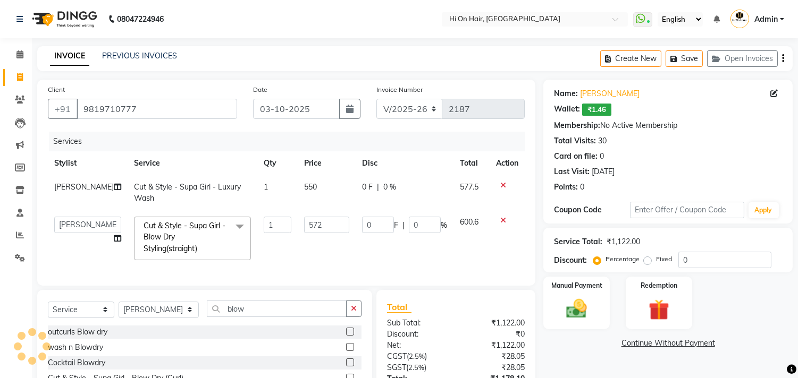
click at [343, 214] on tbody "[PERSON_NAME] Cut & Style - Supa Girl - Luxury Wash 1 550 0 F | 0 % 577.5 [PERS…" at bounding box center [286, 220] width 477 height 91
click at [346, 200] on td "550" at bounding box center [327, 192] width 58 height 35
select select "29610"
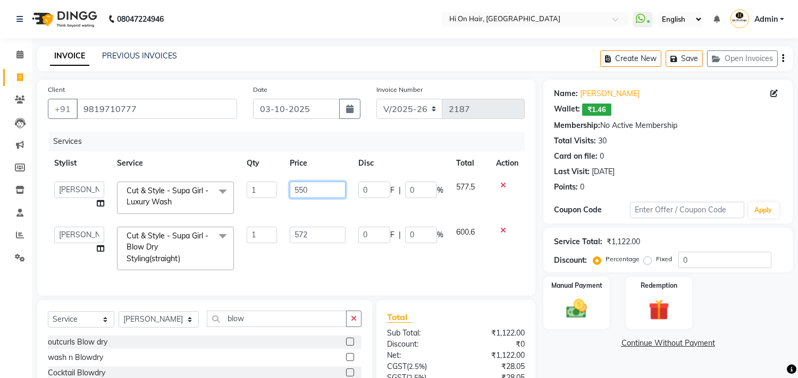
click at [338, 195] on input "550" at bounding box center [318, 190] width 56 height 16
type input "560"
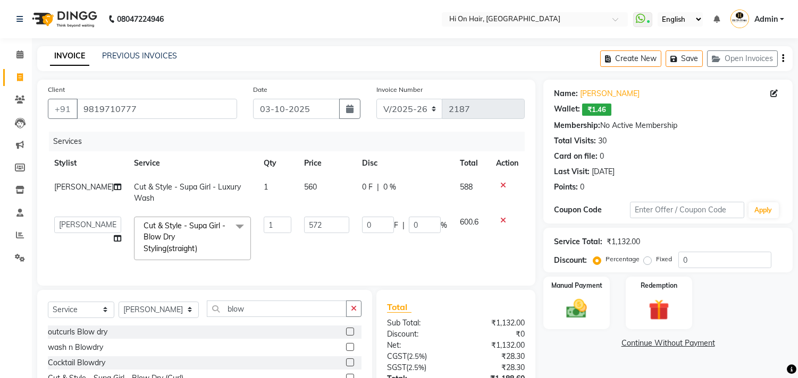
click at [327, 208] on td "560" at bounding box center [327, 192] width 58 height 35
select select "29610"
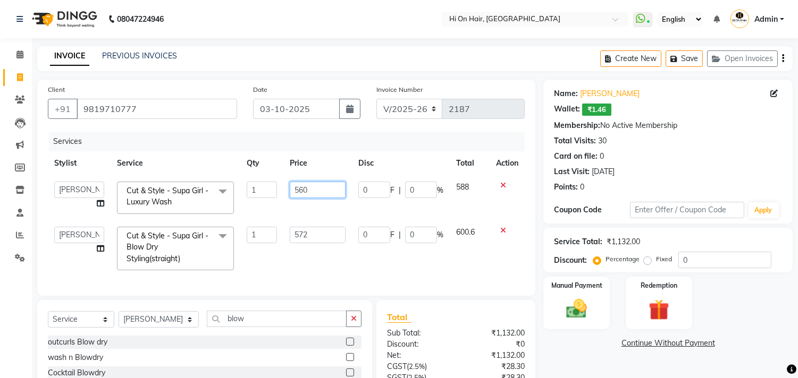
click at [330, 197] on input "560" at bounding box center [318, 190] width 56 height 16
type input "562"
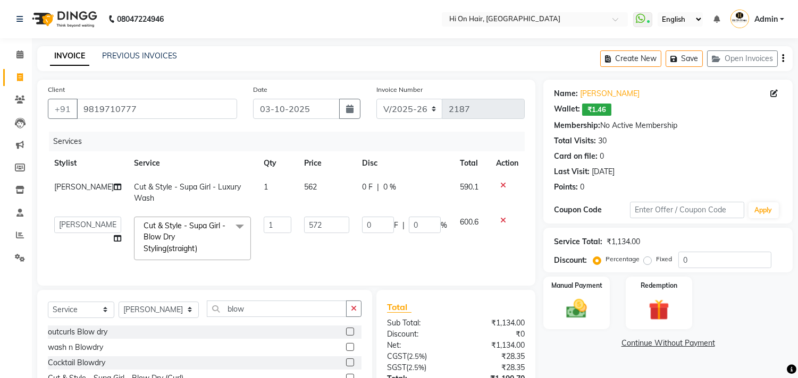
click at [334, 213] on tbody "[PERSON_NAME] Cut & Style - Supa Girl - Luxury Wash 1 562 0 F | 0 % 590.1 [PERS…" at bounding box center [286, 220] width 477 height 91
click at [126, 57] on link "PREVIOUS INVOICES" at bounding box center [139, 56] width 75 height 10
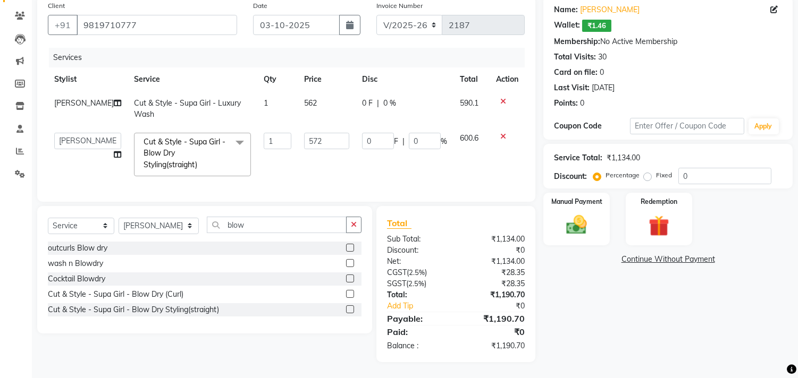
scroll to position [93, 0]
drag, startPoint x: 158, startPoint y: 226, endPoint x: 157, endPoint y: 220, distance: 6.5
click at [158, 224] on select "Select Stylist [PERSON_NAME] [PERSON_NAME] Hi On Hair MAKYOPHI [PERSON_NAME] [P…" at bounding box center [159, 226] width 80 height 16
select select "43988"
click at [119, 218] on select "Select Stylist [PERSON_NAME] [PERSON_NAME] Hi On Hair MAKYOPHI [PERSON_NAME] [P…" at bounding box center [159, 226] width 80 height 16
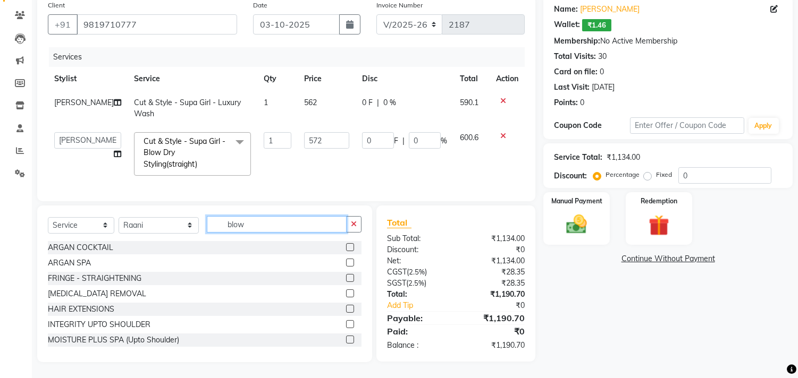
drag, startPoint x: 255, startPoint y: 224, endPoint x: 191, endPoint y: 229, distance: 63.9
click at [191, 229] on div "Select Service Product Membership Package Voucher Prepaid Gift Card Select Styl…" at bounding box center [205, 228] width 314 height 25
type input "ful"
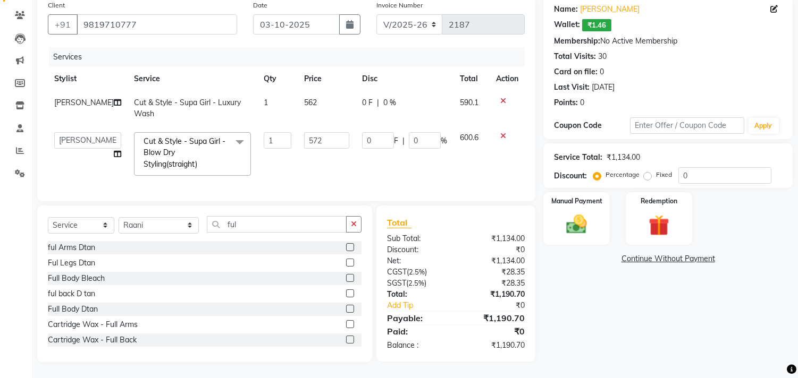
click at [346, 323] on label at bounding box center [350, 324] width 8 height 8
click at [346, 323] on input "checkbox" at bounding box center [349, 325] width 7 height 7
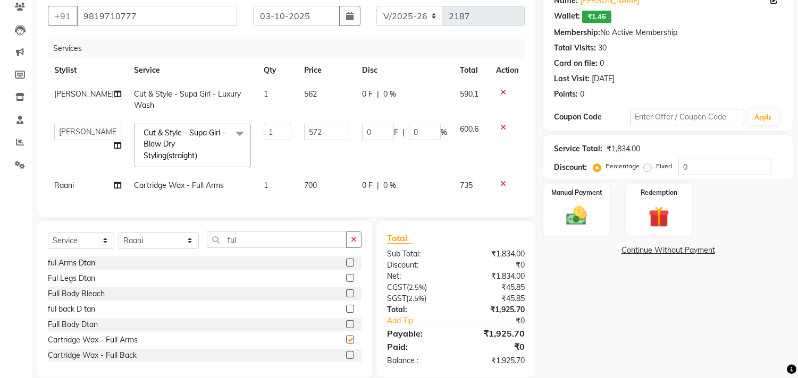
checkbox input "false"
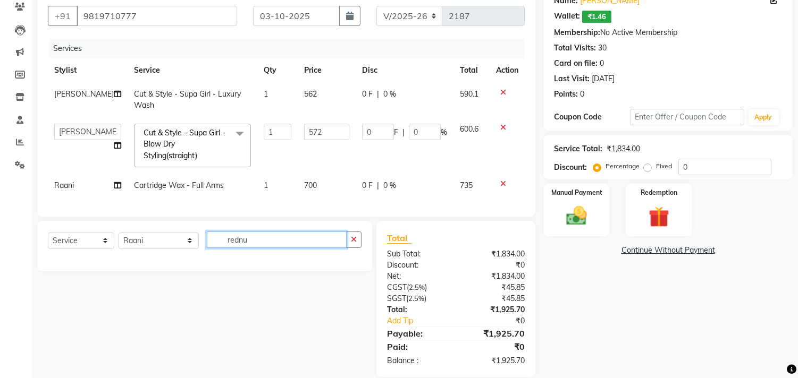
drag, startPoint x: 257, startPoint y: 251, endPoint x: 187, endPoint y: 250, distance: 70.2
click at [187, 250] on div "Select Service Product Membership Package Voucher Prepaid Gift Card Select Styl…" at bounding box center [205, 244] width 314 height 25
drag, startPoint x: 263, startPoint y: 248, endPoint x: 181, endPoint y: 253, distance: 81.5
click at [181, 253] on div "Select Service Product Membership Package Voucher Prepaid Gift Card Select Styl…" at bounding box center [205, 244] width 314 height 25
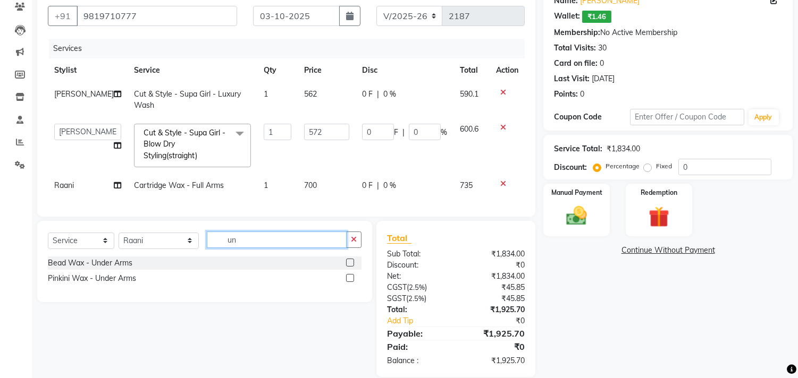
type input "un"
click at [349, 267] on label at bounding box center [350, 263] width 8 height 8
click at [349, 267] on input "checkbox" at bounding box center [349, 263] width 7 height 7
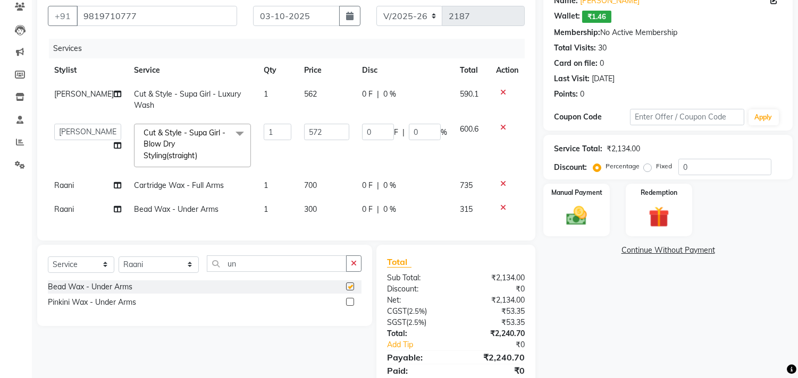
checkbox input "false"
drag, startPoint x: 215, startPoint y: 274, endPoint x: 195, endPoint y: 275, distance: 20.2
click at [207, 272] on input "un" at bounding box center [277, 264] width 140 height 16
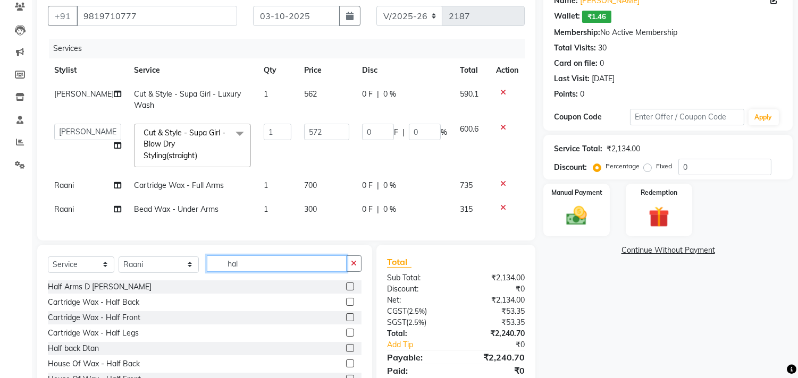
type input "hal"
click at [346, 337] on label at bounding box center [350, 333] width 8 height 8
click at [346, 337] on input "checkbox" at bounding box center [349, 333] width 7 height 7
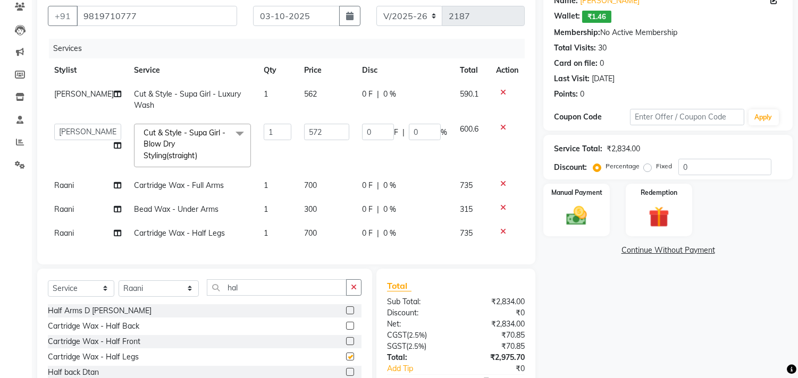
checkbox input "false"
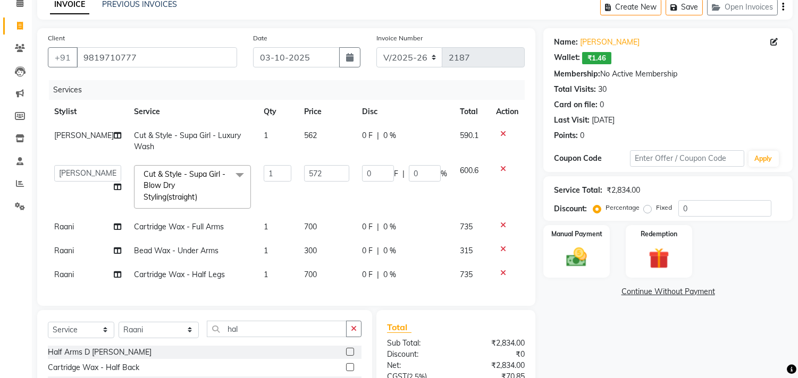
scroll to position [47, 0]
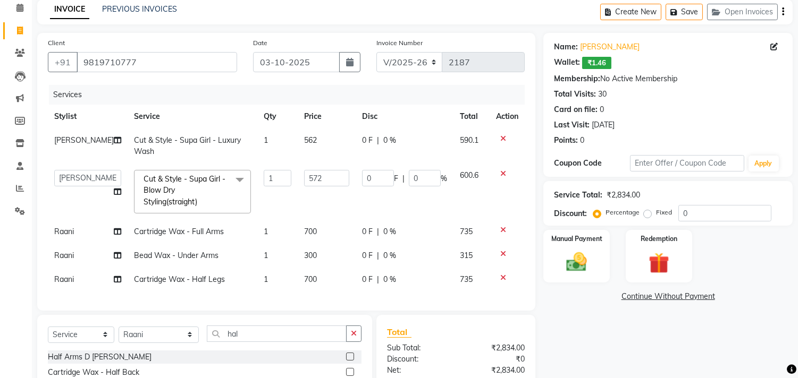
click at [417, 219] on td "0 F | 0 %" at bounding box center [405, 192] width 98 height 56
click at [394, 229] on div "0 F | 0 %" at bounding box center [404, 231] width 85 height 11
select select "43988"
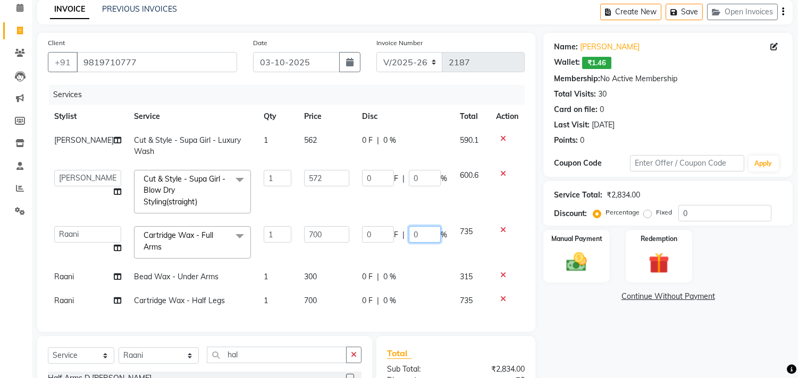
click at [409, 231] on input "0" at bounding box center [425, 234] width 32 height 16
type input "20"
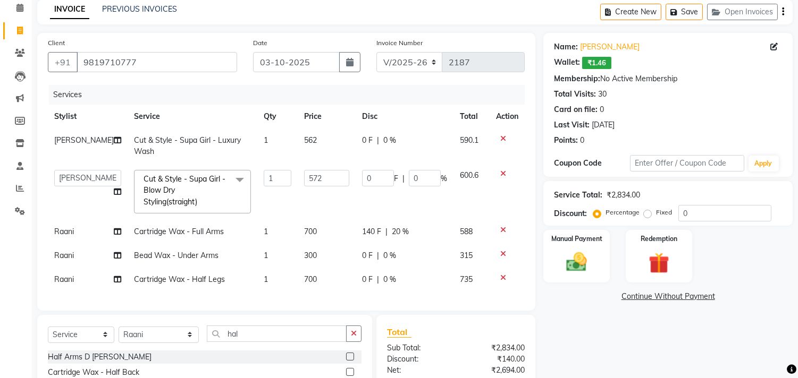
click at [423, 264] on tbody "[PERSON_NAME] Cut & Style - Supa Girl - Luxury Wash 1 562 0 F | 0 % 590.1 [PERS…" at bounding box center [286, 210] width 477 height 163
click at [423, 264] on td "0 F | 0 %" at bounding box center [405, 256] width 98 height 24
select select "43988"
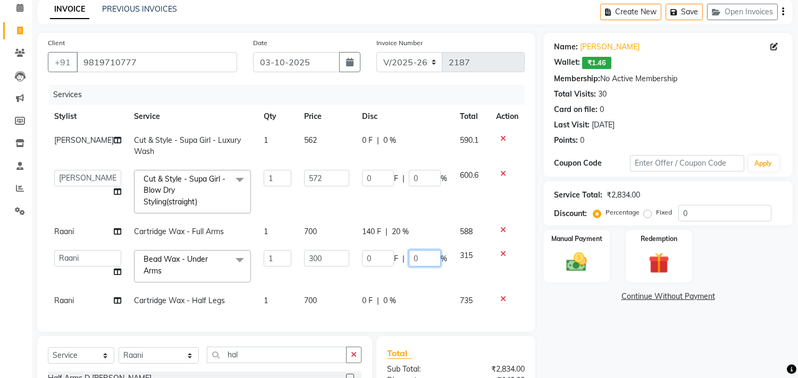
click at [422, 256] on input "0" at bounding box center [425, 258] width 32 height 16
click at [409, 260] on input "0" at bounding box center [425, 258] width 32 height 16
type input "20"
click at [419, 291] on tbody "[PERSON_NAME] Cut & Style - Supa Girl - Luxury Wash 1 562 0 F | 0 % 590.1 [PERS…" at bounding box center [286, 221] width 477 height 184
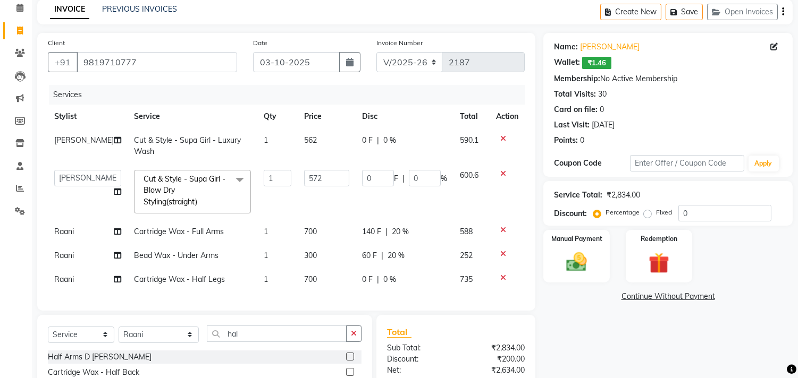
click at [412, 289] on td "0 F | 0 %" at bounding box center [405, 280] width 98 height 24
select select "43988"
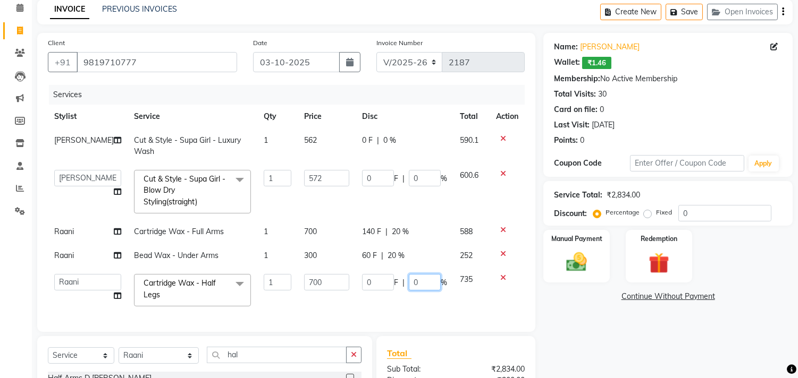
click at [409, 285] on input "0" at bounding box center [425, 282] width 32 height 16
type input "20"
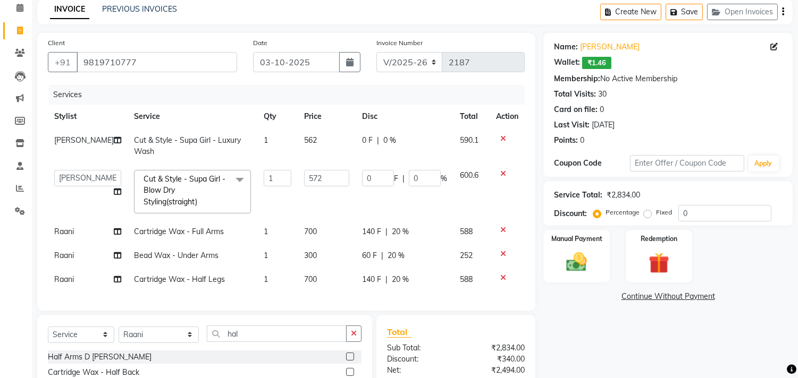
click at [413, 299] on div "Services Stylist Service Qty Price Disc Total Action [PERSON_NAME] Cut & Style …" at bounding box center [286, 192] width 477 height 215
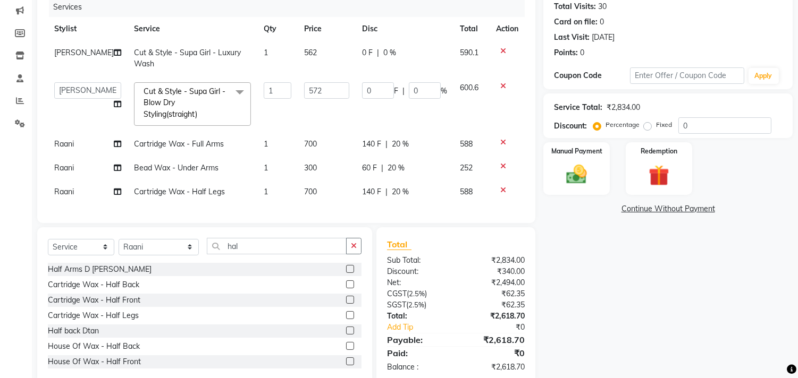
scroll to position [106, 0]
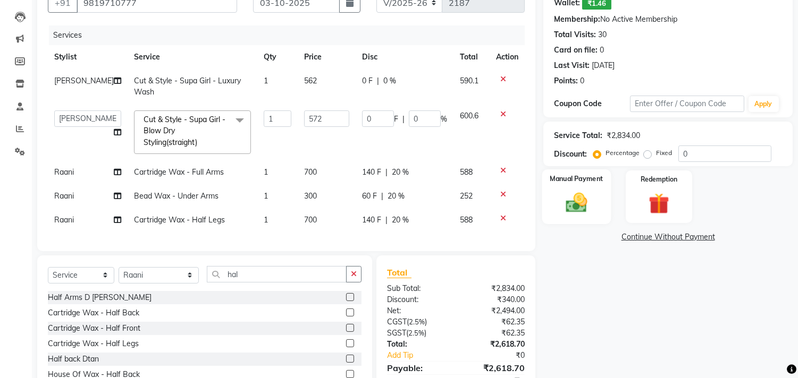
click at [584, 209] on img at bounding box center [576, 203] width 35 height 25
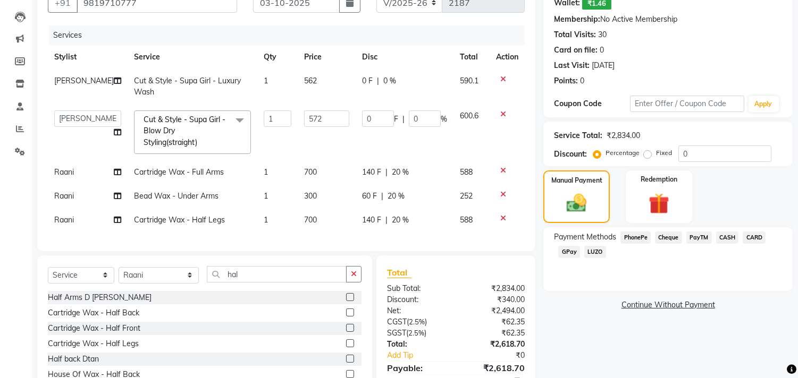
click at [572, 251] on span "GPay" at bounding box center [569, 252] width 22 height 12
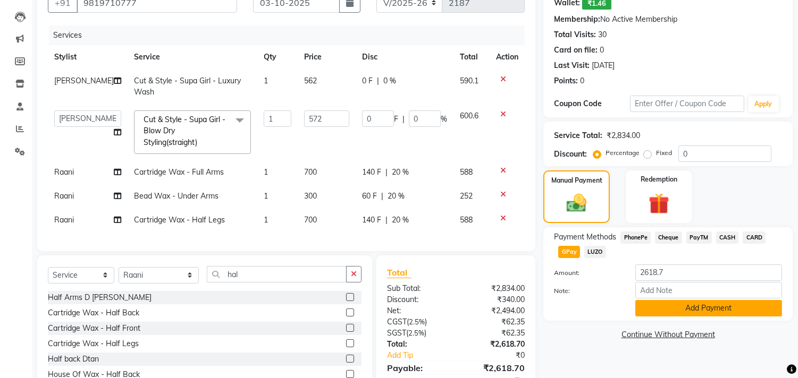
click at [670, 305] on button "Add Payment" at bounding box center [708, 308] width 147 height 16
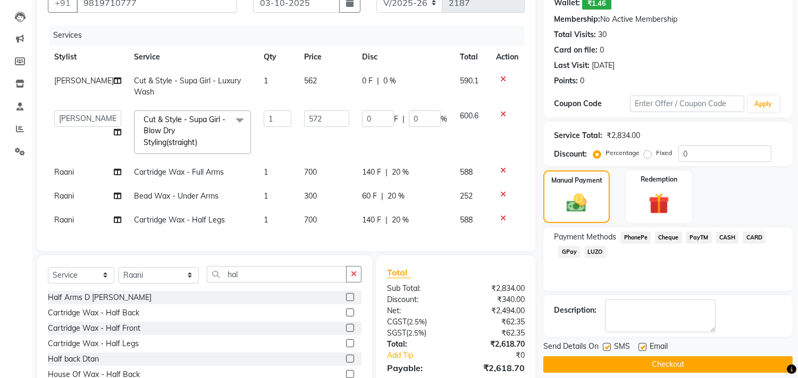
scroll to position [165, 0]
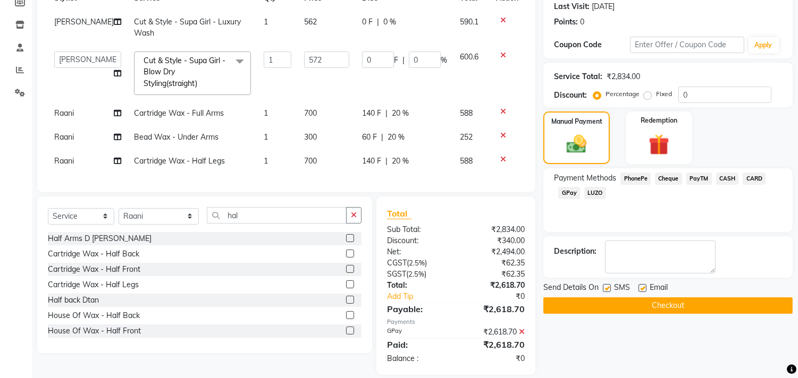
click at [643, 288] on label at bounding box center [642, 288] width 8 height 8
click at [643, 288] on input "checkbox" at bounding box center [641, 288] width 7 height 7
checkbox input "false"
click at [646, 305] on button "Checkout" at bounding box center [667, 306] width 249 height 16
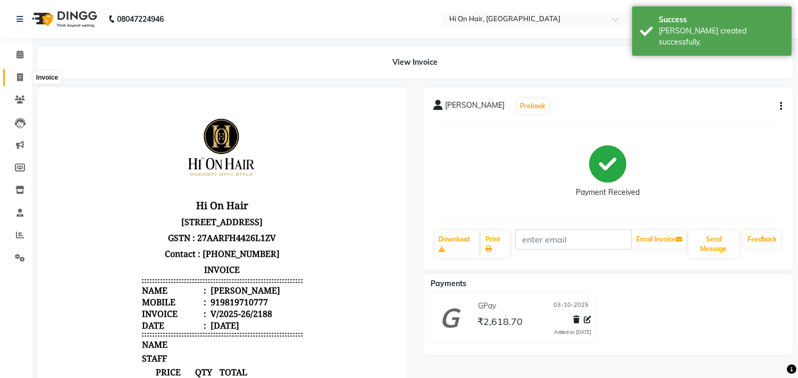
click at [19, 76] on icon at bounding box center [20, 77] width 6 height 8
select select "535"
select select "service"
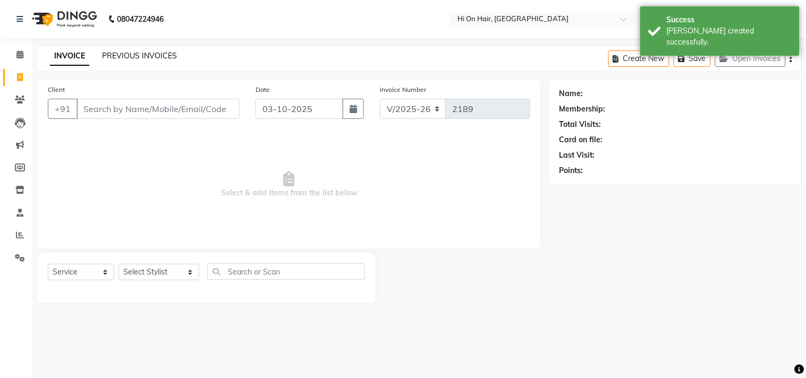
click at [135, 52] on link "PREVIOUS INVOICES" at bounding box center [139, 56] width 75 height 10
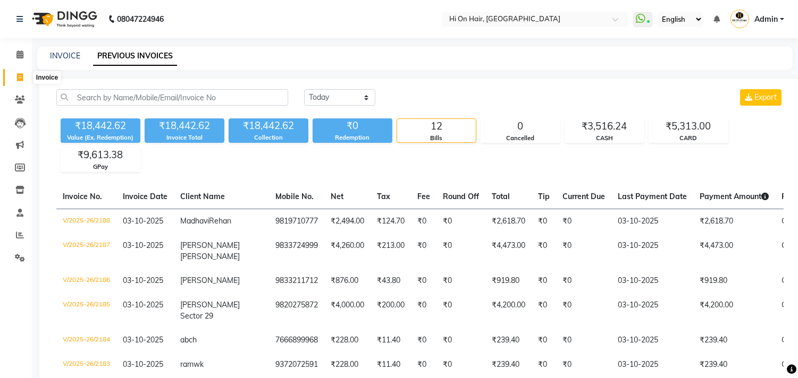
click at [21, 80] on icon at bounding box center [20, 77] width 6 height 8
select select "service"
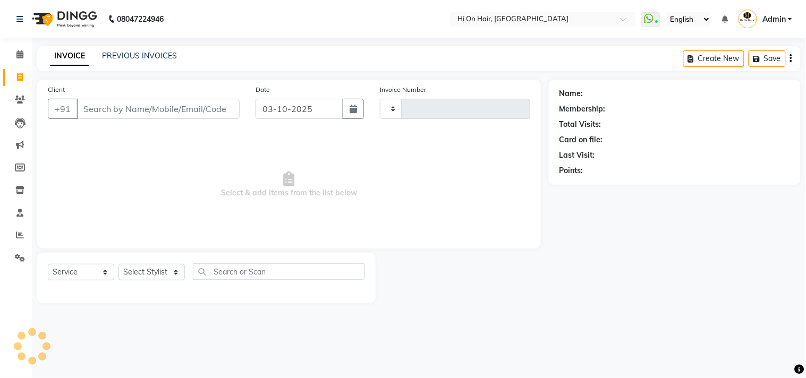
type input "2189"
select select "535"
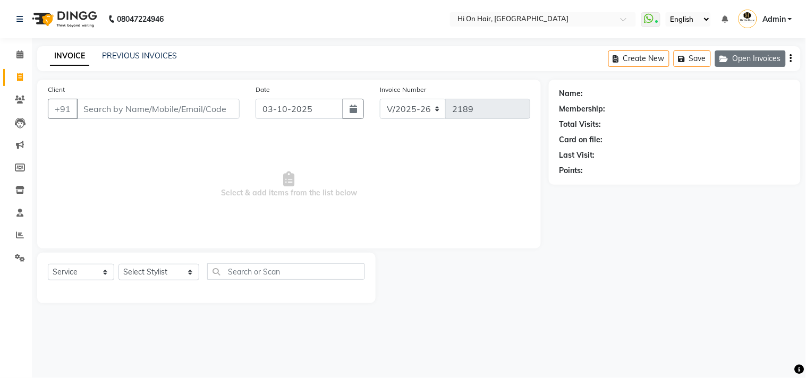
click at [755, 62] on button "Open Invoices" at bounding box center [750, 58] width 71 height 16
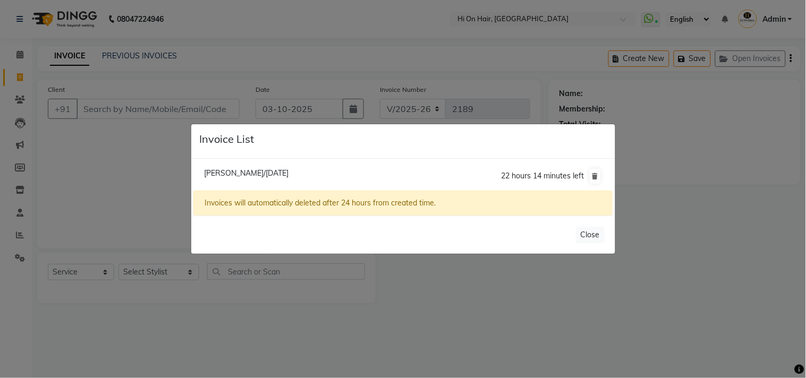
click at [285, 172] on span "[PERSON_NAME]/[DATE]" at bounding box center [246, 173] width 85 height 10
type input "8879208074"
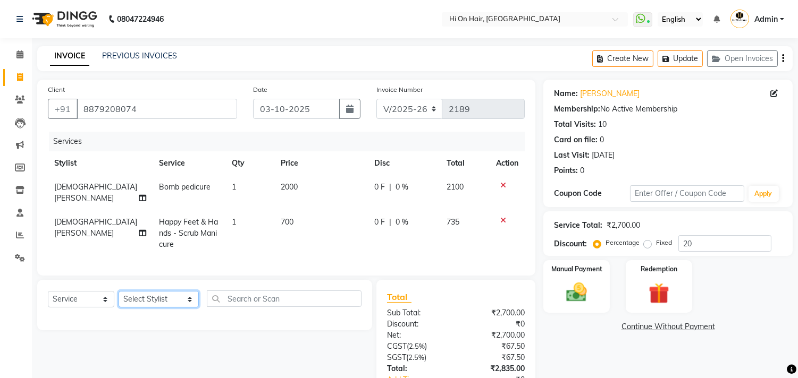
click at [155, 301] on select "Select Stylist [PERSON_NAME] [PERSON_NAME] Hi On Hair MAKYOPHI [PERSON_NAME] [P…" at bounding box center [159, 299] width 80 height 16
select select "48732"
click at [119, 291] on select "Select Stylist [PERSON_NAME] [PERSON_NAME] Hi On Hair MAKYOPHI [PERSON_NAME] [P…" at bounding box center [159, 299] width 80 height 16
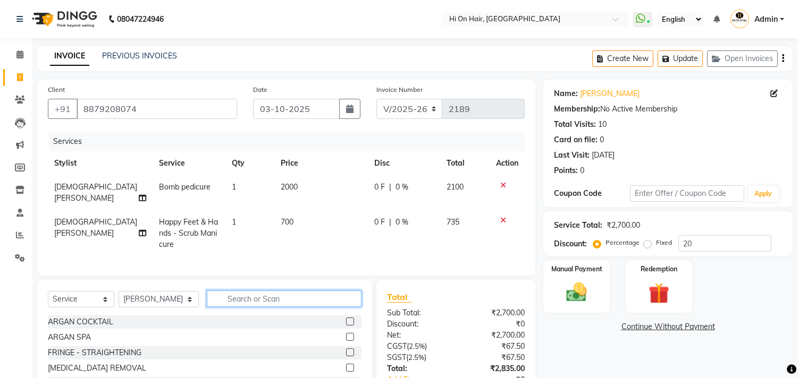
click at [264, 299] on input "text" at bounding box center [284, 299] width 155 height 16
type input "[PERSON_NAME]"
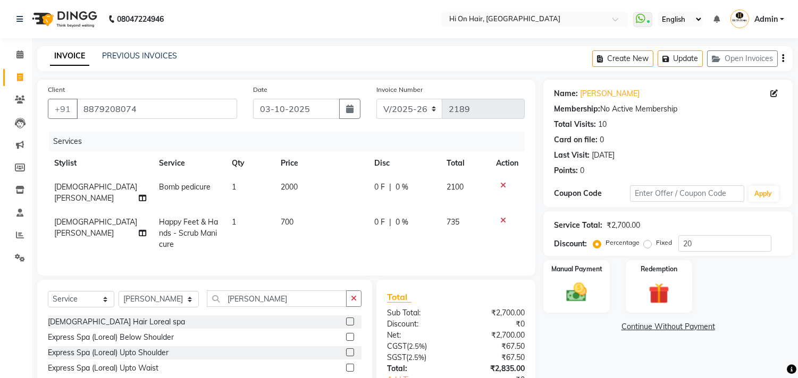
click at [347, 333] on label at bounding box center [350, 337] width 8 height 8
click at [347, 334] on input "checkbox" at bounding box center [349, 337] width 7 height 7
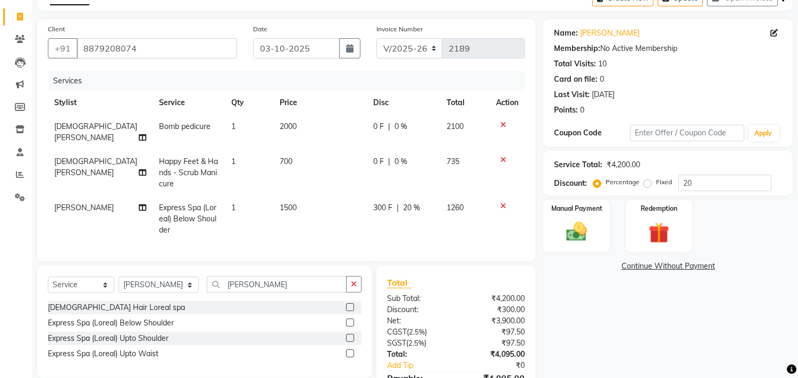
scroll to position [118, 0]
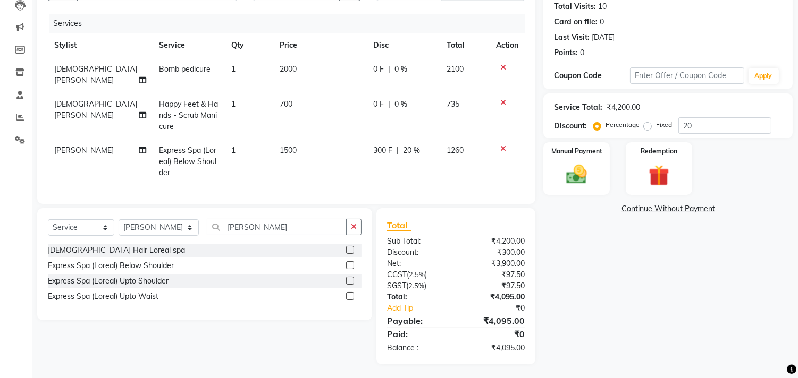
click at [348, 263] on label at bounding box center [350, 265] width 8 height 8
click at [348, 263] on input "checkbox" at bounding box center [349, 266] width 7 height 7
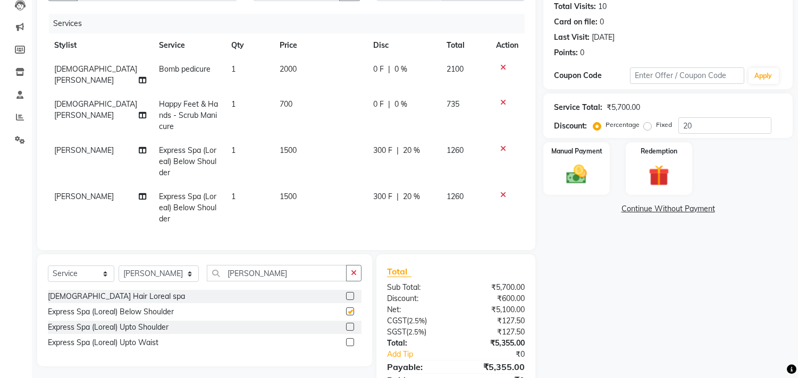
checkbox input "false"
click at [355, 190] on td "1500" at bounding box center [319, 208] width 93 height 46
select select "48732"
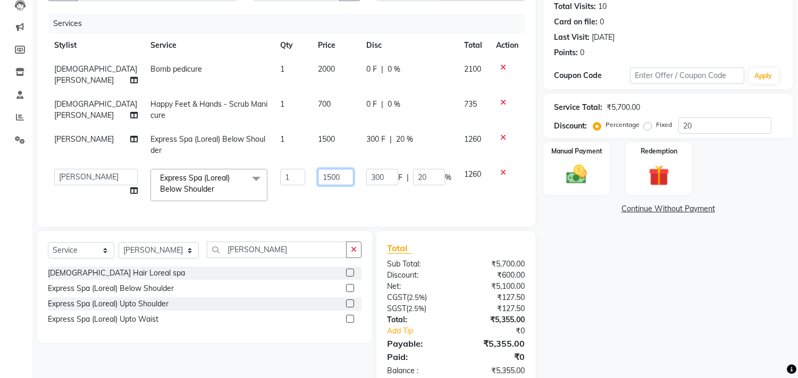
click at [324, 174] on input "1500" at bounding box center [336, 177] width 36 height 16
click at [323, 152] on td "1500" at bounding box center [335, 145] width 48 height 35
select select "48732"
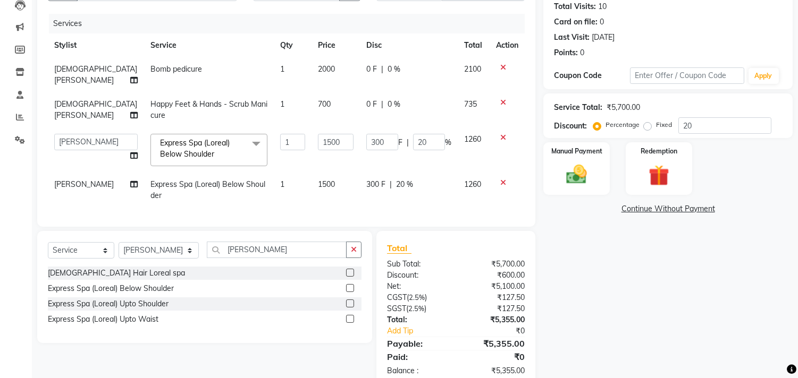
click at [435, 73] on div "0 F | 0 %" at bounding box center [408, 69] width 85 height 11
select select "30126"
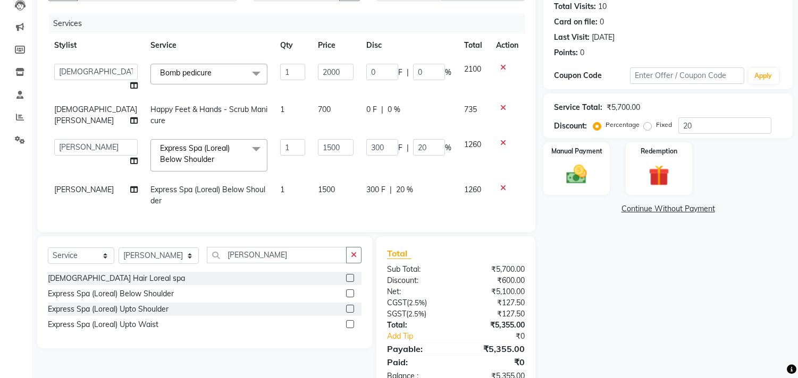
click at [404, 71] on div "0 F | 0 %" at bounding box center [408, 72] width 85 height 16
click at [413, 71] on input "0" at bounding box center [429, 72] width 32 height 16
type input "20"
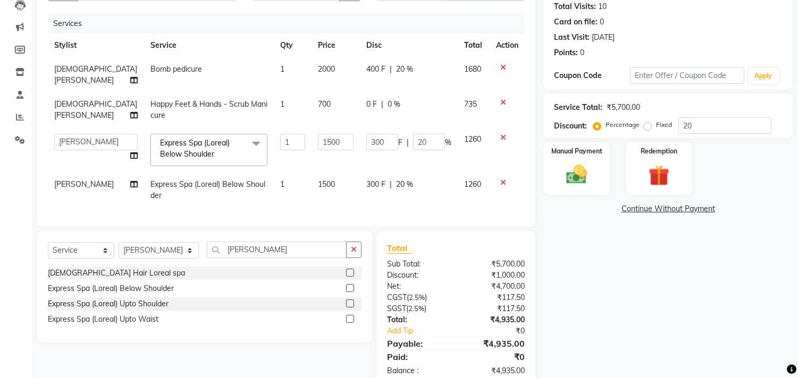
click at [419, 109] on div "0 F | 0 %" at bounding box center [408, 104] width 85 height 11
select select "30126"
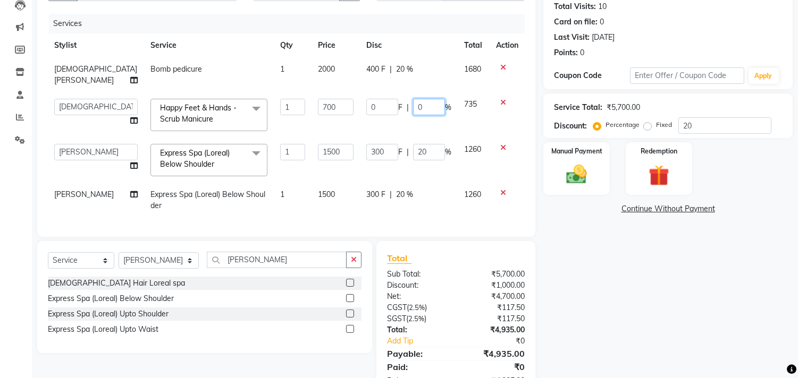
click at [413, 106] on input "0" at bounding box center [429, 107] width 32 height 16
type input "10"
click at [426, 175] on tbody "[PERSON_NAME] Bomb pedicure 1 2000 400 F | 20 % 1680 [PERSON_NAME] [PERSON_NAME…" at bounding box center [286, 137] width 477 height 161
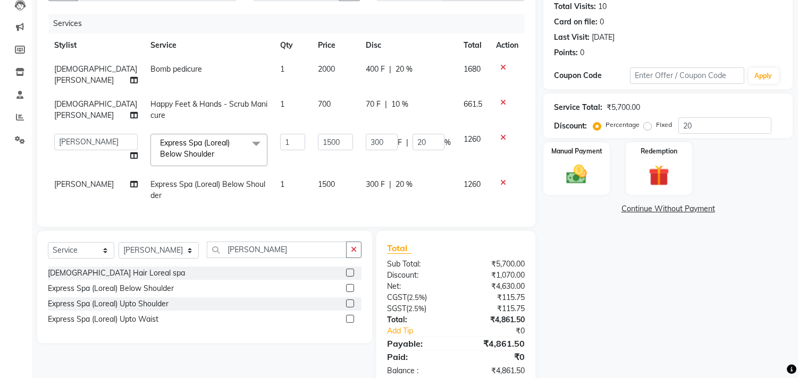
click at [501, 179] on icon at bounding box center [503, 182] width 6 height 7
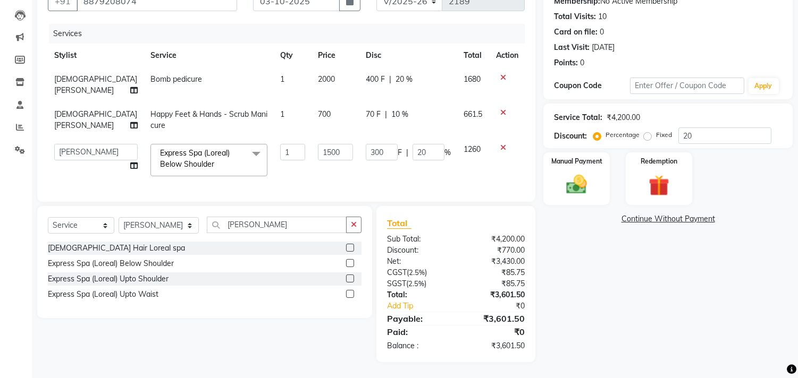
click at [328, 138] on td "1500" at bounding box center [335, 160] width 48 height 45
click at [327, 144] on input "1500" at bounding box center [335, 152] width 35 height 16
type input "1600"
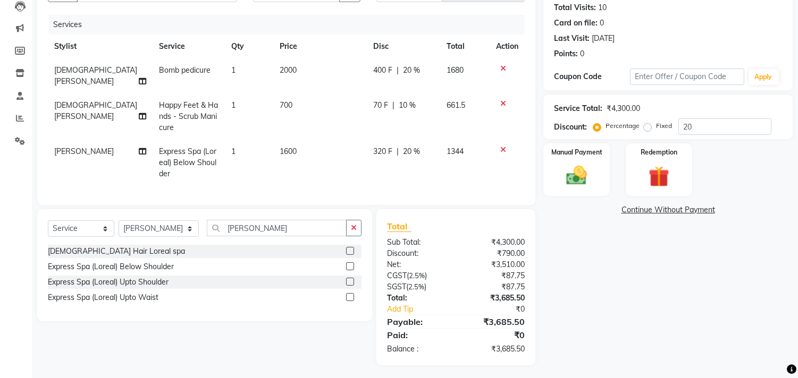
click at [328, 157] on td "1600" at bounding box center [319, 163] width 93 height 46
select select "48732"
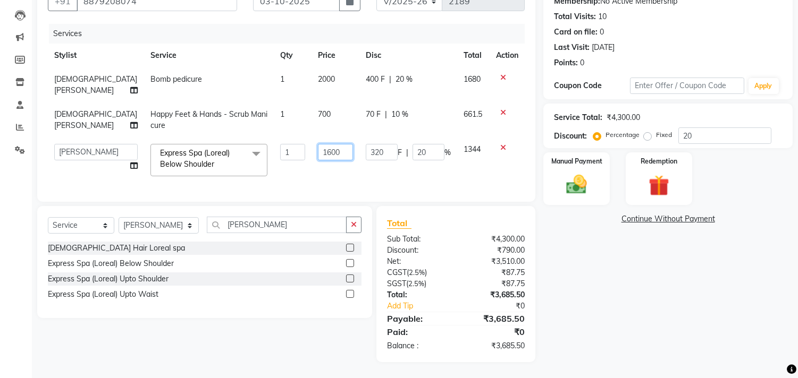
click at [327, 144] on input "1600" at bounding box center [335, 152] width 35 height 16
type input "1750"
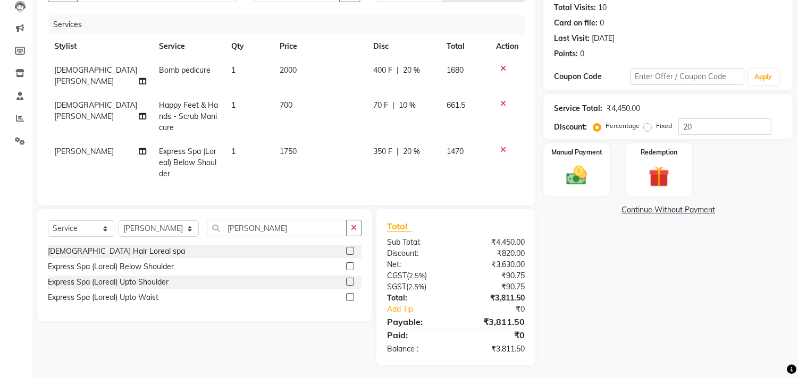
click at [330, 157] on td "1750" at bounding box center [319, 163] width 93 height 46
select select "48732"
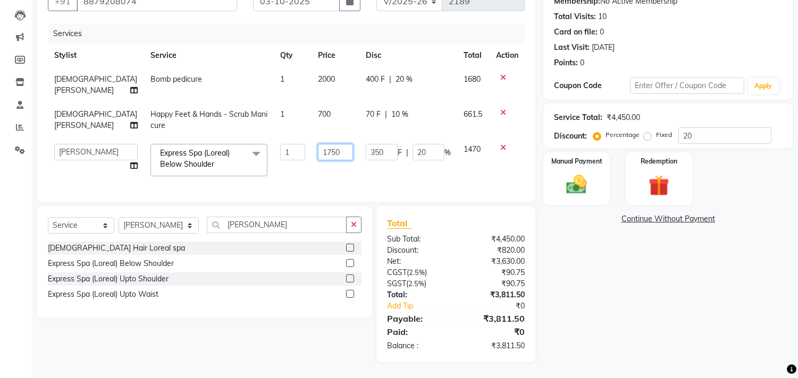
click at [323, 145] on input "1750" at bounding box center [335, 152] width 35 height 16
type input "1720"
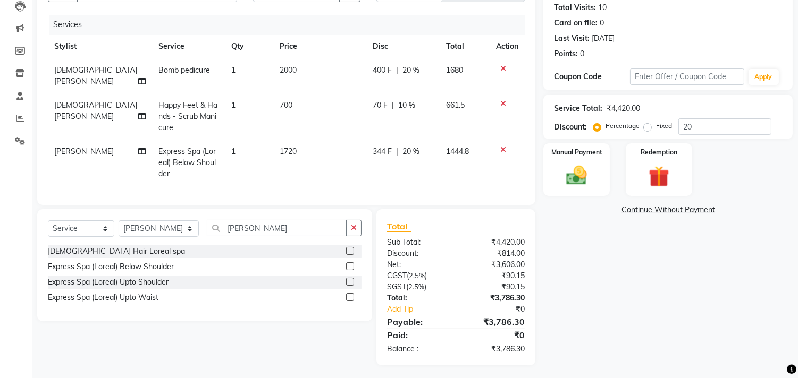
click at [325, 159] on td "1720" at bounding box center [319, 163] width 93 height 46
select select "48732"
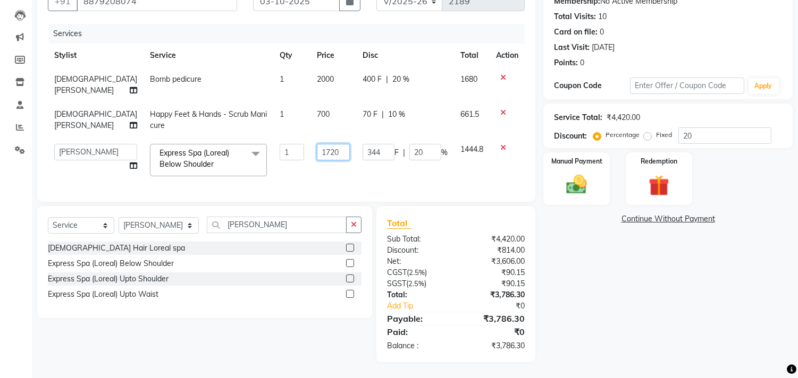
click at [333, 147] on input "1720" at bounding box center [333, 152] width 33 height 16
type input "1700"
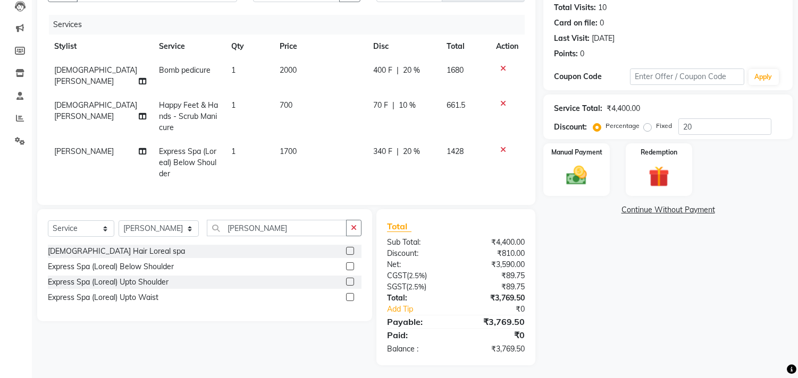
click at [335, 158] on td "1700" at bounding box center [319, 163] width 93 height 46
select select "48732"
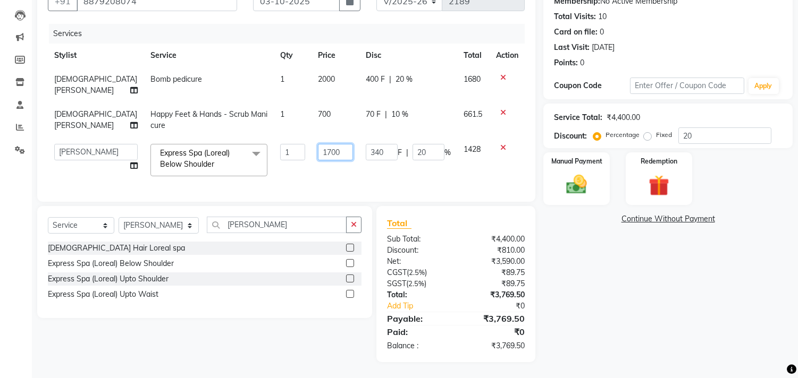
click at [322, 144] on input "1700" at bounding box center [335, 152] width 35 height 16
type input "1690"
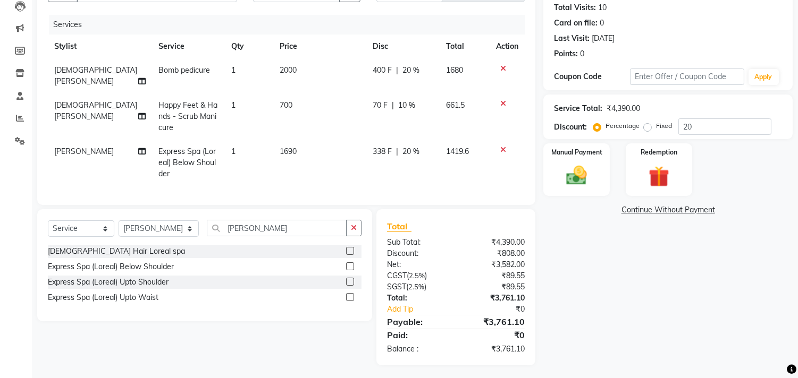
click at [334, 160] on td "1690" at bounding box center [319, 163] width 93 height 46
select select "48732"
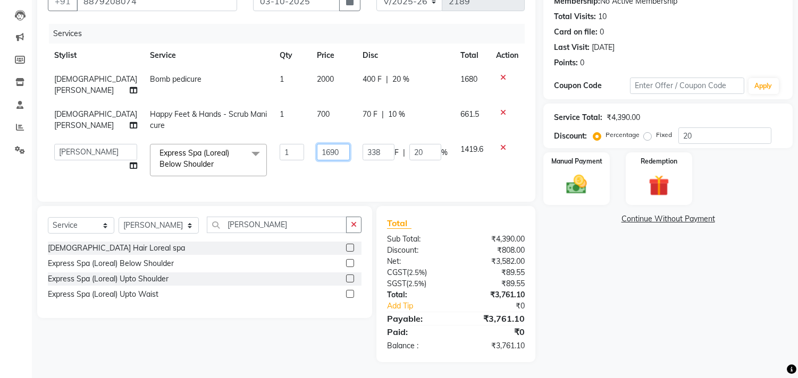
click at [324, 145] on input "1690" at bounding box center [333, 152] width 33 height 16
type input "1688"
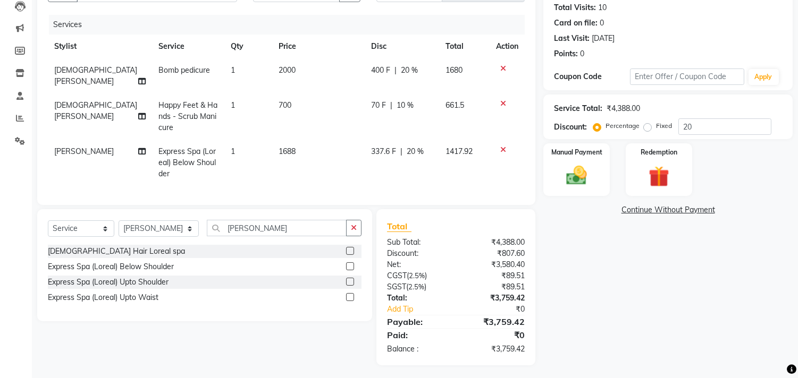
click at [323, 159] on td "1688" at bounding box center [318, 163] width 92 height 46
select select "48732"
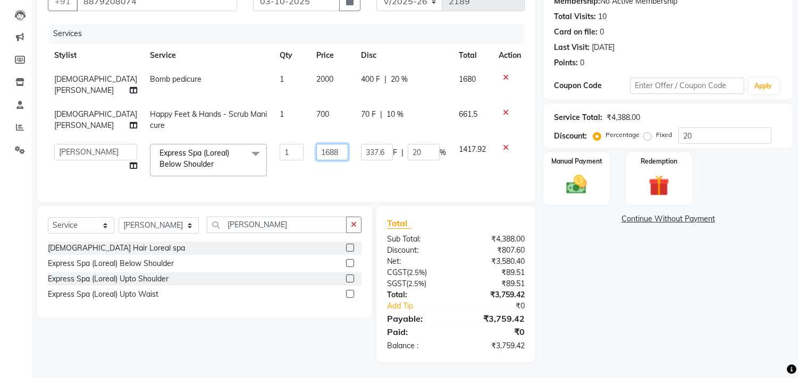
click at [316, 146] on input "1688" at bounding box center [332, 152] width 32 height 16
type input "1686"
click at [327, 166] on td "1686" at bounding box center [332, 160] width 45 height 45
select select "48732"
click at [364, 163] on td "337.2 F | 20 %" at bounding box center [403, 160] width 98 height 45
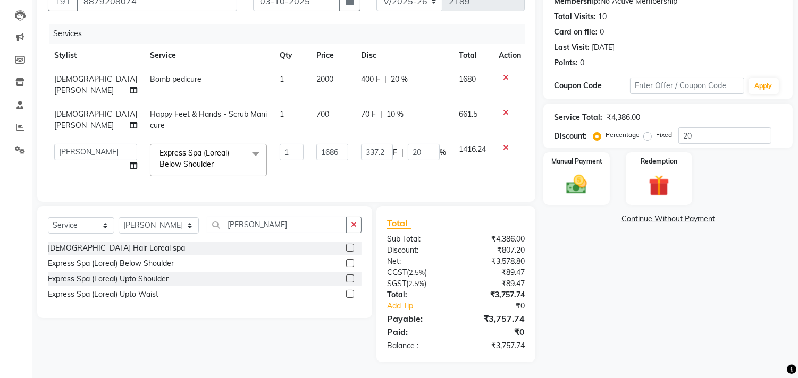
click at [385, 163] on td "337.2 F | 20 %" at bounding box center [403, 160] width 98 height 45
click at [578, 179] on img at bounding box center [576, 185] width 35 height 25
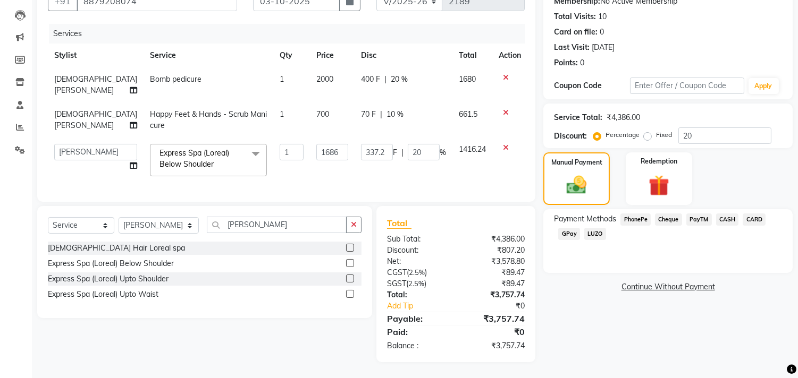
click at [758, 214] on span "CARD" at bounding box center [753, 220] width 23 height 12
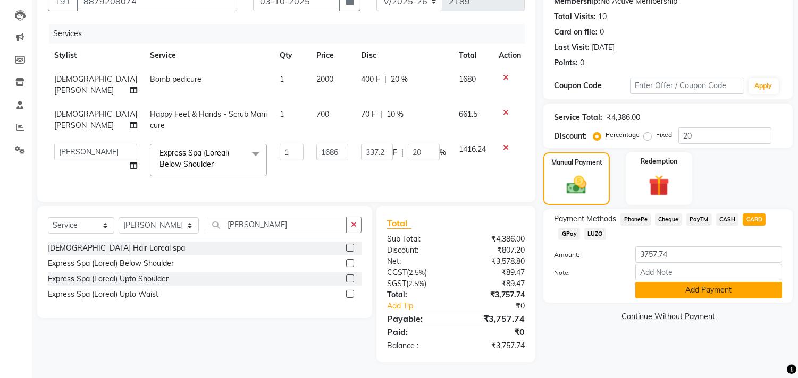
click at [705, 282] on button "Add Payment" at bounding box center [708, 290] width 147 height 16
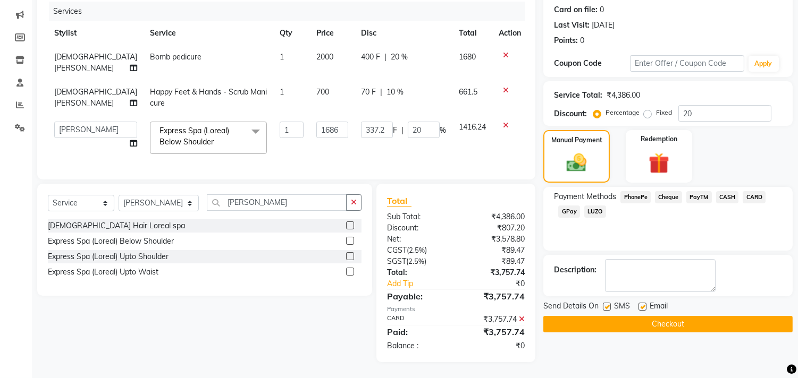
scroll to position [139, 0]
click at [641, 303] on label at bounding box center [642, 307] width 8 height 8
click at [641, 304] on input "checkbox" at bounding box center [641, 307] width 7 height 7
checkbox input "false"
click at [687, 318] on button "Checkout" at bounding box center [667, 324] width 249 height 16
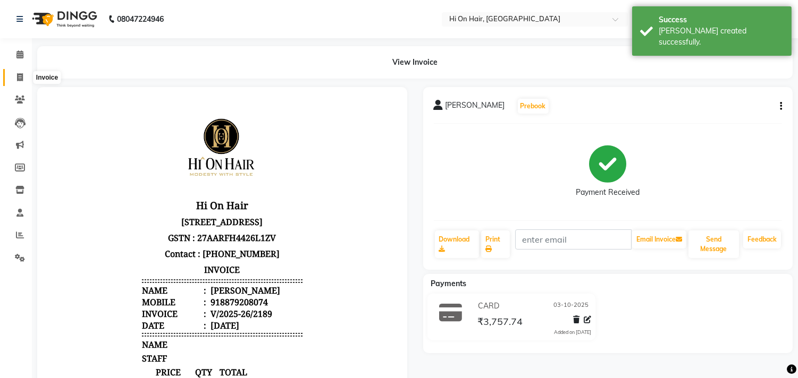
click at [20, 78] on icon at bounding box center [20, 77] width 6 height 8
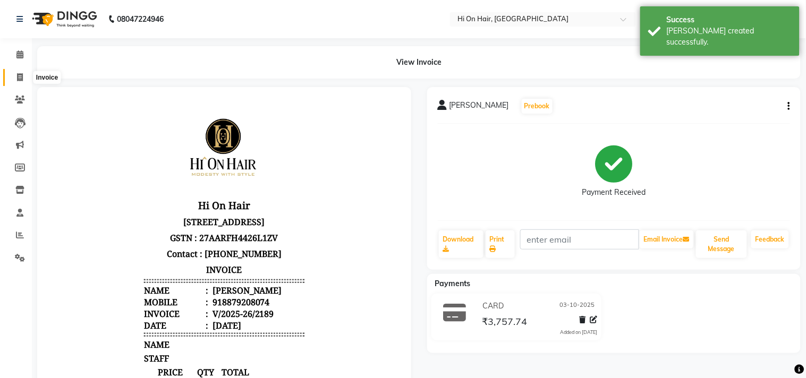
select select "535"
select select "service"
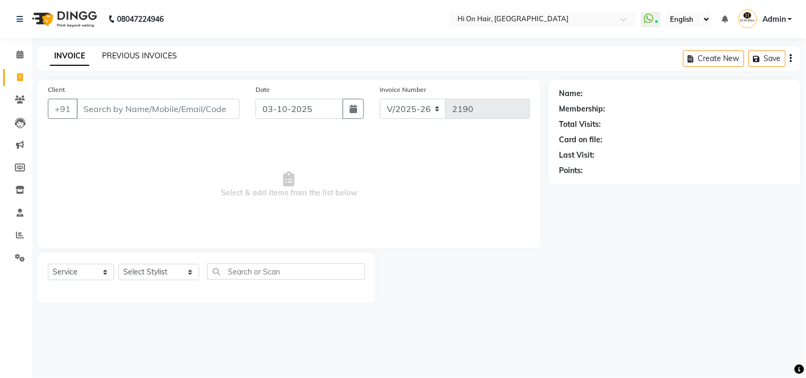
click at [133, 55] on link "PREVIOUS INVOICES" at bounding box center [139, 56] width 75 height 10
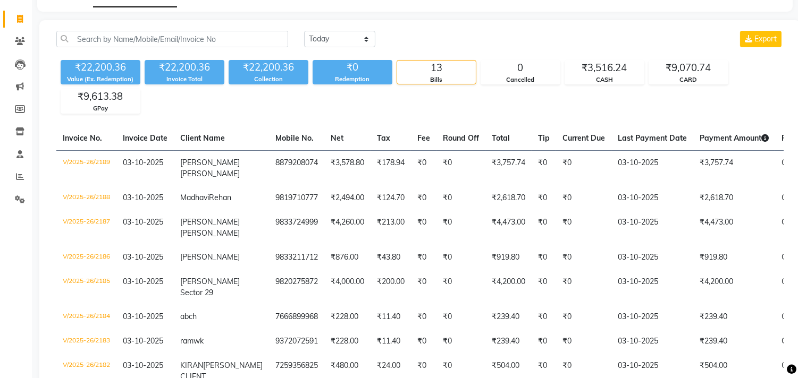
scroll to position [59, 0]
click at [18, 16] on icon at bounding box center [20, 18] width 6 height 8
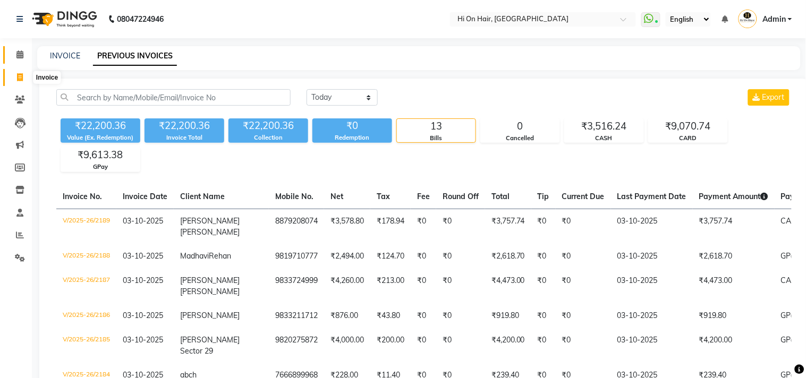
select select "535"
select select "service"
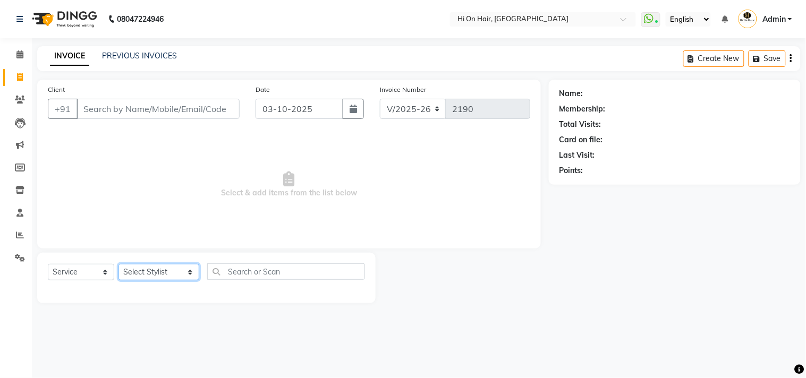
click at [153, 280] on select "Select Stylist [PERSON_NAME] [PERSON_NAME] Hi On Hair MAKYOPHI [PERSON_NAME] [P…" at bounding box center [159, 272] width 81 height 16
select select "48732"
click at [119, 265] on select "Select Stylist [PERSON_NAME] [PERSON_NAME] Hi On Hair MAKYOPHI [PERSON_NAME] [P…" at bounding box center [159, 272] width 81 height 16
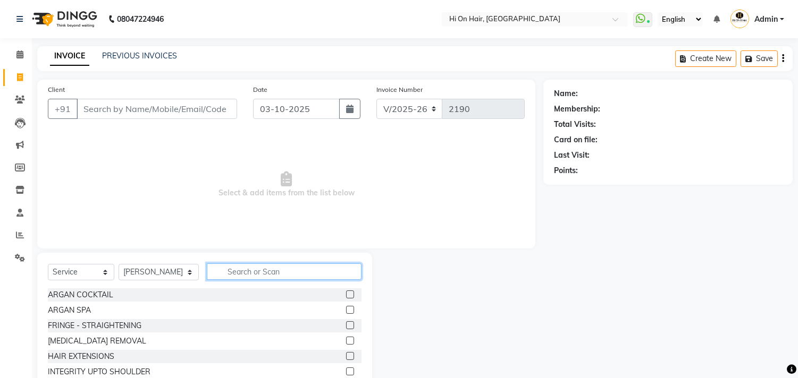
click at [282, 273] on input "text" at bounding box center [284, 272] width 155 height 16
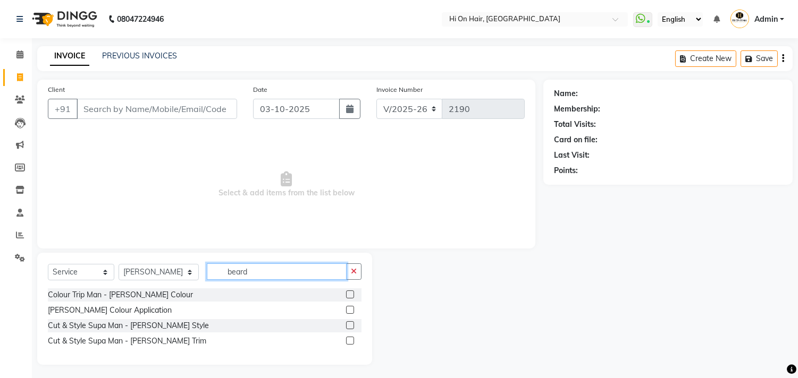
type input "beard"
click at [348, 325] on label at bounding box center [350, 326] width 8 height 8
click at [348, 325] on input "checkbox" at bounding box center [349, 326] width 7 height 7
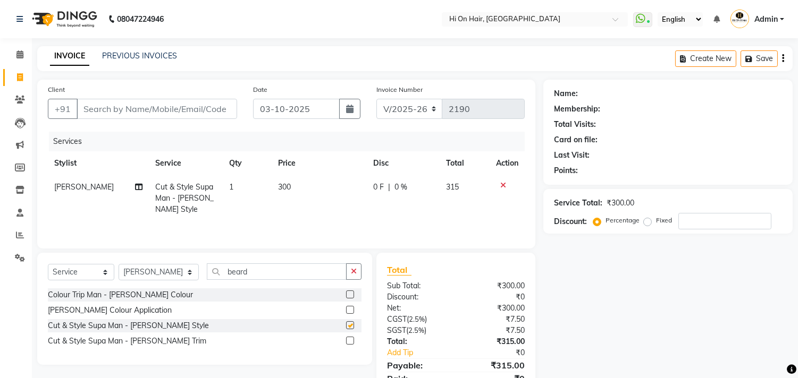
checkbox input "false"
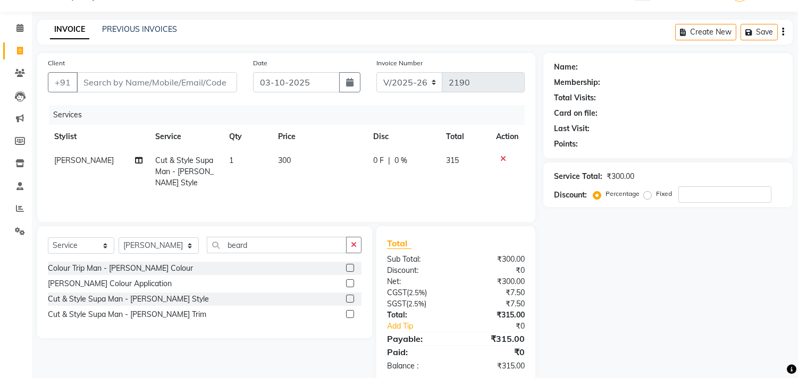
scroll to position [48, 0]
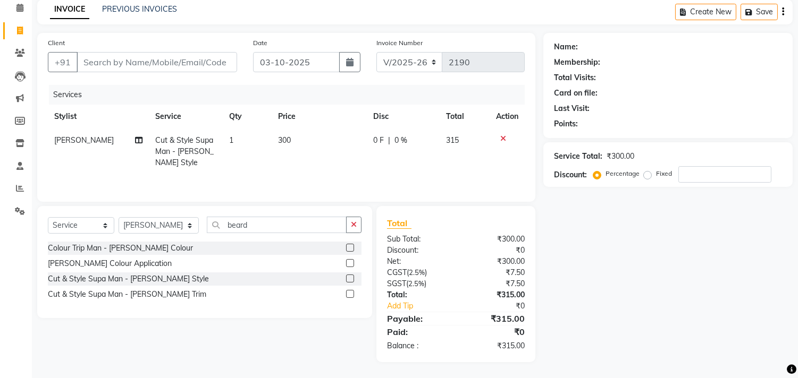
click at [424, 103] on div "Services" at bounding box center [291, 95] width 484 height 20
click at [427, 150] on td "0 F | 0 %" at bounding box center [403, 152] width 73 height 46
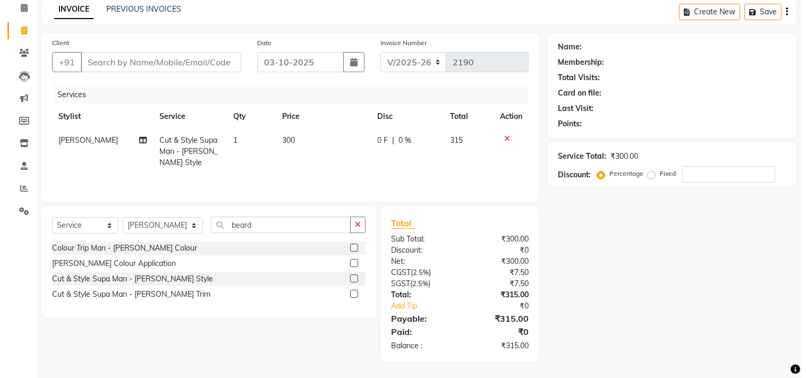
scroll to position [46, 0]
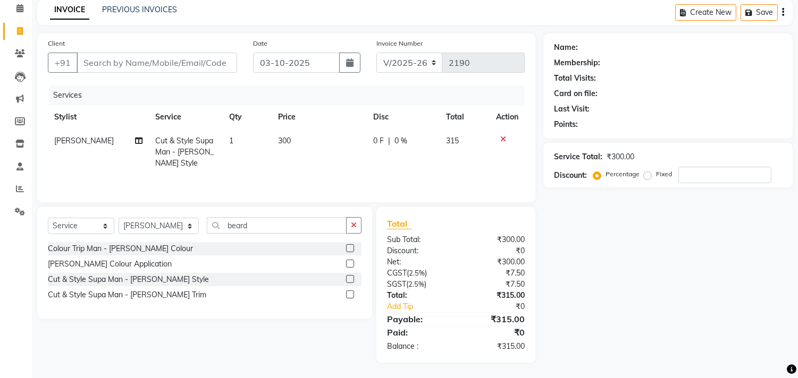
select select "48732"
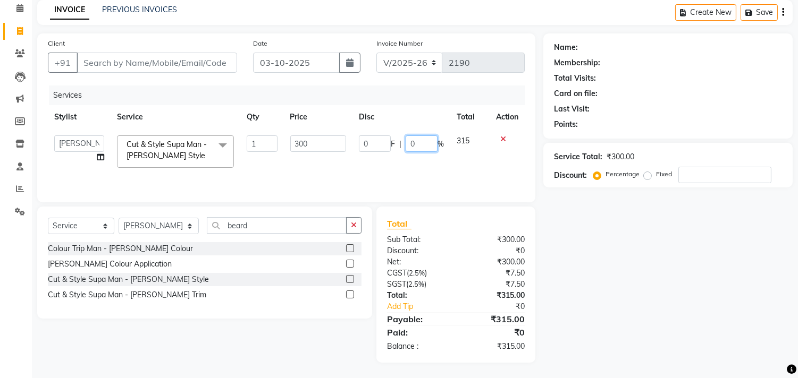
click at [410, 146] on input "0" at bounding box center [422, 144] width 32 height 16
type input "20"
click at [436, 157] on td "0 F | 20 %" at bounding box center [401, 151] width 98 height 45
select select "48732"
click at [326, 140] on input "300" at bounding box center [318, 144] width 56 height 16
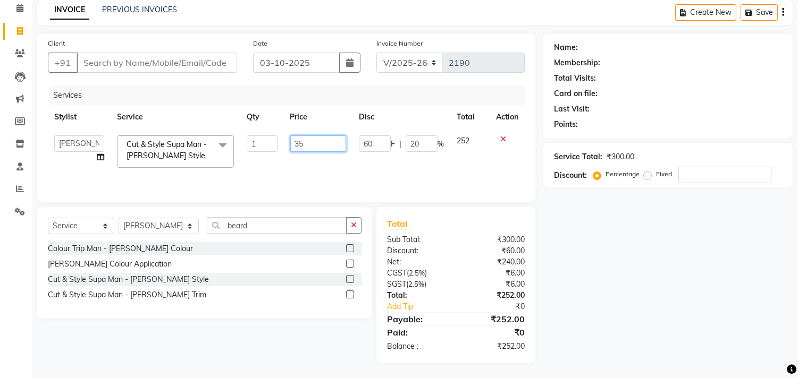
type input "350"
click at [333, 158] on td "350" at bounding box center [318, 151] width 69 height 45
select select "48732"
drag, startPoint x: 431, startPoint y: 146, endPoint x: 403, endPoint y: 149, distance: 28.4
click at [403, 149] on div "60 F | 17.14 %" at bounding box center [400, 144] width 85 height 16
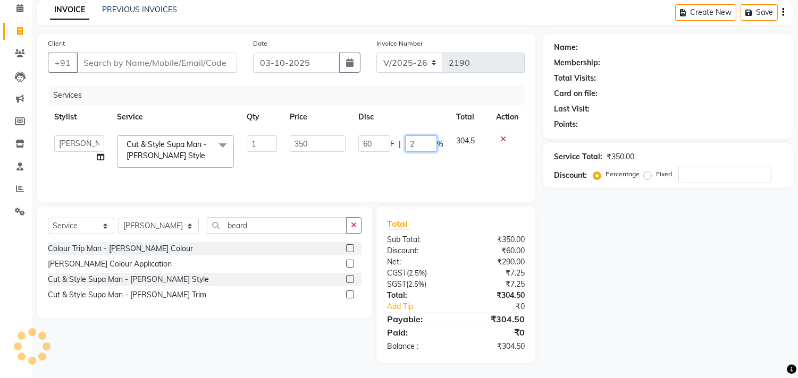
type input "20"
click at [399, 157] on td "60 F | 20 %" at bounding box center [401, 151] width 98 height 45
select select "48732"
click at [322, 140] on input "350" at bounding box center [318, 144] width 56 height 16
type input "340"
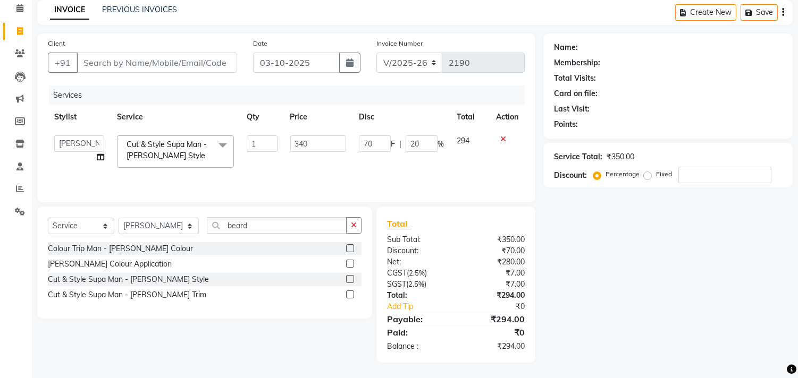
click at [325, 159] on td "340" at bounding box center [318, 151] width 69 height 45
select select "48732"
click at [433, 148] on input "20.59" at bounding box center [421, 144] width 32 height 16
type input "20"
click at [436, 167] on td "70 F | 20 %" at bounding box center [401, 151] width 98 height 45
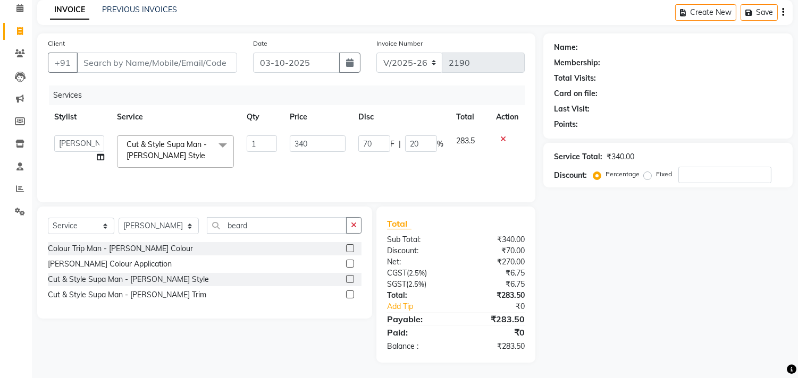
select select "48732"
click at [195, 64] on input "Client" at bounding box center [157, 63] width 161 height 20
click at [176, 58] on input "Client" at bounding box center [157, 63] width 161 height 20
type input "8"
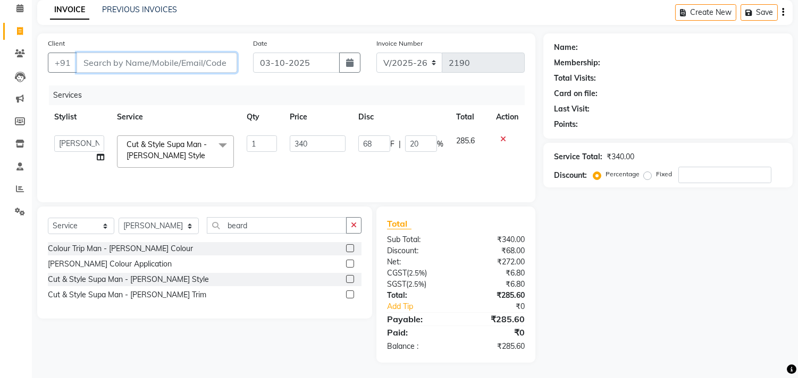
type input "0"
type input "8655052610"
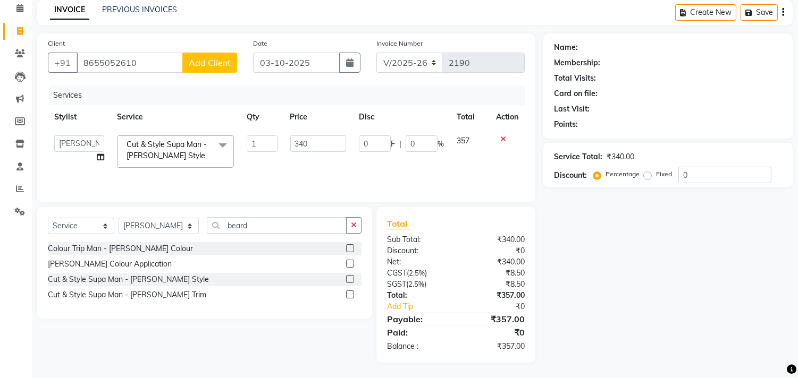
click at [206, 64] on span "Add Client" at bounding box center [210, 62] width 42 height 11
select select "22"
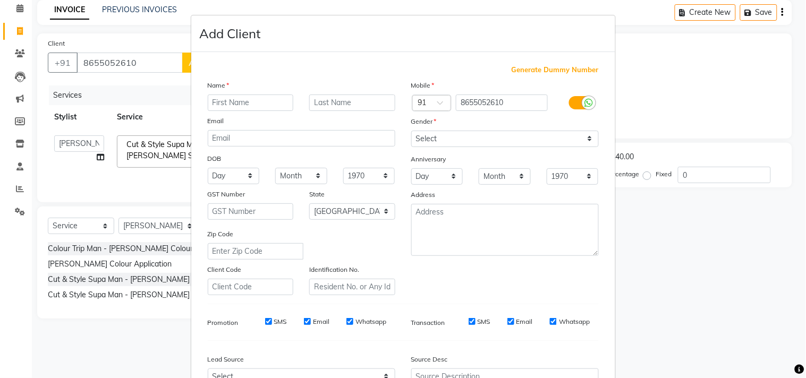
click at [267, 124] on div "Email" at bounding box center [302, 122] width 204 height 15
click at [264, 105] on input "text" at bounding box center [251, 103] width 86 height 16
type input "[PERSON_NAME]"
click at [322, 103] on input "text" at bounding box center [352, 103] width 86 height 16
type input "wk in"
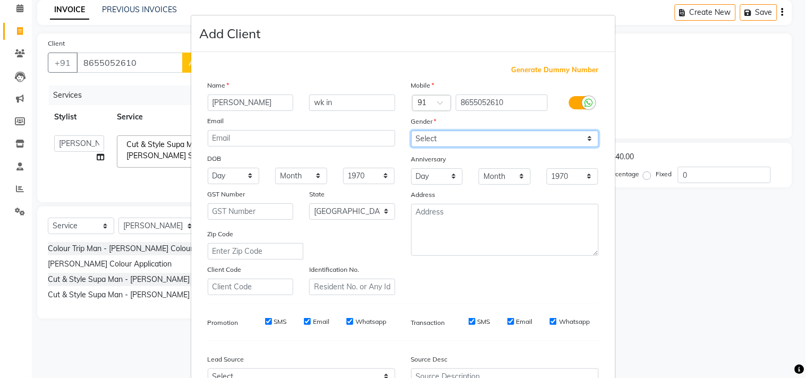
click at [447, 140] on select "Select [DEMOGRAPHIC_DATA] [DEMOGRAPHIC_DATA] Other Prefer Not To Say" at bounding box center [505, 139] width 188 height 16
select select "[DEMOGRAPHIC_DATA]"
click at [411, 131] on select "Select [DEMOGRAPHIC_DATA] [DEMOGRAPHIC_DATA] Other Prefer Not To Say" at bounding box center [505, 139] width 188 height 16
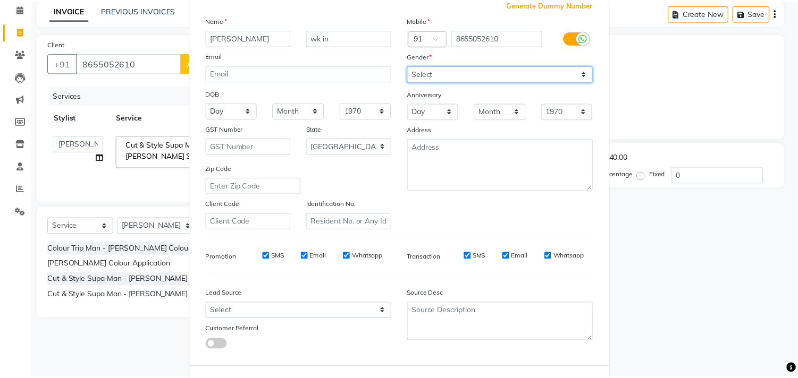
scroll to position [113, 0]
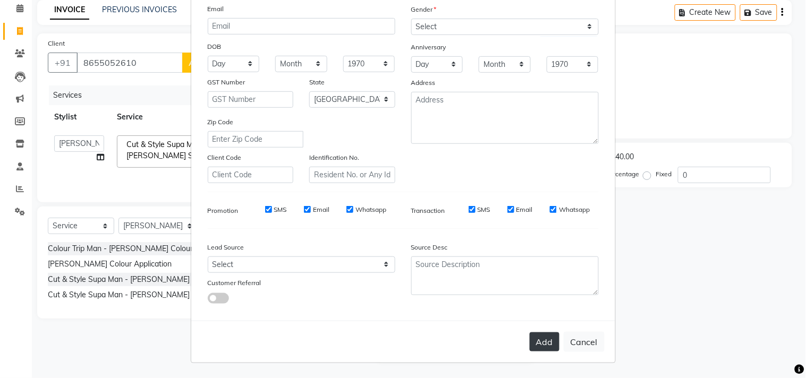
click at [539, 343] on button "Add" at bounding box center [545, 342] width 30 height 19
select select
select select "null"
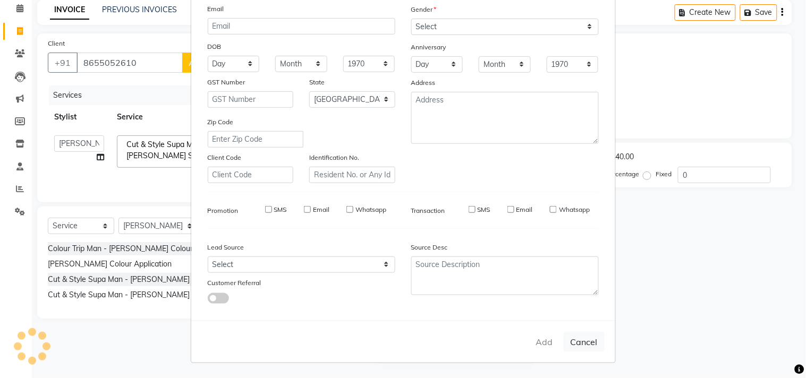
select select
checkbox input "false"
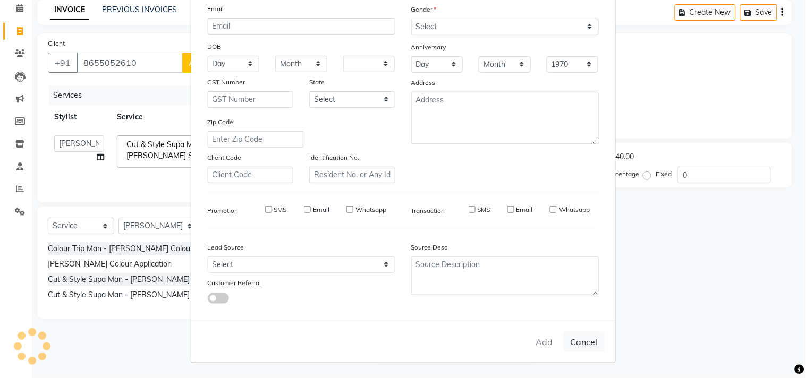
checkbox input "false"
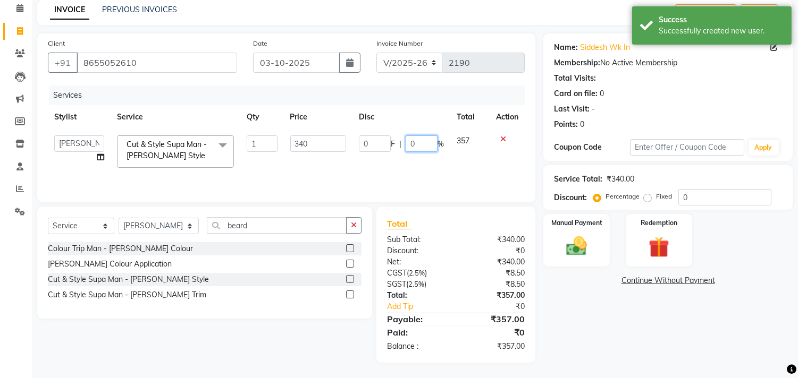
click at [410, 148] on input "0" at bounding box center [422, 144] width 32 height 16
type input "20"
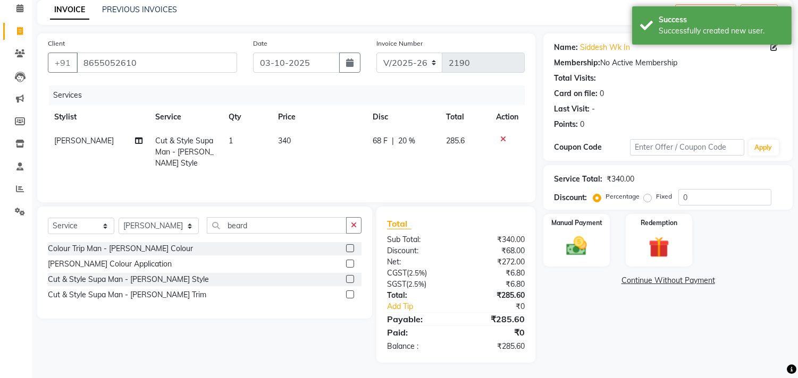
click at [390, 155] on td "68 F | 20 %" at bounding box center [403, 152] width 74 height 46
select select "48732"
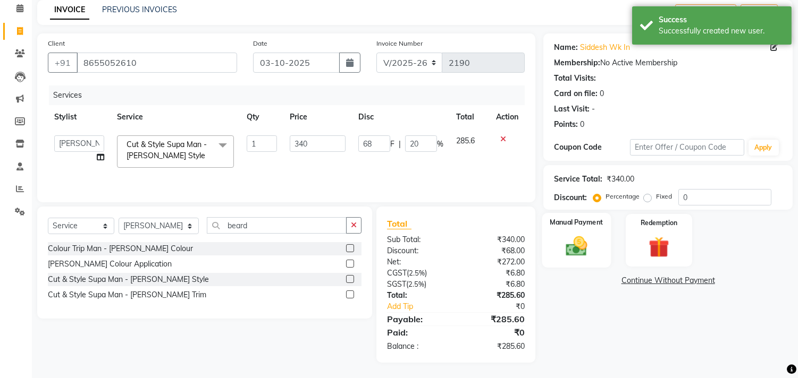
click at [574, 245] on img at bounding box center [576, 246] width 35 height 25
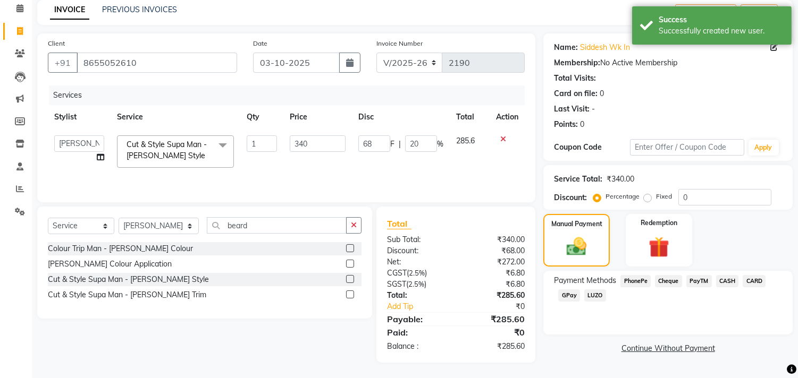
click at [569, 294] on span "GPay" at bounding box center [569, 296] width 22 height 12
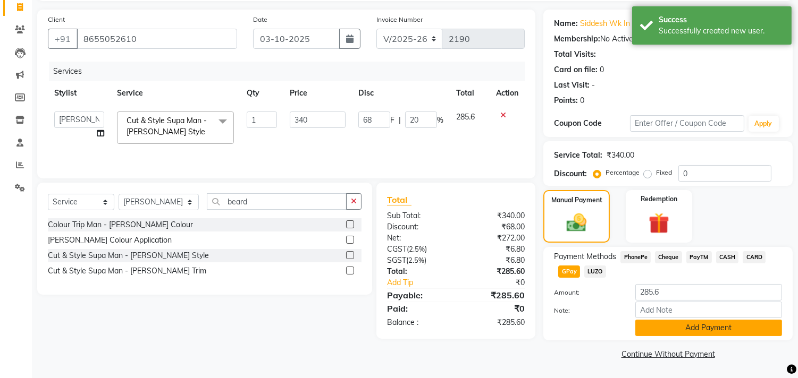
click at [693, 326] on button "Add Payment" at bounding box center [708, 328] width 147 height 16
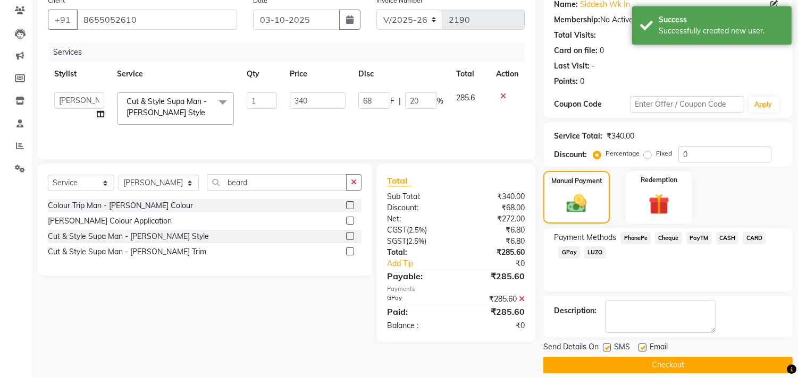
scroll to position [99, 0]
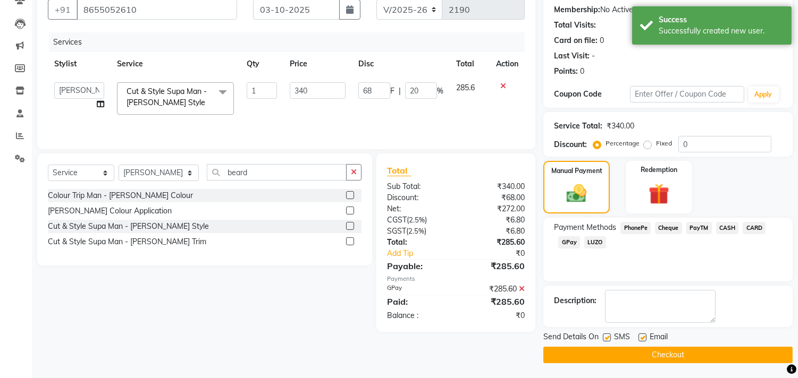
click at [643, 339] on label at bounding box center [642, 338] width 8 height 8
click at [643, 339] on input "checkbox" at bounding box center [641, 338] width 7 height 7
checkbox input "false"
click at [660, 355] on button "Checkout" at bounding box center [667, 355] width 249 height 16
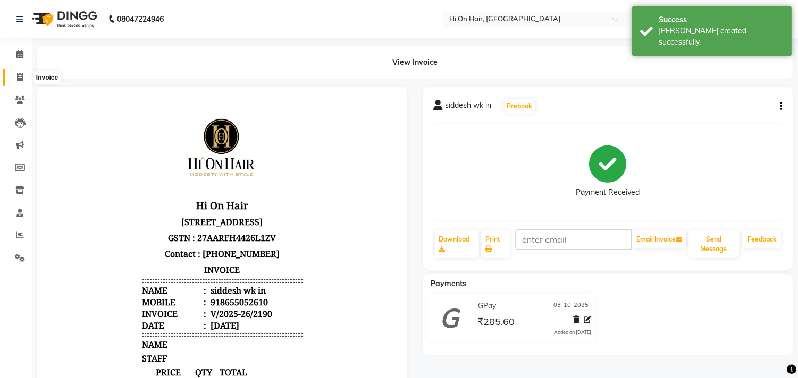
click at [18, 79] on icon at bounding box center [20, 77] width 6 height 8
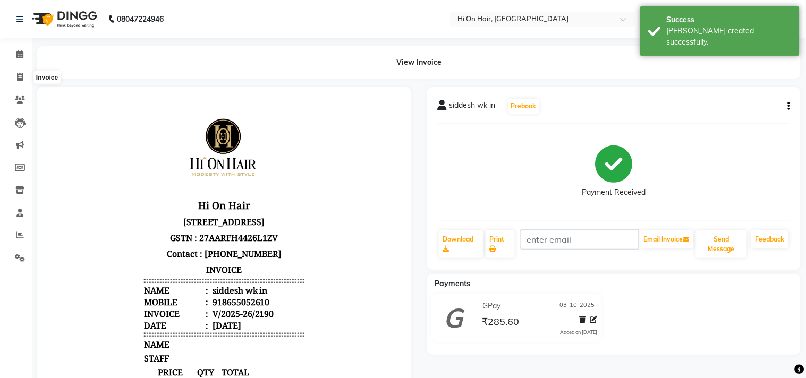
select select "535"
select select "service"
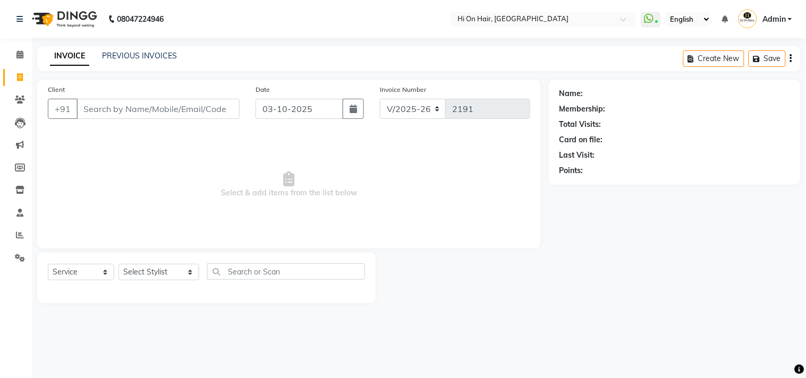
click at [137, 110] on input "Client" at bounding box center [158, 109] width 163 height 20
click at [146, 277] on select "Select Stylist [PERSON_NAME] [PERSON_NAME] Hi On Hair MAKYOPHI [PERSON_NAME] [P…" at bounding box center [159, 272] width 81 height 16
click at [119, 265] on select "Select Stylist [PERSON_NAME] [PERSON_NAME] Hi On Hair MAKYOPHI [PERSON_NAME] [P…" at bounding box center [159, 272] width 81 height 16
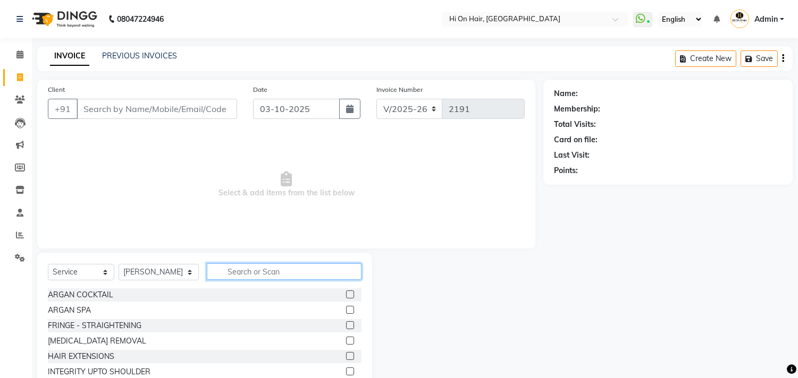
click at [267, 269] on input "text" at bounding box center [284, 272] width 155 height 16
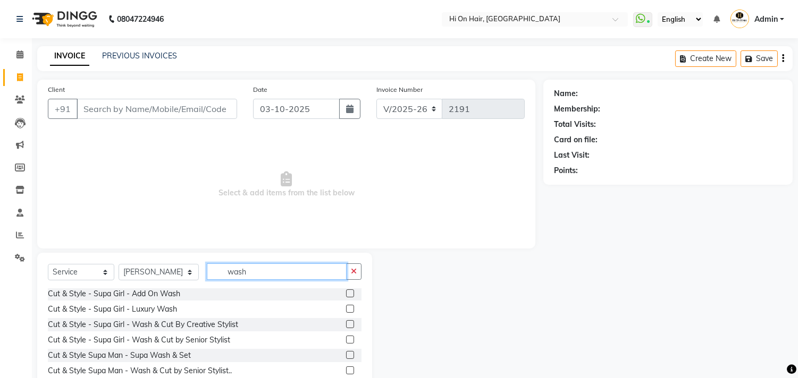
scroll to position [47, 0]
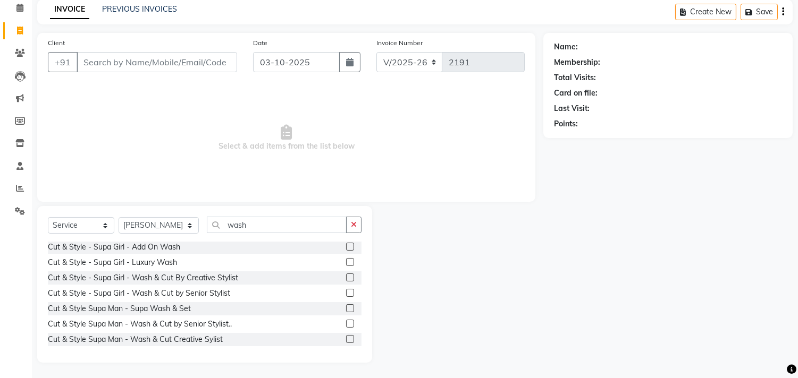
click at [346, 320] on label at bounding box center [350, 324] width 8 height 8
click at [346, 321] on input "checkbox" at bounding box center [349, 324] width 7 height 7
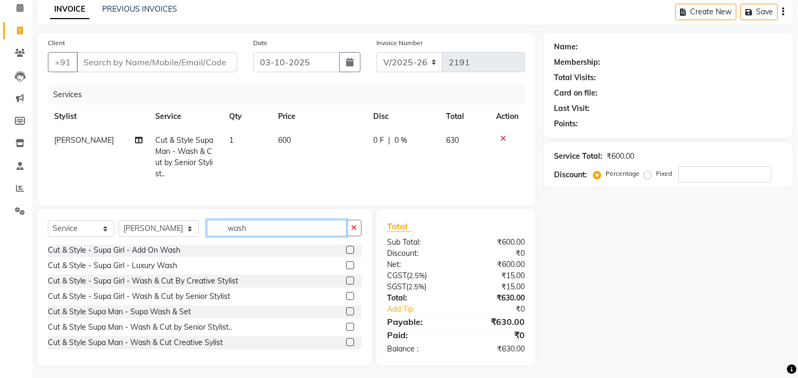
drag, startPoint x: 243, startPoint y: 231, endPoint x: 194, endPoint y: 248, distance: 52.1
click at [194, 245] on div "Select Service Product Membership Package Voucher Prepaid Gift Card Select Styl…" at bounding box center [205, 232] width 314 height 25
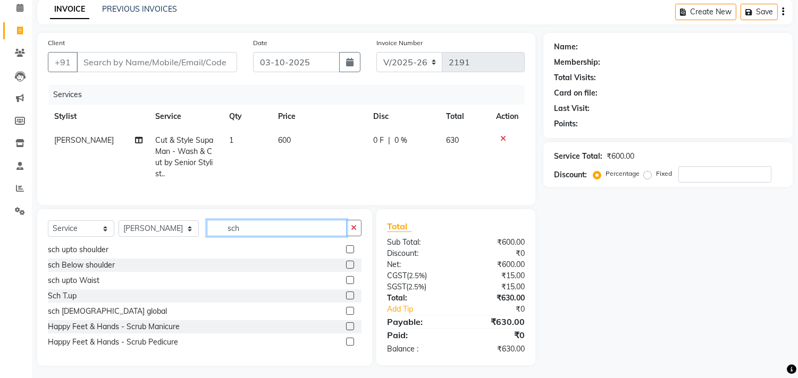
scroll to position [0, 0]
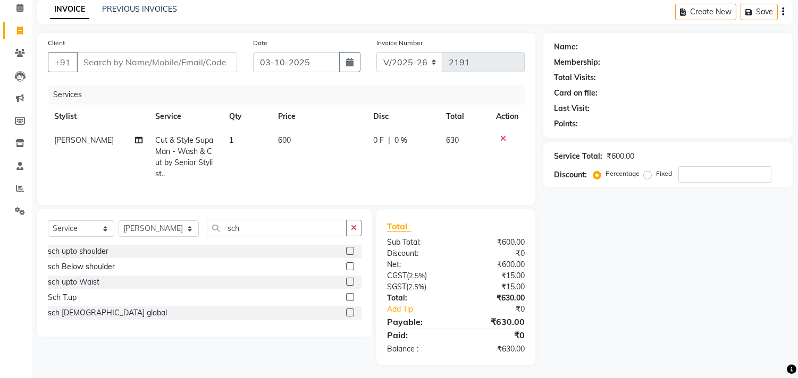
click at [349, 317] on label at bounding box center [350, 313] width 8 height 8
click at [349, 317] on input "checkbox" at bounding box center [349, 313] width 7 height 7
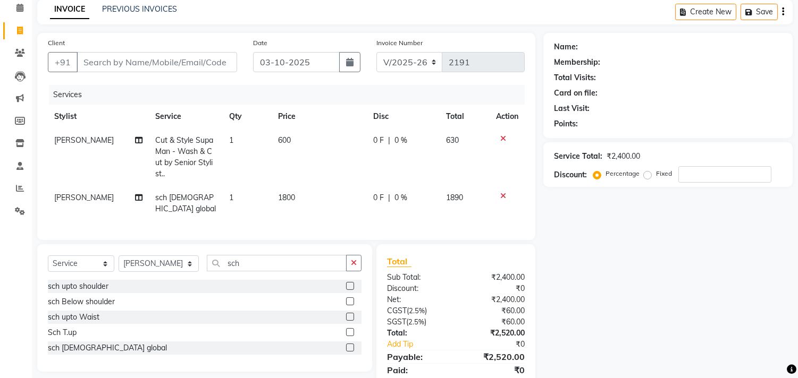
click at [322, 164] on td "600" at bounding box center [319, 157] width 95 height 57
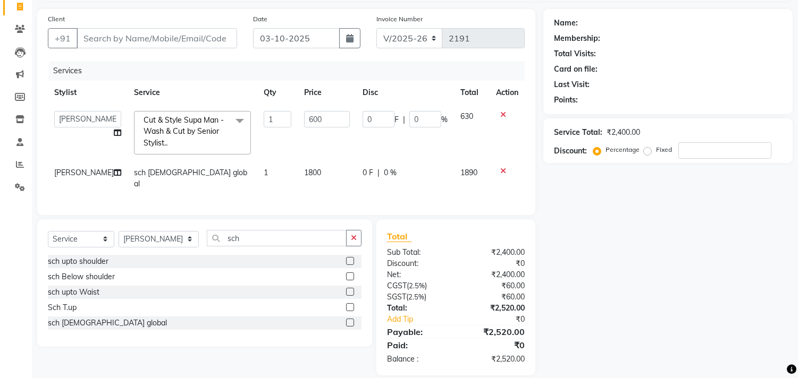
scroll to position [93, 0]
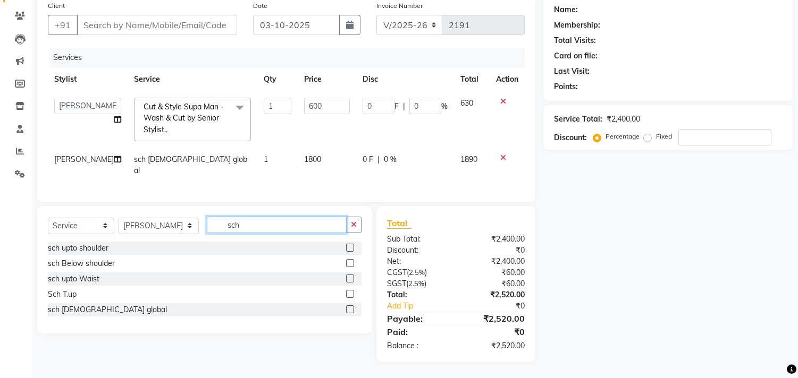
drag, startPoint x: 243, startPoint y: 220, endPoint x: 193, endPoint y: 230, distance: 51.0
click at [207, 230] on input "sch" at bounding box center [277, 225] width 140 height 16
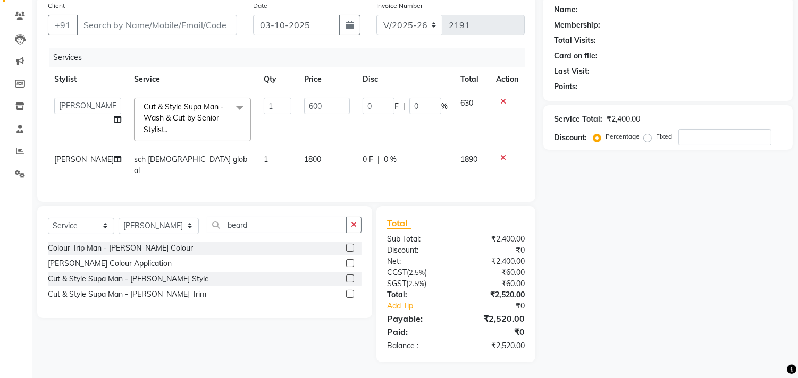
click at [351, 277] on label at bounding box center [350, 279] width 8 height 8
click at [351, 277] on input "checkbox" at bounding box center [349, 279] width 7 height 7
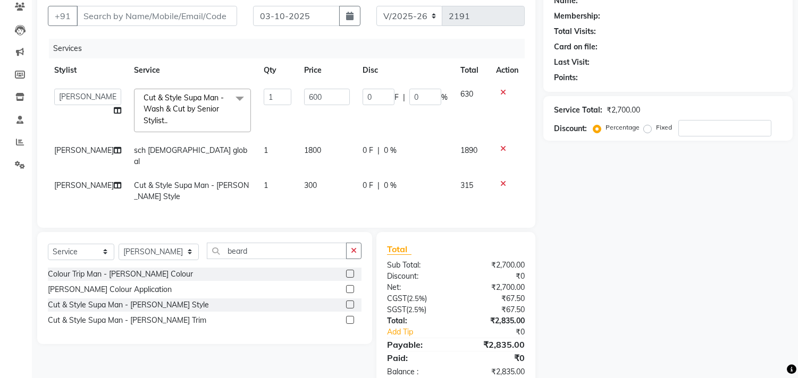
click at [346, 189] on td "300" at bounding box center [327, 191] width 58 height 35
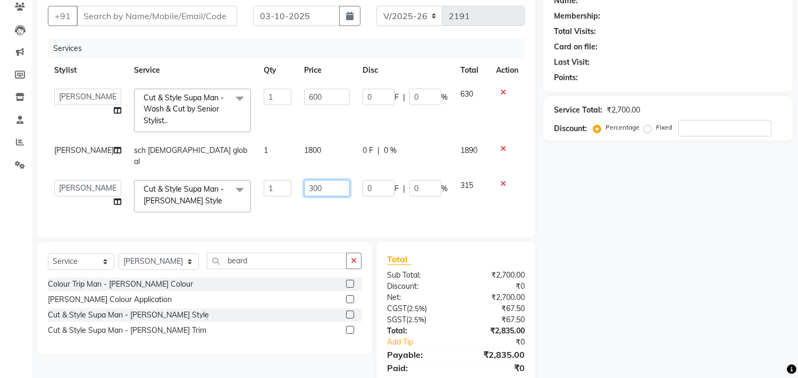
drag, startPoint x: 322, startPoint y: 187, endPoint x: 299, endPoint y: 189, distance: 22.5
click at [304, 189] on input "300" at bounding box center [327, 188] width 46 height 16
click at [315, 200] on td "385" at bounding box center [327, 196] width 58 height 45
click at [409, 189] on input "0" at bounding box center [422, 188] width 32 height 16
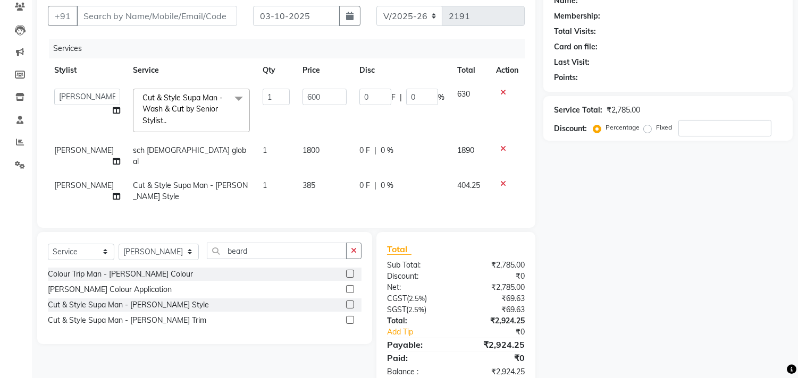
click at [317, 193] on td "385" at bounding box center [324, 191] width 57 height 35
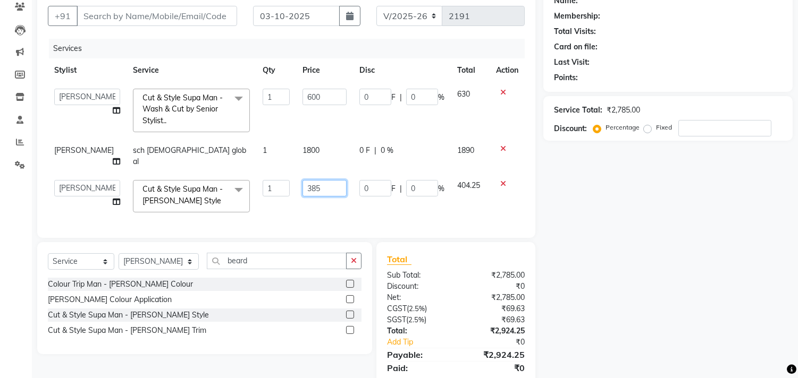
click at [314, 188] on input "385" at bounding box center [324, 188] width 44 height 16
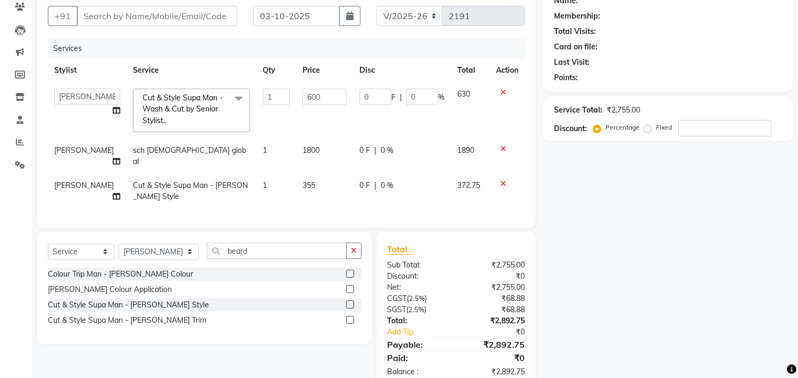
click at [341, 202] on td "355" at bounding box center [324, 191] width 57 height 35
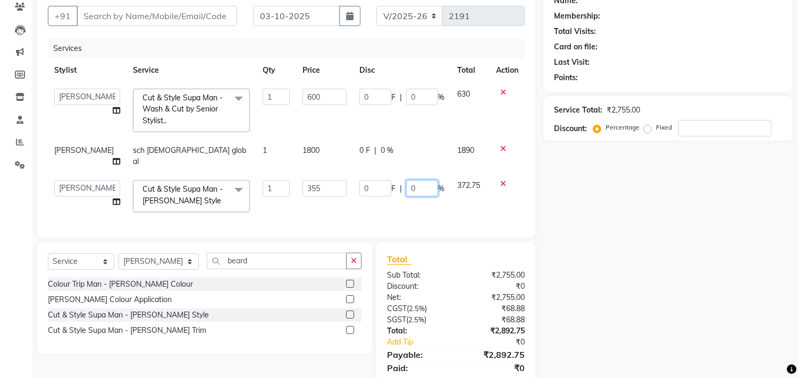
click at [406, 190] on input "0" at bounding box center [422, 188] width 32 height 16
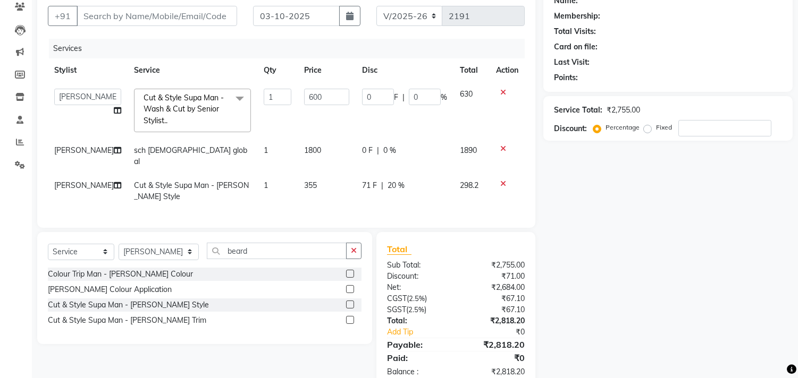
click at [405, 216] on div "Services Stylist Service Qty Price Disc Total Action [PERSON_NAME] [PERSON_NAME…" at bounding box center [286, 128] width 477 height 179
click at [325, 187] on td "355" at bounding box center [327, 191] width 58 height 35
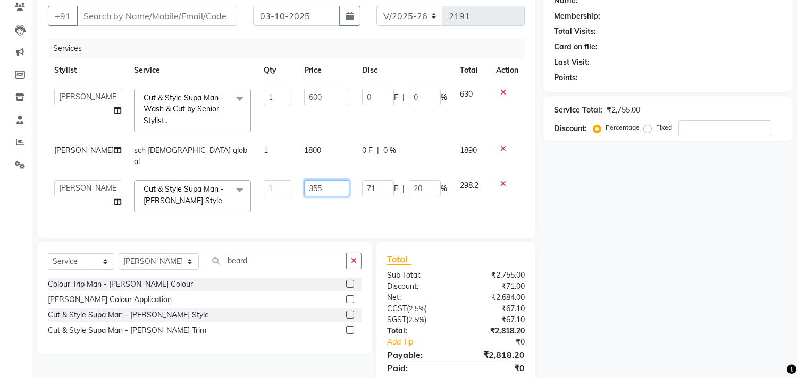
click at [325, 187] on input "355" at bounding box center [326, 188] width 45 height 16
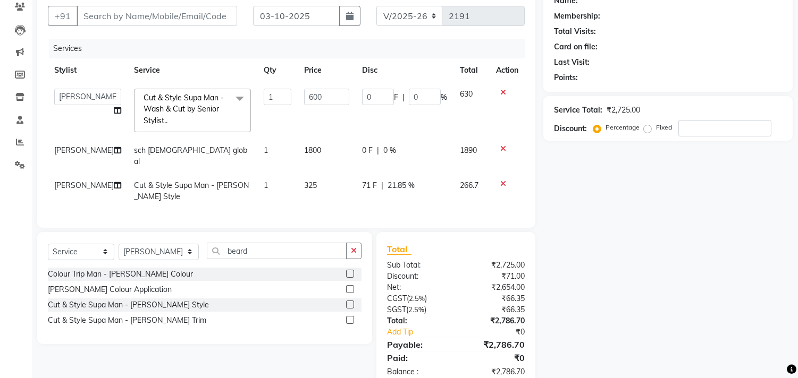
click at [327, 198] on td "325" at bounding box center [327, 191] width 58 height 35
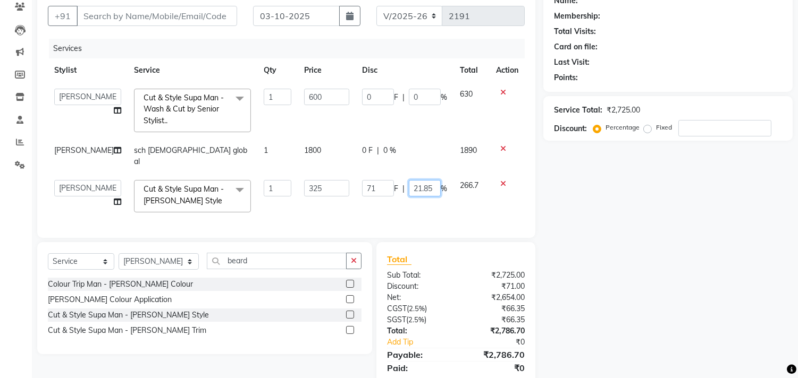
click at [433, 187] on input "21.85" at bounding box center [425, 188] width 32 height 16
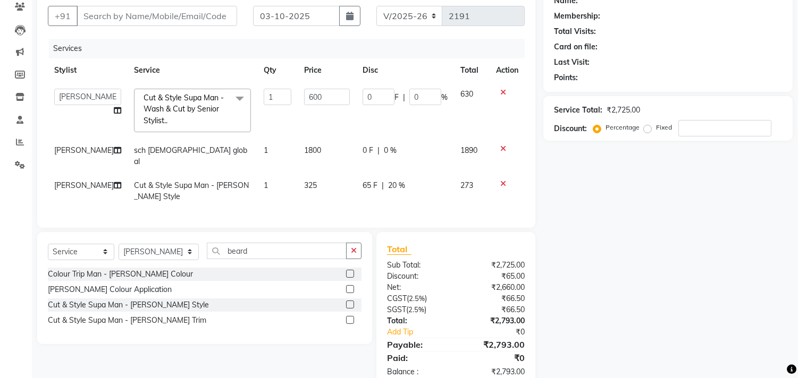
click at [438, 208] on td "65 F | 20 %" at bounding box center [405, 191] width 98 height 35
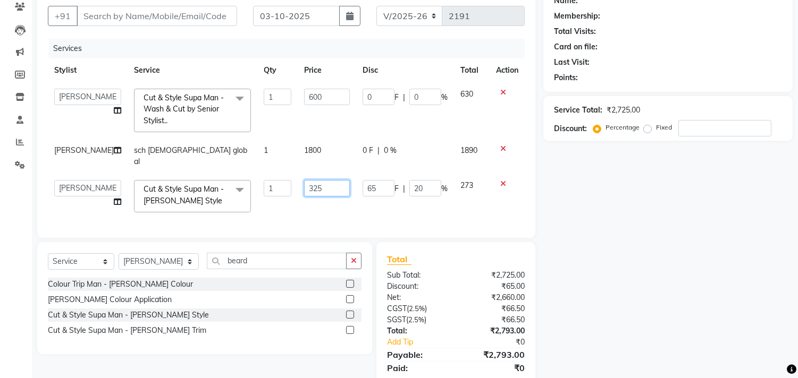
click at [320, 189] on input "325" at bounding box center [327, 188] width 46 height 16
click at [325, 203] on td "335" at bounding box center [327, 196] width 58 height 45
drag, startPoint x: 426, startPoint y: 188, endPoint x: 390, endPoint y: 194, distance: 36.6
click at [390, 194] on div "65 F | 19.4 %" at bounding box center [404, 188] width 85 height 16
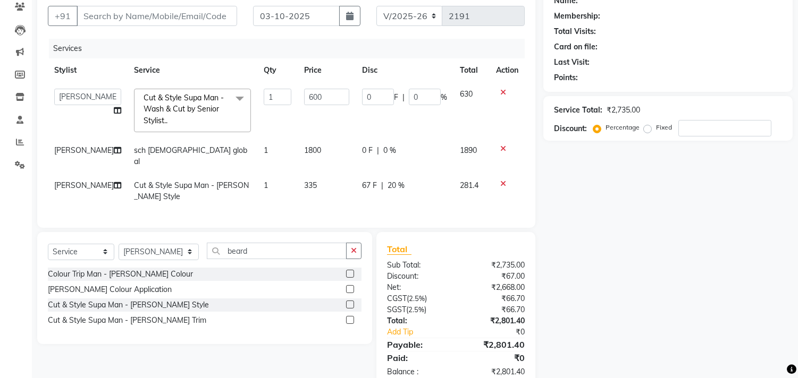
click at [392, 208] on td "67 F | 20 %" at bounding box center [405, 191] width 98 height 35
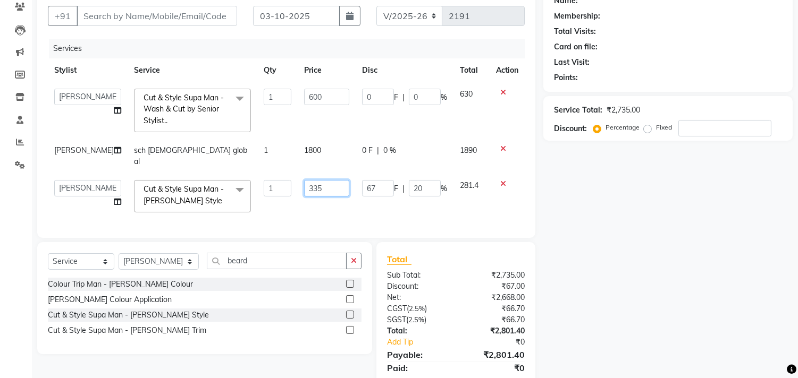
click at [326, 187] on input "335" at bounding box center [326, 188] width 45 height 16
click at [332, 201] on td "340" at bounding box center [327, 196] width 58 height 45
click at [334, 189] on input "340" at bounding box center [324, 188] width 44 height 16
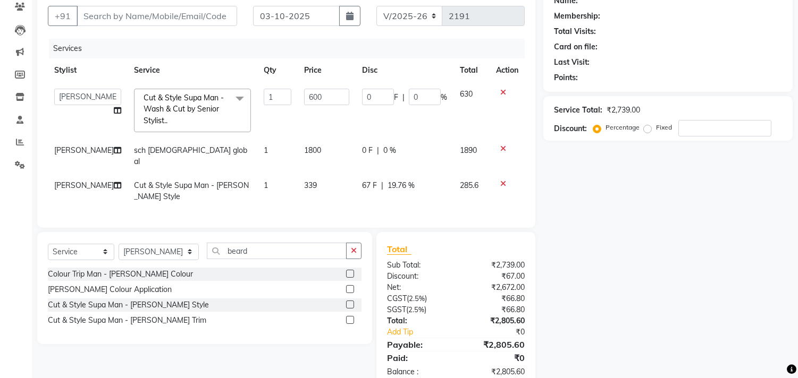
click at [336, 200] on td "339" at bounding box center [327, 191] width 58 height 35
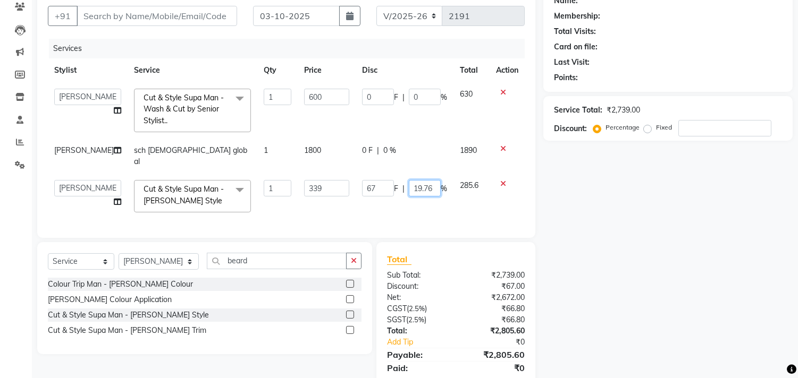
drag, startPoint x: 432, startPoint y: 185, endPoint x: 397, endPoint y: 194, distance: 36.2
click at [397, 194] on div "67 F | 19.76 %" at bounding box center [404, 188] width 85 height 16
click at [396, 210] on div "Services Stylist Service Qty Price Disc Total Action [PERSON_NAME] [PERSON_NAME…" at bounding box center [286, 133] width 477 height 189
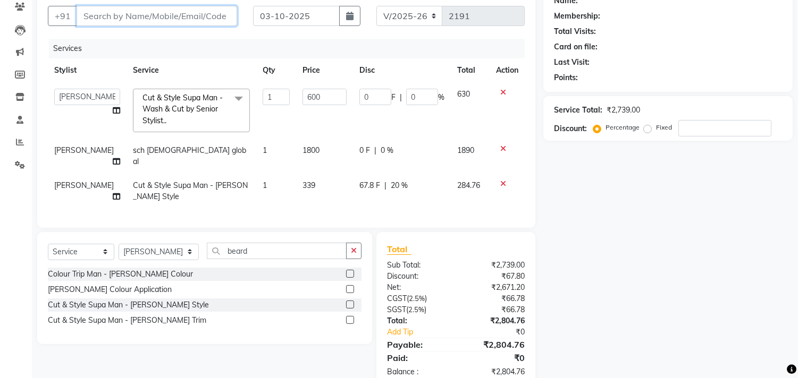
click at [187, 17] on input "Client" at bounding box center [157, 16] width 161 height 20
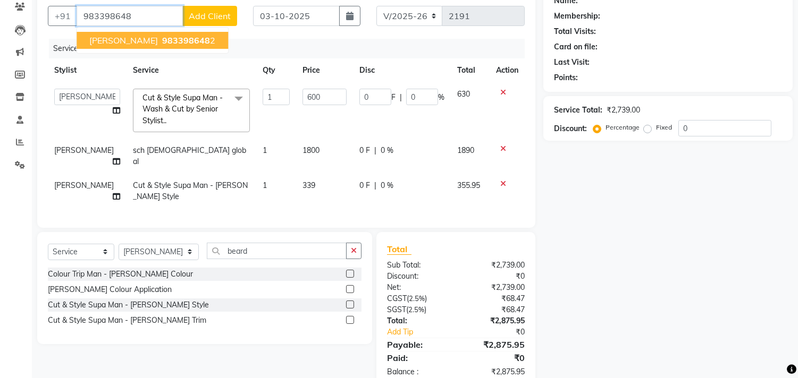
click at [162, 37] on span "983398648" at bounding box center [186, 40] width 48 height 11
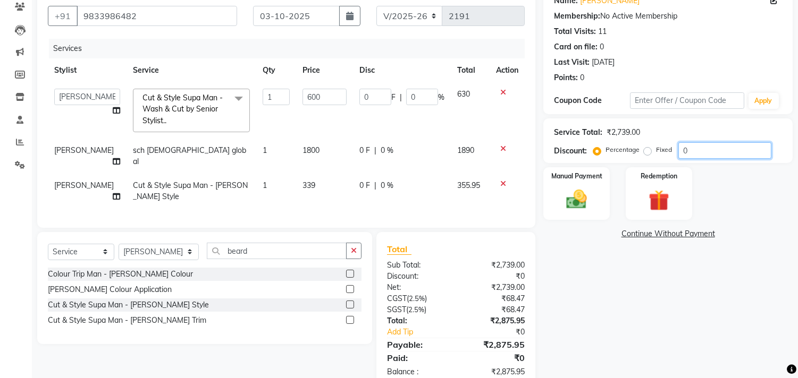
click at [678, 151] on input "0" at bounding box center [724, 150] width 93 height 16
click at [438, 161] on td "360 F | 20 %" at bounding box center [402, 156] width 98 height 35
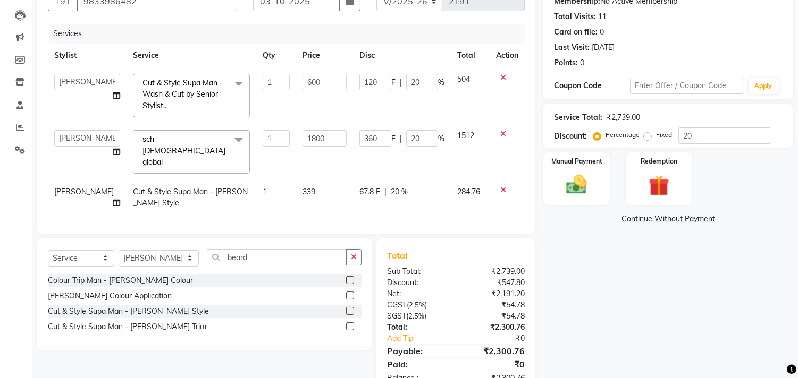
scroll to position [133, 0]
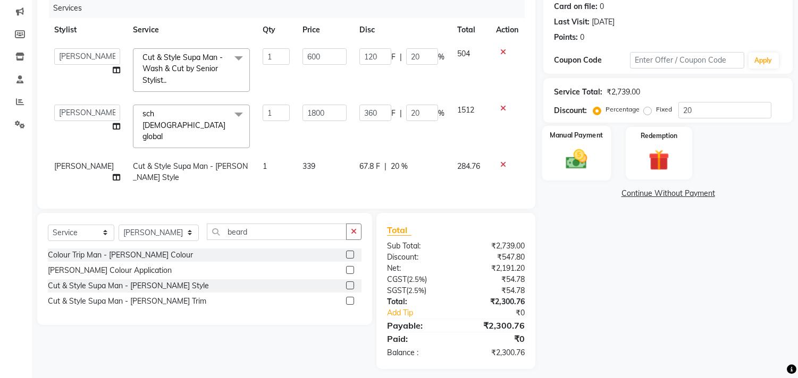
click at [573, 162] on img at bounding box center [576, 159] width 35 height 25
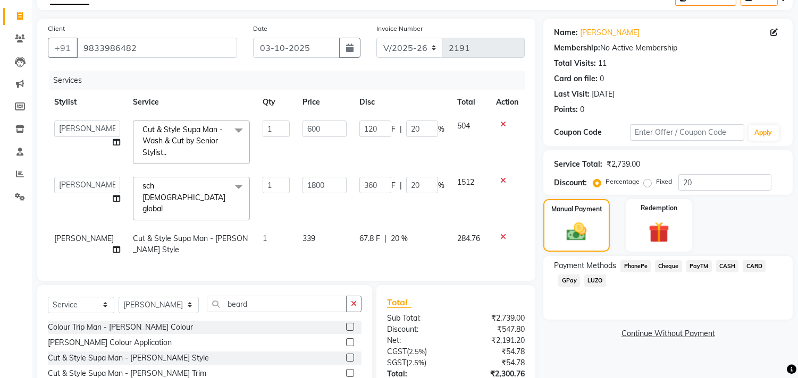
scroll to position [0, 0]
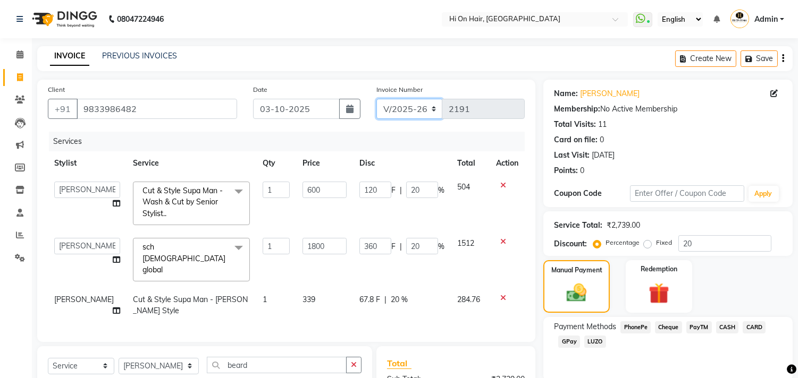
click at [396, 113] on select "V/2025 V/2025-26" at bounding box center [409, 109] width 66 height 20
click at [376, 99] on select "V/2025 V/2025-26" at bounding box center [409, 109] width 66 height 20
click at [727, 327] on span "CASH" at bounding box center [727, 328] width 23 height 12
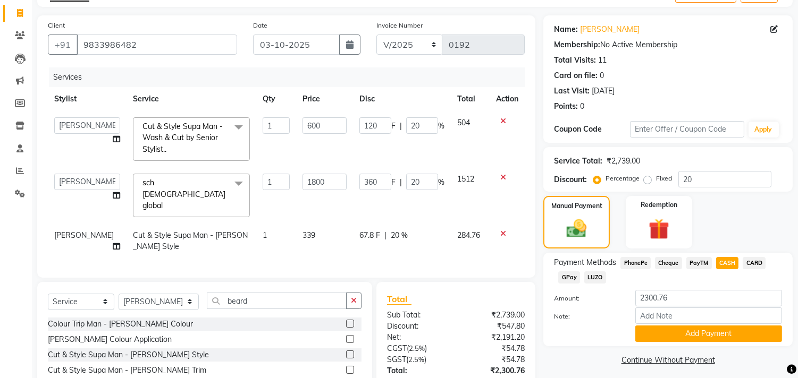
scroll to position [133, 0]
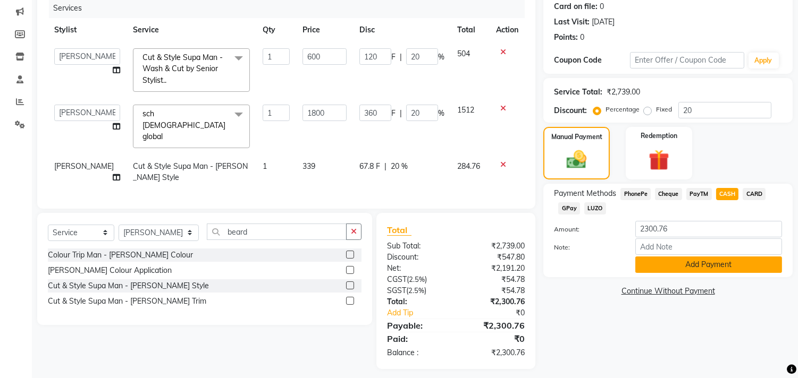
click at [698, 266] on button "Add Payment" at bounding box center [708, 265] width 147 height 16
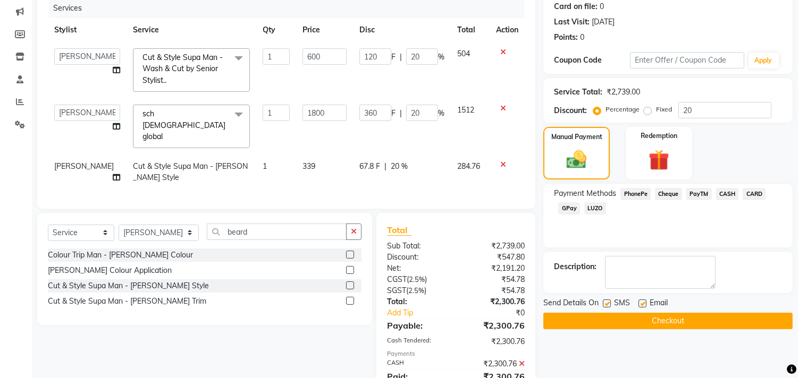
click at [641, 305] on label at bounding box center [642, 304] width 8 height 8
click at [641, 305] on input "checkbox" at bounding box center [641, 304] width 7 height 7
click at [647, 319] on button "Checkout" at bounding box center [667, 321] width 249 height 16
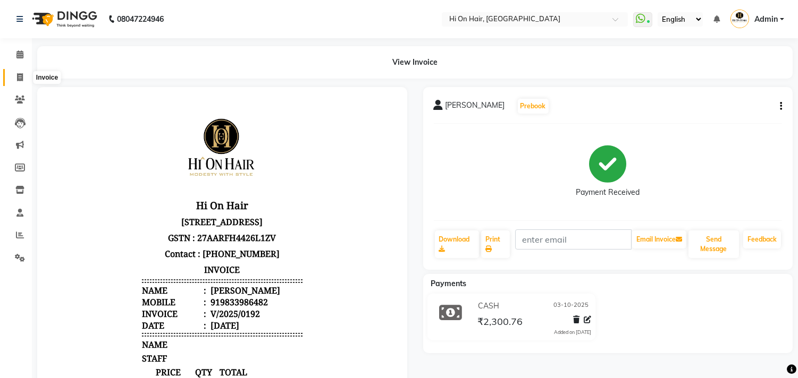
click at [20, 73] on icon at bounding box center [20, 77] width 6 height 8
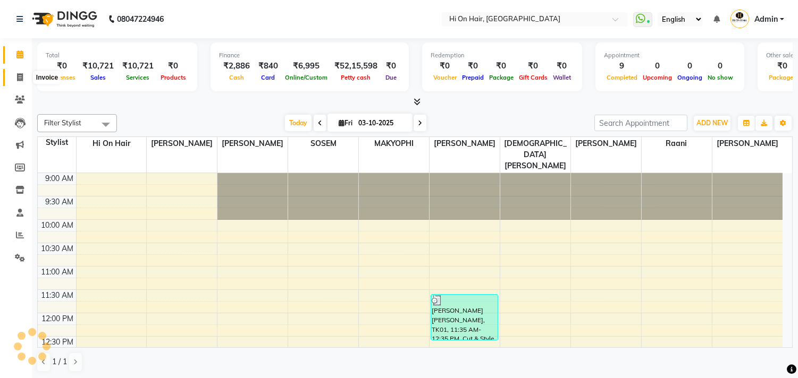
click at [18, 75] on icon at bounding box center [20, 77] width 6 height 8
select select "535"
select select "service"
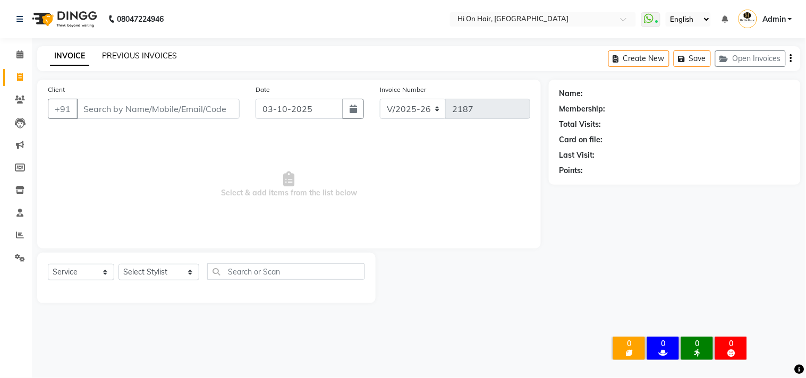
click at [166, 55] on link "PREVIOUS INVOICES" at bounding box center [139, 56] width 75 height 10
